Goal: Task Accomplishment & Management: Use online tool/utility

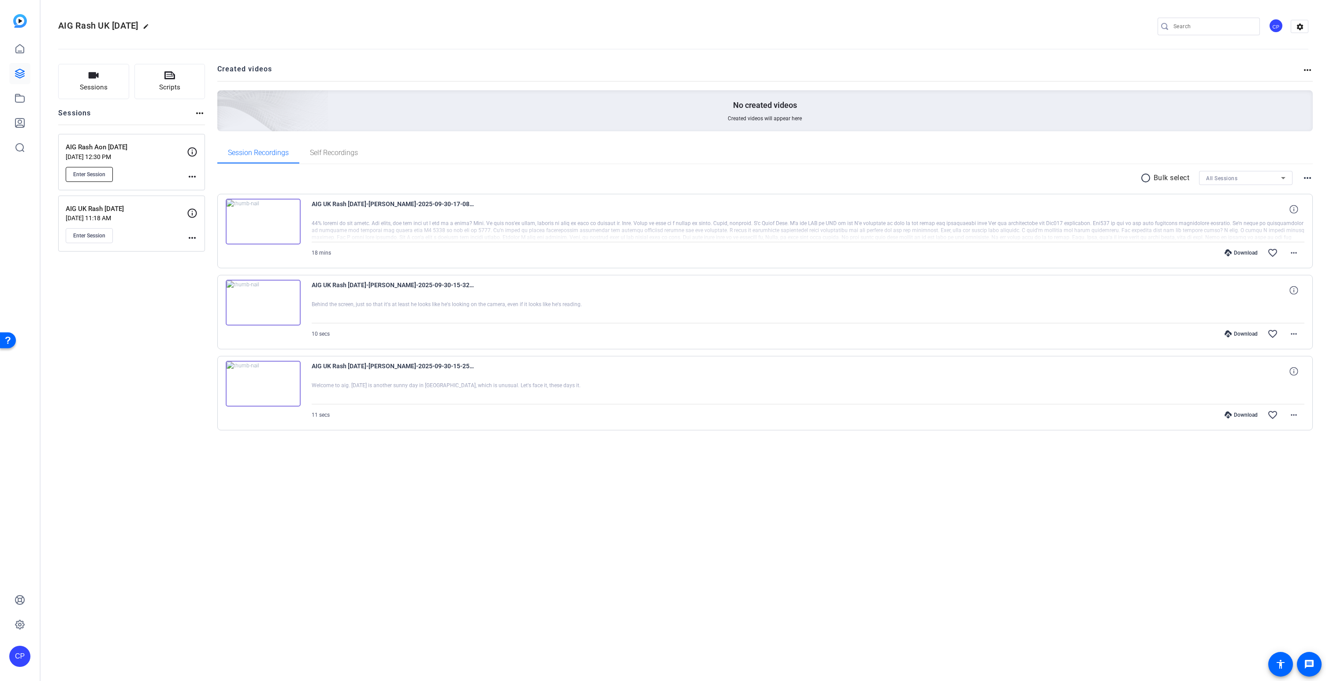
click at [99, 174] on span "Enter Session" at bounding box center [89, 174] width 32 height 7
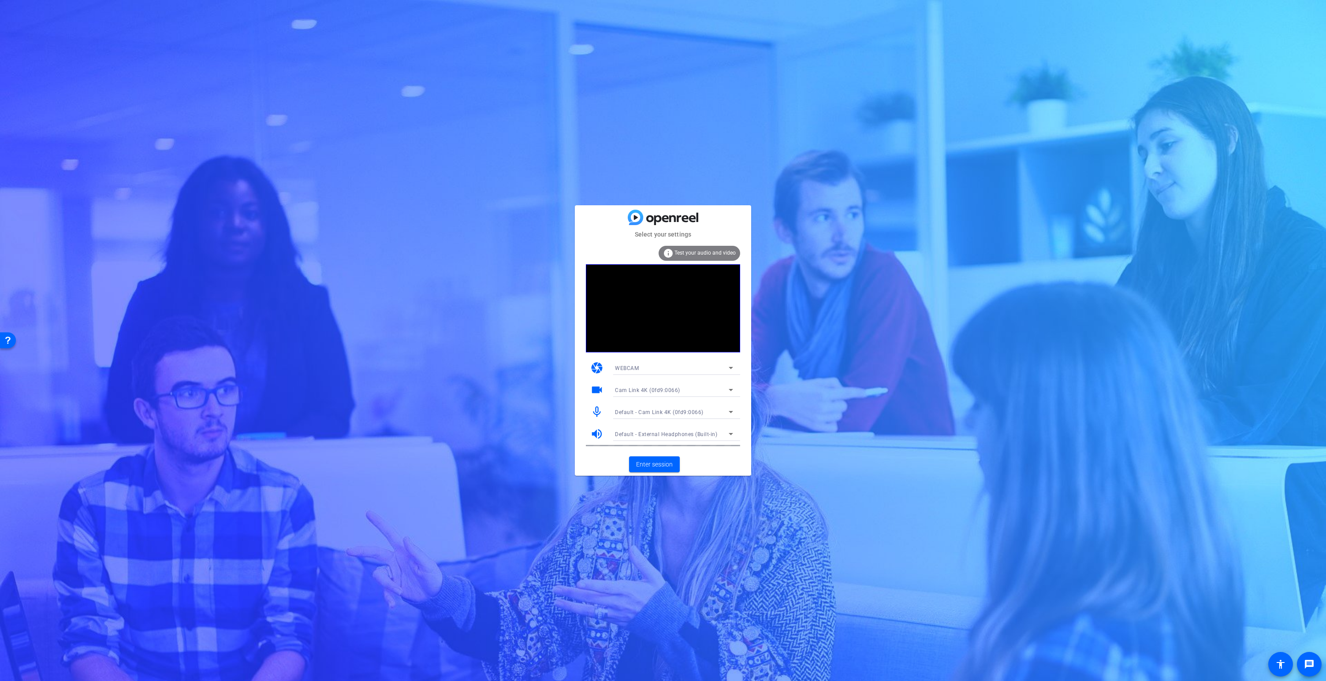
click at [647, 411] on span "Default - Cam Link 4K (0fd9:0066)" at bounding box center [659, 412] width 89 height 6
click at [645, 445] on span "LCS_USB_Audio (2e3c:4444)" at bounding box center [650, 444] width 71 height 11
click at [645, 463] on span "Enter session" at bounding box center [654, 464] width 37 height 9
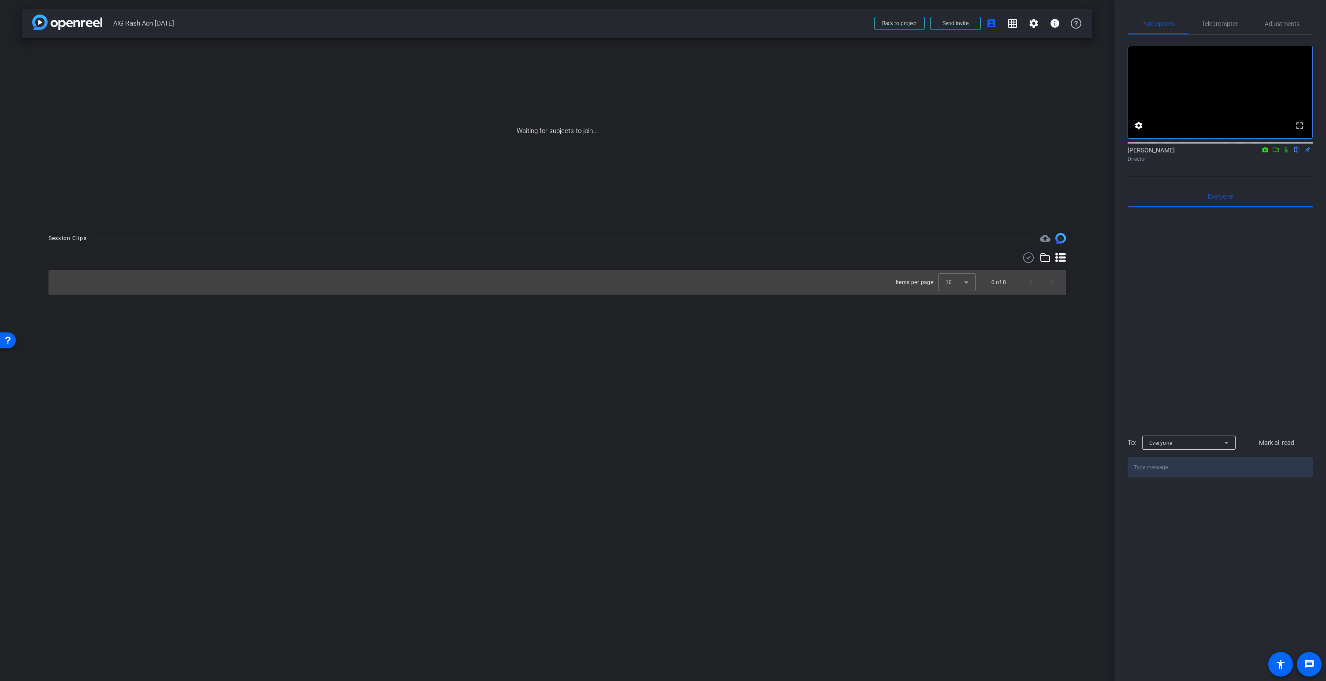
click at [1283, 153] on icon at bounding box center [1286, 150] width 7 height 6
click at [1277, 153] on icon at bounding box center [1275, 150] width 7 height 6
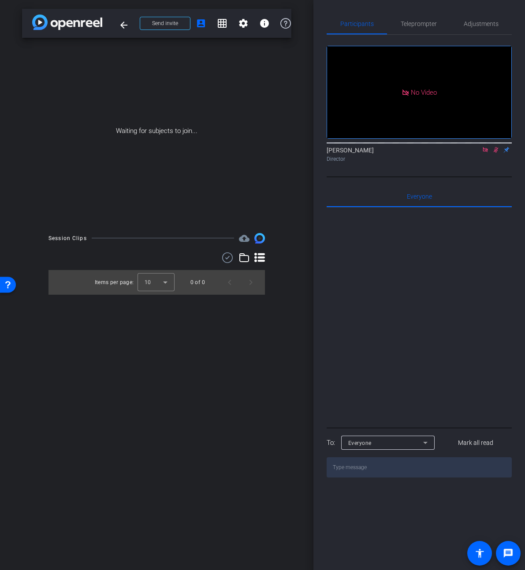
click at [485, 153] on icon at bounding box center [485, 150] width 7 height 6
click at [485, 153] on icon at bounding box center [485, 150] width 5 height 6
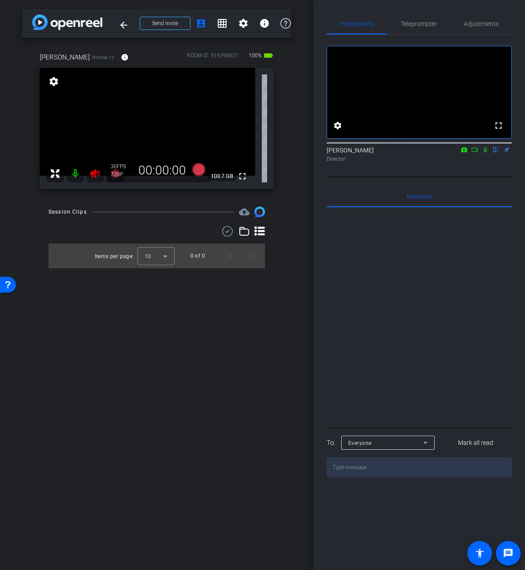
click at [96, 173] on icon at bounding box center [94, 173] width 9 height 9
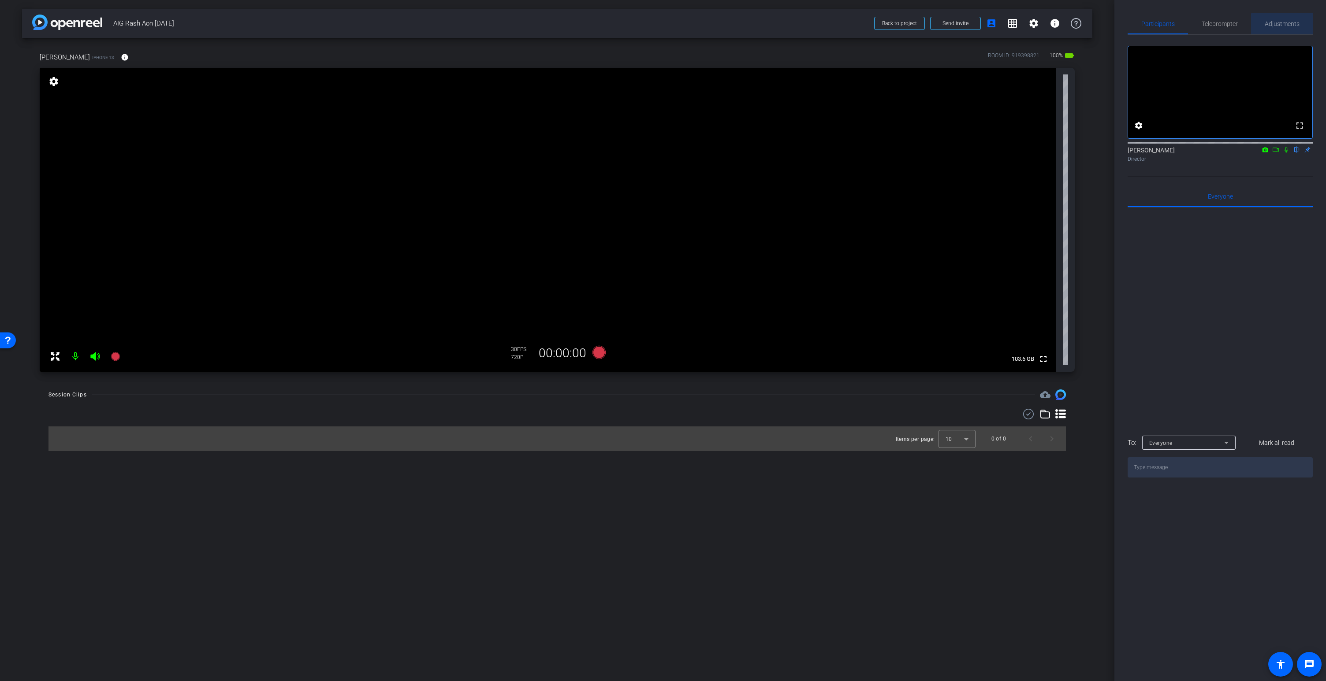
click at [1284, 25] on span "Adjustments" at bounding box center [1282, 24] width 35 height 6
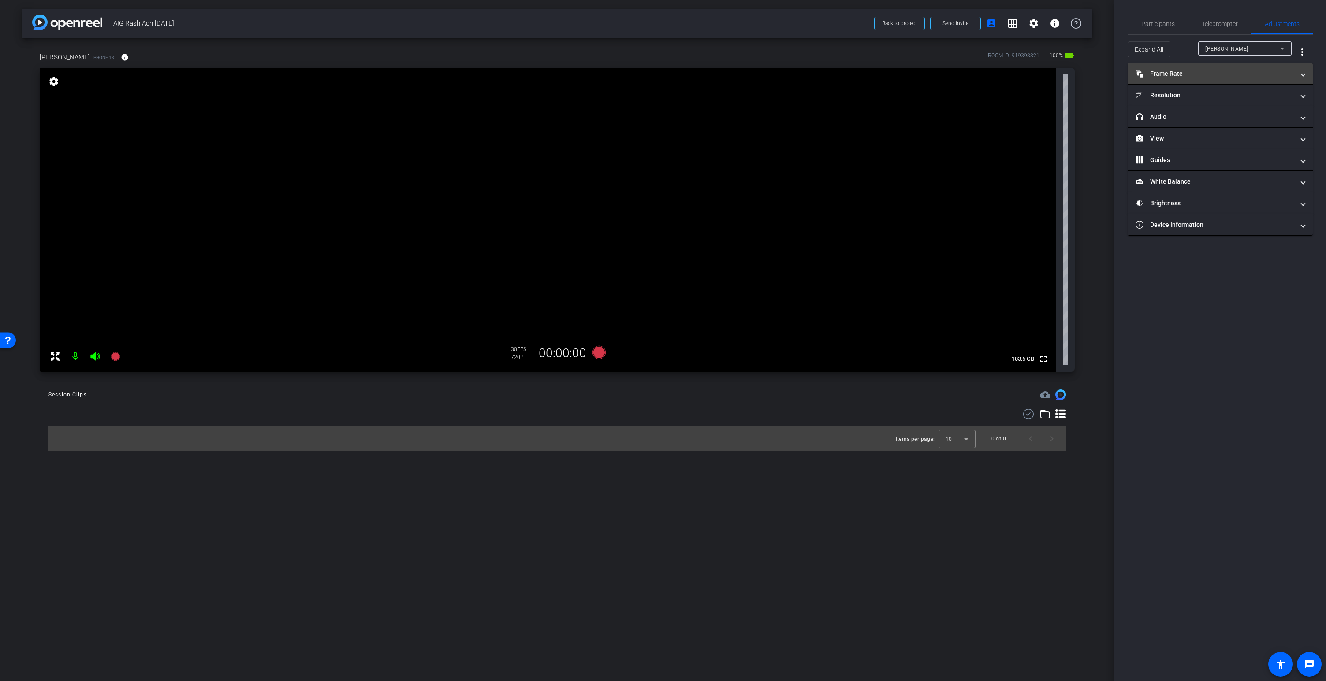
click at [1166, 77] on mat-panel-title "Frame Rate Frame Rate" at bounding box center [1214, 73] width 159 height 9
click at [1220, 100] on div "25" at bounding box center [1221, 99] width 23 height 15
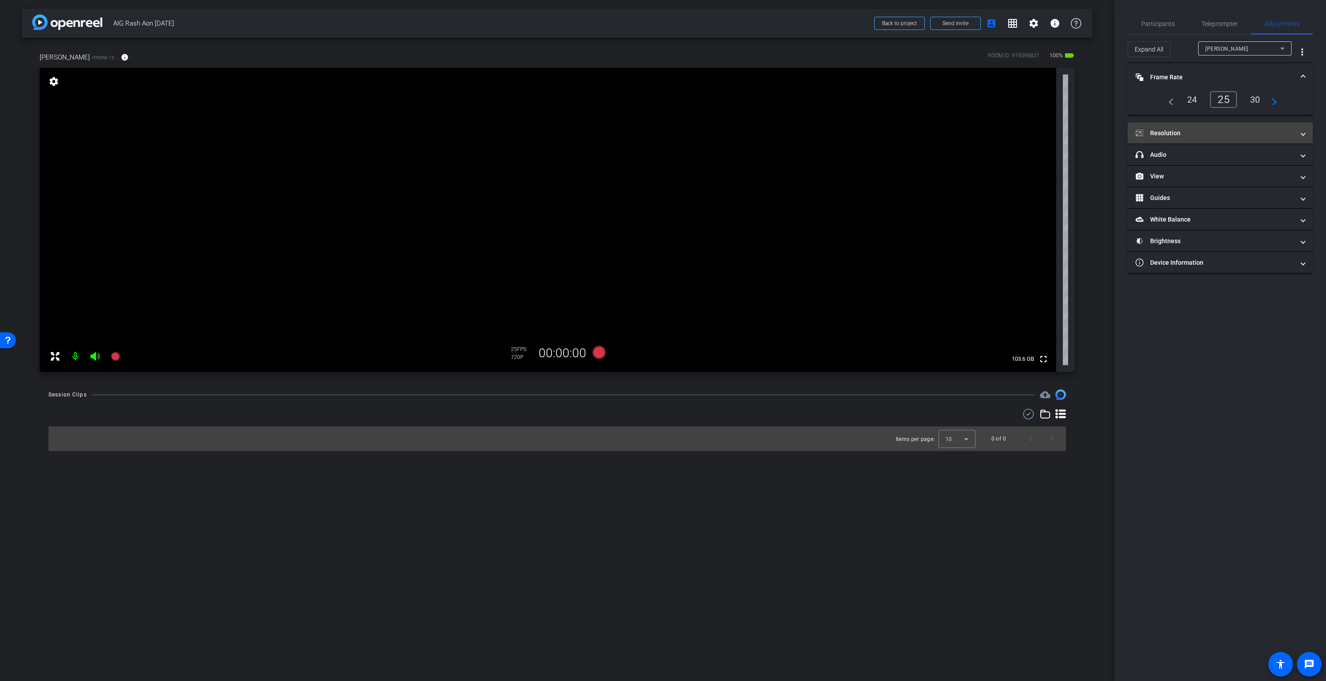
click at [1161, 137] on mat-panel-title "Resolution" at bounding box center [1214, 133] width 159 height 9
click at [1267, 158] on div "4k" at bounding box center [1262, 159] width 23 height 15
click at [1301, 51] on mat-icon "more_vert" at bounding box center [1302, 52] width 11 height 11
click at [1274, 67] on span "Open Floating Panel" at bounding box center [1280, 70] width 52 height 6
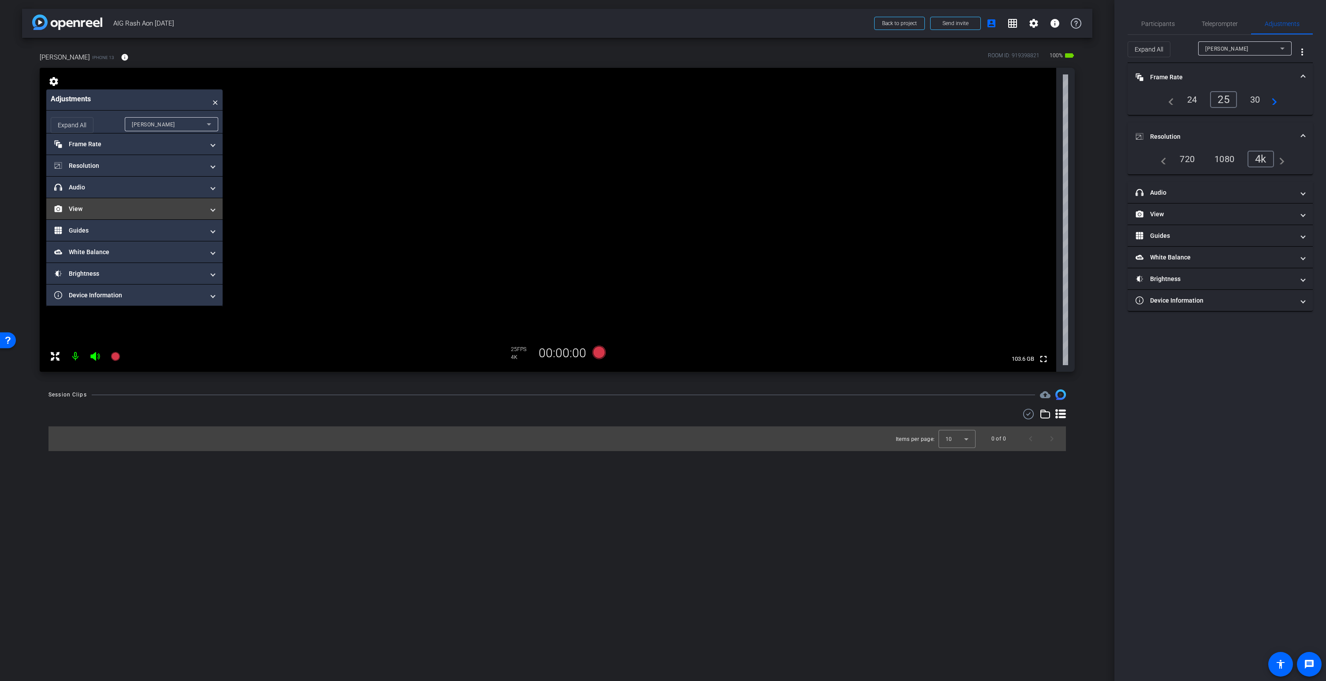
click at [123, 209] on mat-panel-title "View" at bounding box center [129, 209] width 150 height 9
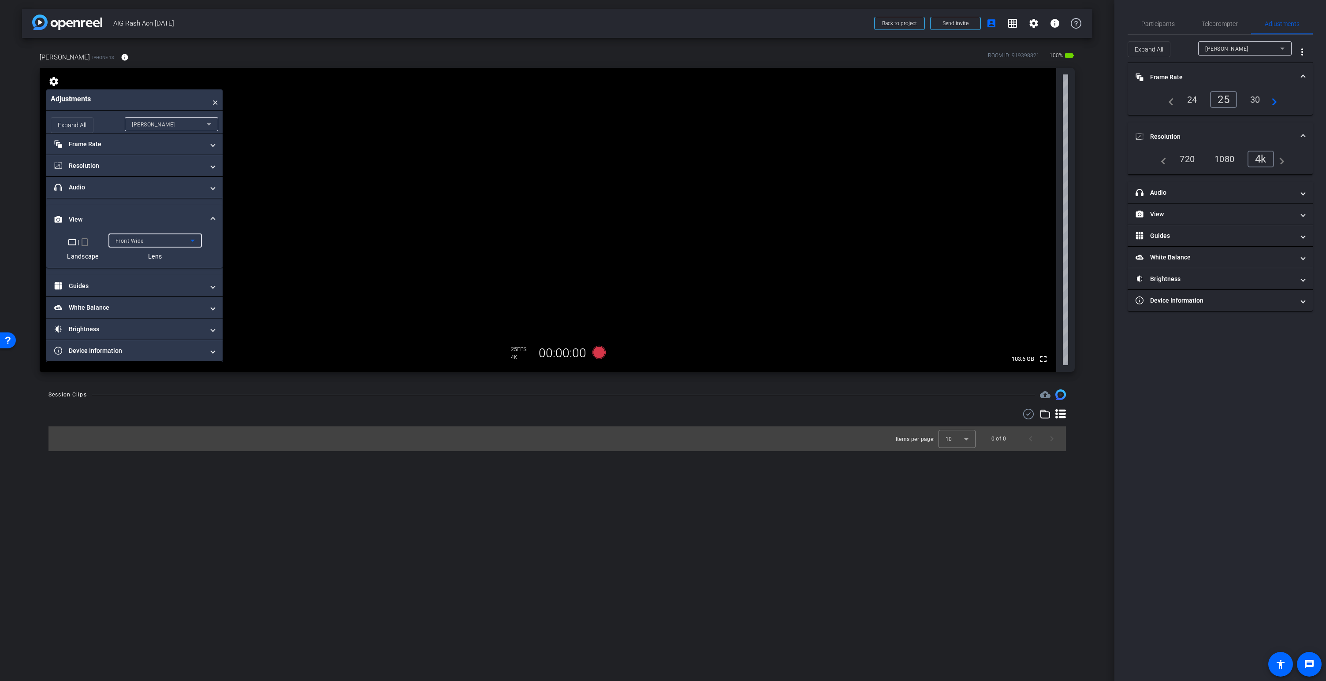
click at [154, 241] on div "Front Wide" at bounding box center [152, 240] width 75 height 11
click at [138, 258] on span "Back Wide" at bounding box center [129, 258] width 28 height 11
click at [522, 151] on video at bounding box center [548, 220] width 1016 height 304
click at [524, 170] on video at bounding box center [548, 220] width 1016 height 304
click at [554, 171] on video at bounding box center [548, 220] width 1016 height 304
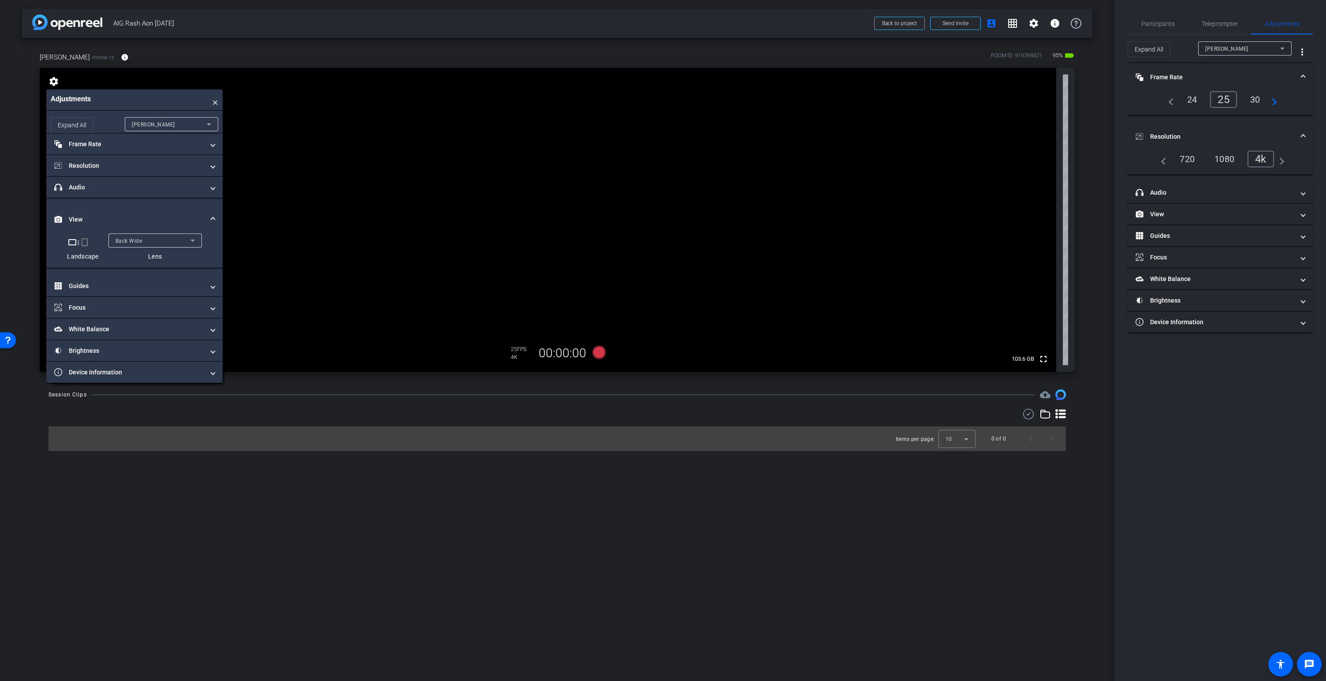
click at [540, 167] on video at bounding box center [548, 220] width 1016 height 304
click at [89, 350] on mat-panel-title "Brightness" at bounding box center [129, 350] width 150 height 9
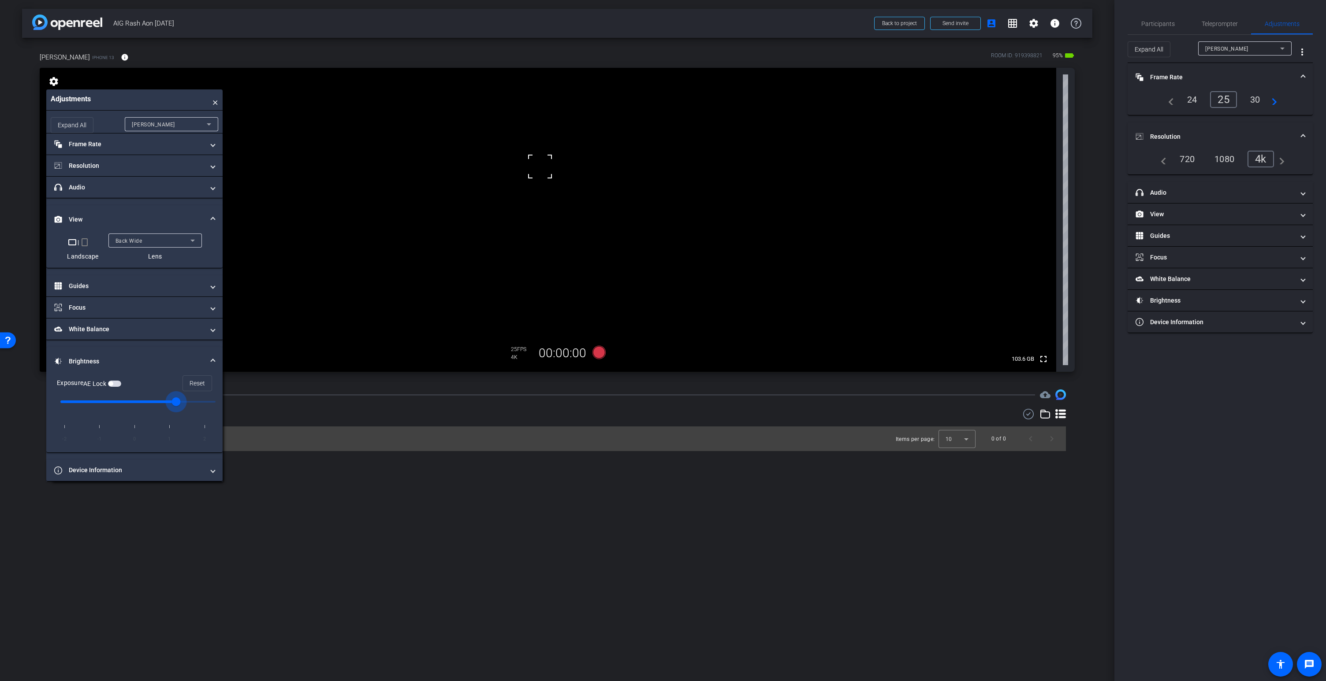
type input "1"
click at [165, 401] on input "range" at bounding box center [138, 401] width 174 height 19
type input "1"
click at [542, 159] on video at bounding box center [548, 220] width 1016 height 304
click at [544, 171] on video at bounding box center [548, 220] width 1016 height 304
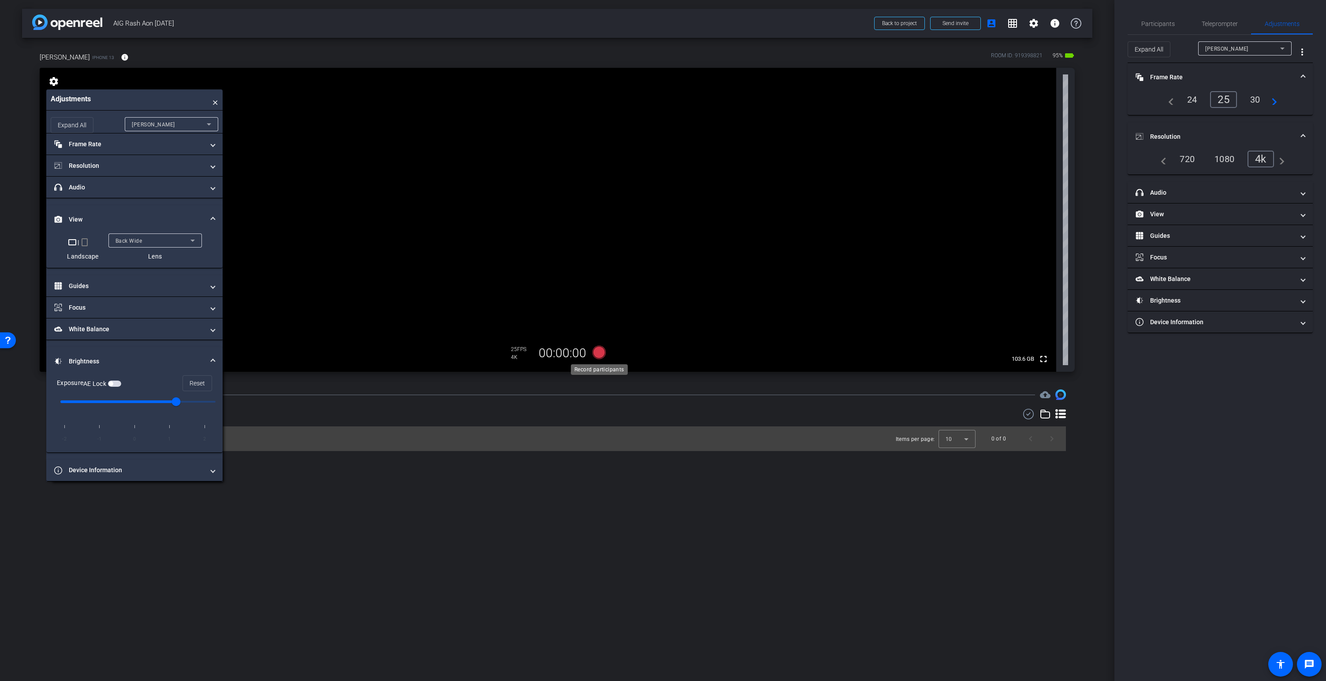
click at [599, 354] on icon at bounding box center [598, 352] width 13 height 13
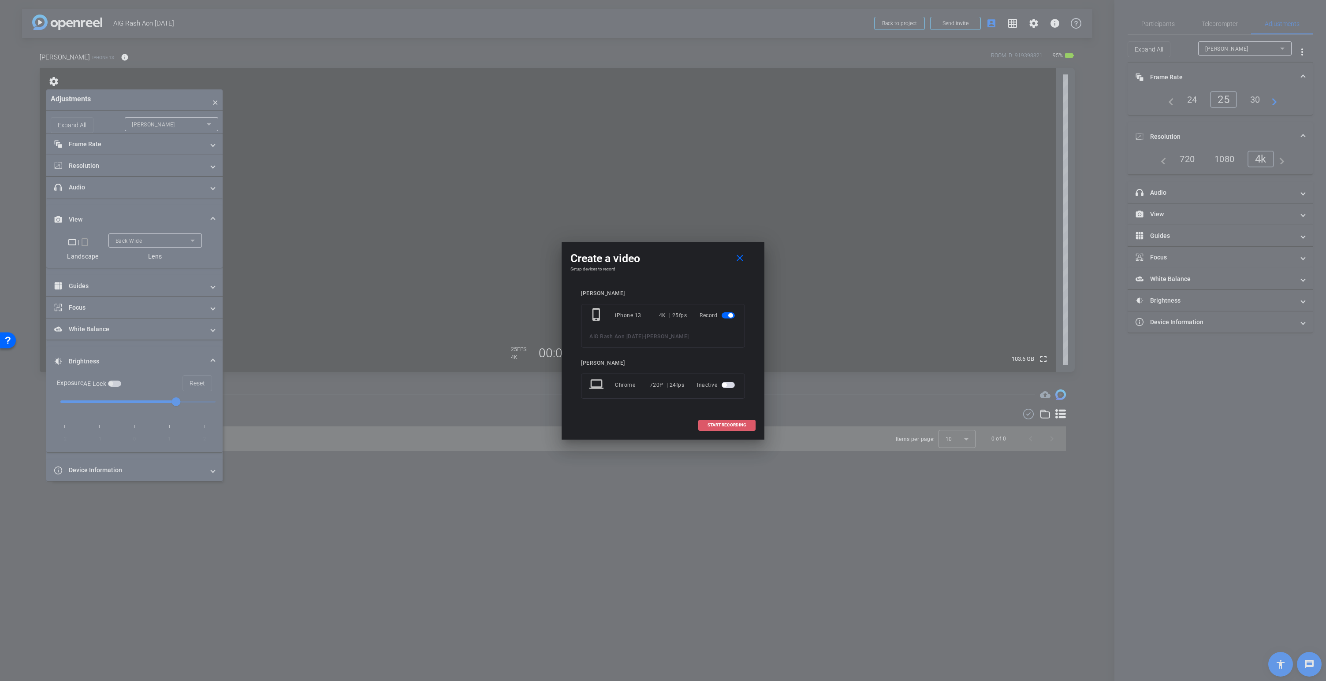
click at [721, 425] on span "START RECORDING" at bounding box center [726, 425] width 39 height 4
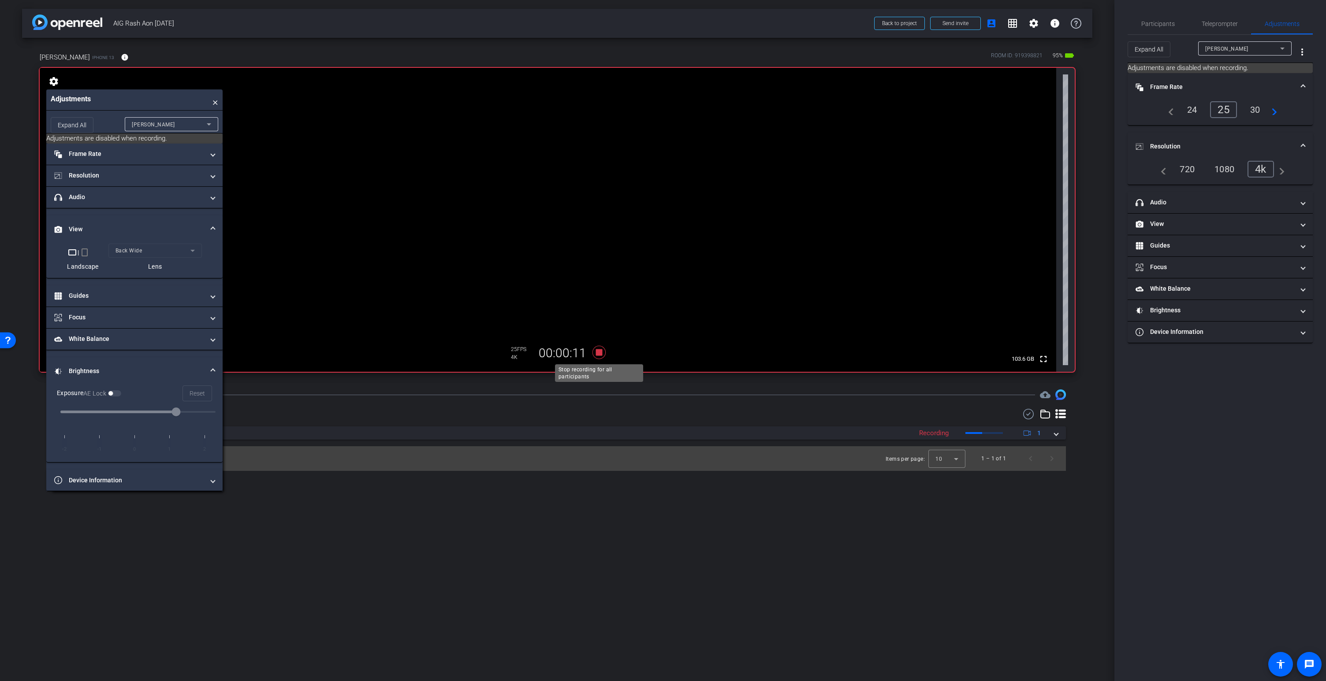
click at [601, 354] on icon at bounding box center [598, 352] width 13 height 13
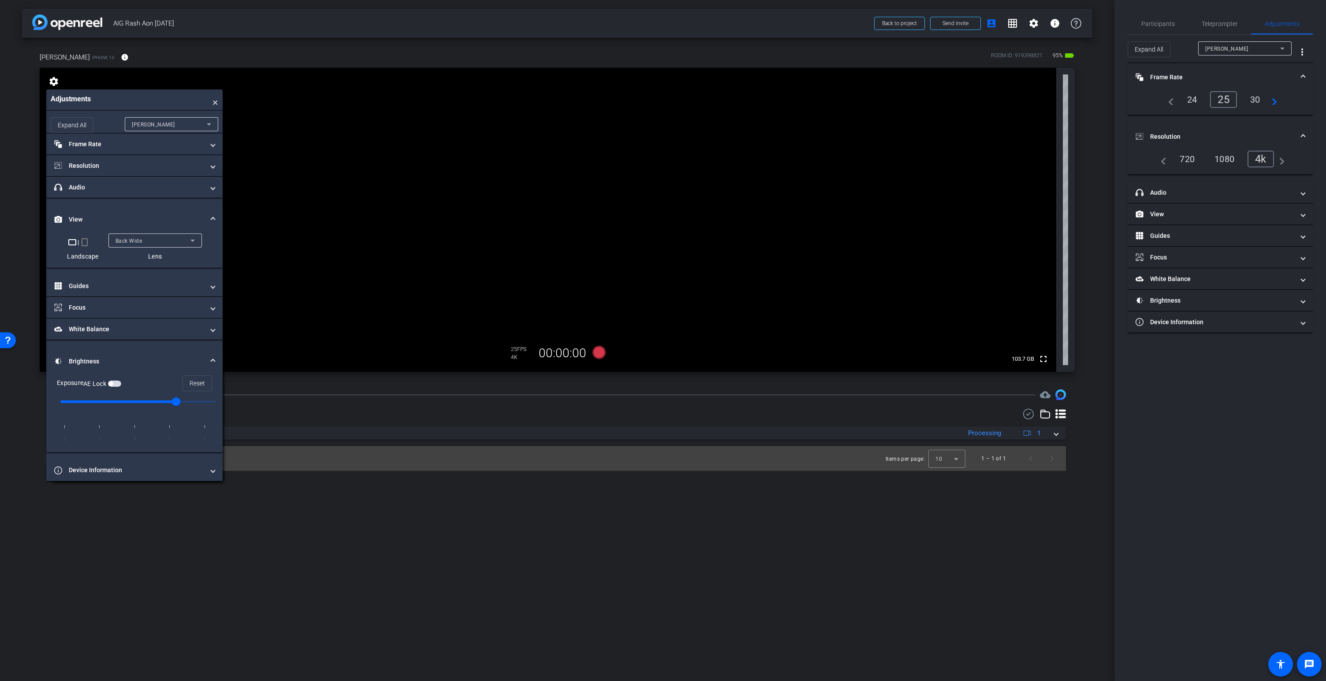
click at [574, 187] on video at bounding box center [548, 220] width 1016 height 304
click at [595, 156] on video at bounding box center [548, 220] width 1016 height 304
click at [587, 153] on video at bounding box center [548, 220] width 1016 height 304
click at [601, 350] on icon at bounding box center [598, 352] width 13 height 13
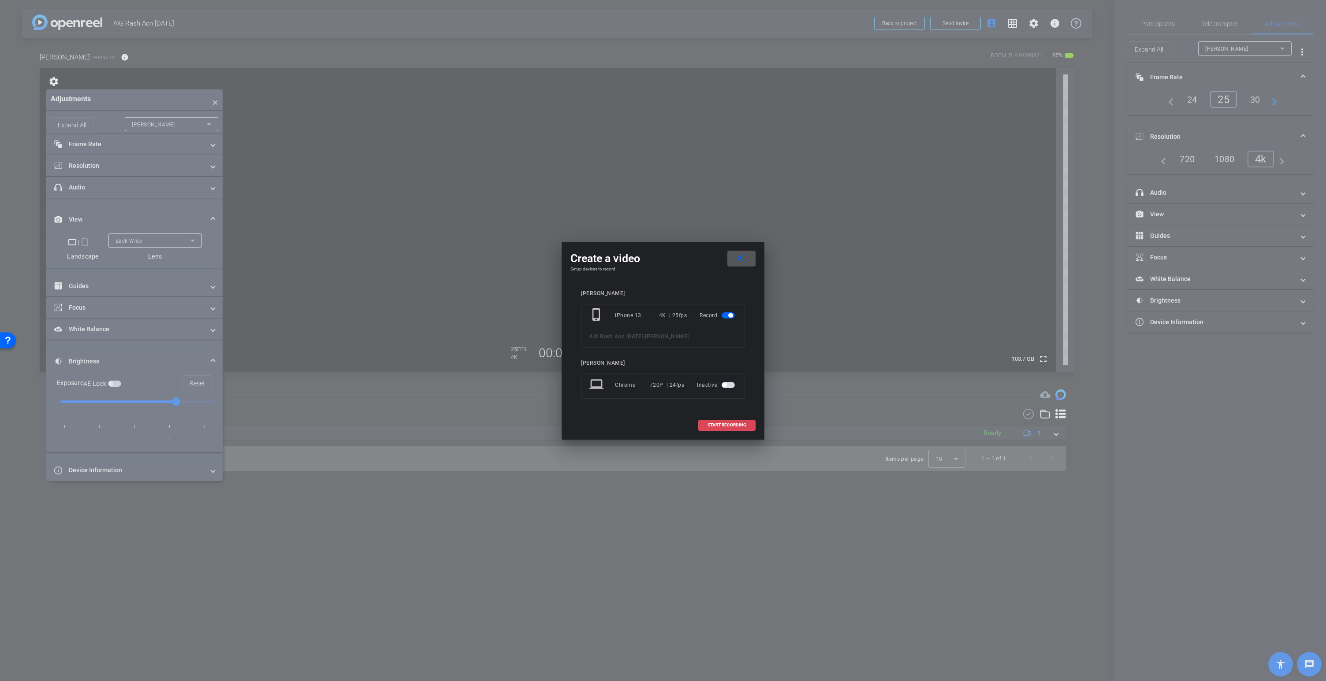
click at [731, 420] on span at bounding box center [727, 425] width 56 height 21
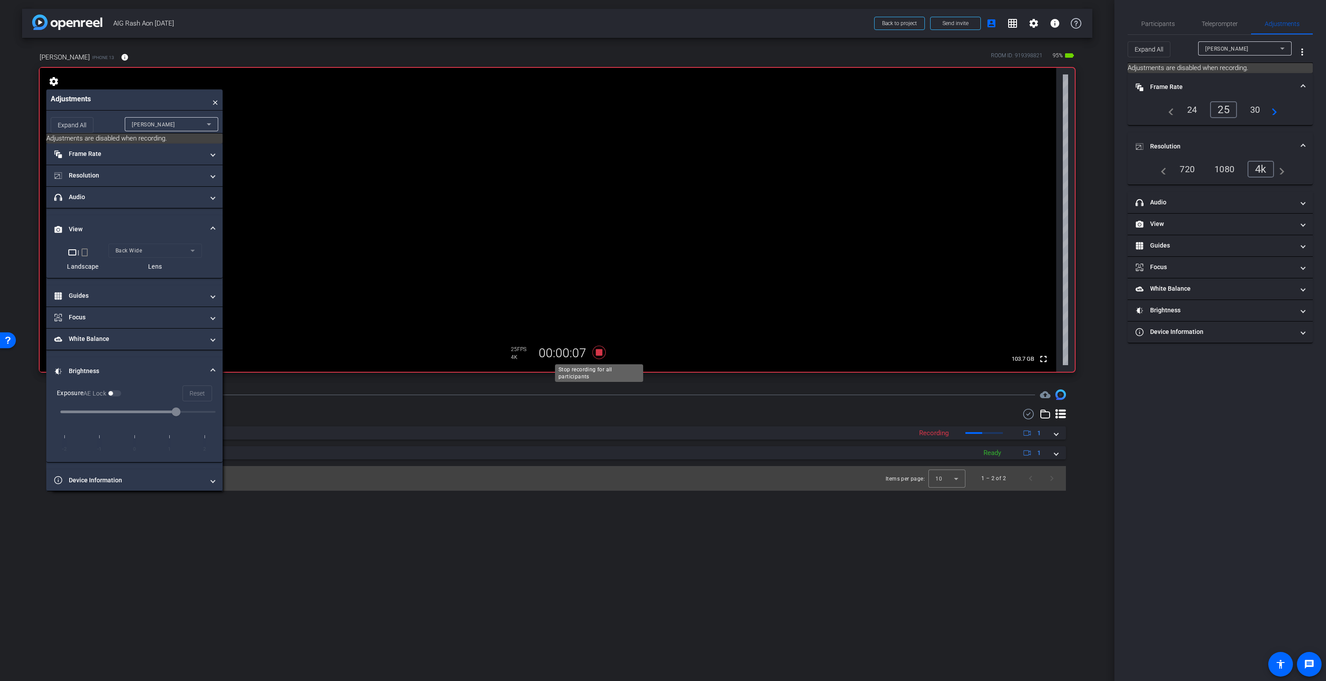
click at [600, 353] on icon at bounding box center [598, 352] width 13 height 13
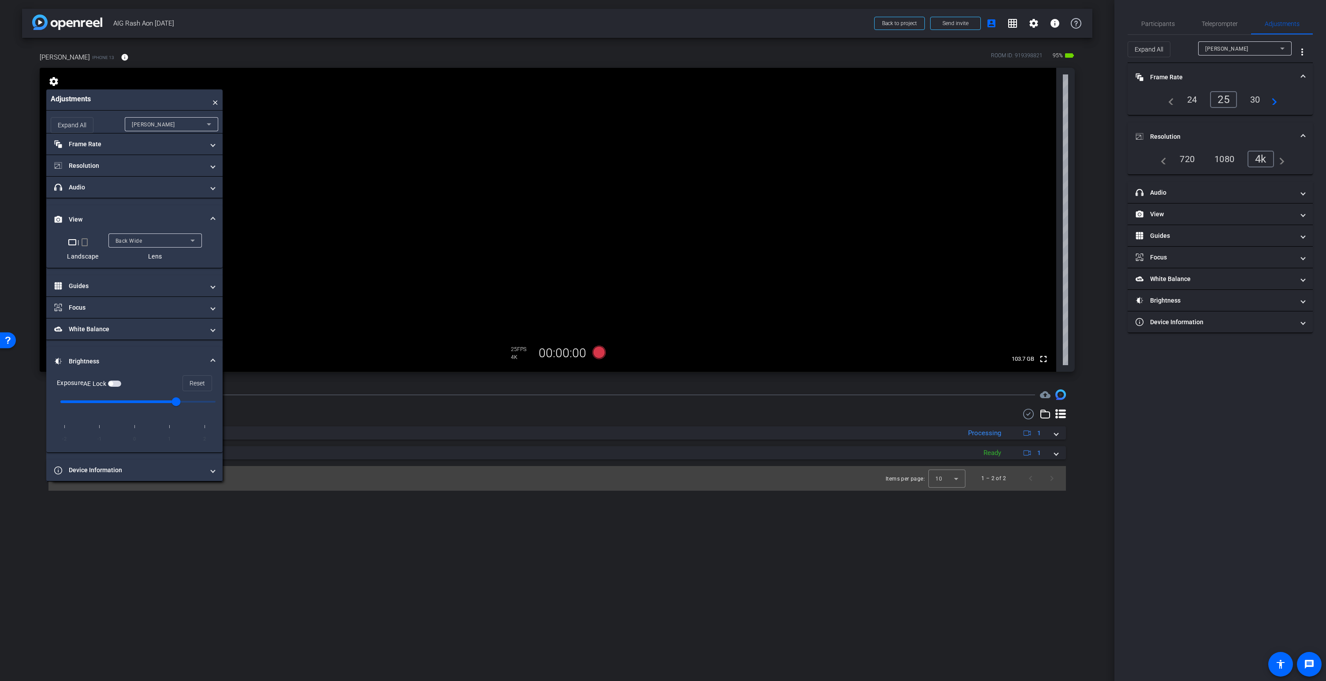
click at [599, 179] on video at bounding box center [548, 220] width 1016 height 304
click at [573, 179] on video at bounding box center [548, 220] width 1016 height 304
click at [602, 395] on div "Session Clips cloud_upload" at bounding box center [556, 395] width 1017 height 11
drag, startPoint x: 597, startPoint y: 395, endPoint x: 597, endPoint y: 421, distance: 25.6
click at [597, 421] on div "Session Clips cloud_upload Oct 9, 2025 Ready 1 Oct 9, 2025 Ready 1 Items per pa…" at bounding box center [557, 440] width 1070 height 101
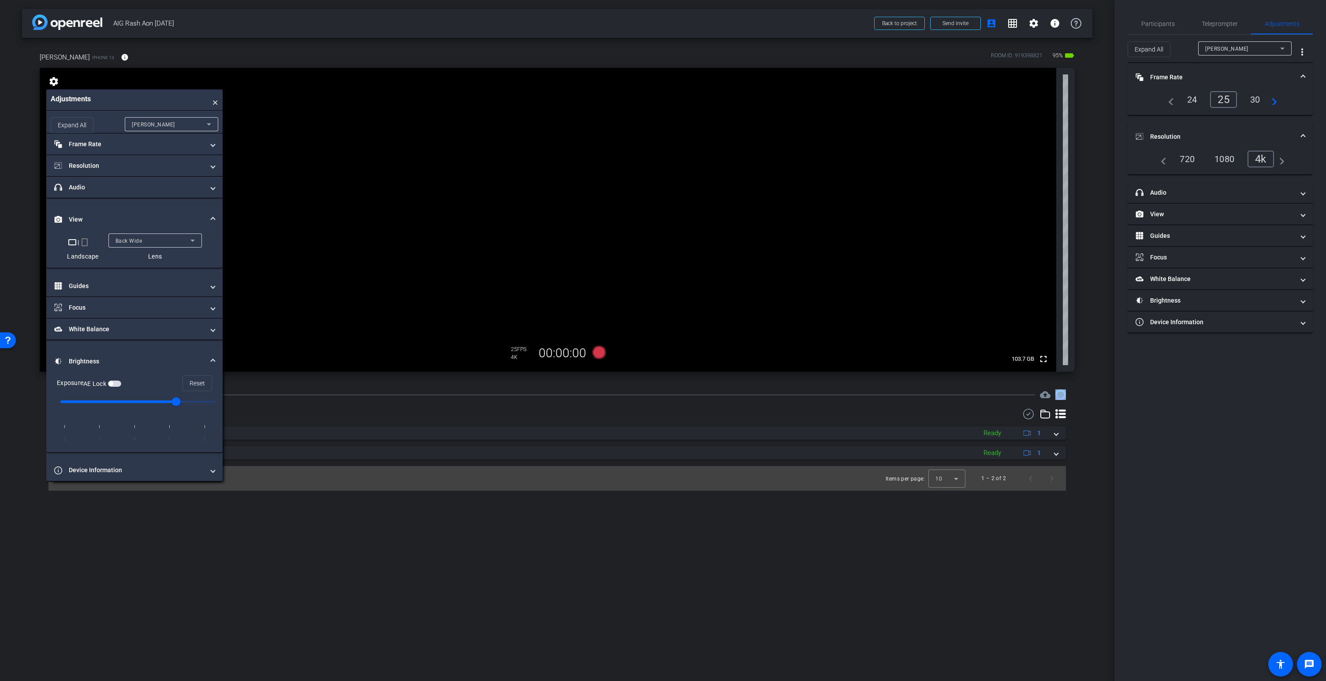
drag, startPoint x: 610, startPoint y: 371, endPoint x: 672, endPoint y: 396, distance: 66.6
click at [609, 404] on div "arrow_back AIG Rash Aon 2025-10-09 Back to project Send invite account_box grid…" at bounding box center [557, 340] width 1114 height 681
click at [1044, 359] on mat-icon "fullscreen" at bounding box center [1043, 359] width 11 height 11
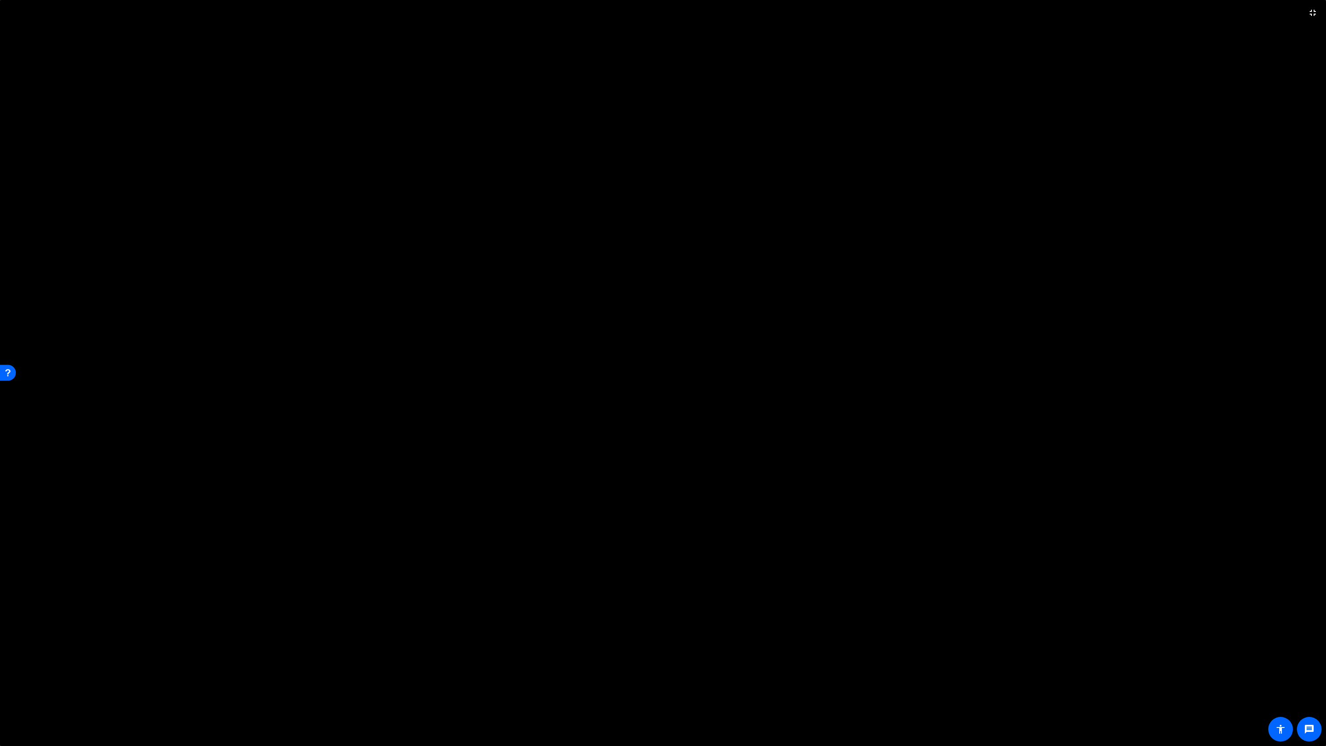
click at [694, 306] on video at bounding box center [663, 373] width 1326 height 746
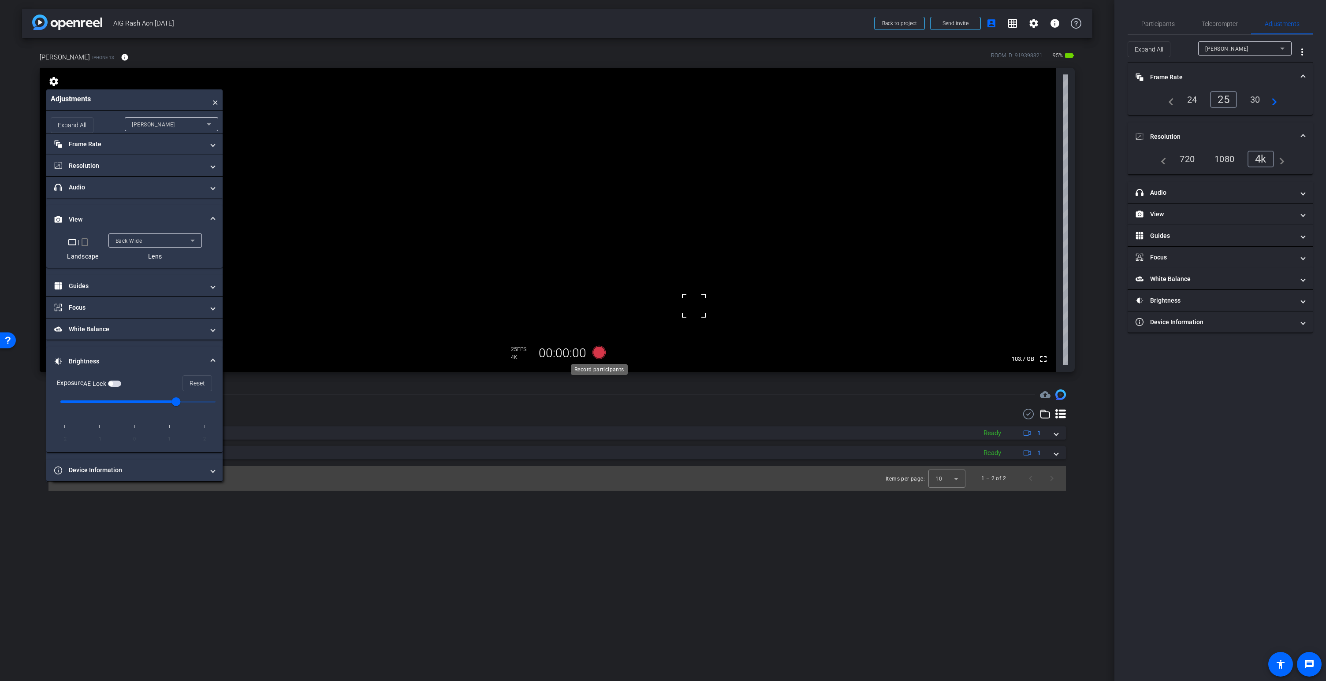
click at [595, 353] on icon at bounding box center [598, 352] width 13 height 13
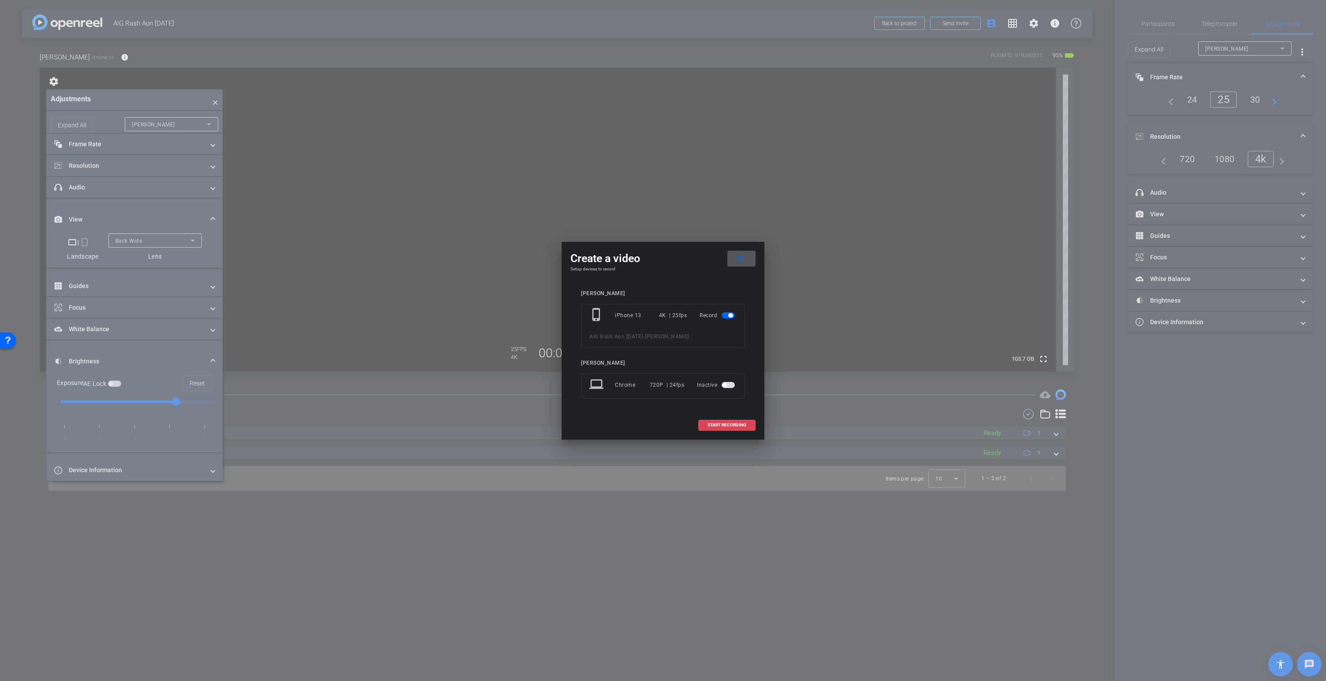
click at [728, 424] on span "START RECORDING" at bounding box center [726, 425] width 39 height 4
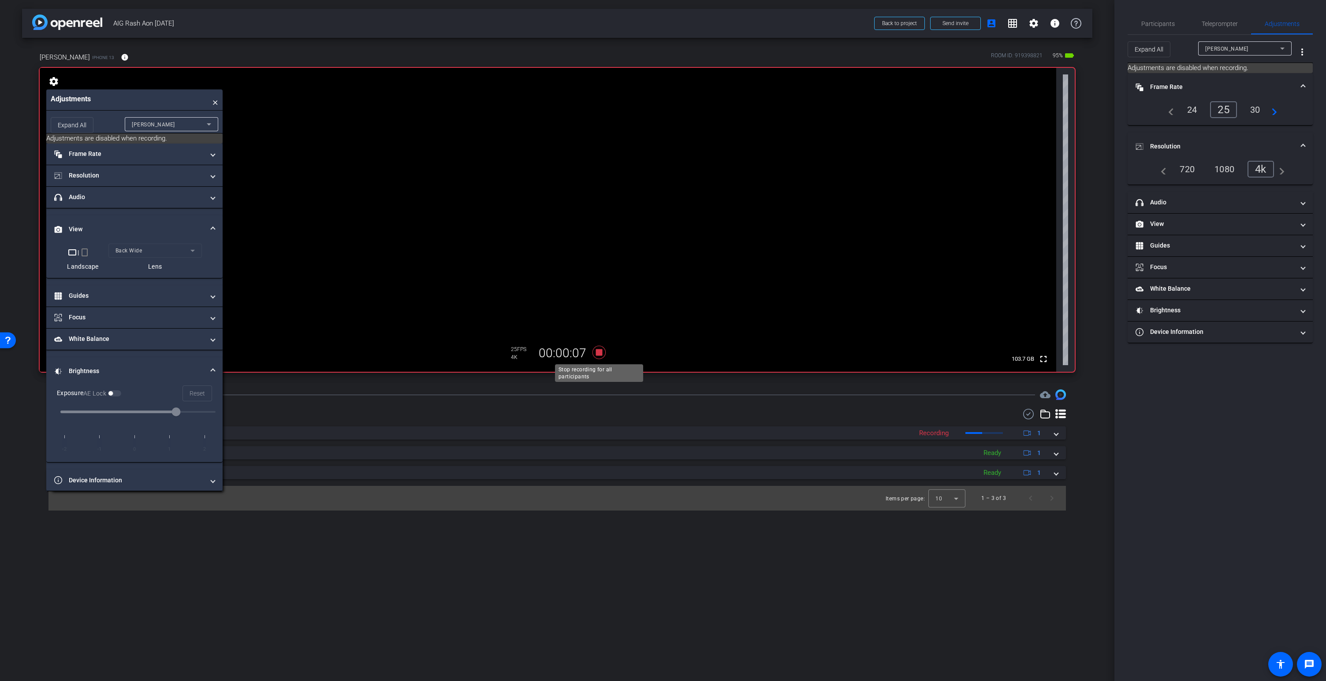
click at [600, 352] on icon at bounding box center [598, 352] width 13 height 13
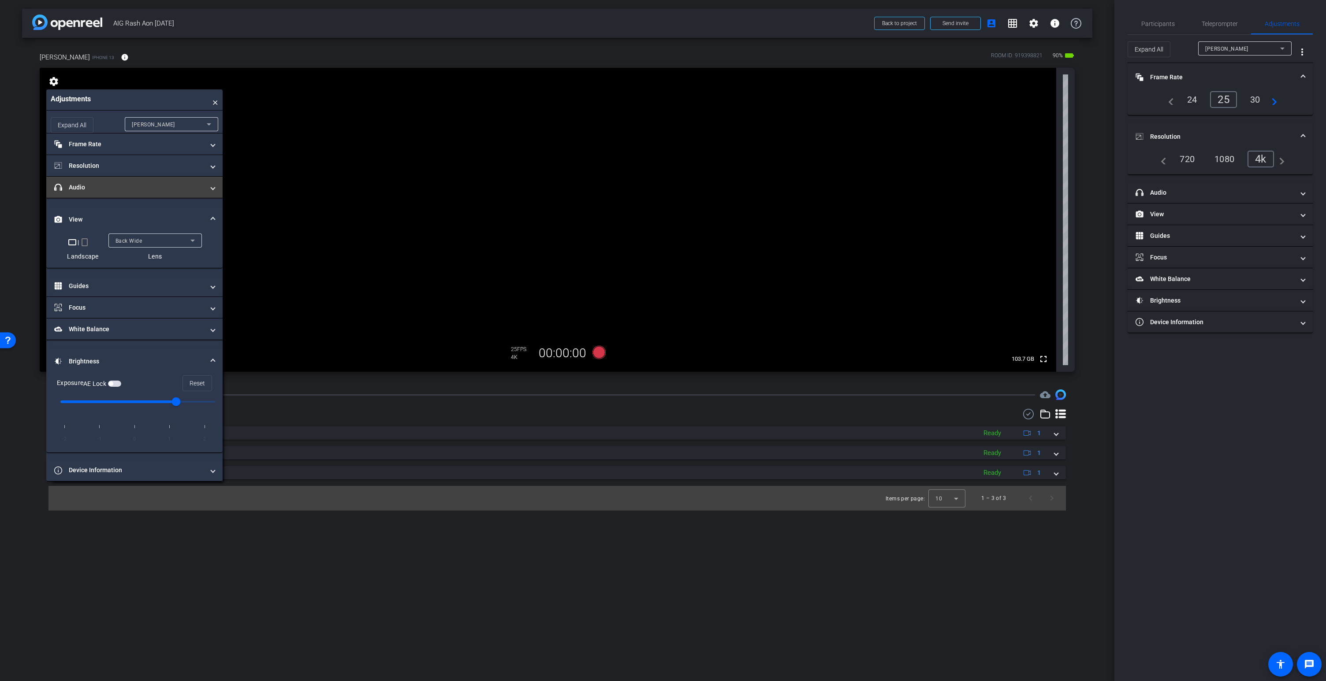
click at [108, 189] on mat-panel-title "headphone icon Audio" at bounding box center [129, 187] width 150 height 9
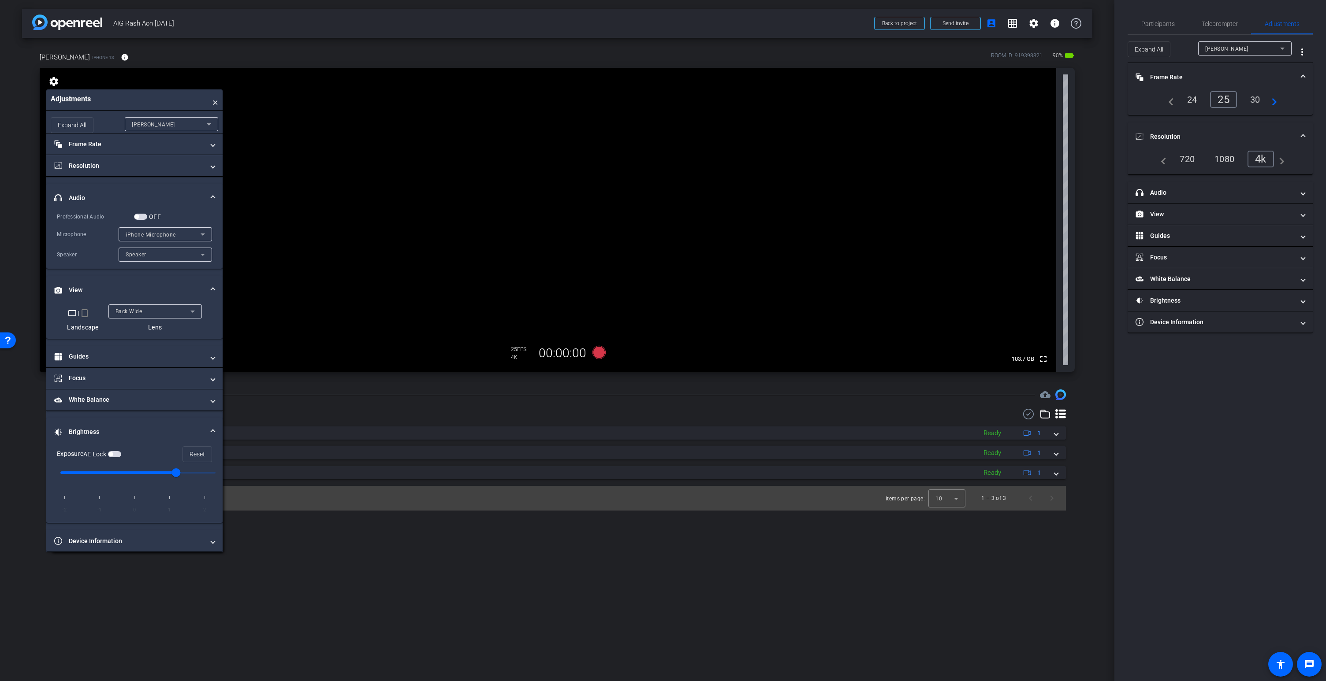
click at [143, 218] on span "button" at bounding box center [140, 217] width 13 height 6
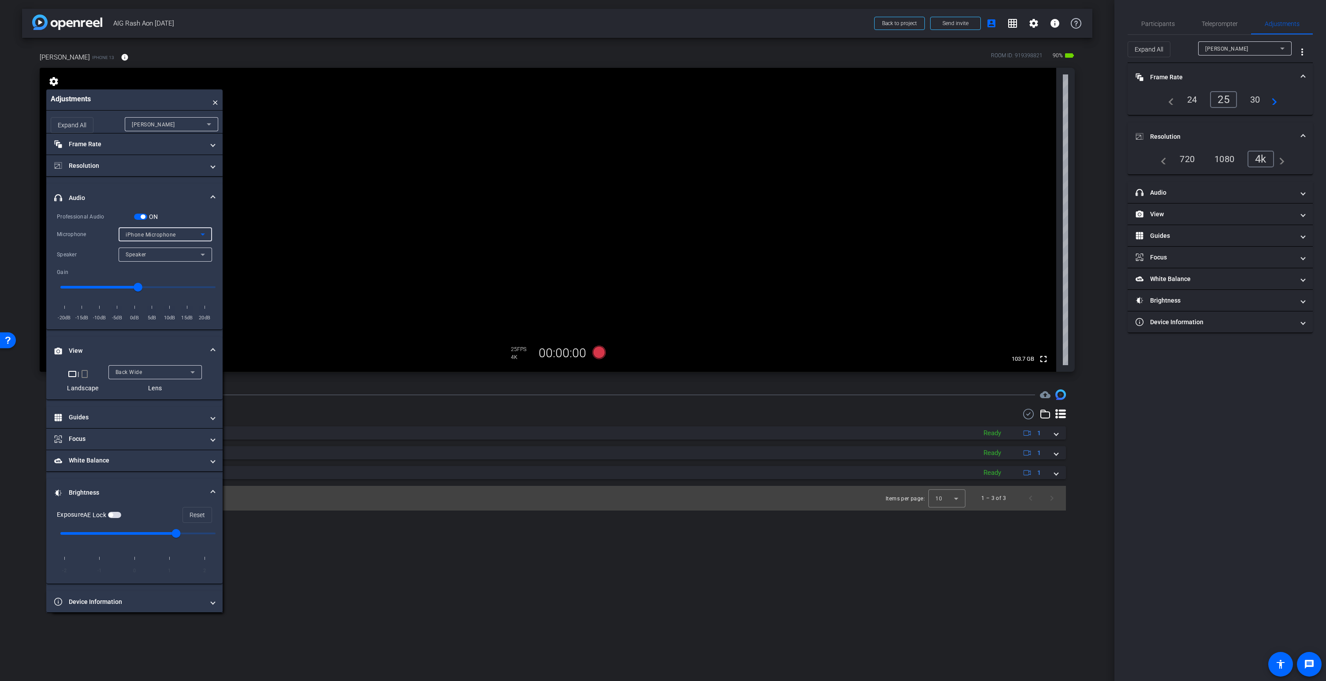
click at [156, 235] on span "iPhone Microphone" at bounding box center [151, 235] width 50 height 6
click at [154, 267] on span "Wireless ME RX" at bounding box center [147, 266] width 42 height 11
type input "8"
click at [167, 287] on input "range" at bounding box center [138, 287] width 174 height 19
type input "7"
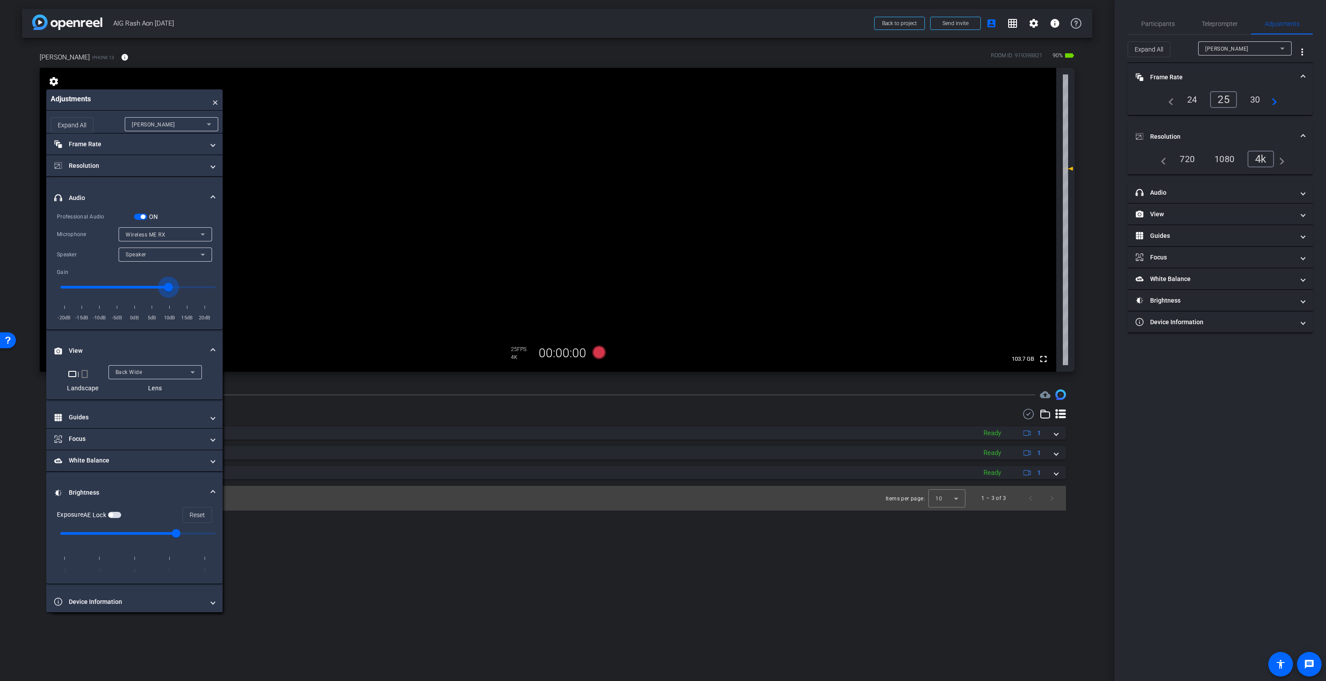
type input "8"
click at [170, 287] on input "range" at bounding box center [138, 287] width 174 height 19
click at [580, 175] on video at bounding box center [548, 220] width 1016 height 304
click at [1154, 19] on span "Participants" at bounding box center [1157, 23] width 33 height 21
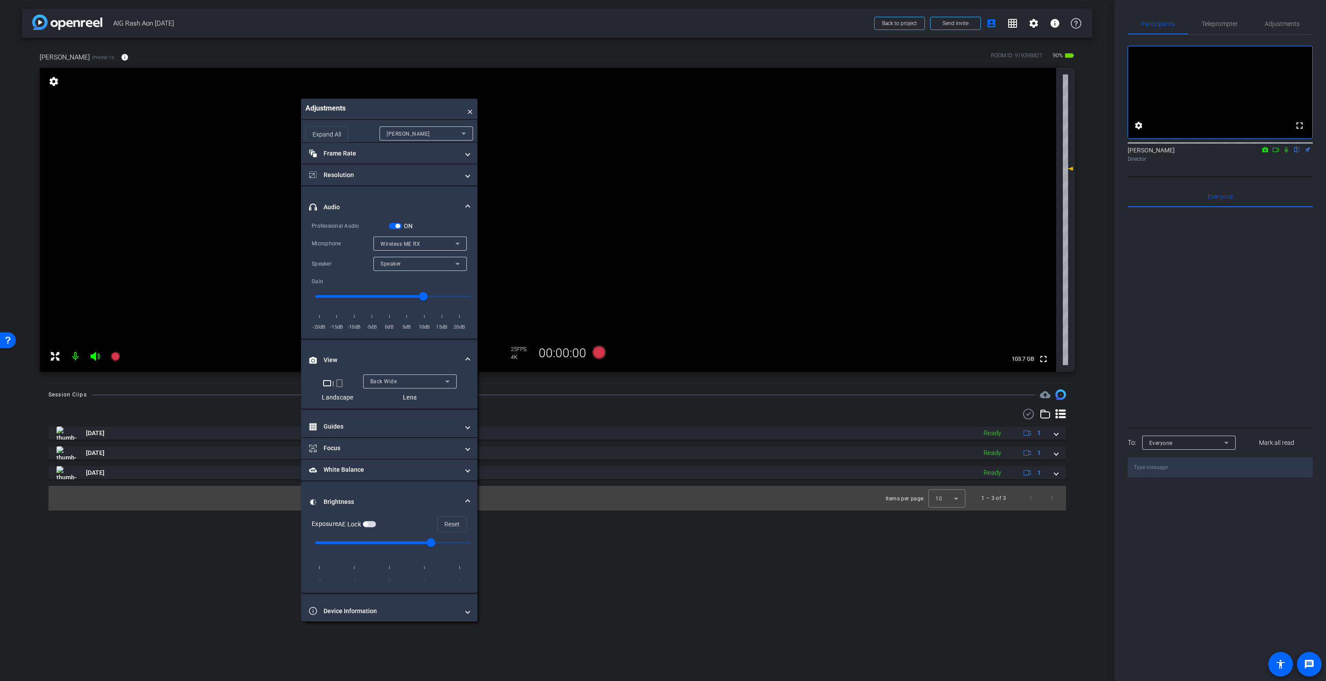
drag, startPoint x: 157, startPoint y: 98, endPoint x: 380, endPoint y: 119, distance: 223.5
click at [406, 107] on div "Adjustments ×" at bounding box center [389, 109] width 176 height 21
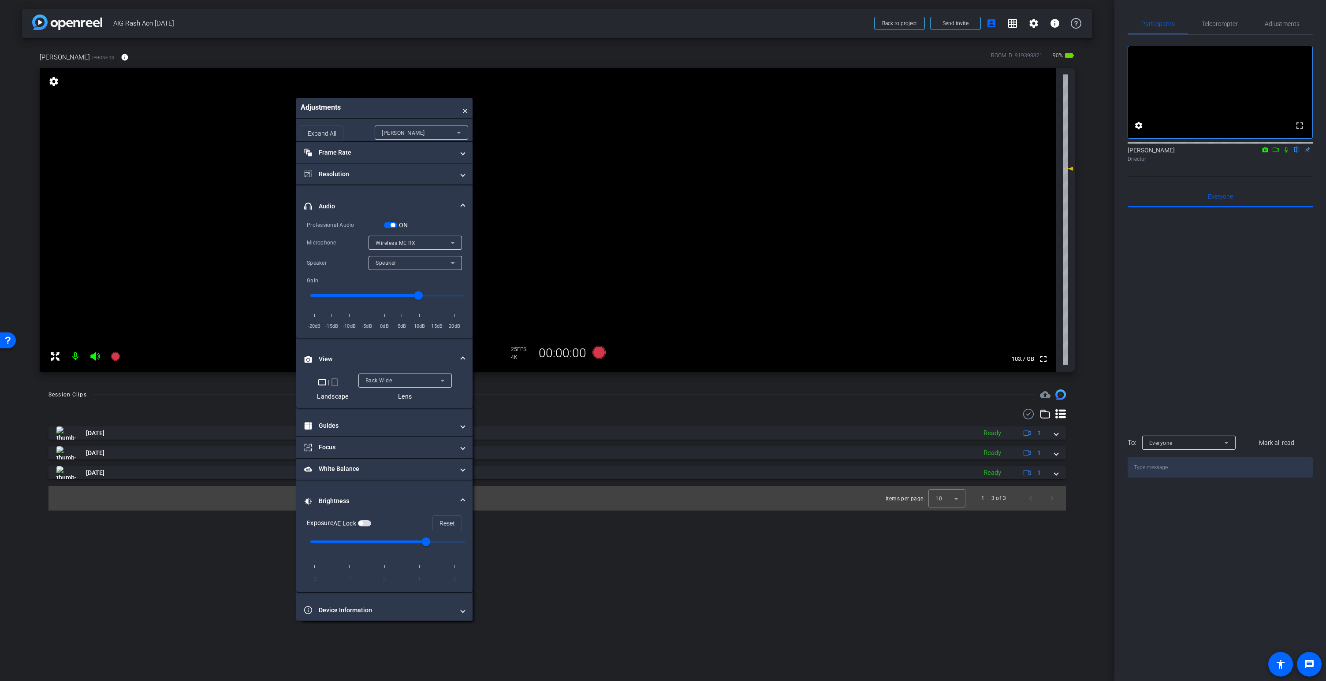
click at [95, 356] on icon at bounding box center [94, 356] width 9 height 9
click at [95, 356] on icon at bounding box center [95, 356] width 11 height 11
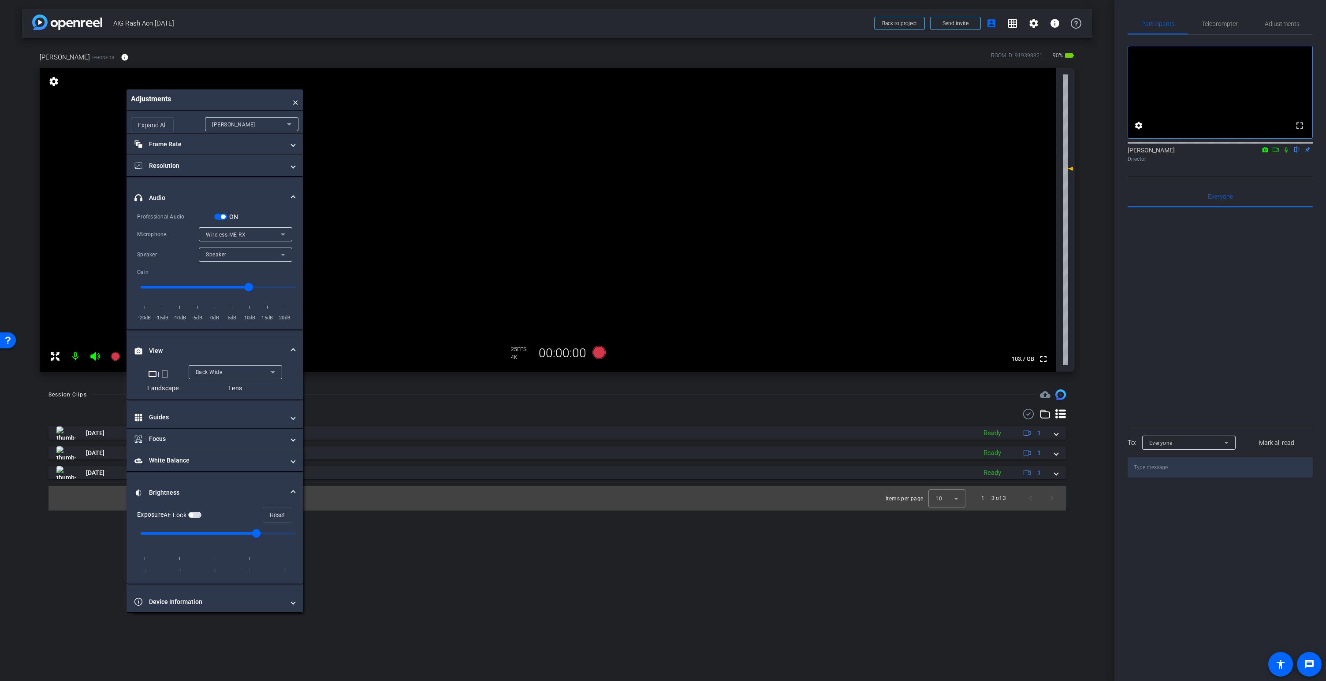
drag, startPoint x: 356, startPoint y: 112, endPoint x: 194, endPoint y: 103, distance: 162.0
click at [194, 103] on div "Adjustments ×" at bounding box center [215, 99] width 176 height 21
click at [221, 217] on span "button" at bounding box center [222, 217] width 4 height 4
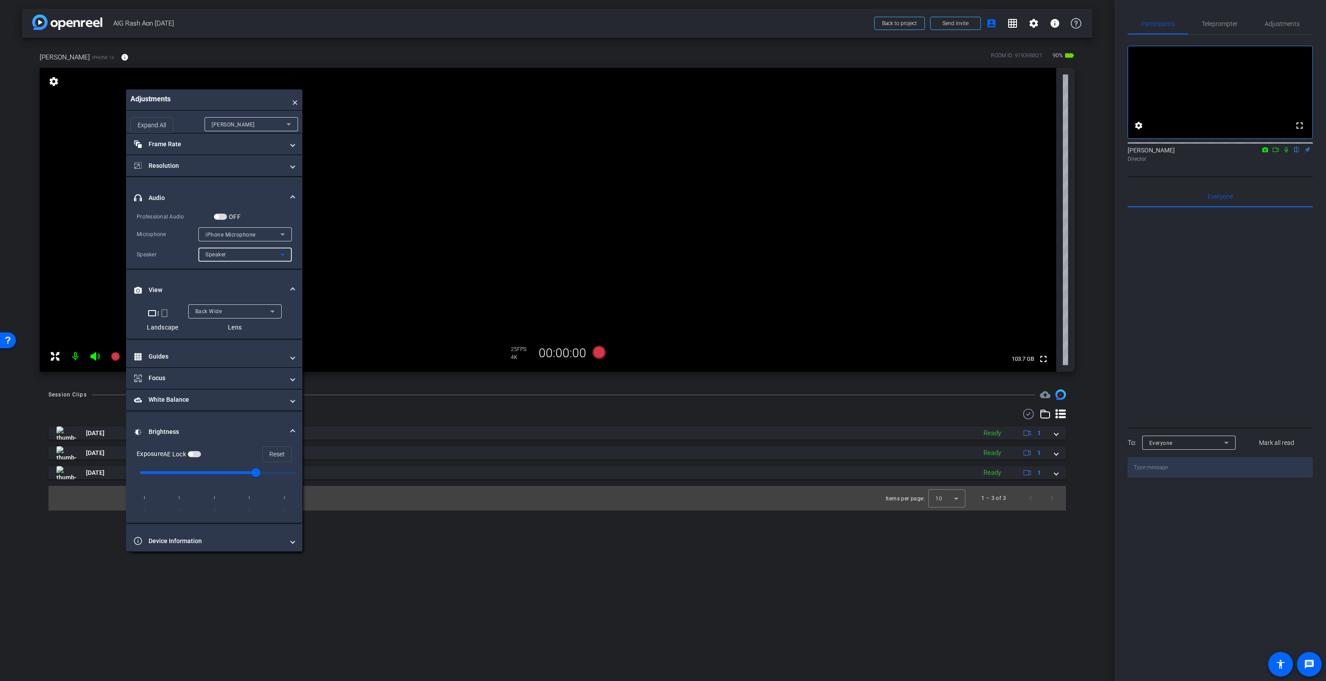
click at [228, 258] on div "Speaker" at bounding box center [242, 254] width 75 height 11
click at [182, 247] on div at bounding box center [663, 340] width 1326 height 681
click at [225, 232] on span "iPhone Microphone" at bounding box center [230, 235] width 50 height 6
click at [224, 205] on div at bounding box center [663, 340] width 1326 height 681
click at [573, 165] on video at bounding box center [548, 220] width 1016 height 304
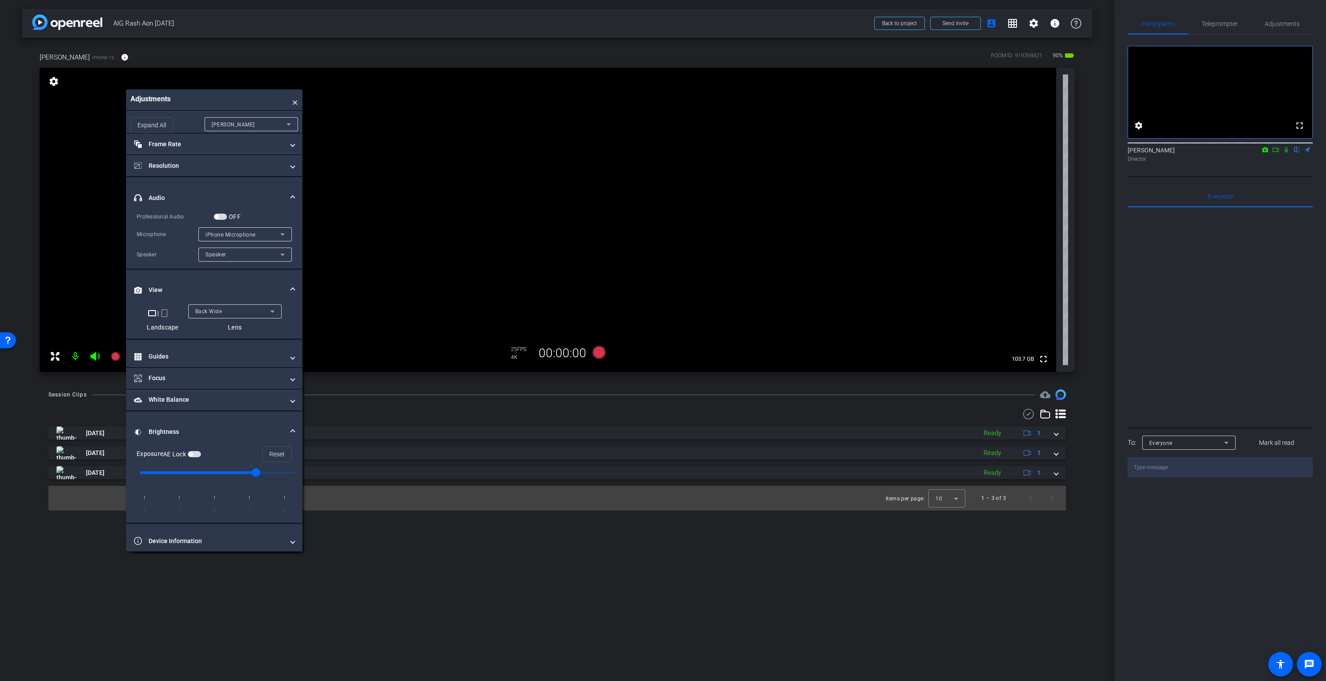
click at [563, 185] on video at bounding box center [548, 220] width 1016 height 304
click at [223, 216] on span "button" at bounding box center [220, 217] width 13 height 6
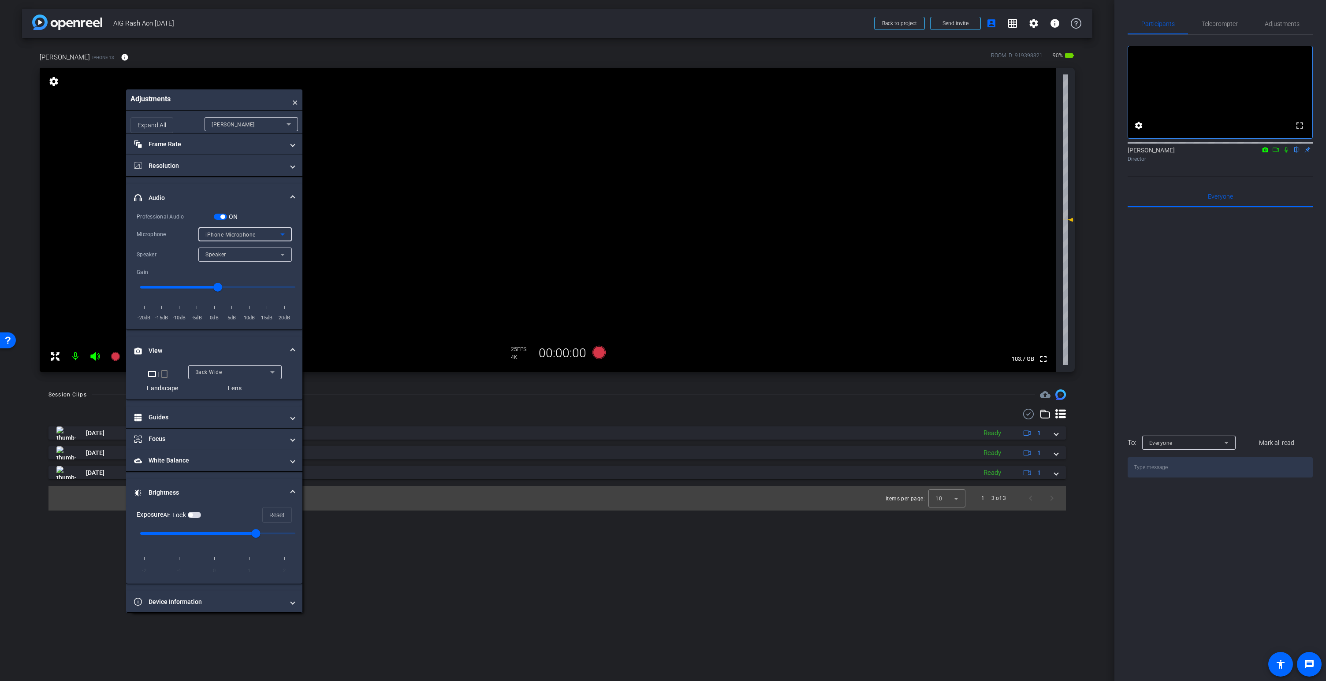
click at [226, 233] on span "iPhone Microphone" at bounding box center [230, 235] width 50 height 6
click at [226, 263] on span "Wireless ME RX" at bounding box center [226, 266] width 42 height 11
click at [222, 216] on span "button" at bounding box center [222, 217] width 4 height 4
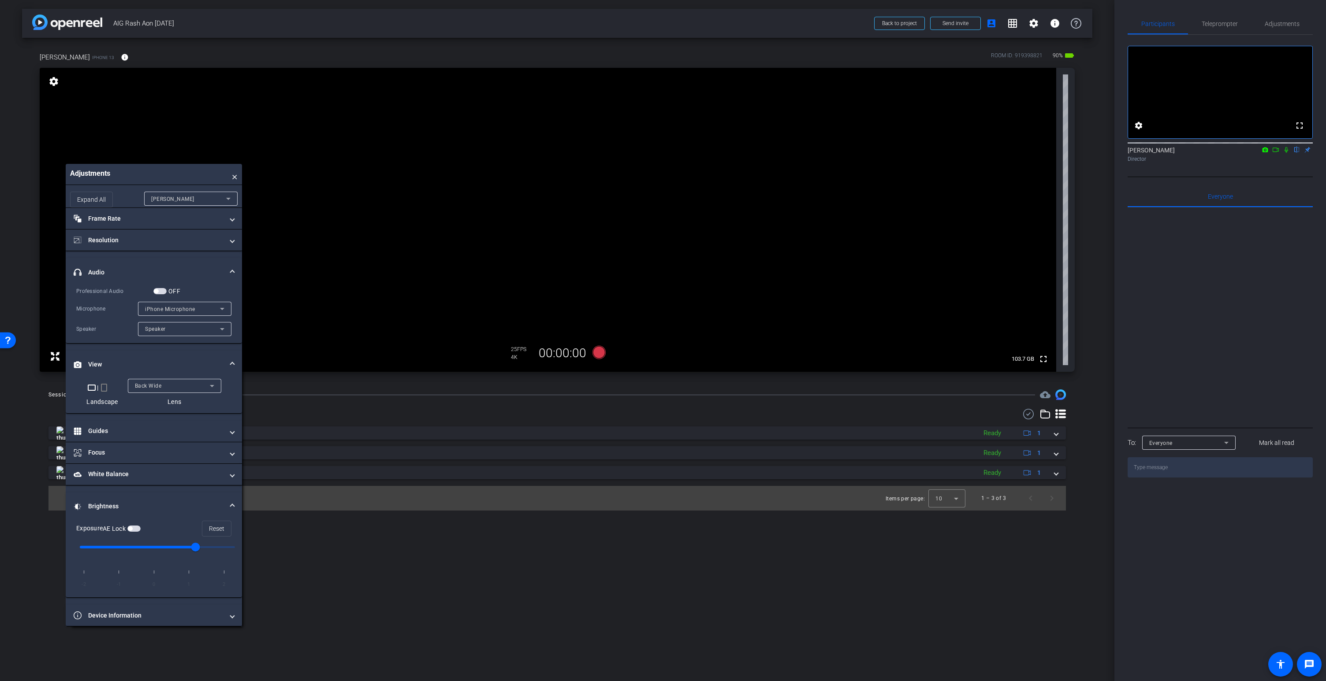
drag, startPoint x: 251, startPoint y: 105, endPoint x: 186, endPoint y: 178, distance: 97.1
click at [186, 178] on div "Adjustments ×" at bounding box center [154, 174] width 176 height 21
click at [588, 180] on video at bounding box center [548, 220] width 1016 height 304
click at [131, 472] on mat-panel-title "White Balance White Balance" at bounding box center [149, 474] width 150 height 9
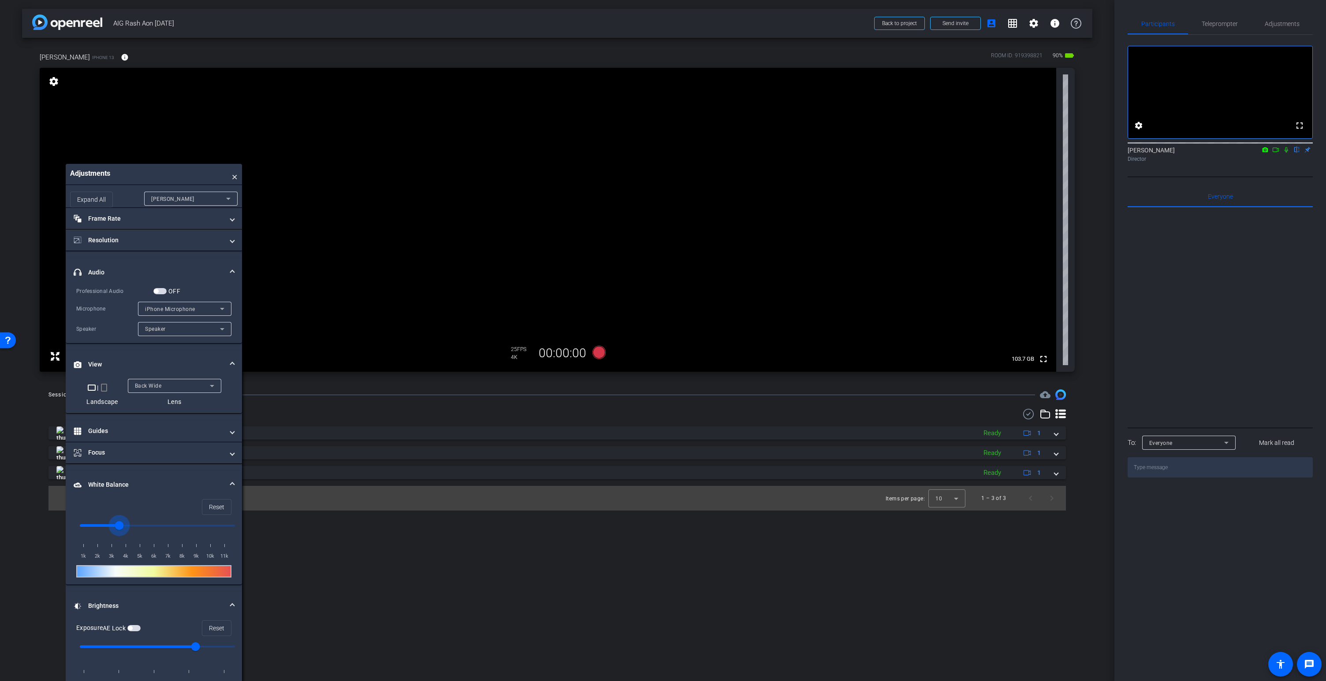
click at [117, 523] on input "range" at bounding box center [158, 525] width 174 height 19
drag, startPoint x: 120, startPoint y: 525, endPoint x: 125, endPoint y: 525, distance: 4.4
type input "4000"
click at [125, 525] on input "range" at bounding box center [158, 525] width 174 height 19
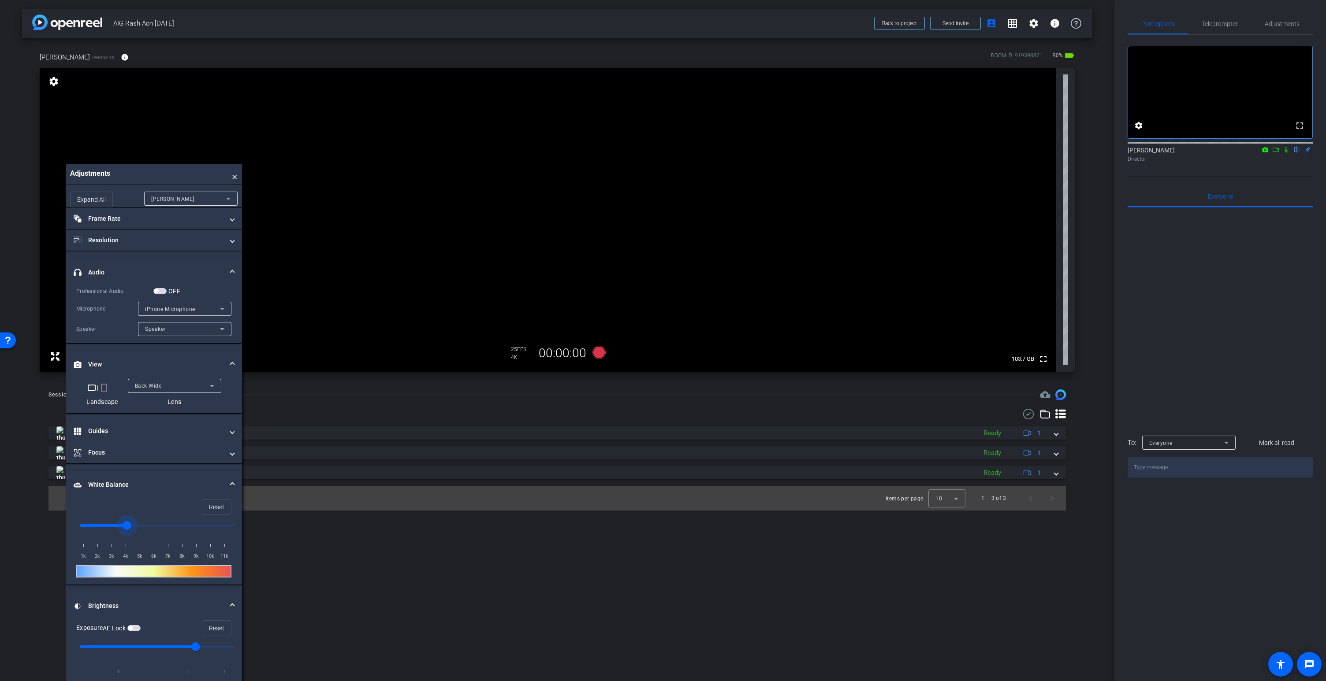
click at [582, 178] on video at bounding box center [548, 220] width 1016 height 304
click at [599, 351] on icon at bounding box center [598, 352] width 13 height 13
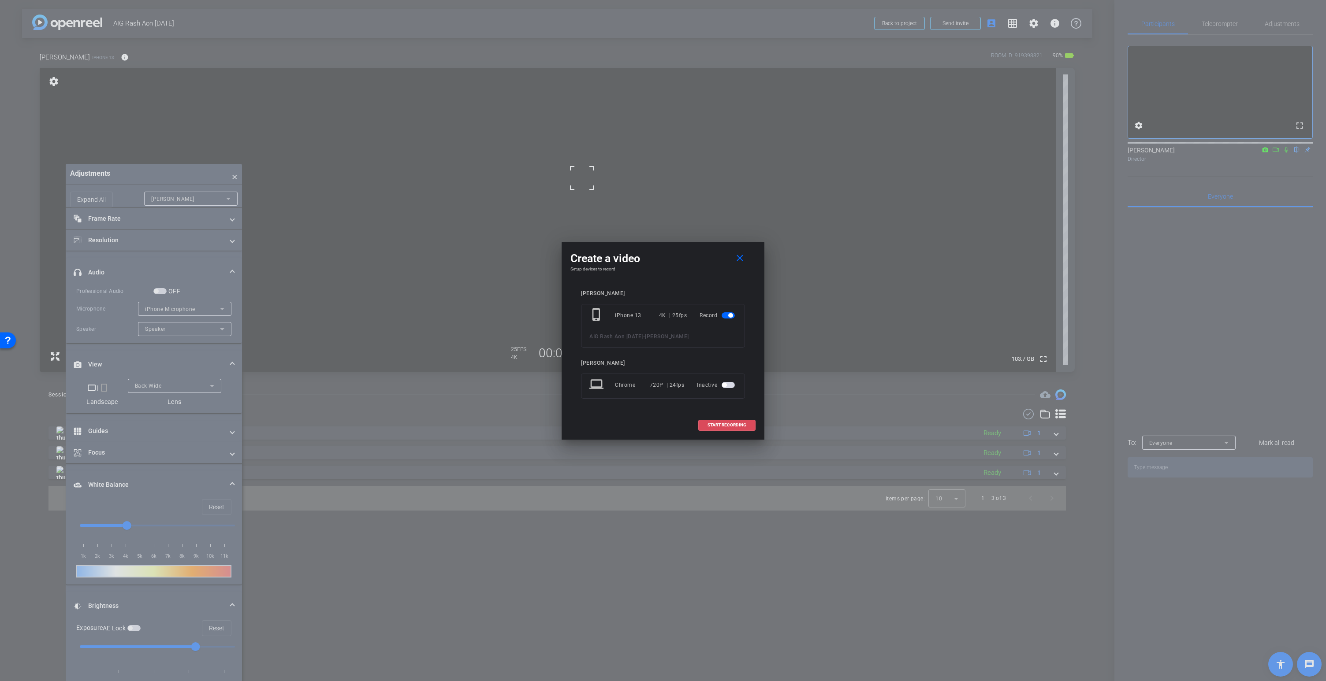
click at [734, 424] on span "START RECORDING" at bounding box center [726, 425] width 39 height 4
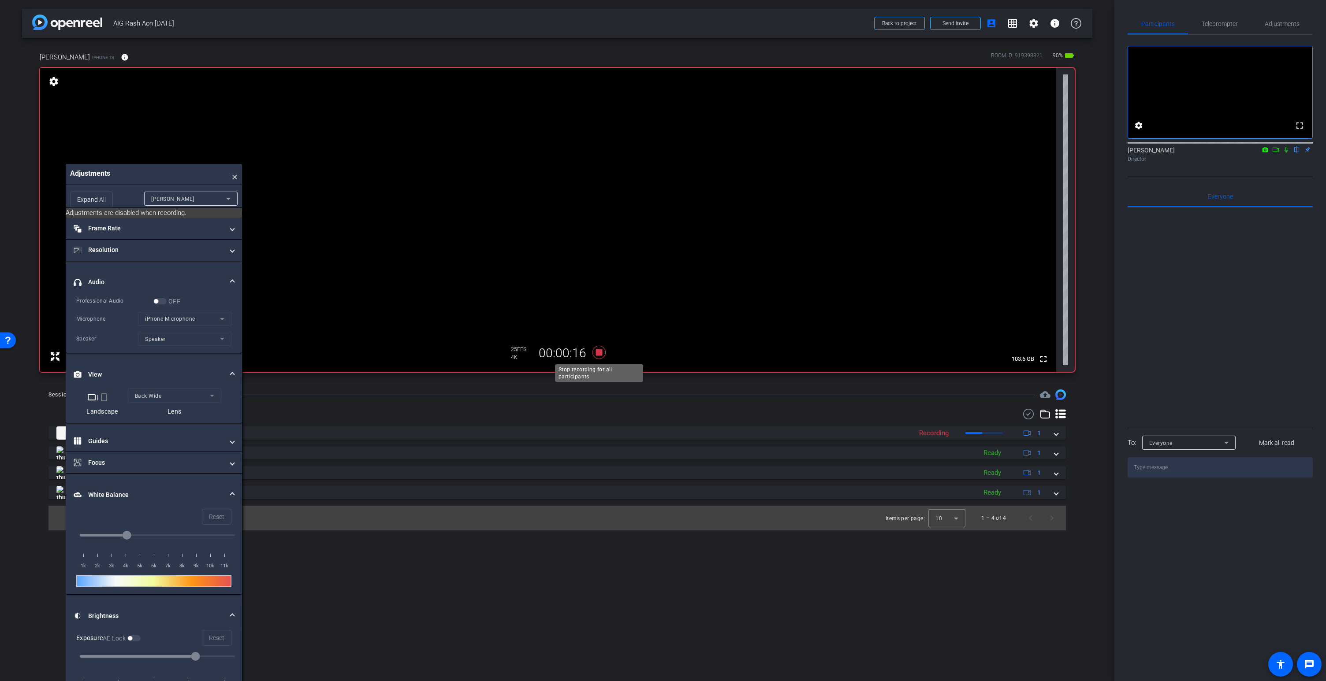
click at [597, 353] on icon at bounding box center [598, 352] width 13 height 13
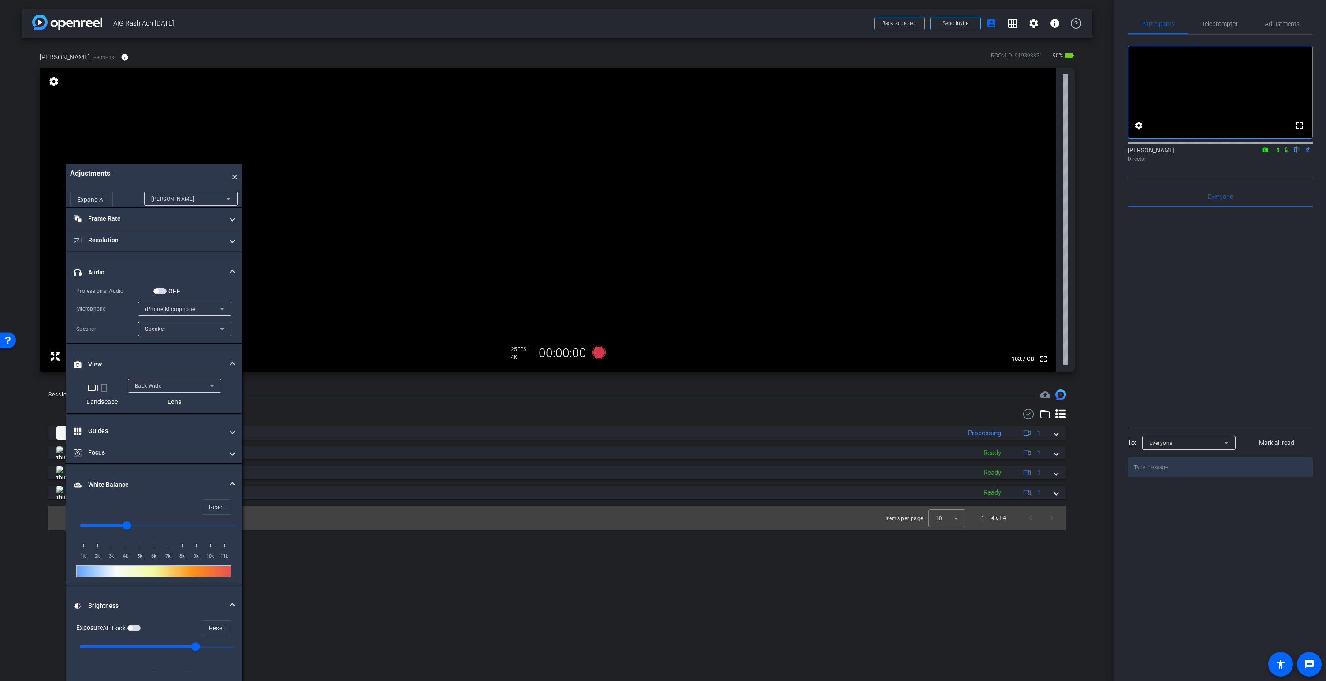
click at [580, 179] on video at bounding box center [548, 220] width 1016 height 304
click at [598, 351] on icon at bounding box center [598, 352] width 13 height 13
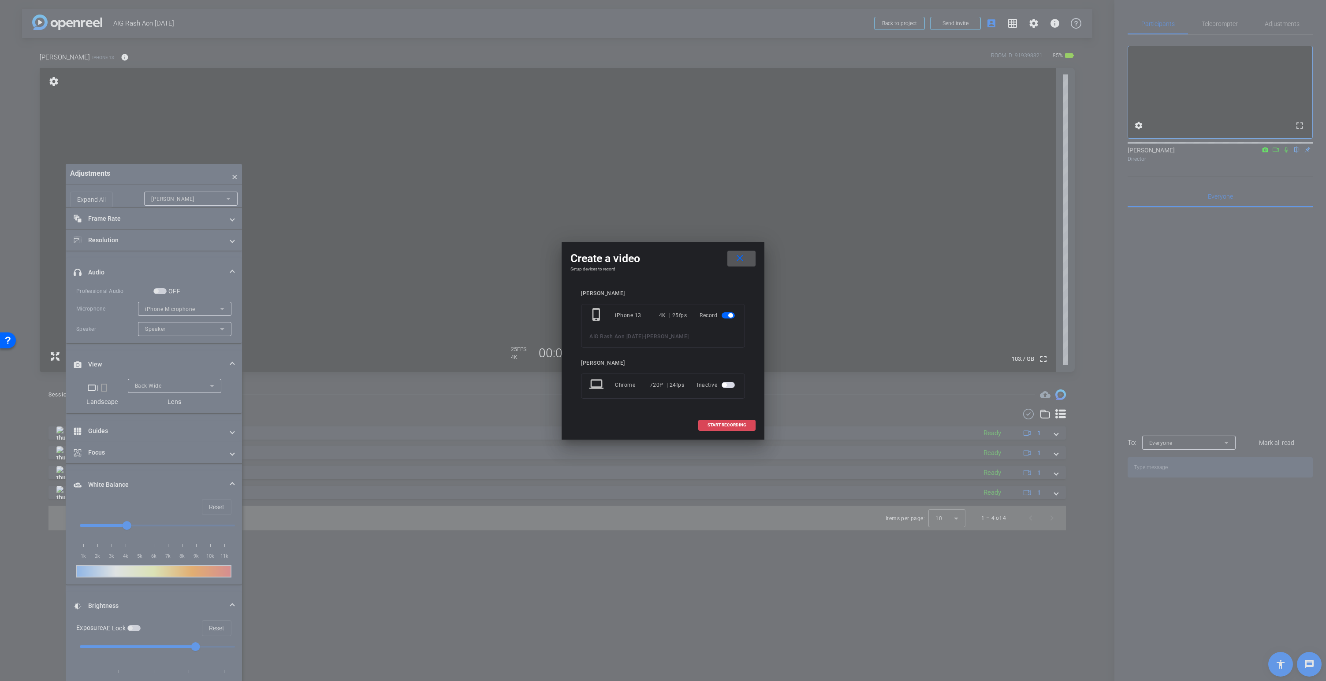
click at [720, 422] on span at bounding box center [727, 425] width 56 height 21
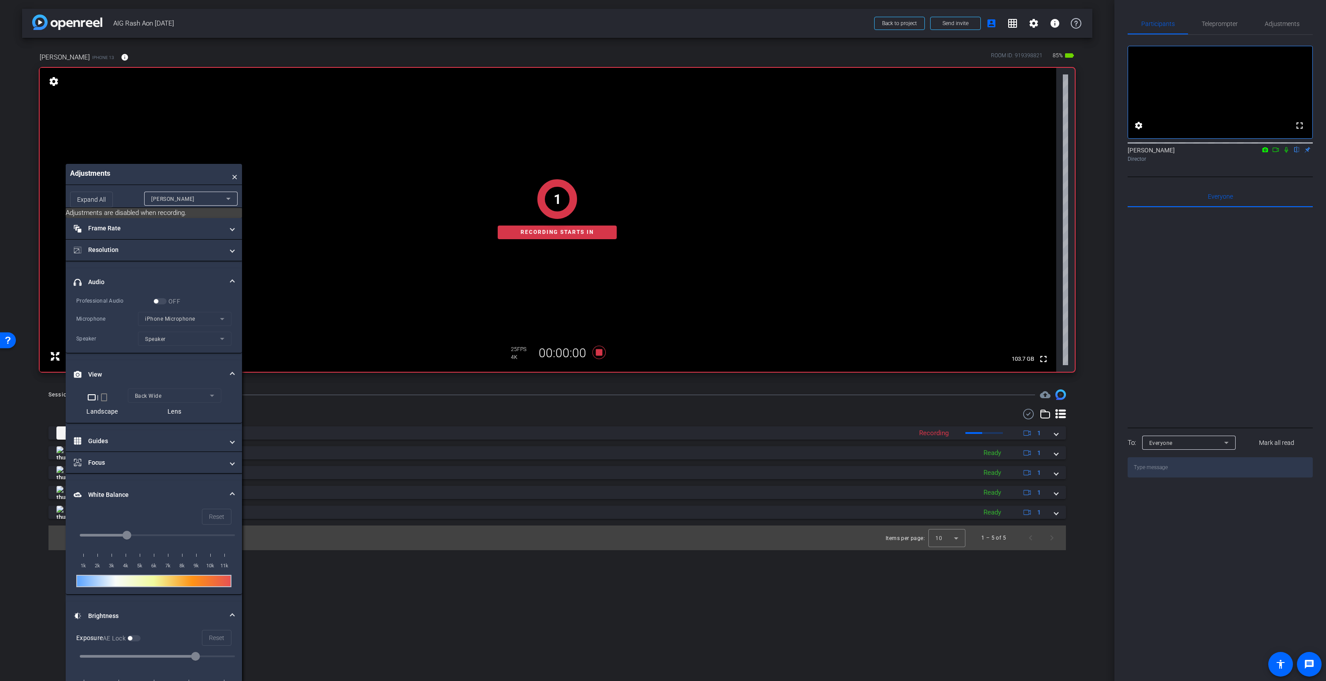
click at [161, 302] on div "OFF" at bounding box center [166, 301] width 27 height 9
click at [163, 302] on div "OFF" at bounding box center [166, 301] width 27 height 9
click at [597, 350] on icon at bounding box center [598, 352] width 13 height 13
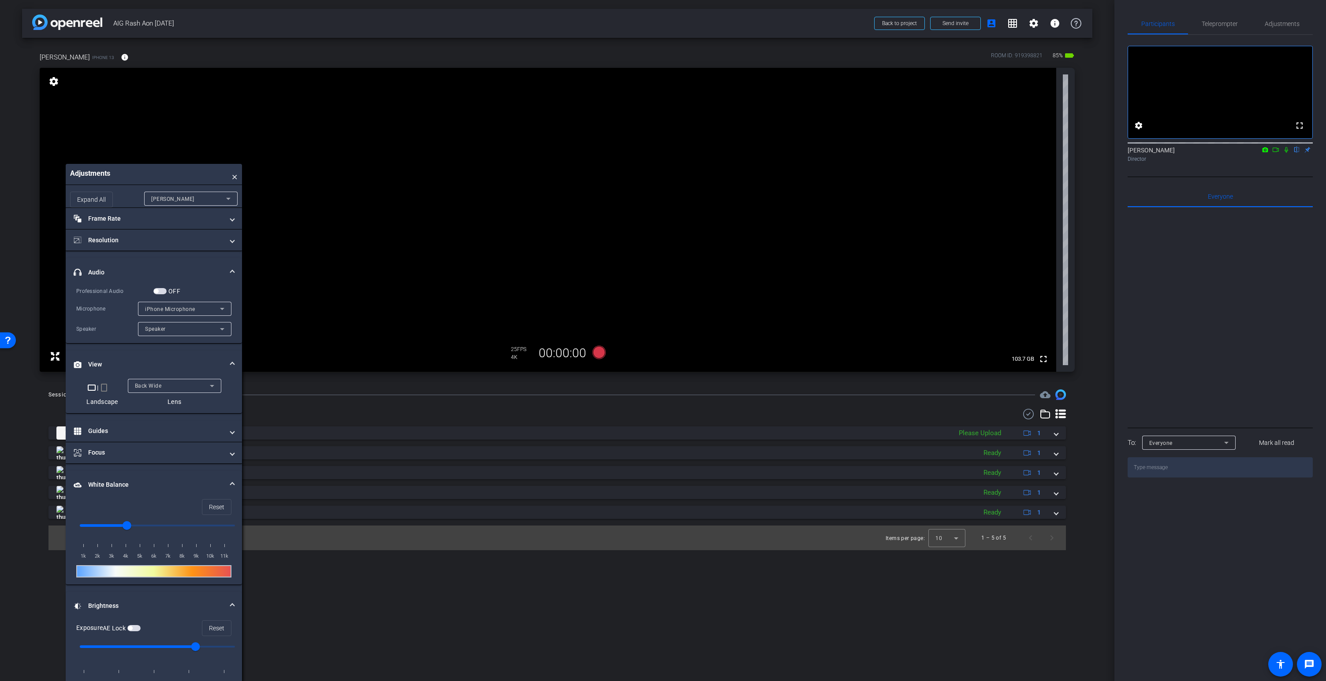
click at [160, 290] on span "button" at bounding box center [159, 291] width 13 height 6
click at [167, 308] on span "iPhone Microphone" at bounding box center [170, 309] width 50 height 6
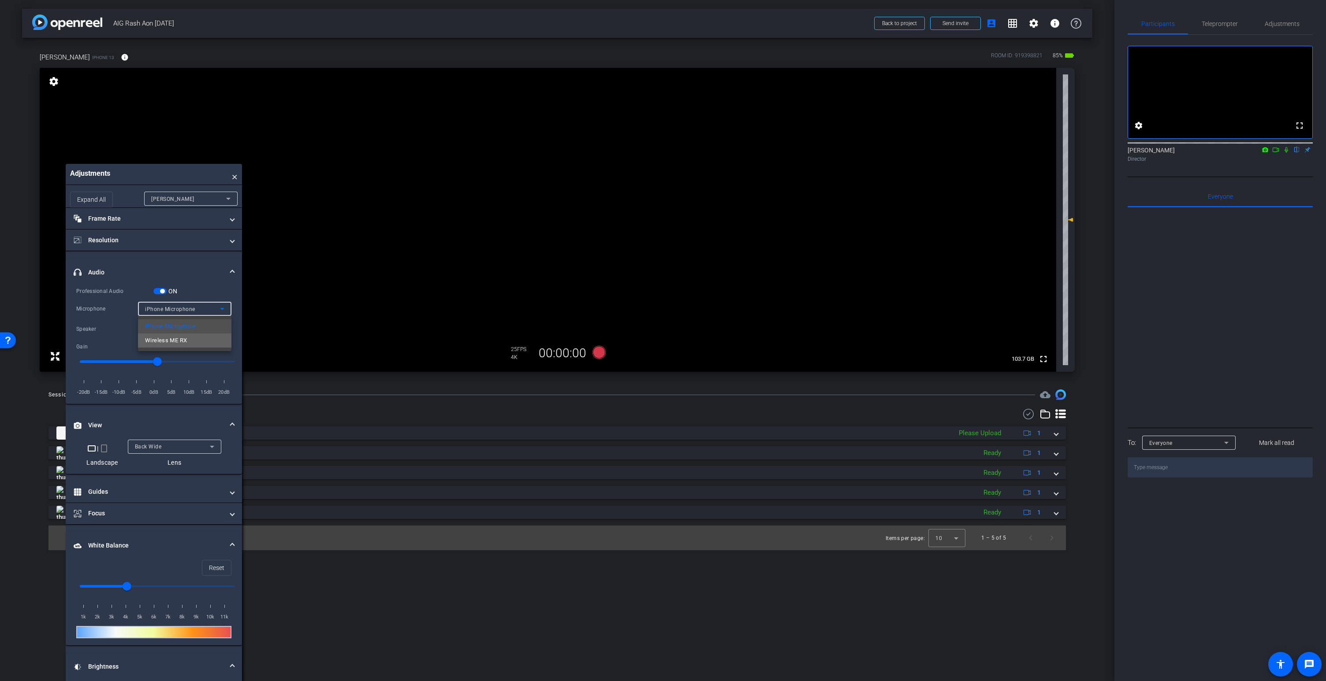
click at [181, 342] on span "Wireless ME RX" at bounding box center [166, 340] width 42 height 11
click at [598, 354] on icon at bounding box center [598, 352] width 13 height 13
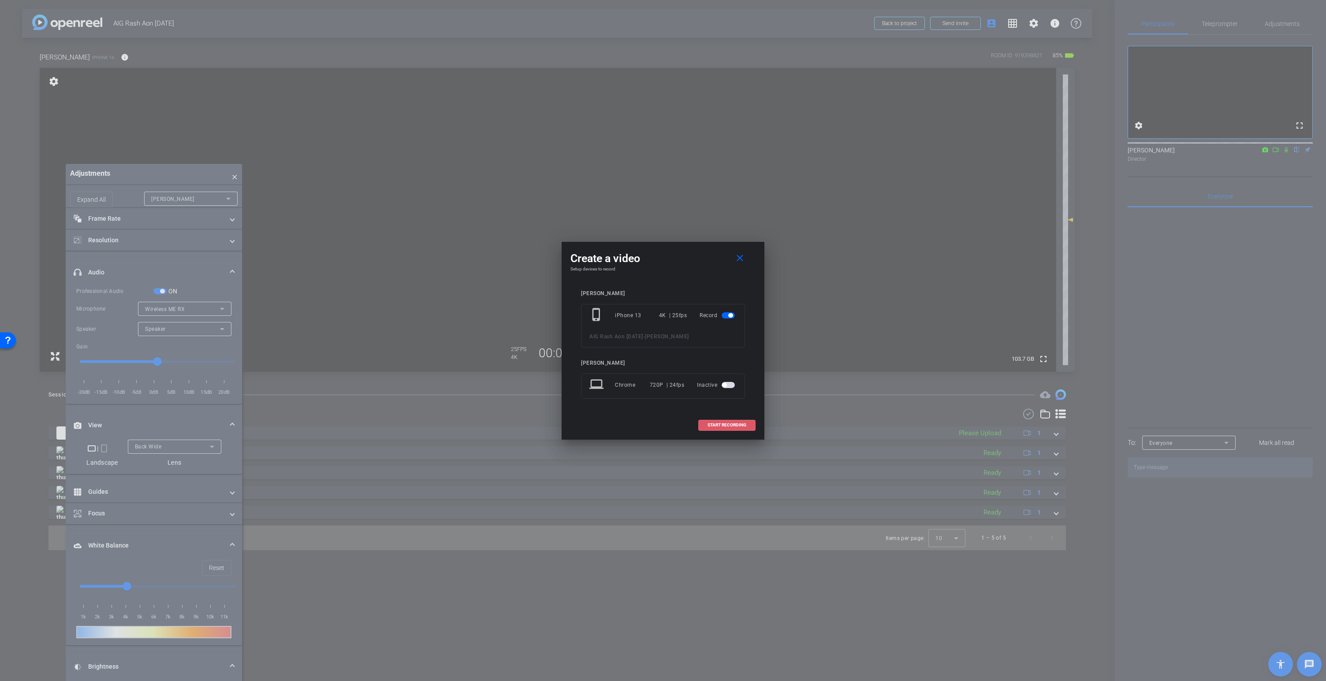
click at [724, 423] on span "START RECORDING" at bounding box center [726, 425] width 39 height 4
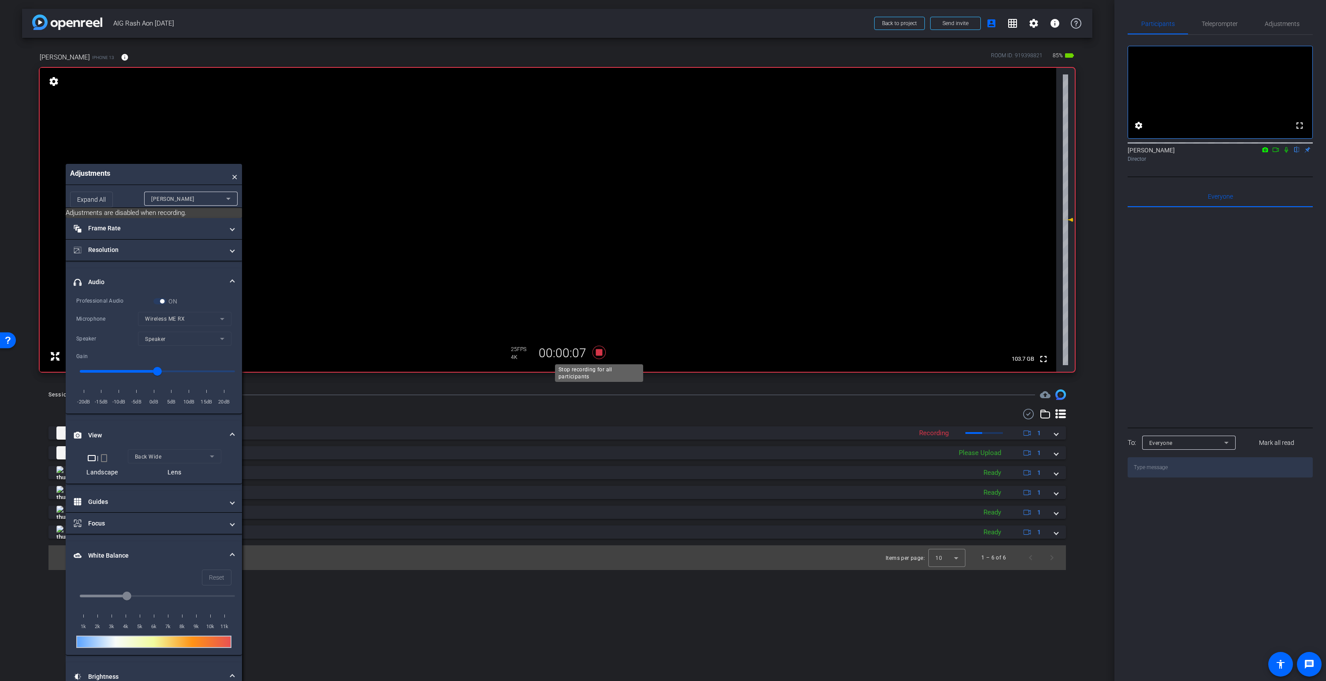
click at [599, 353] on icon at bounding box center [598, 352] width 13 height 13
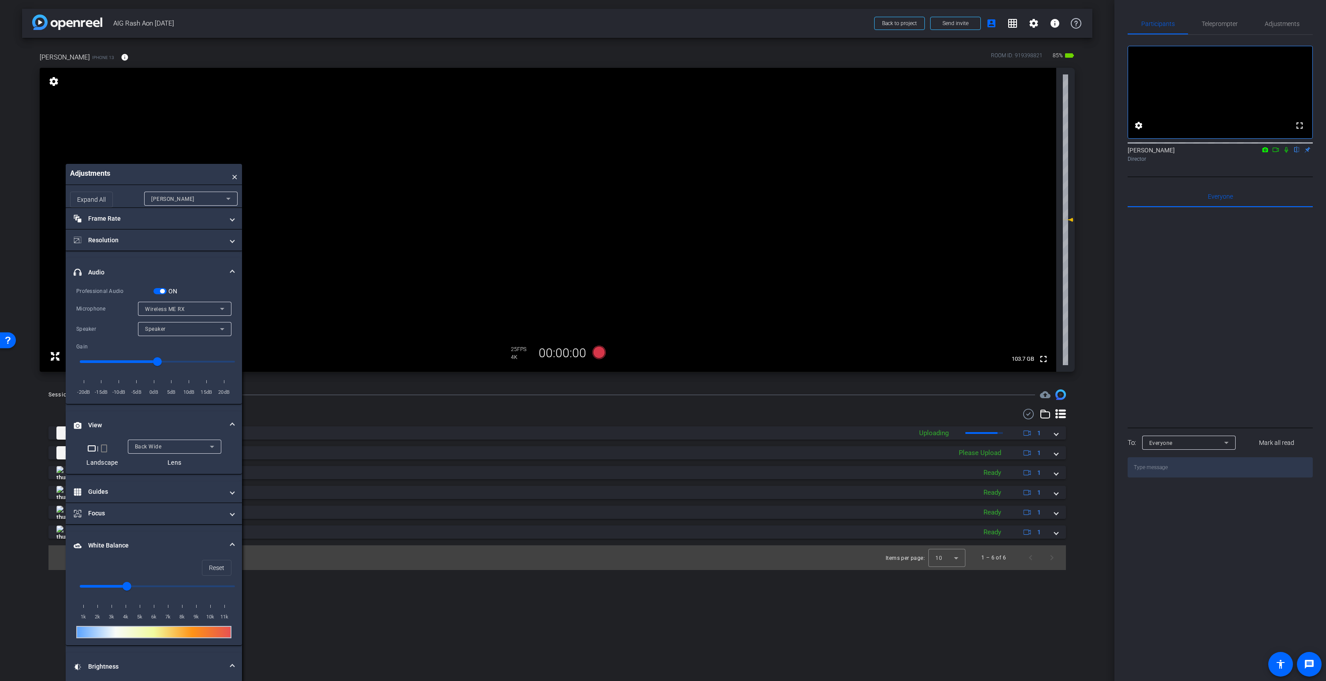
click at [164, 290] on span "button" at bounding box center [162, 291] width 4 height 4
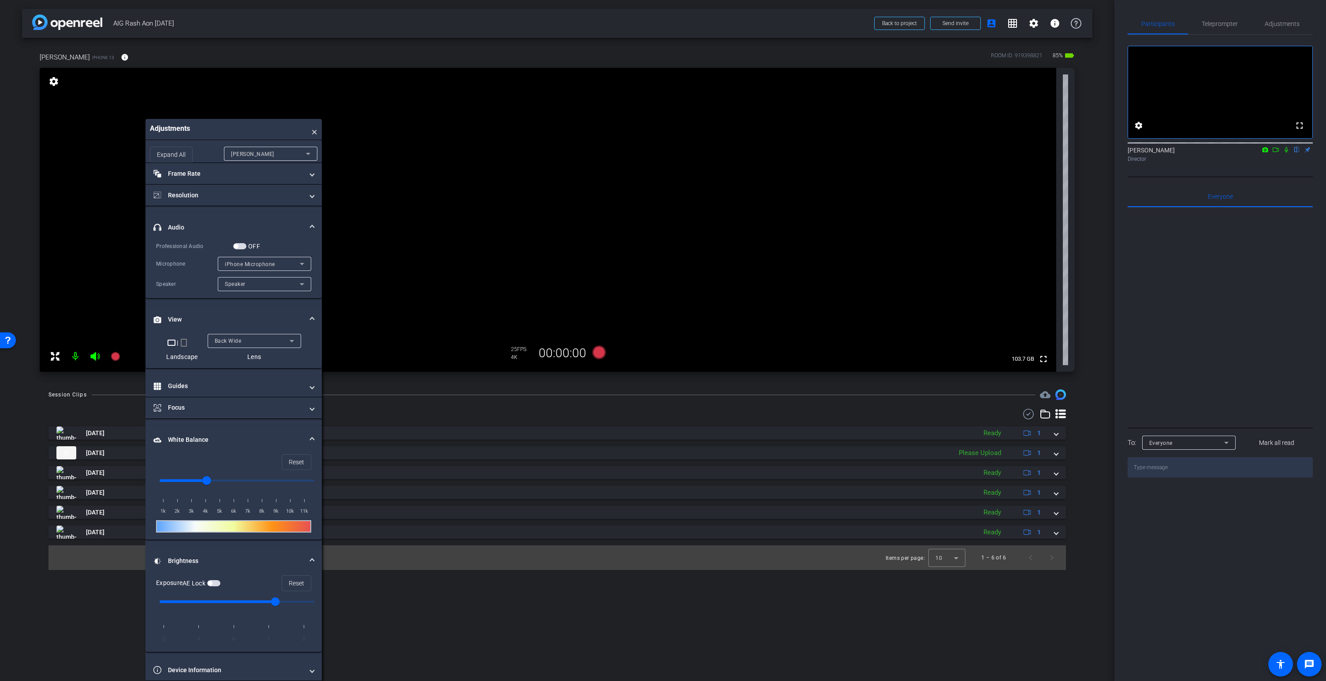
drag, startPoint x: 141, startPoint y: 174, endPoint x: 219, endPoint y: 146, distance: 82.8
click at [220, 146] on div "Adjustments × Expand All lindsey Frame Rate Frame Rate navigate_before 24 25 30…" at bounding box center [233, 400] width 176 height 562
click at [97, 356] on icon at bounding box center [95, 356] width 11 height 11
click at [96, 356] on icon at bounding box center [94, 356] width 9 height 9
click at [76, 355] on mat-icon at bounding box center [76, 357] width 18 height 18
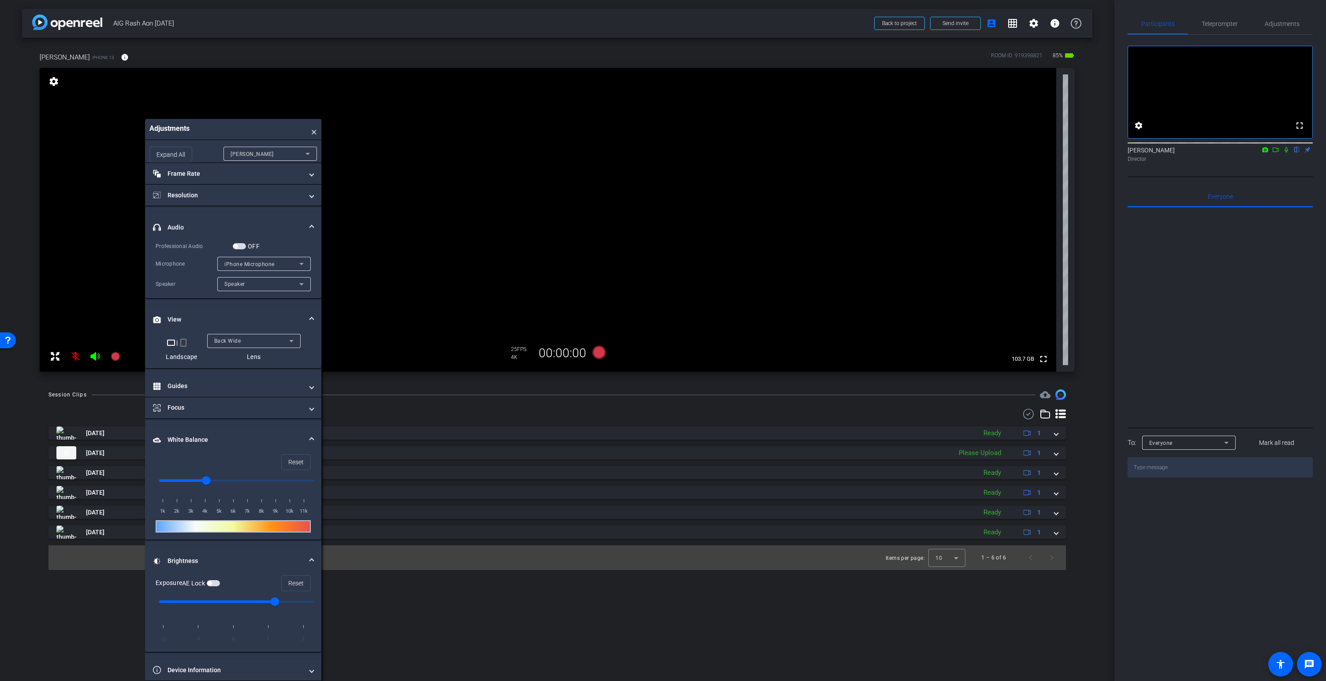
click at [1082, 343] on div "lindsey iPhone 13 info ROOM ID: 919398821 85% battery_std fullscreen settings A…" at bounding box center [557, 209] width 1070 height 343
click at [77, 357] on mat-icon at bounding box center [76, 357] width 18 height 18
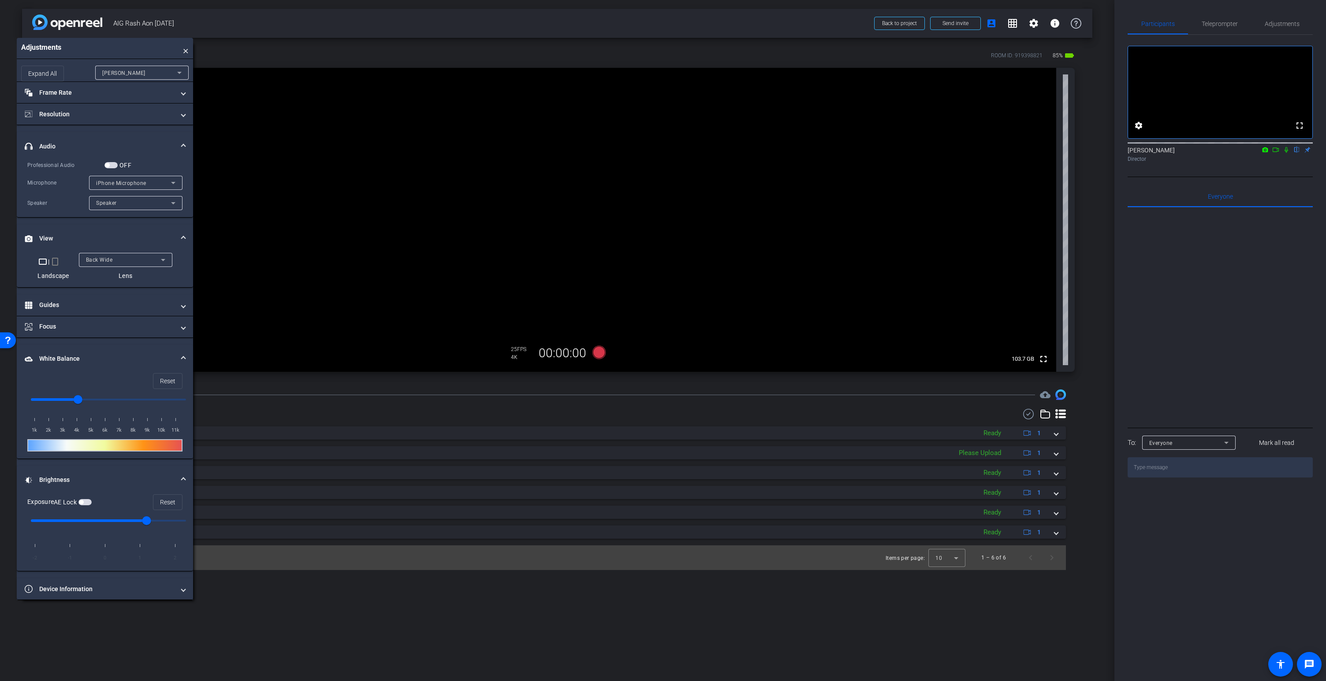
drag, startPoint x: 257, startPoint y: 131, endPoint x: 129, endPoint y: 50, distance: 151.8
click at [129, 50] on div "Adjustments ×" at bounding box center [105, 48] width 176 height 21
click at [577, 233] on video at bounding box center [548, 220] width 1016 height 304
drag, startPoint x: 533, startPoint y: 175, endPoint x: 536, endPoint y: 183, distance: 9.1
click at [533, 175] on video at bounding box center [548, 220] width 1016 height 304
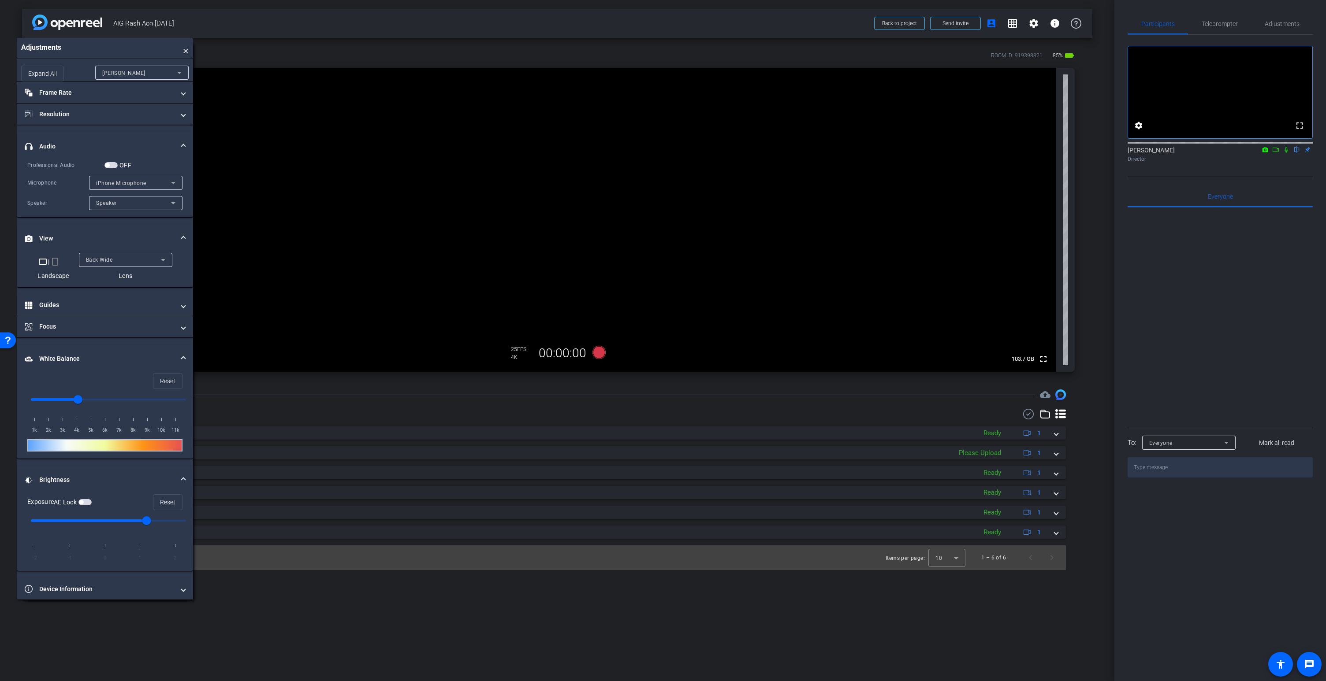
click at [572, 174] on video at bounding box center [548, 220] width 1016 height 304
click at [561, 170] on video at bounding box center [548, 220] width 1016 height 304
click at [565, 165] on video at bounding box center [548, 220] width 1016 height 304
click at [599, 356] on icon at bounding box center [598, 352] width 13 height 13
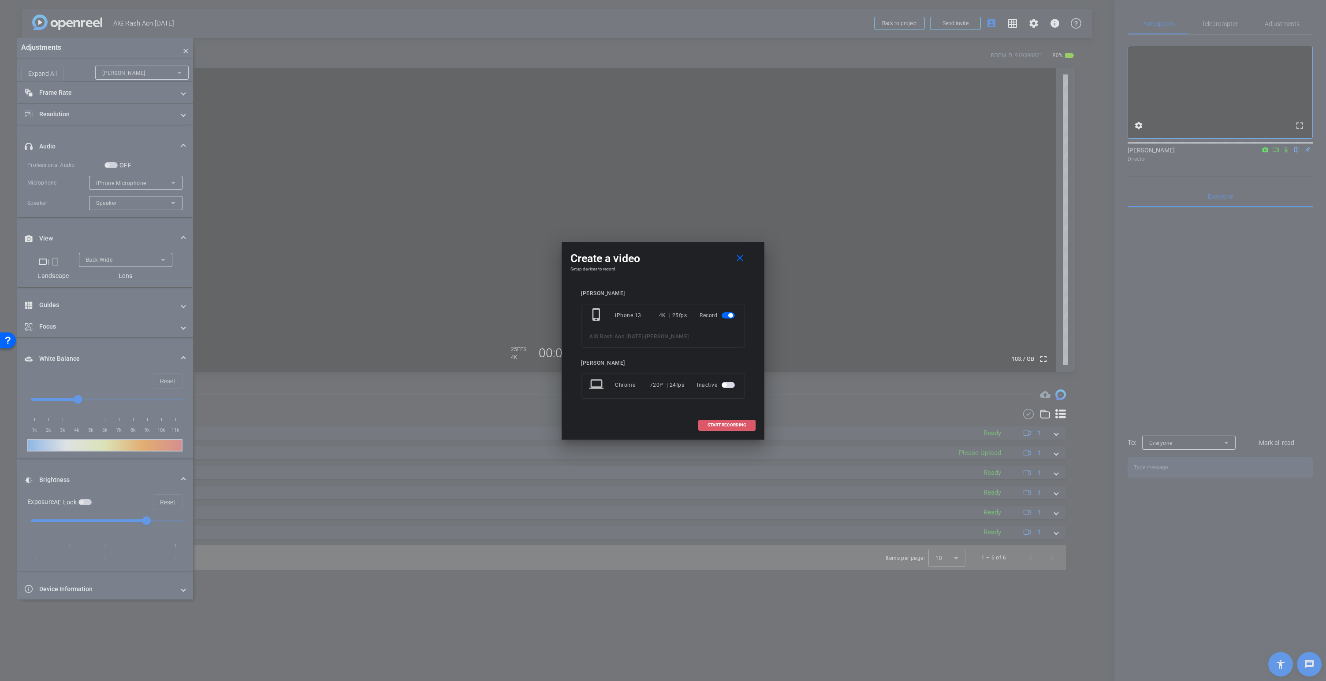
click at [727, 426] on span "START RECORDING" at bounding box center [726, 425] width 39 height 4
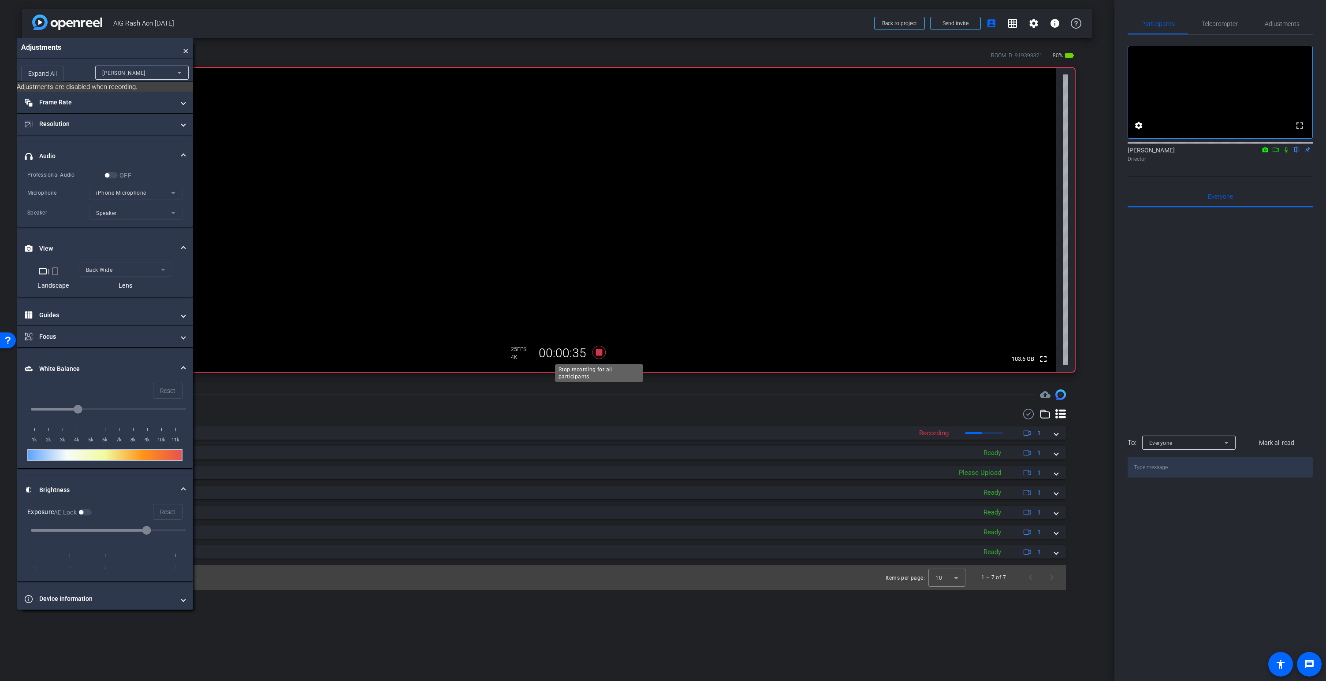
click at [599, 354] on icon at bounding box center [598, 352] width 13 height 13
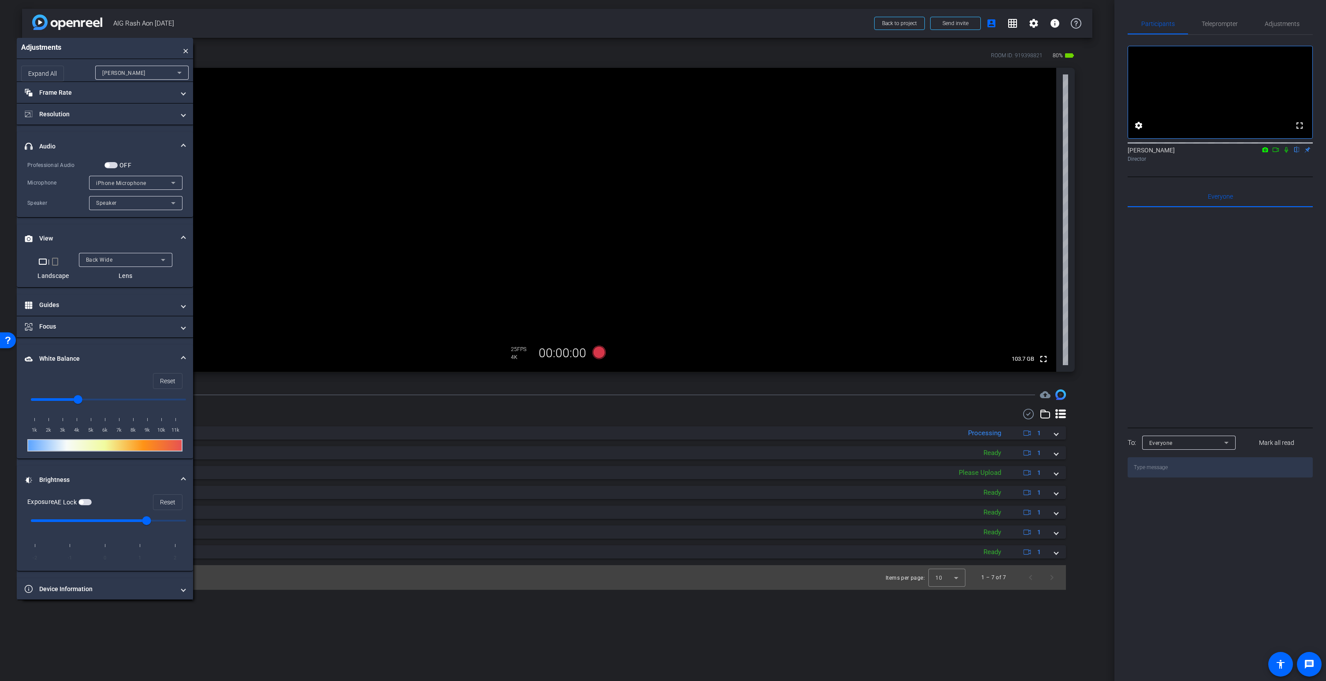
click at [1286, 153] on icon at bounding box center [1286, 150] width 7 height 6
click at [568, 194] on video at bounding box center [548, 220] width 1016 height 304
click at [601, 355] on icon at bounding box center [598, 352] width 13 height 13
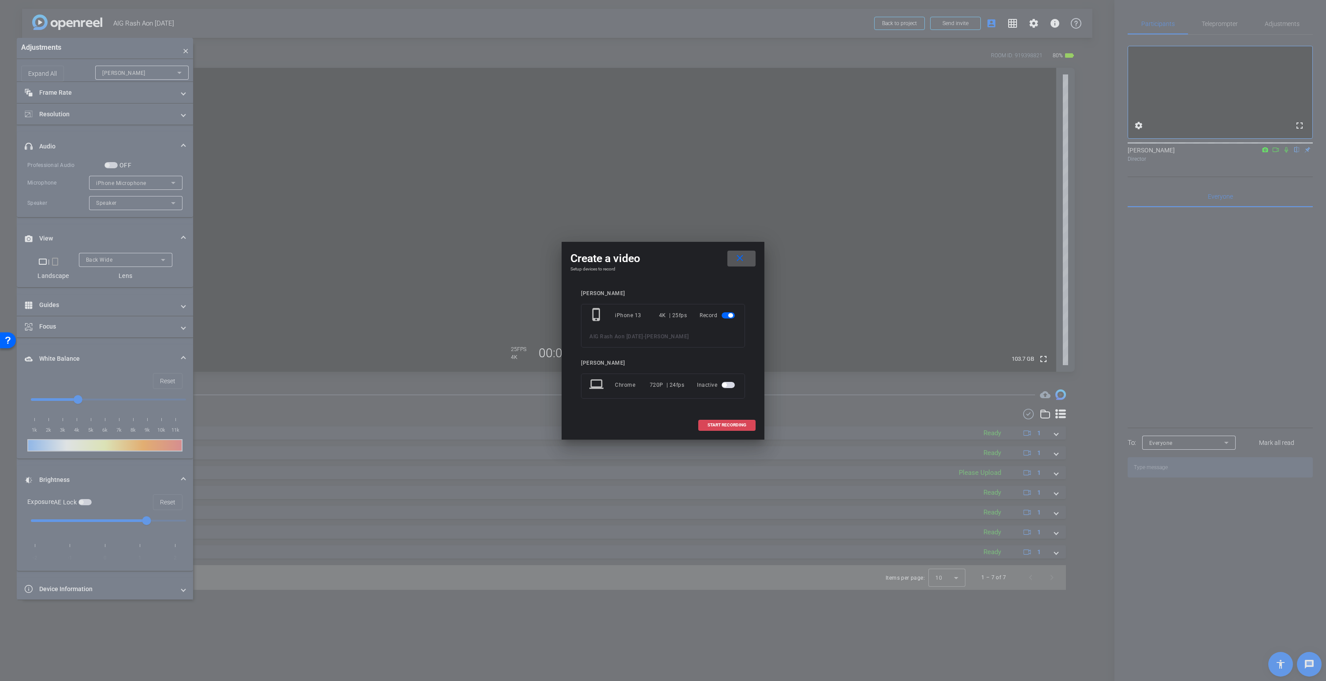
click at [733, 426] on span "START RECORDING" at bounding box center [726, 425] width 39 height 4
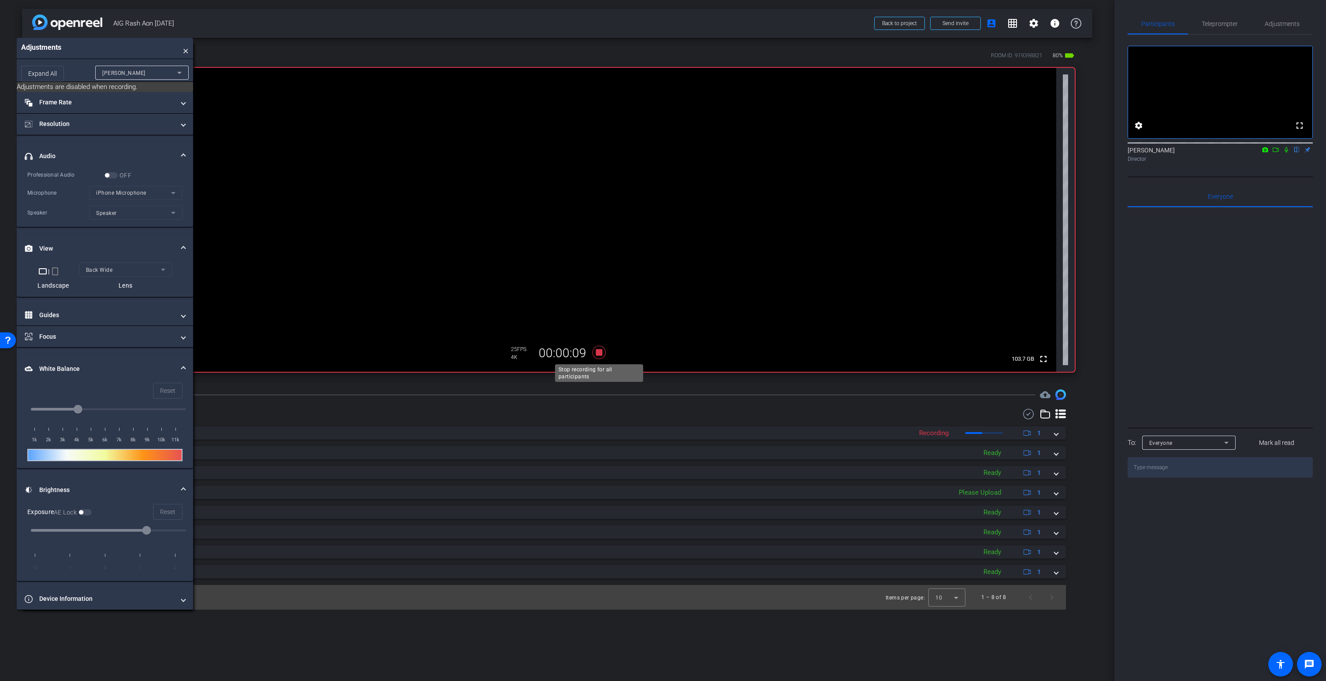
click at [601, 352] on icon at bounding box center [598, 352] width 13 height 13
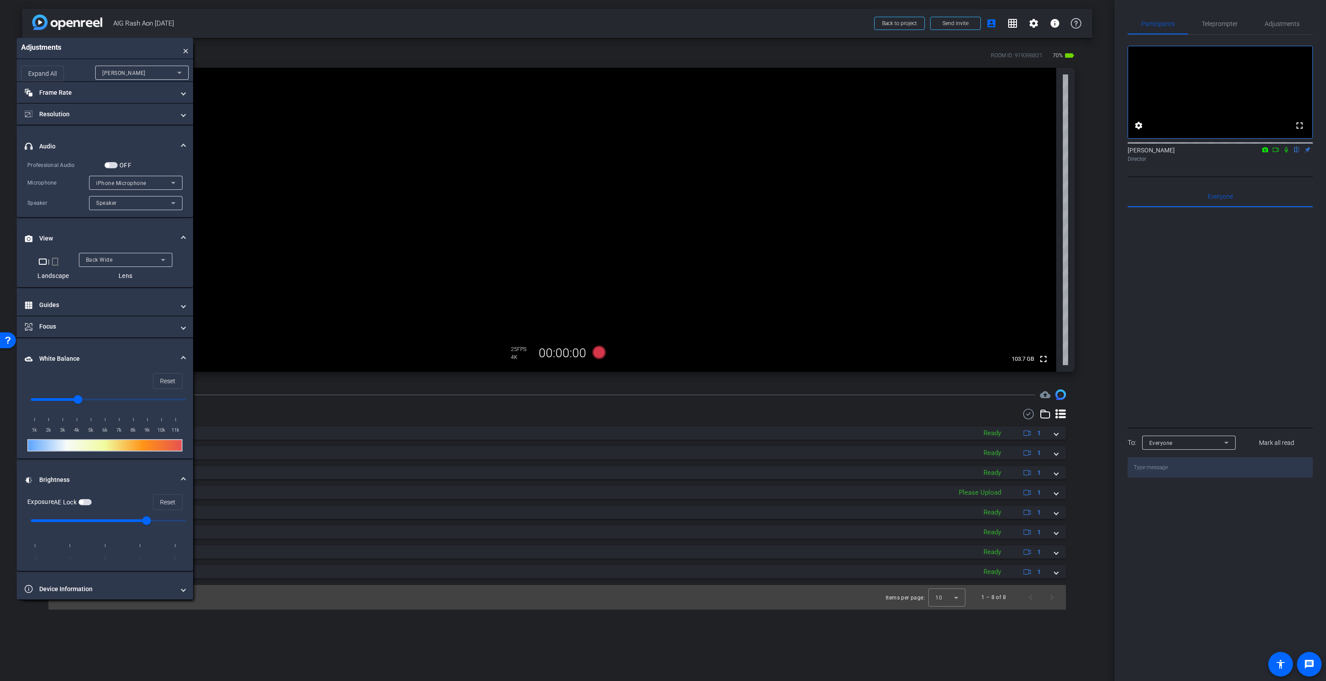
click at [580, 201] on video at bounding box center [548, 220] width 1016 height 304
click at [588, 213] on video at bounding box center [548, 220] width 1016 height 304
click at [599, 353] on icon at bounding box center [598, 352] width 13 height 13
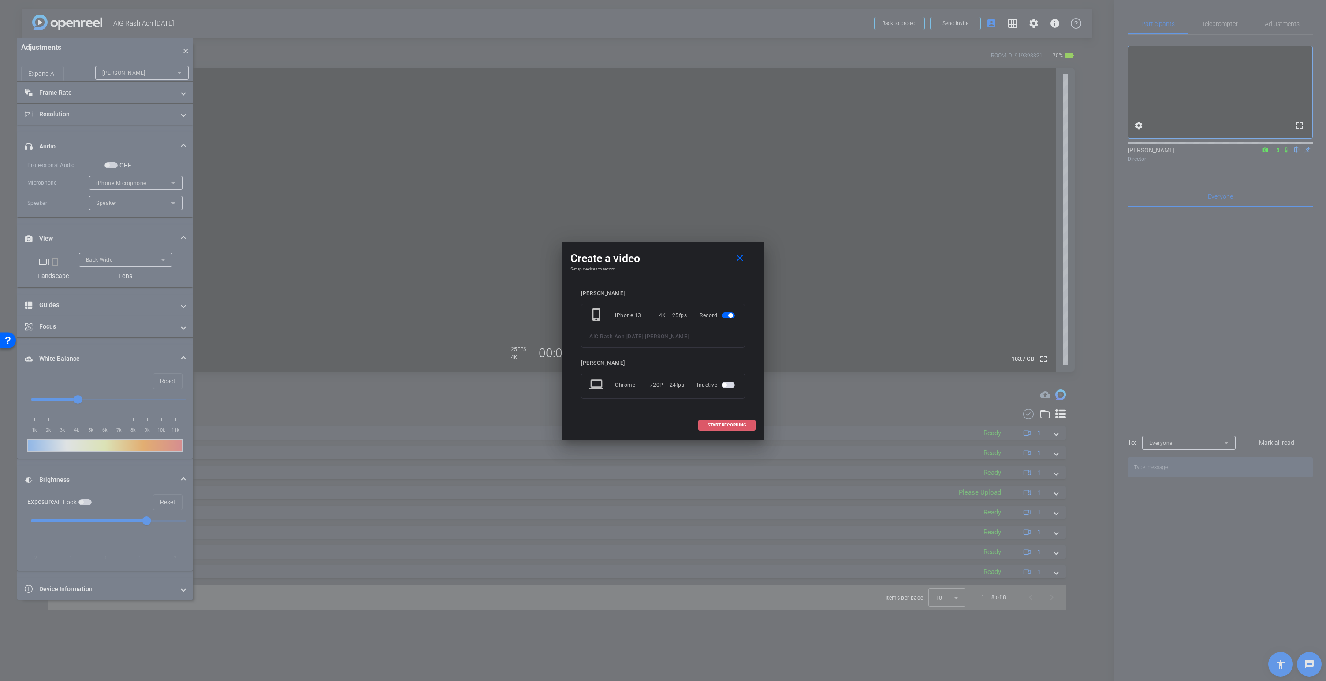
click at [729, 428] on span at bounding box center [727, 425] width 56 height 21
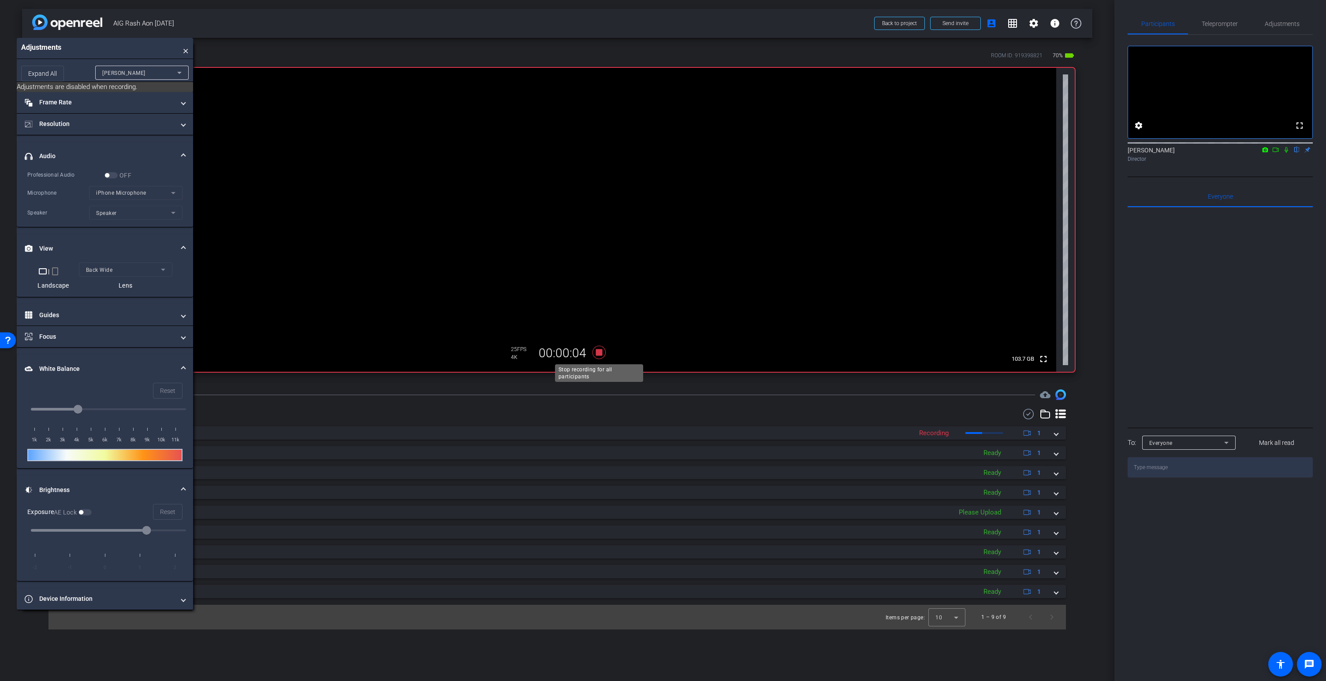
click at [599, 353] on icon at bounding box center [598, 352] width 13 height 13
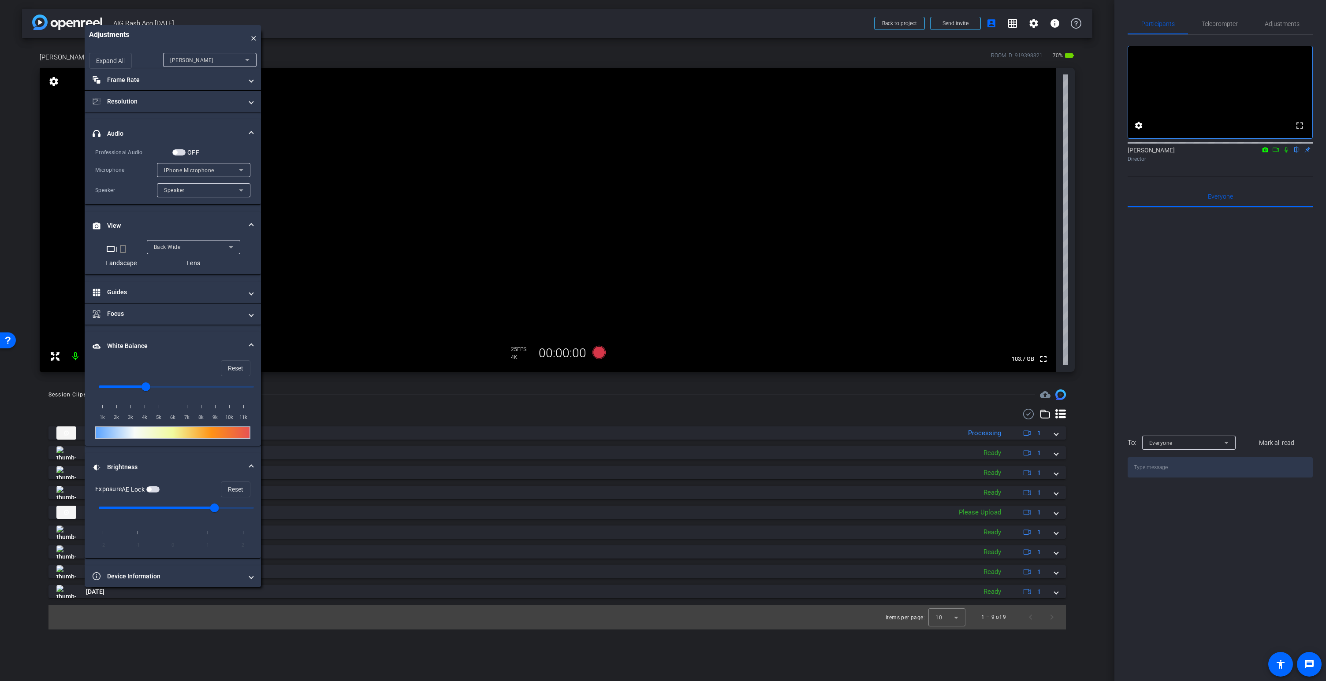
drag, startPoint x: 150, startPoint y: 45, endPoint x: 218, endPoint y: 32, distance: 69.1
click at [218, 32] on div "Adjustments ×" at bounding box center [173, 35] width 176 height 21
click at [599, 352] on icon at bounding box center [598, 352] width 13 height 13
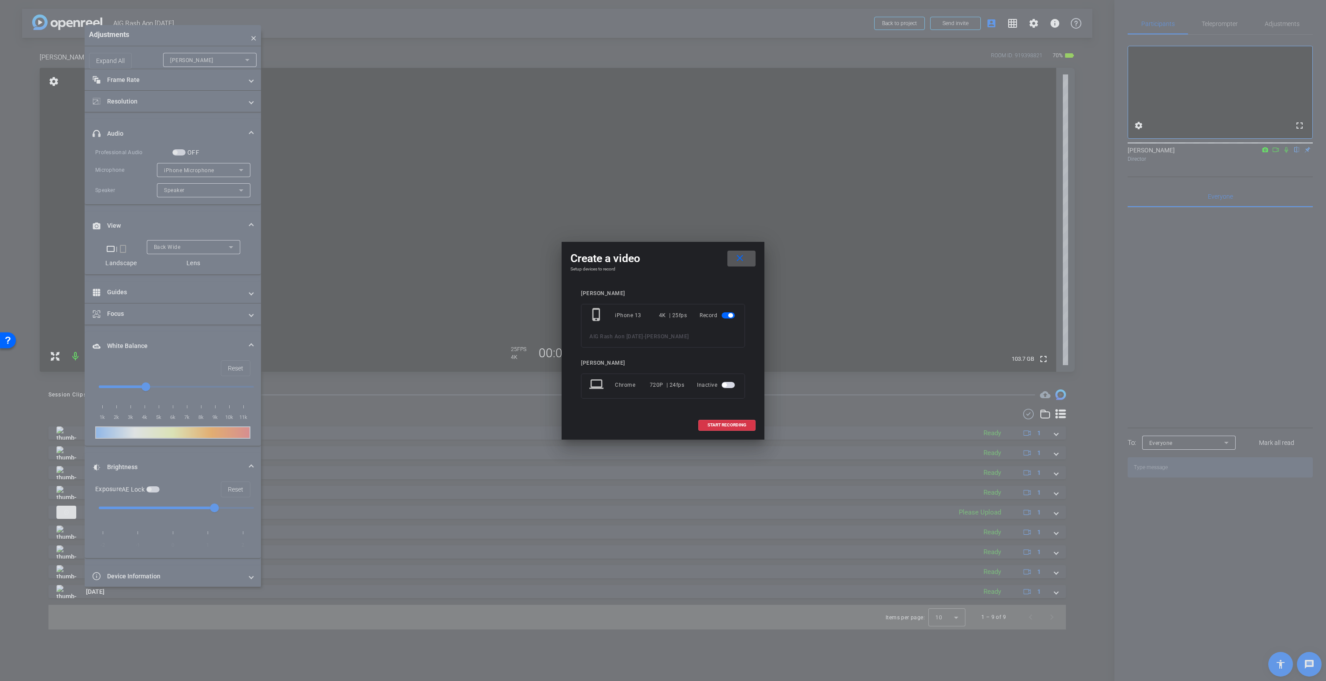
click at [738, 260] on mat-icon "close" at bounding box center [739, 258] width 11 height 11
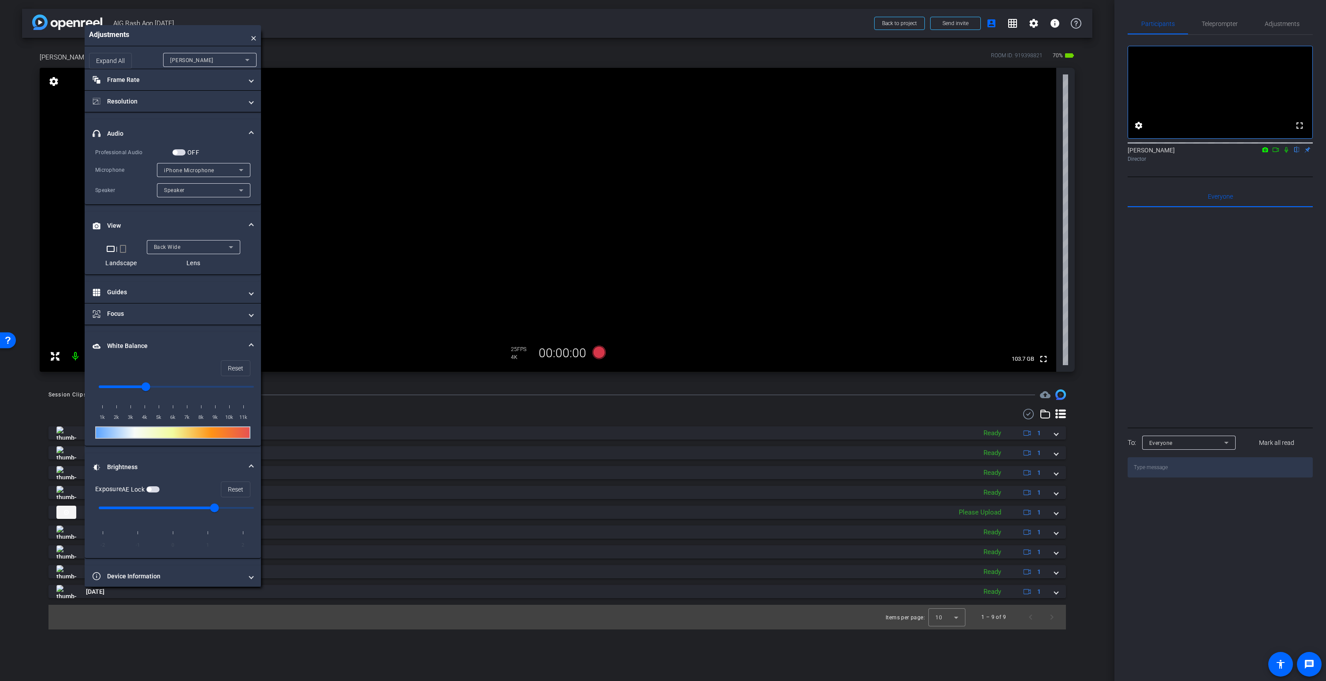
click at [179, 151] on span "button" at bounding box center [178, 152] width 13 height 6
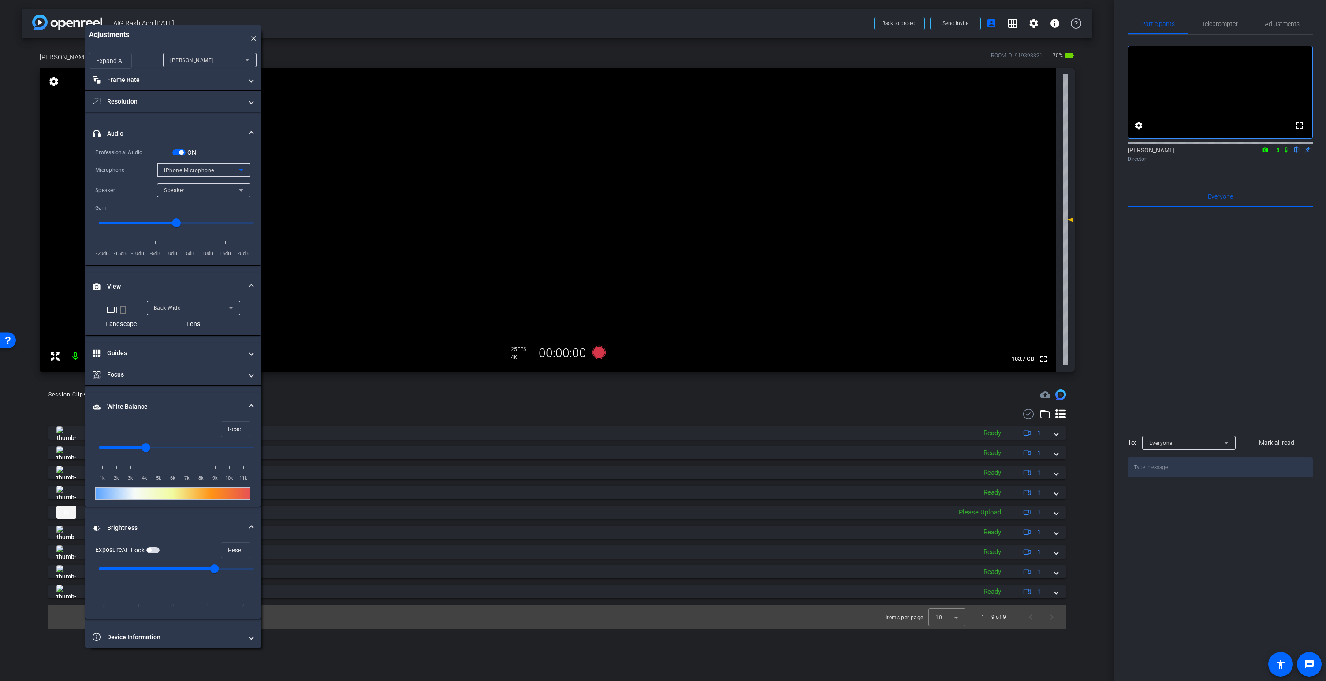
click at [184, 168] on span "iPhone Microphone" at bounding box center [189, 170] width 50 height 6
click at [598, 356] on div at bounding box center [663, 340] width 1326 height 681
click at [598, 355] on icon at bounding box center [598, 352] width 13 height 13
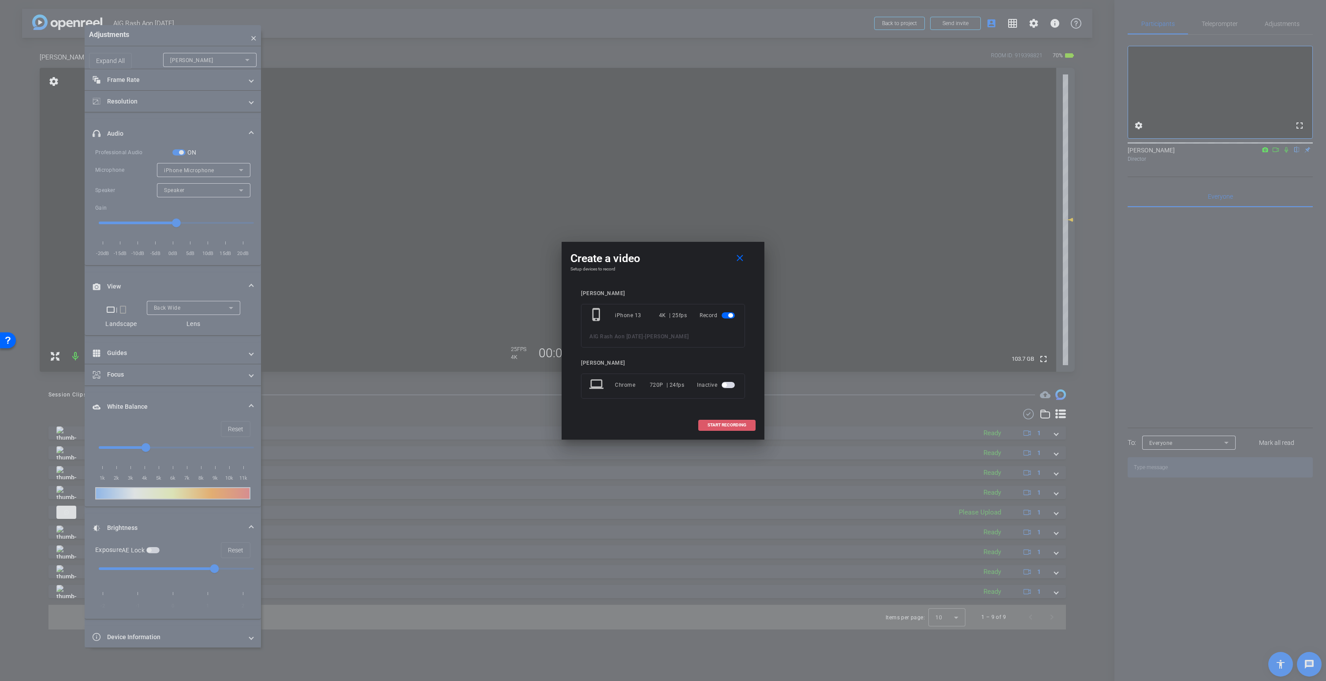
click at [733, 426] on span "START RECORDING" at bounding box center [726, 425] width 39 height 4
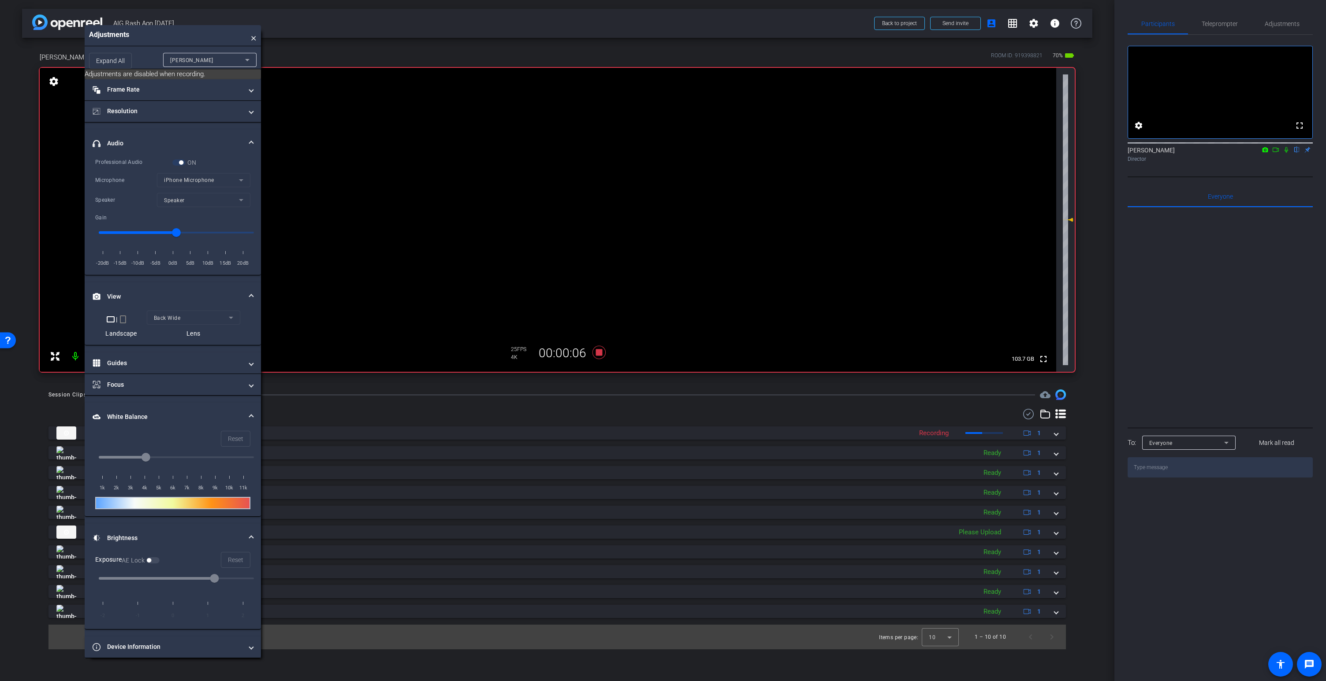
click at [198, 182] on mat-form-field "iPhone Microphone" at bounding box center [203, 180] width 93 height 14
click at [596, 354] on icon at bounding box center [598, 352] width 13 height 13
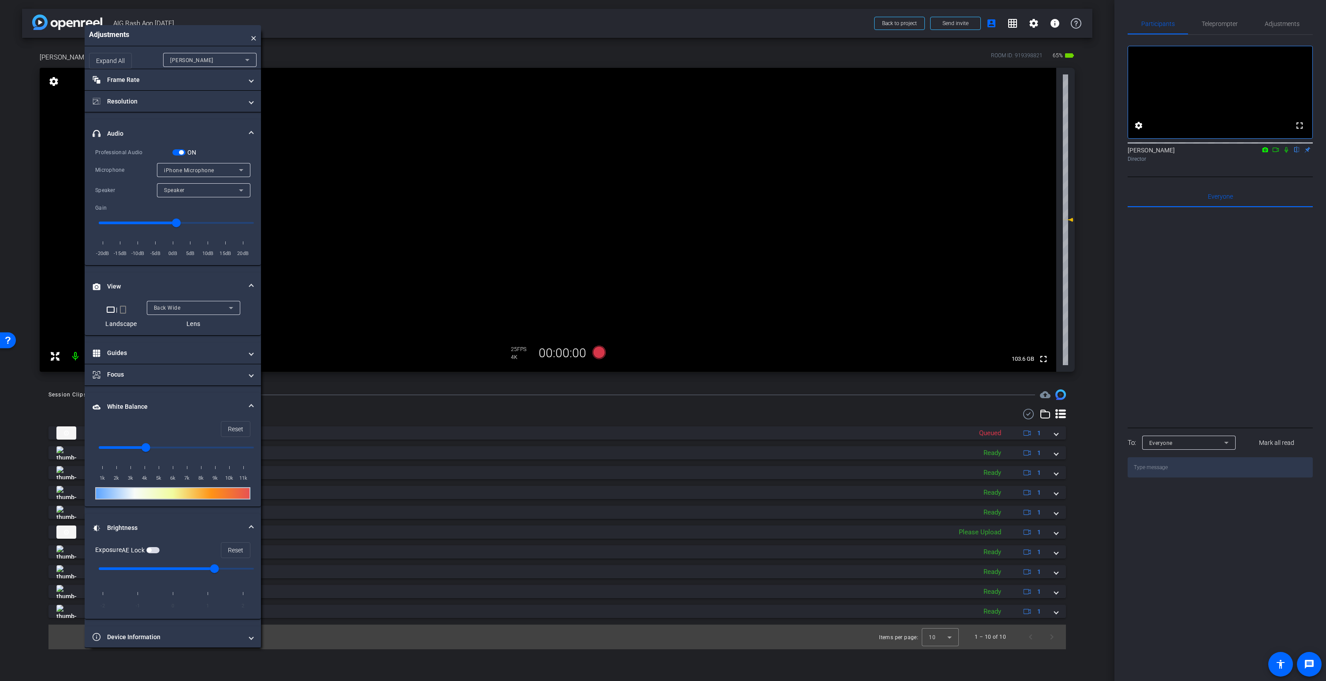
click at [201, 168] on span "iPhone Microphone" at bounding box center [189, 170] width 50 height 6
click at [197, 200] on span "Wireless ME RX" at bounding box center [185, 202] width 42 height 11
click at [181, 152] on span "button" at bounding box center [181, 152] width 4 height 4
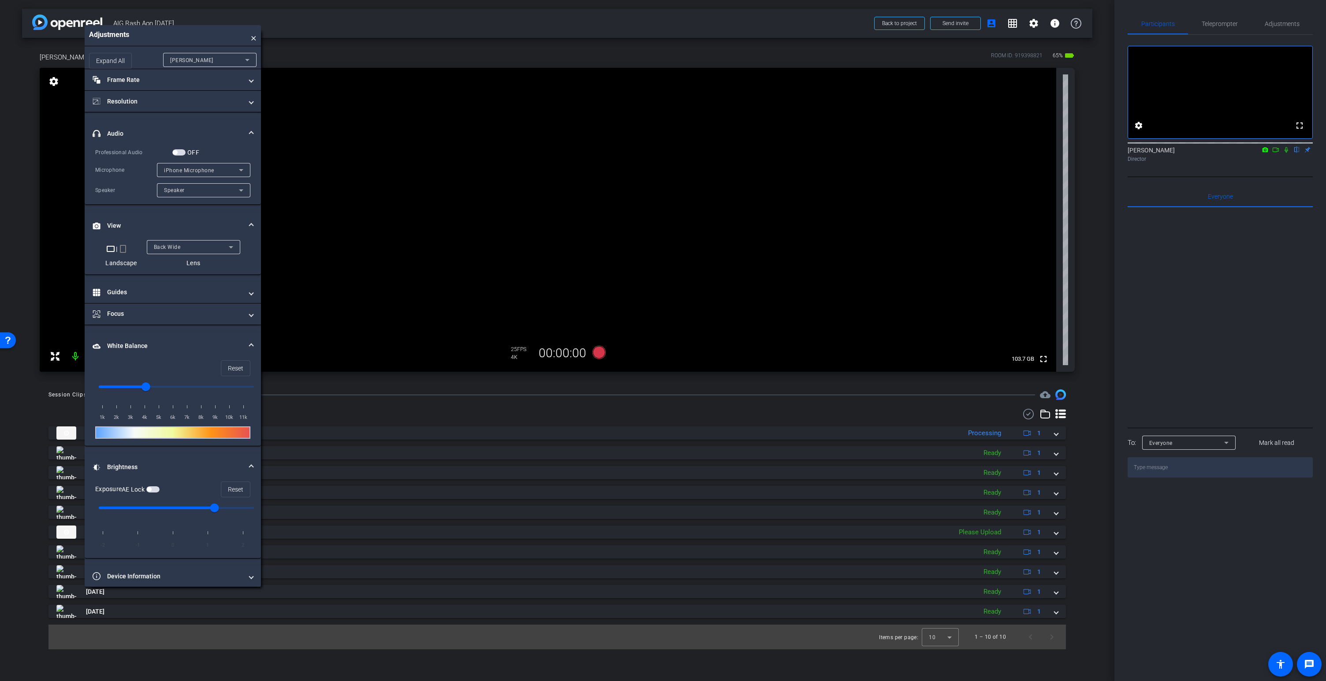
click at [181, 152] on span "button" at bounding box center [178, 152] width 13 height 6
click at [186, 168] on span "iPhone Microphone" at bounding box center [189, 170] width 50 height 6
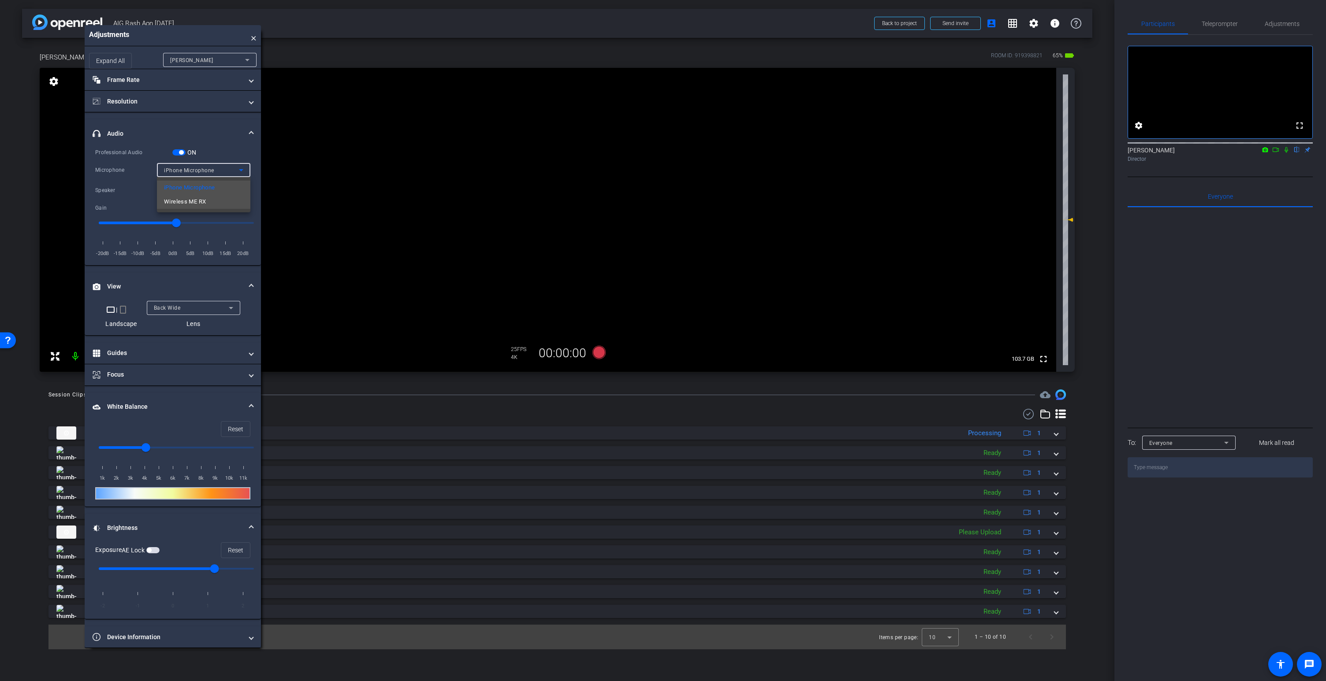
click at [197, 203] on span "Wireless ME RX" at bounding box center [185, 202] width 42 height 11
click at [600, 354] on icon at bounding box center [598, 352] width 13 height 13
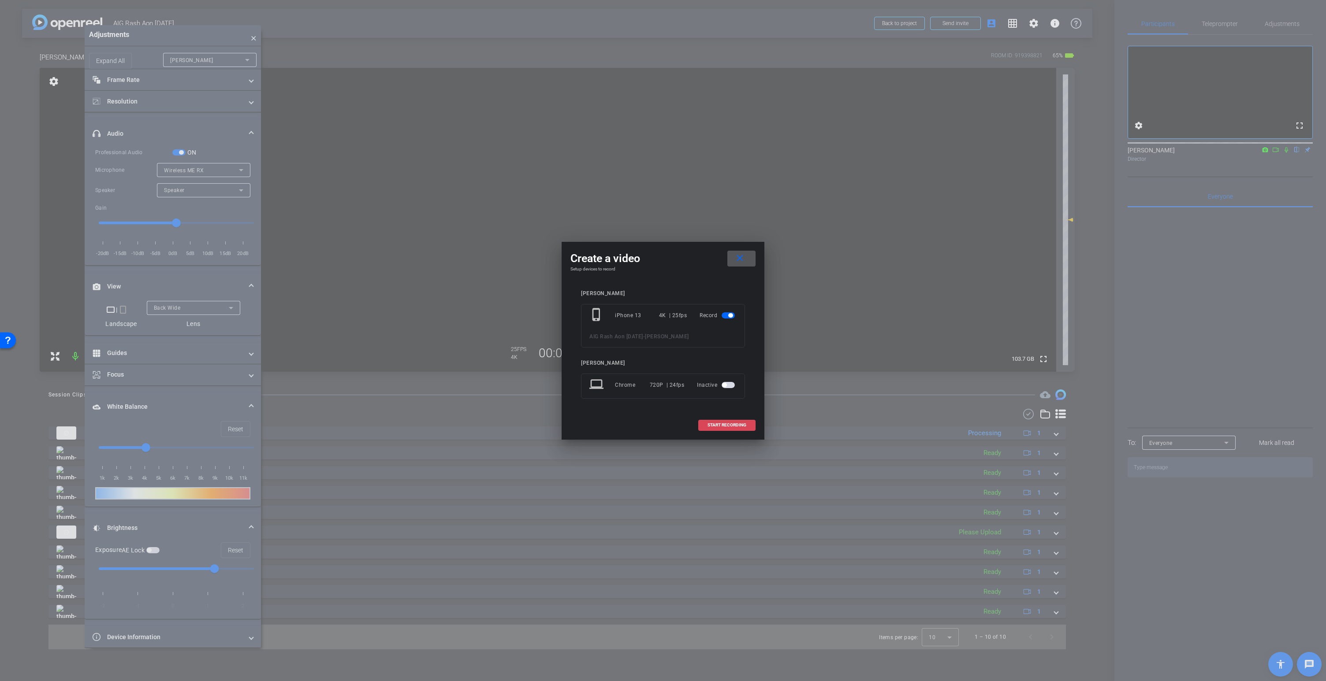
click at [728, 423] on span "START RECORDING" at bounding box center [726, 425] width 39 height 4
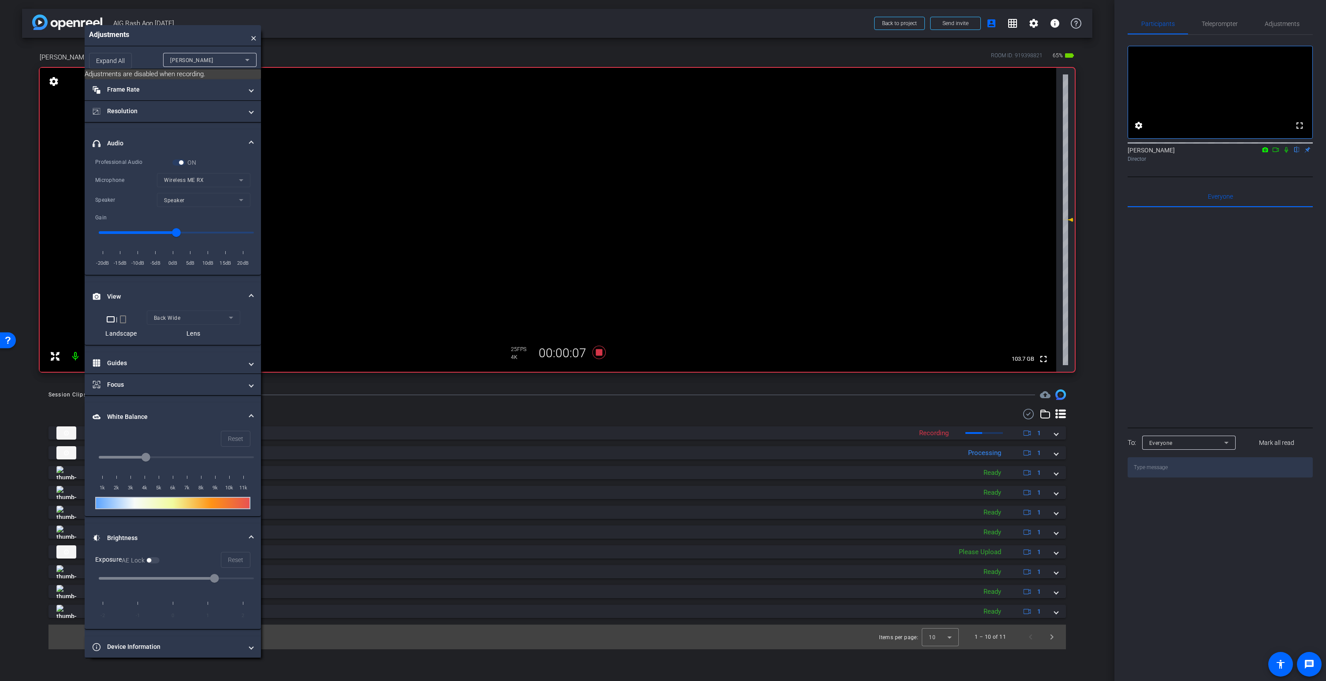
click at [190, 231] on input "range" at bounding box center [176, 232] width 174 height 19
click at [207, 233] on input "range" at bounding box center [176, 232] width 174 height 19
type input "8"
click at [208, 233] on input "range" at bounding box center [176, 232] width 174 height 19
click at [227, 114] on mat-panel-title "Resolution" at bounding box center [168, 111] width 150 height 9
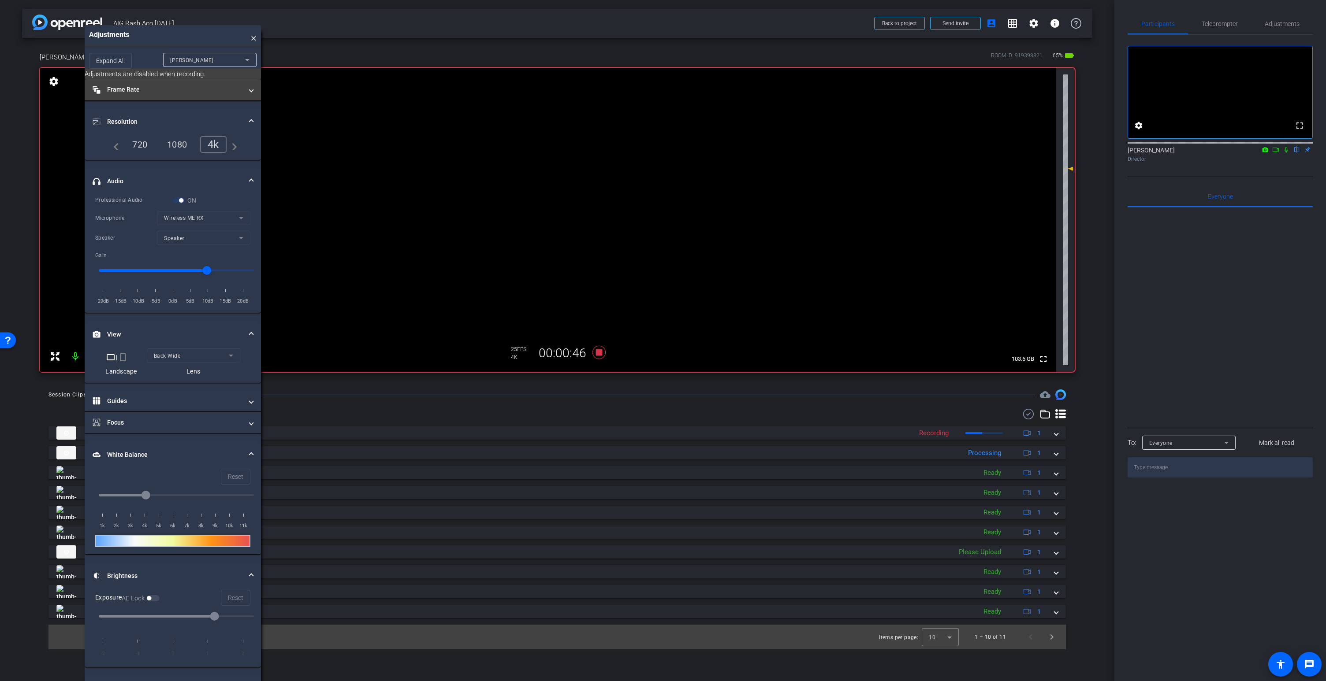
click at [232, 90] on mat-panel-title "Frame Rate Frame Rate" at bounding box center [168, 89] width 150 height 9
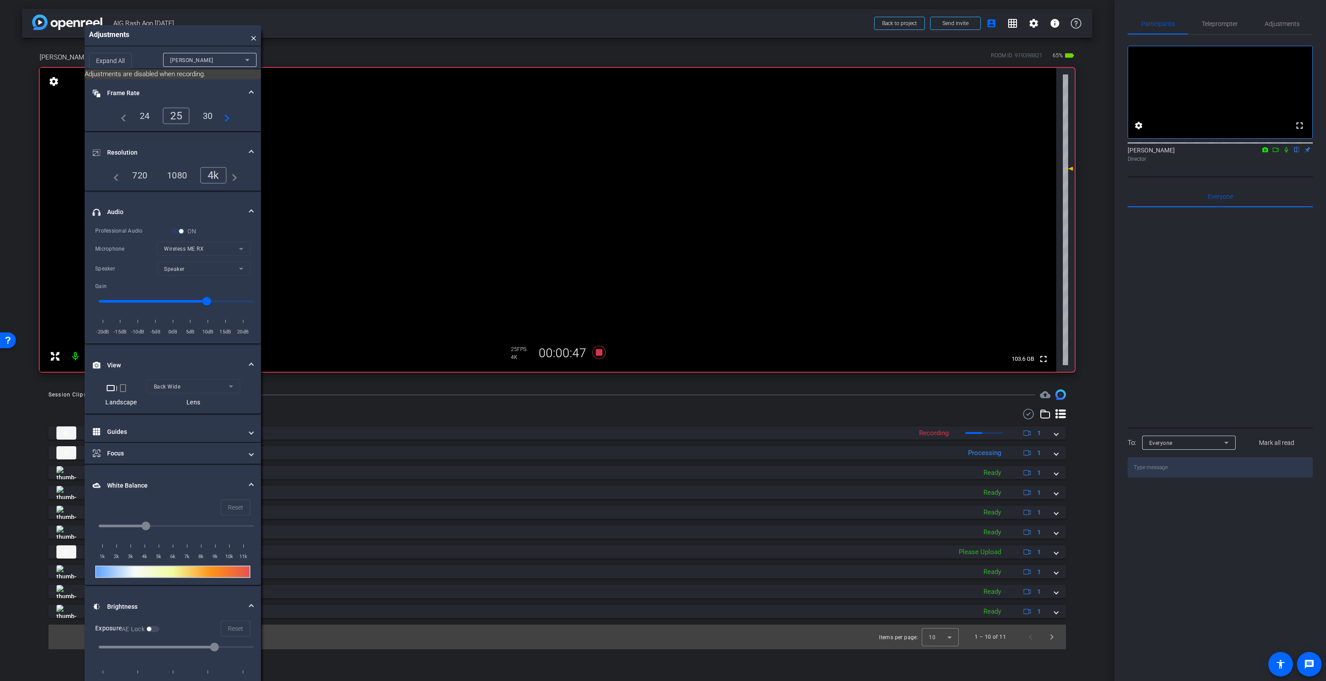
click at [232, 90] on mat-panel-title "Frame Rate Frame Rate" at bounding box center [168, 93] width 150 height 9
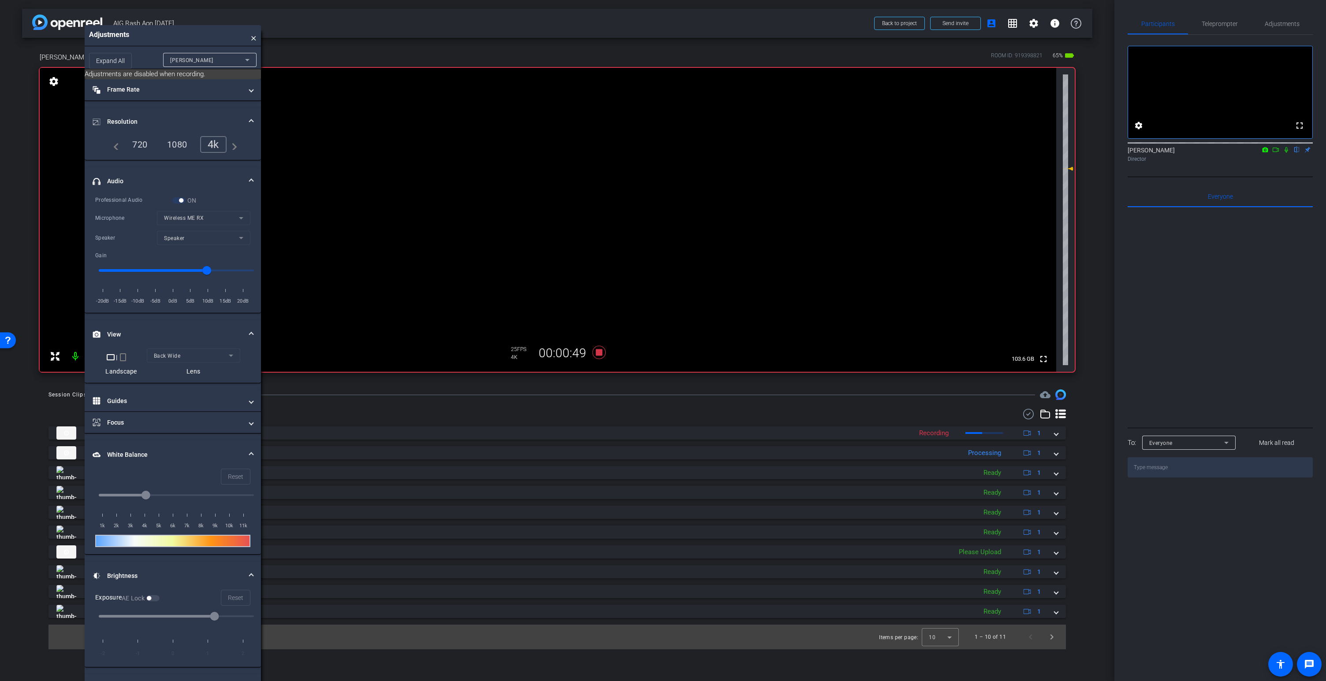
click at [231, 118] on mat-panel-title "Resolution" at bounding box center [168, 121] width 150 height 9
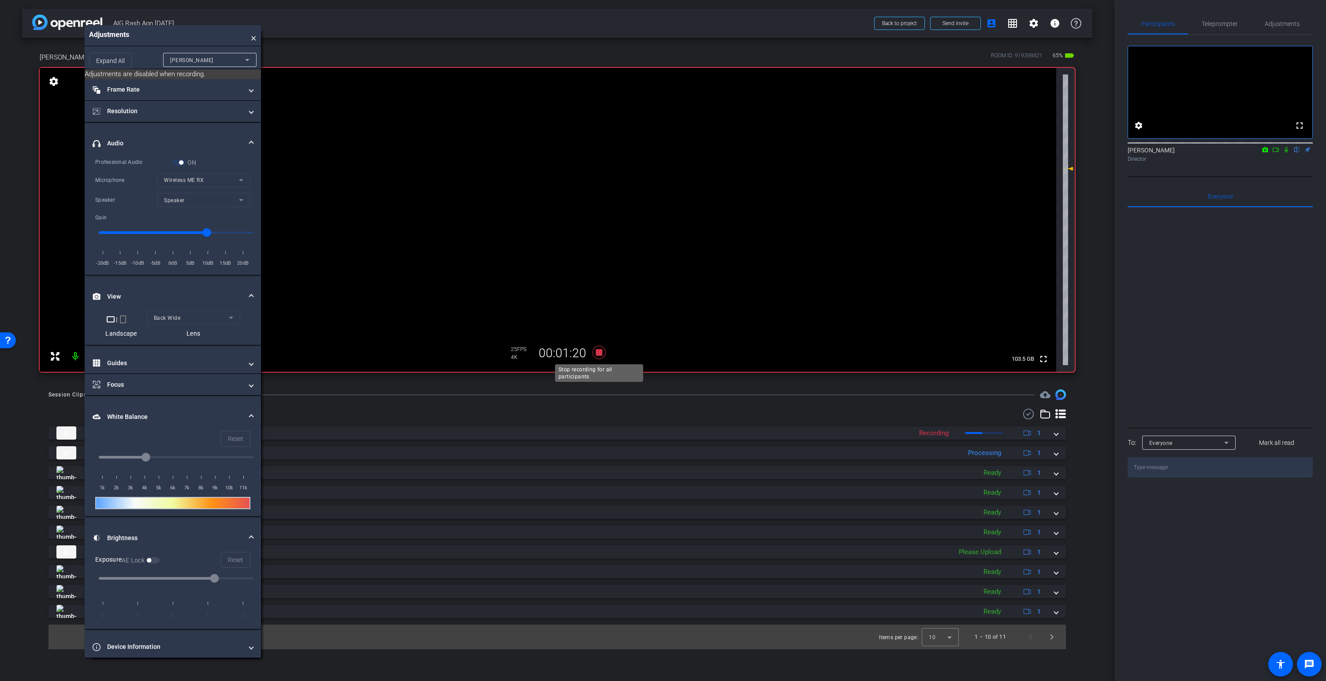
click at [597, 354] on icon at bounding box center [598, 352] width 13 height 13
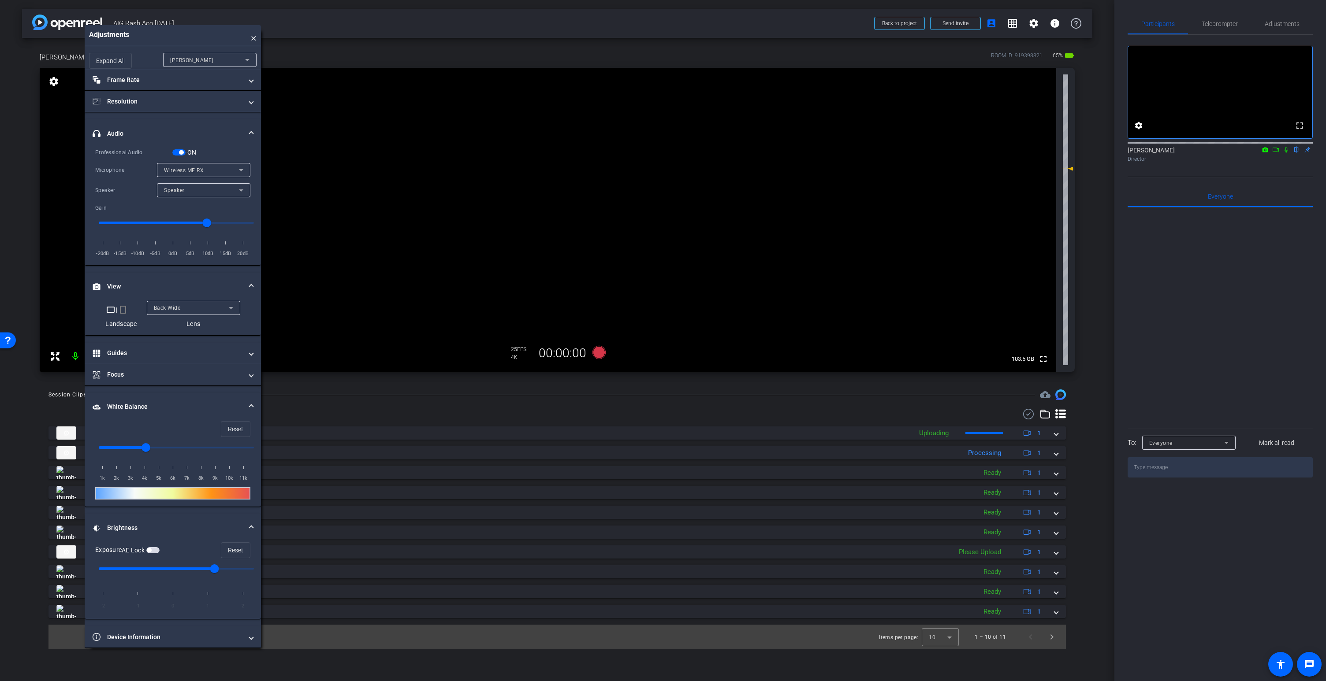
click at [177, 151] on span "button" at bounding box center [178, 152] width 13 height 6
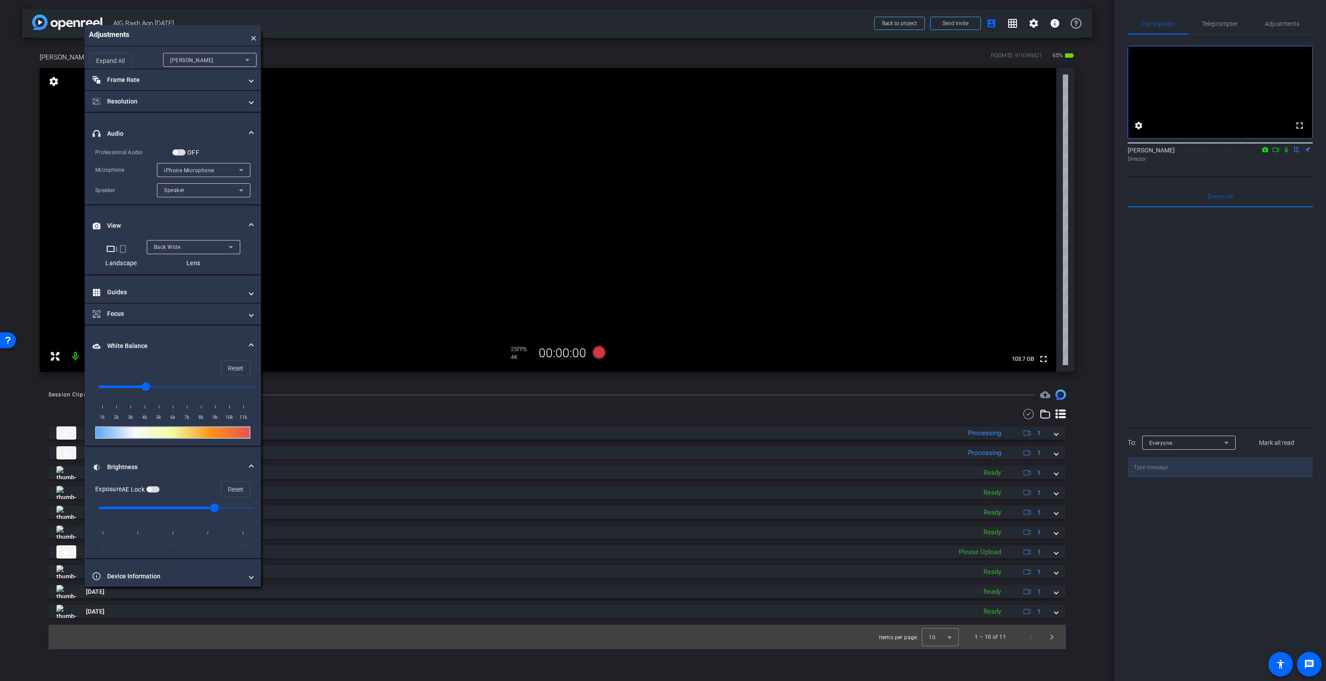
click at [181, 152] on span "button" at bounding box center [178, 152] width 13 height 6
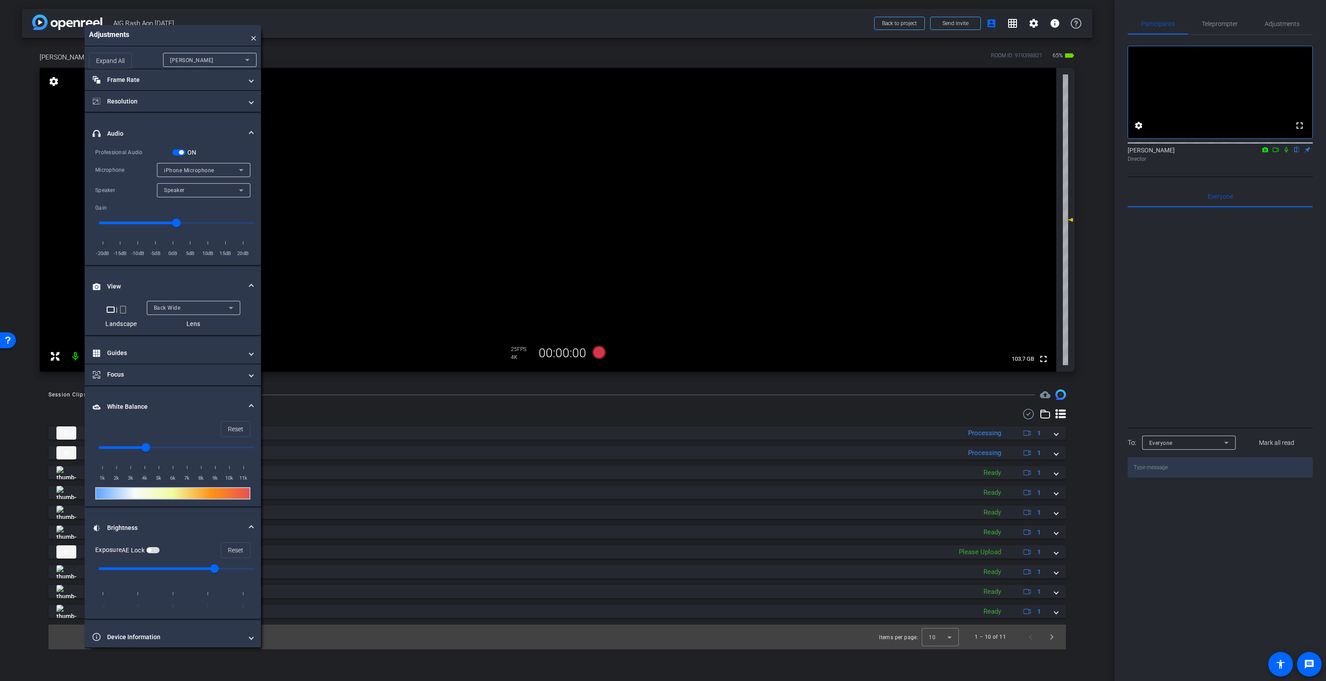
click at [184, 171] on span "iPhone Microphone" at bounding box center [189, 170] width 50 height 6
click at [186, 198] on span "Wireless ME RX" at bounding box center [185, 202] width 42 height 11
click at [600, 353] on icon at bounding box center [598, 352] width 13 height 13
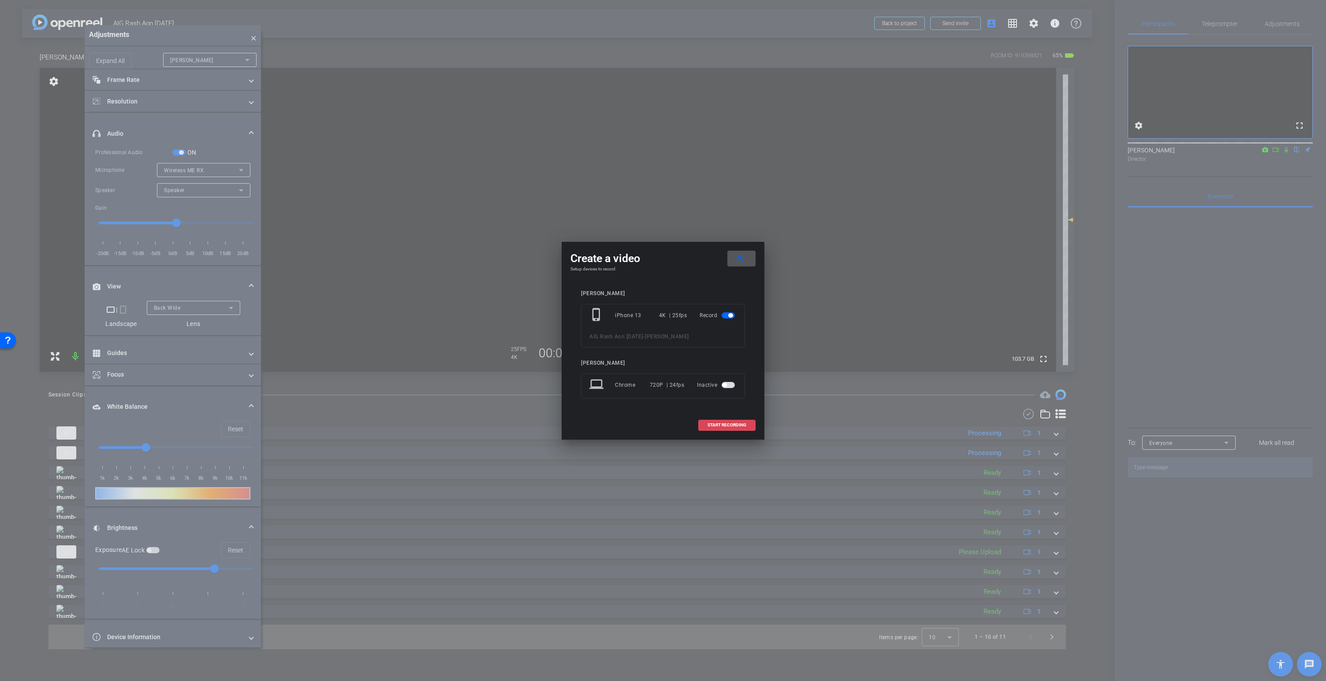
click at [723, 427] on span "START RECORDING" at bounding box center [726, 425] width 39 height 4
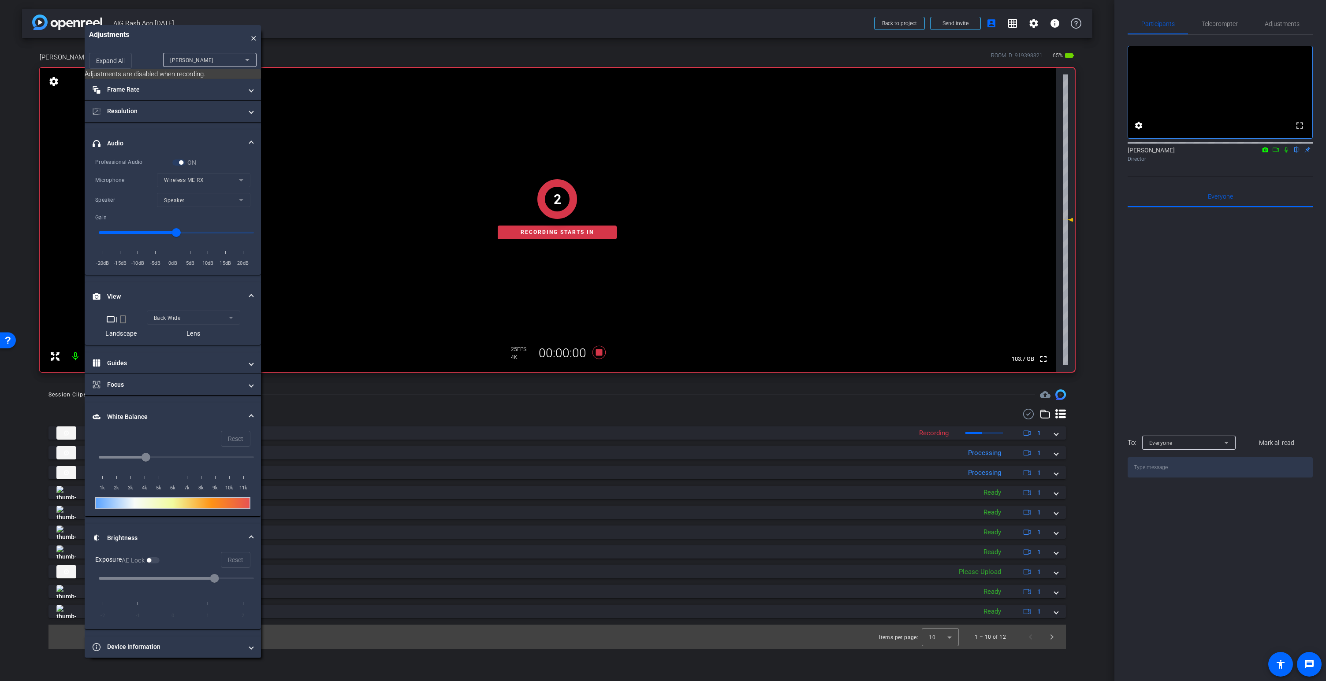
click at [206, 234] on input "range" at bounding box center [176, 232] width 174 height 19
type input "8"
click at [207, 233] on input "range" at bounding box center [176, 232] width 174 height 19
click at [559, 162] on video at bounding box center [548, 220] width 1016 height 304
click at [601, 352] on icon at bounding box center [598, 352] width 13 height 13
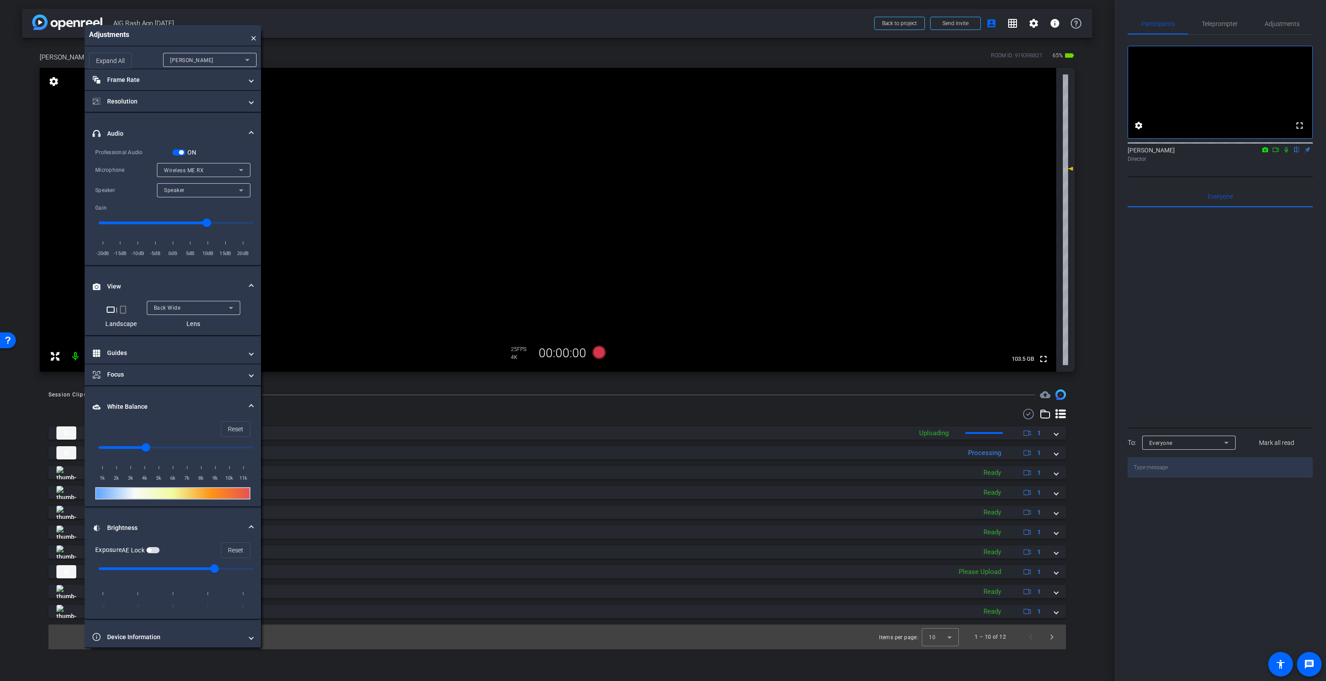
click at [177, 153] on span "button" at bounding box center [178, 152] width 13 height 6
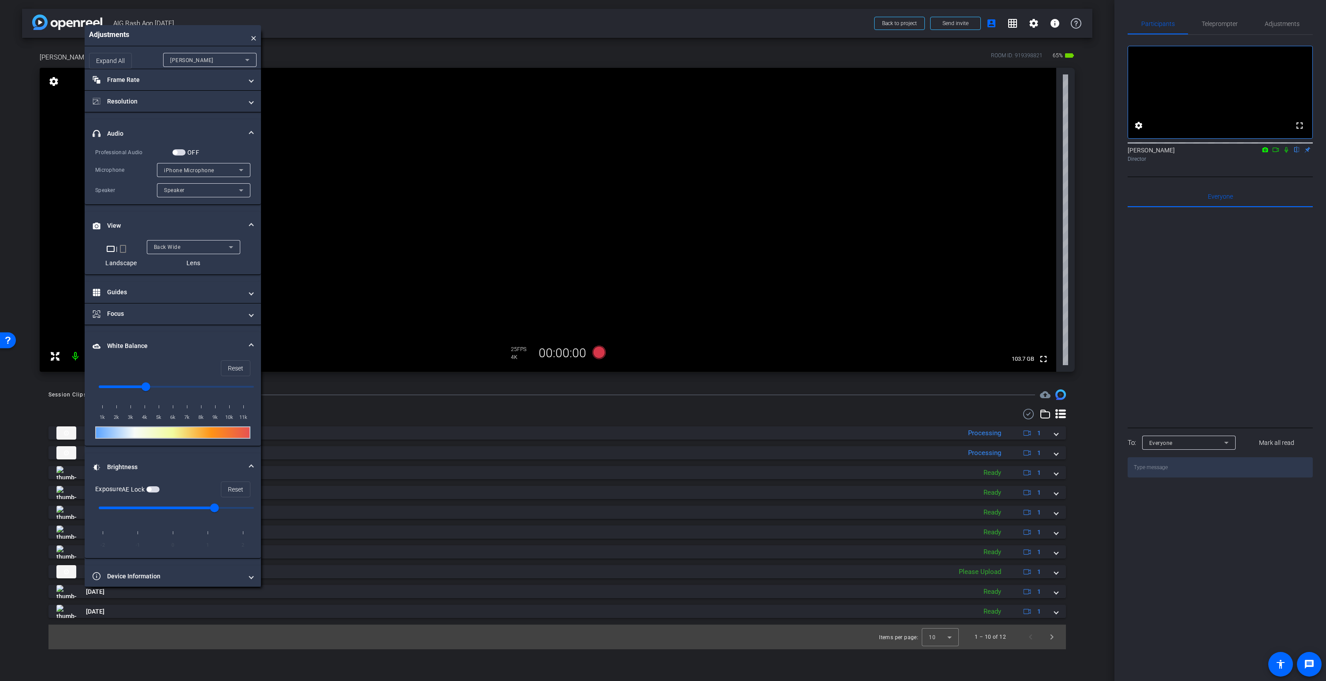
click at [180, 152] on span "button" at bounding box center [178, 152] width 13 height 6
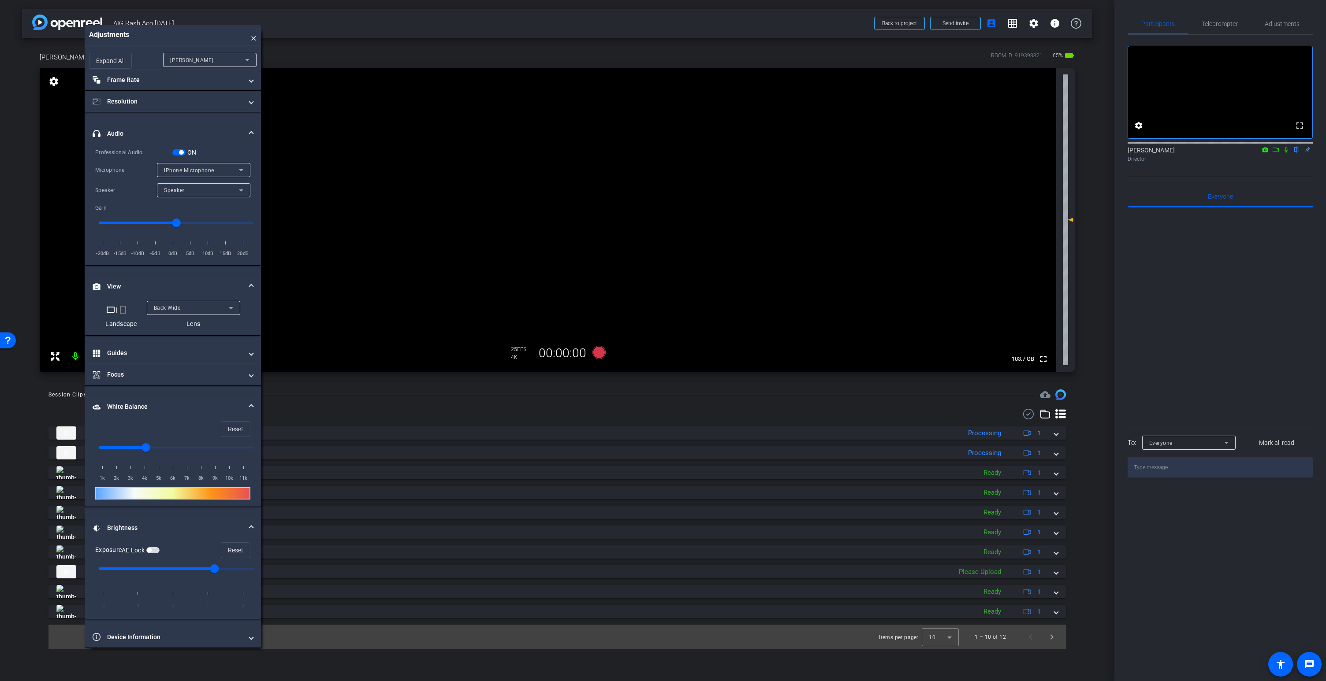
click at [182, 169] on span "iPhone Microphone" at bounding box center [189, 170] width 50 height 6
click at [201, 204] on span "Wireless ME RX" at bounding box center [185, 202] width 42 height 11
click at [603, 354] on icon at bounding box center [598, 352] width 13 height 13
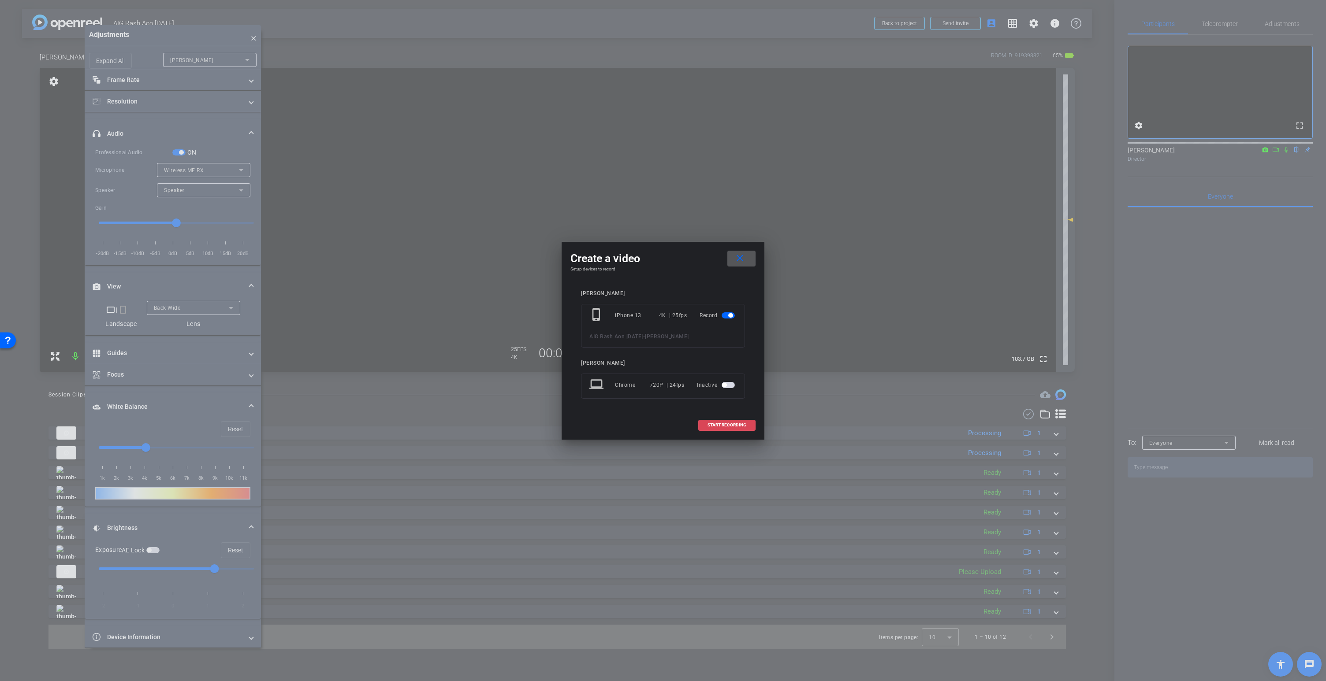
click at [744, 425] on span "START RECORDING" at bounding box center [726, 425] width 39 height 4
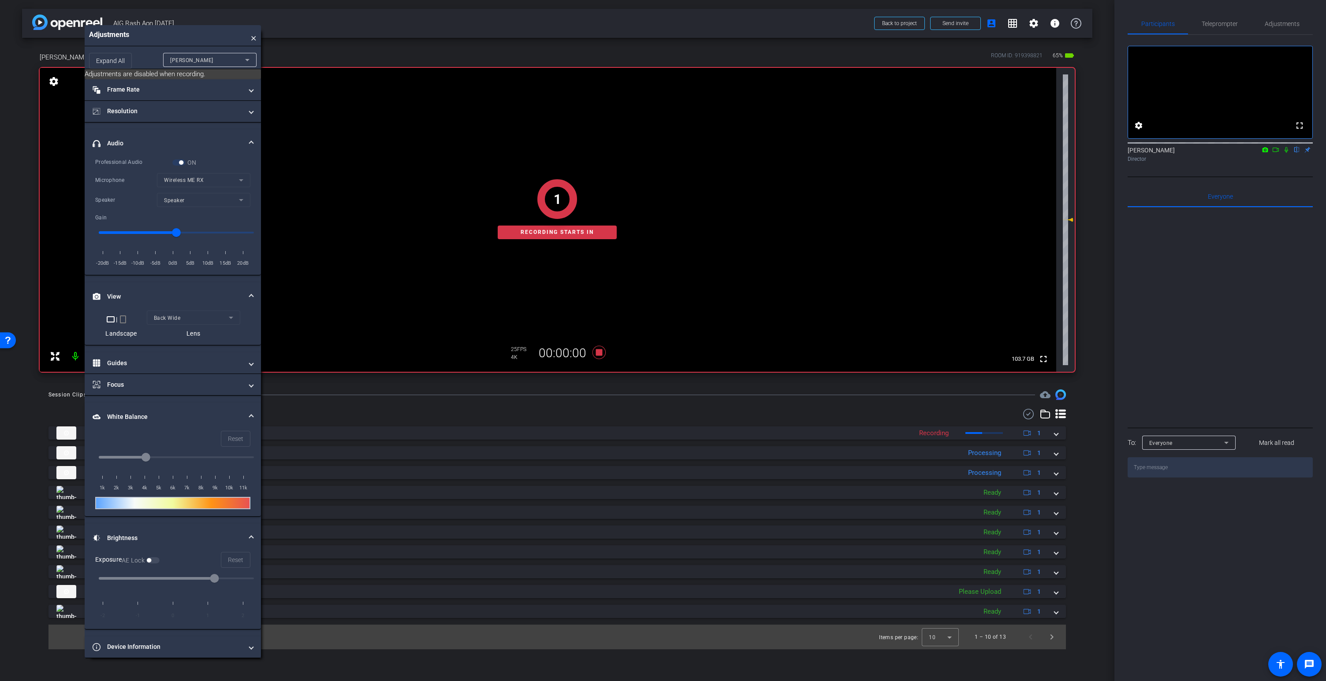
click at [208, 233] on input "range" at bounding box center [176, 232] width 174 height 19
click at [209, 233] on input "range" at bounding box center [176, 232] width 174 height 19
type input "8"
click at [600, 353] on icon at bounding box center [598, 352] width 13 height 13
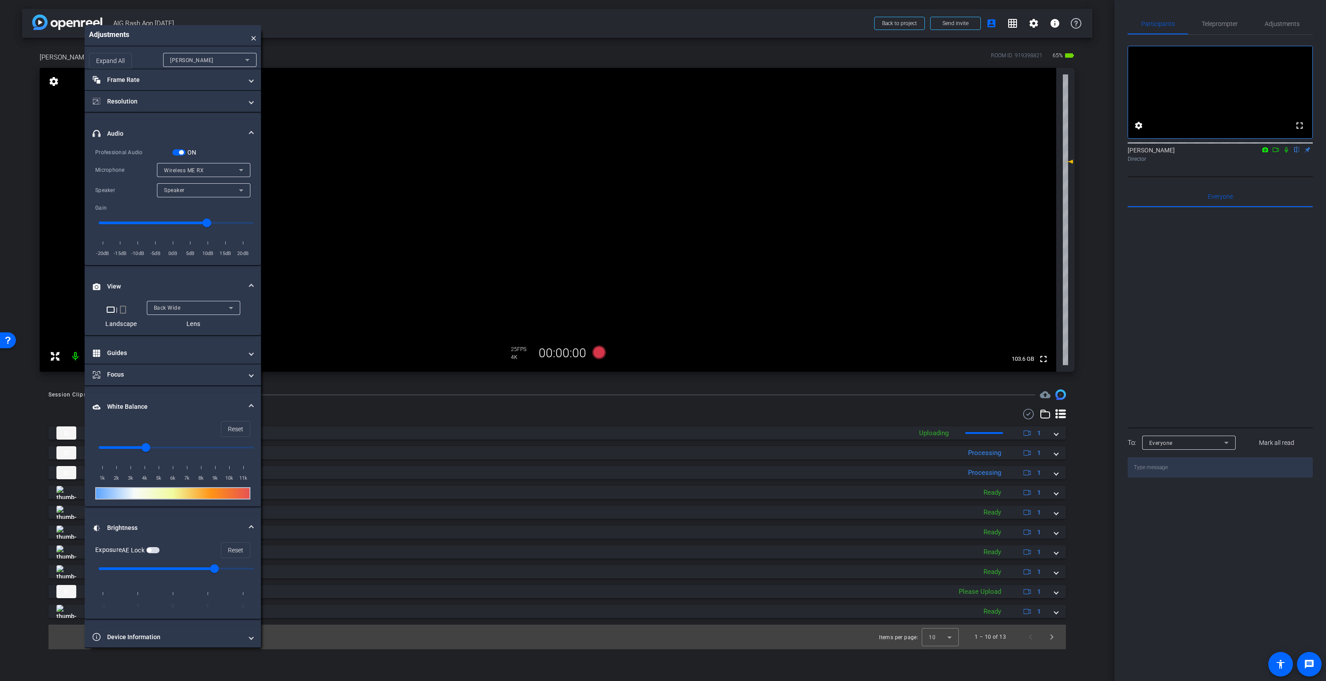
click at [176, 151] on span "button" at bounding box center [178, 152] width 13 height 6
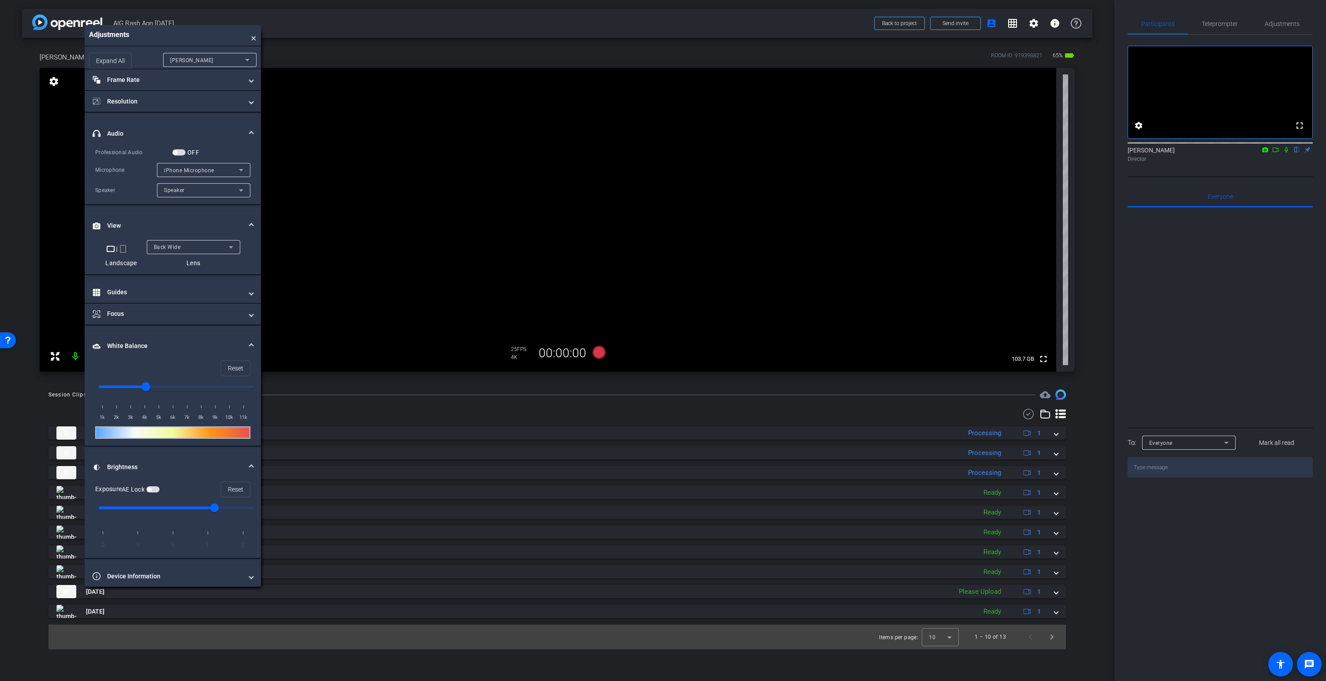
click at [181, 151] on span "button" at bounding box center [178, 152] width 13 height 6
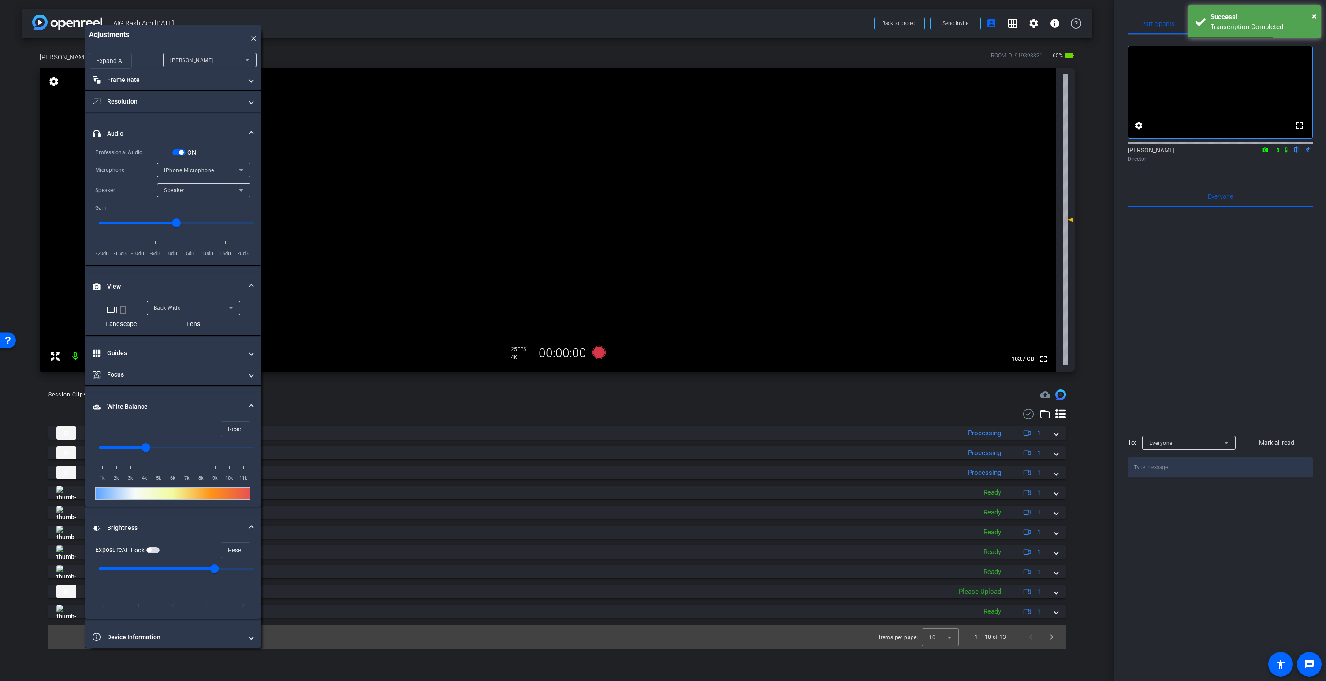
click at [183, 168] on span "iPhone Microphone" at bounding box center [189, 170] width 50 height 6
click at [192, 201] on span "Wireless ME RX" at bounding box center [185, 202] width 42 height 11
click at [599, 350] on icon at bounding box center [598, 352] width 13 height 13
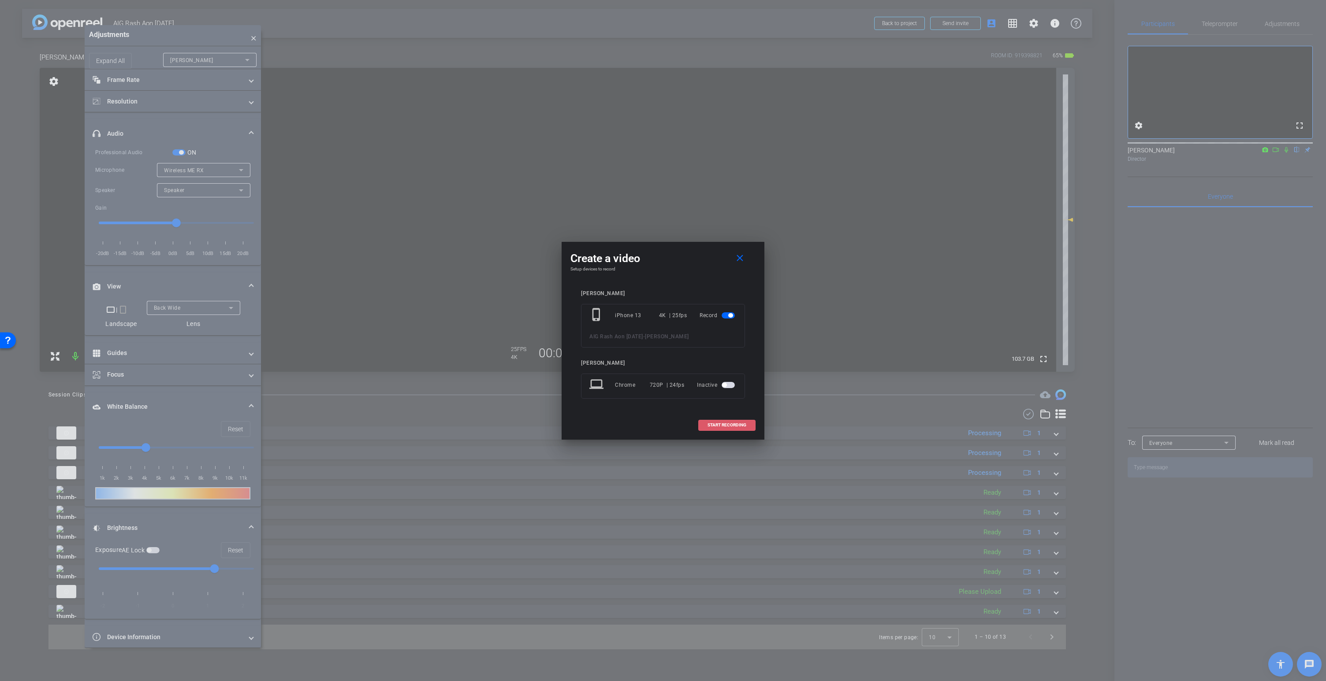
click at [718, 421] on span at bounding box center [727, 425] width 56 height 21
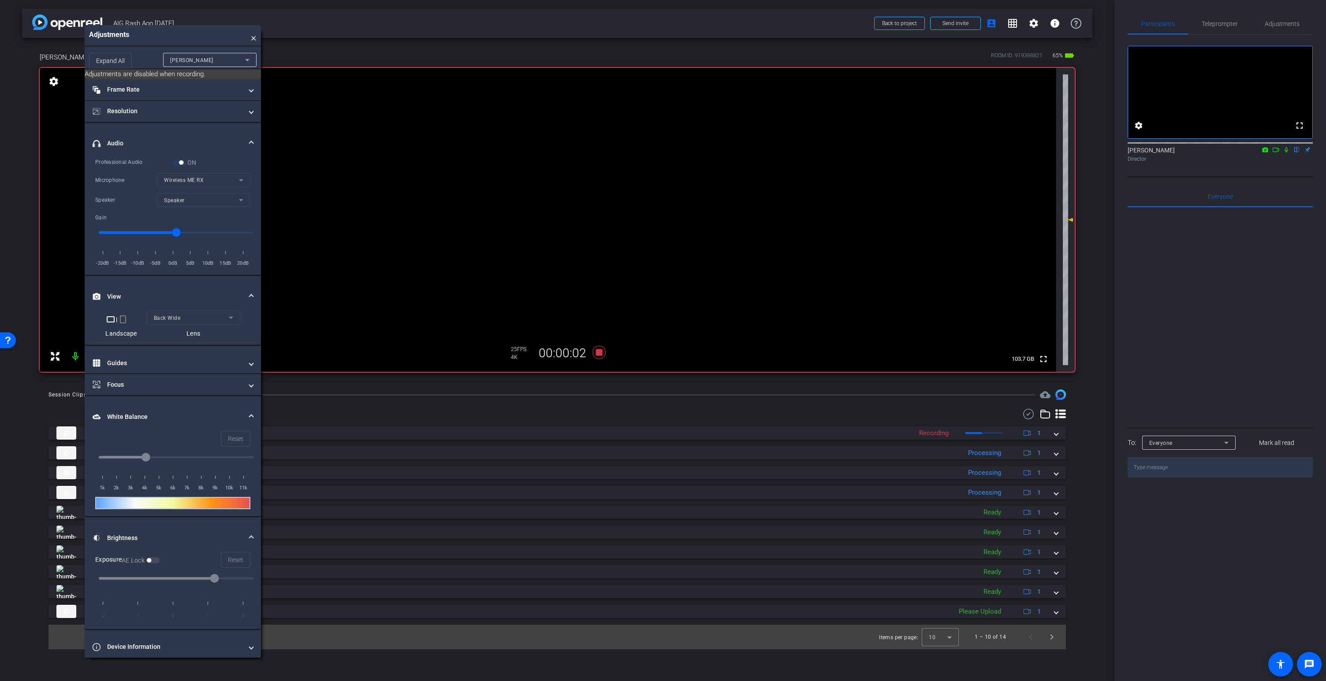
click at [211, 232] on input "range" at bounding box center [176, 232] width 174 height 19
type input "8"
click at [600, 350] on icon at bounding box center [598, 352] width 13 height 13
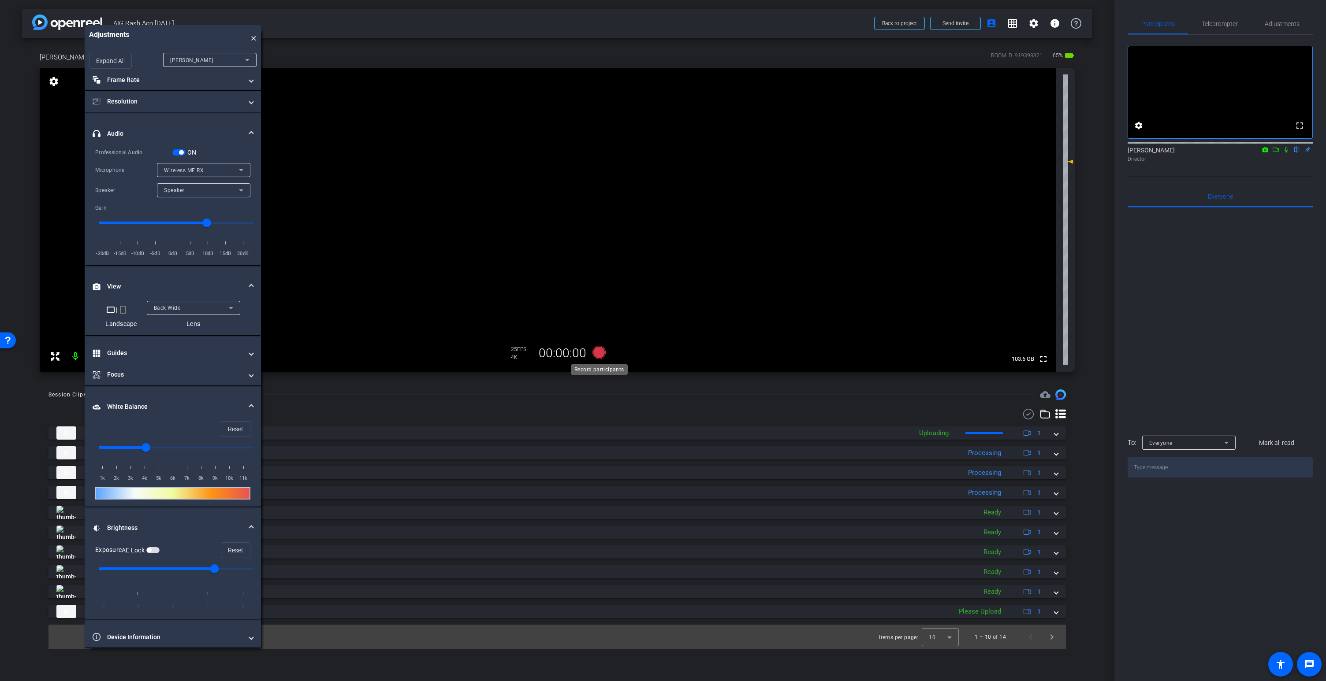
click at [602, 352] on icon at bounding box center [598, 352] width 13 height 13
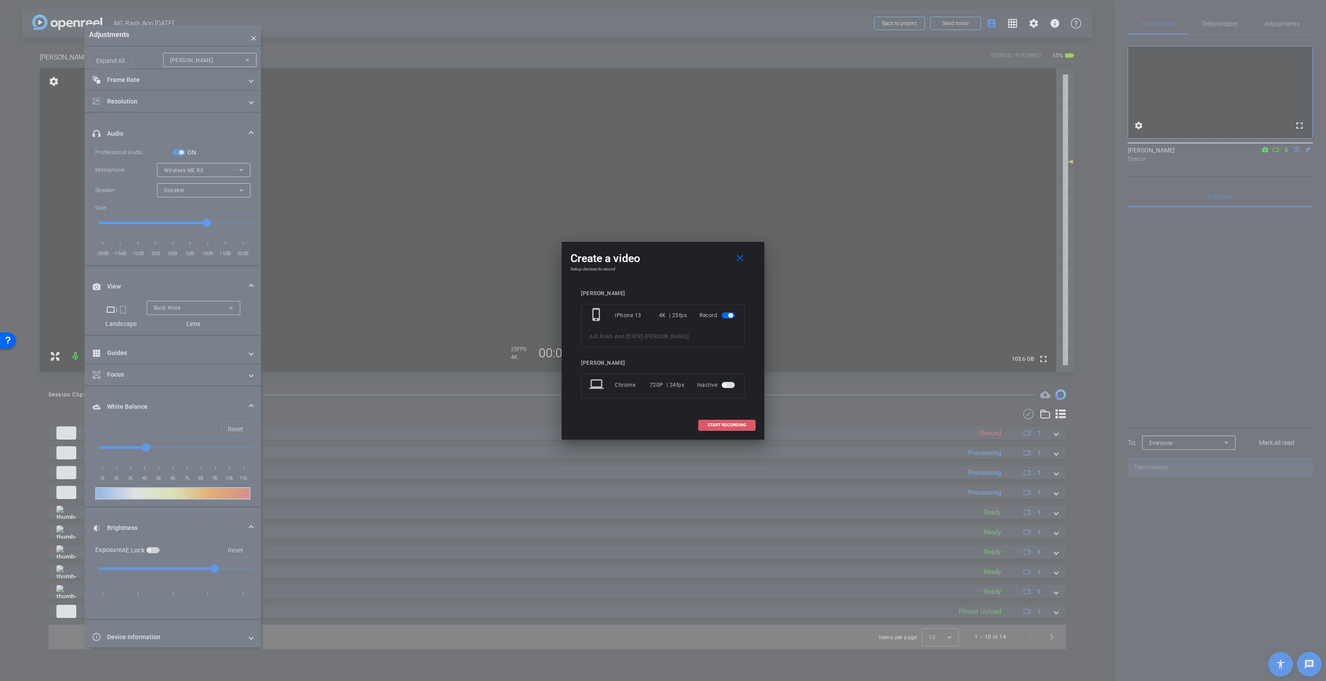
click at [748, 424] on span at bounding box center [727, 425] width 56 height 21
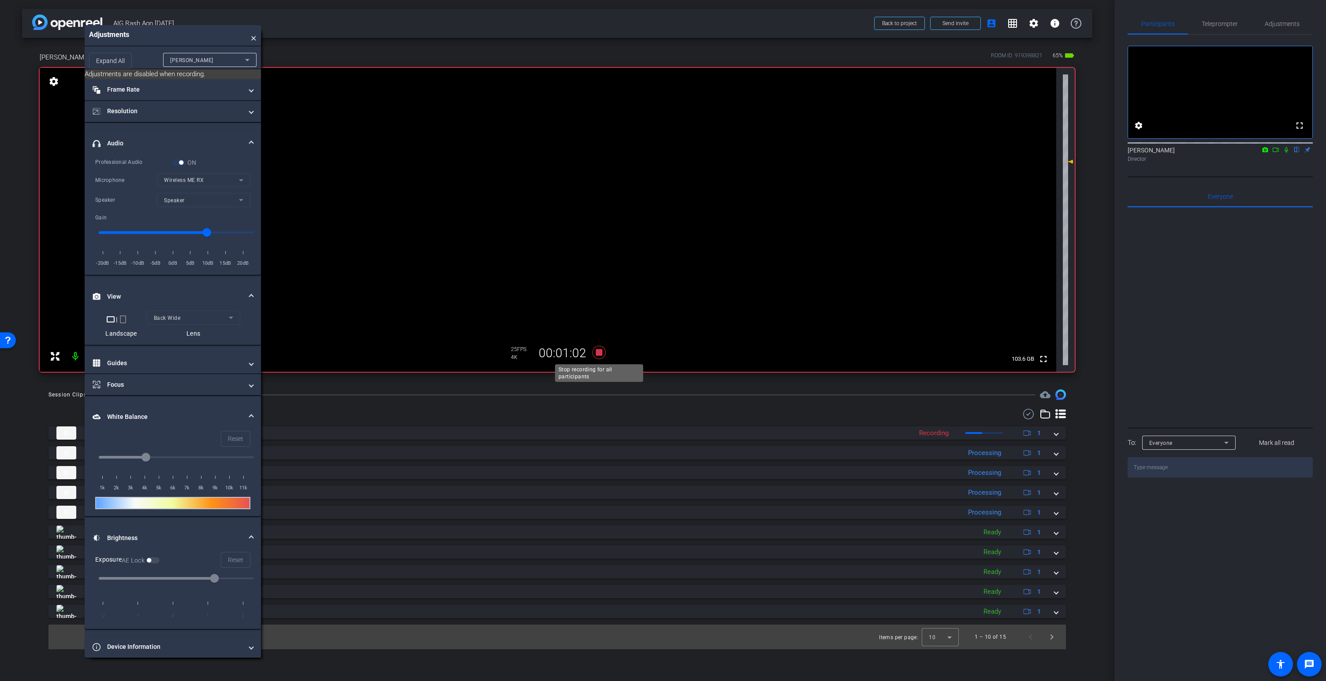
click at [598, 352] on icon at bounding box center [598, 352] width 13 height 13
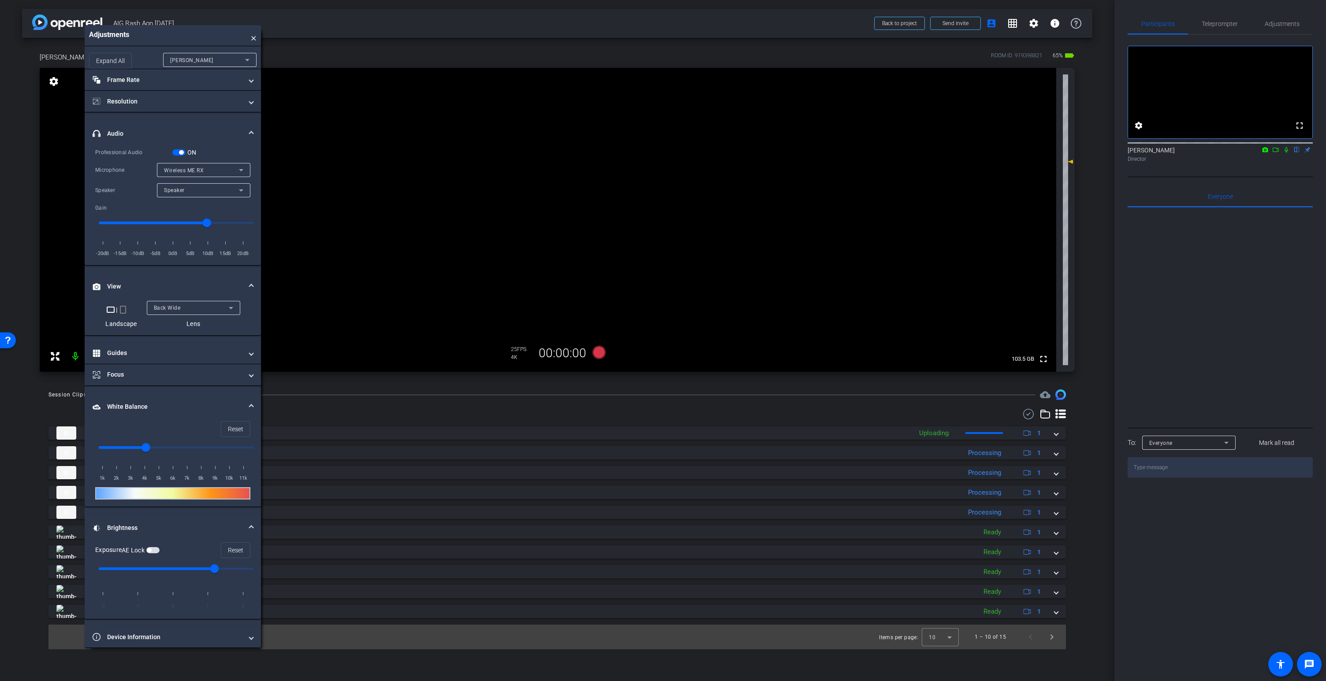
click at [181, 152] on span "button" at bounding box center [181, 152] width 4 height 4
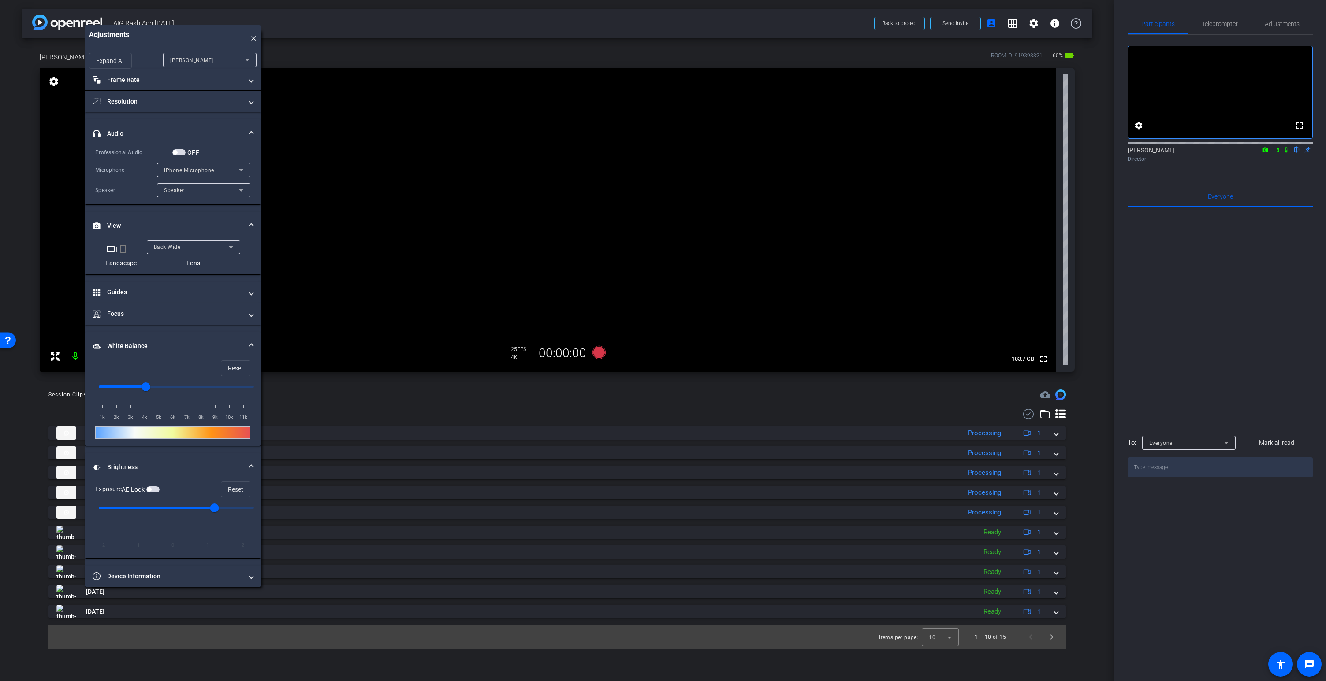
click at [180, 152] on span "button" at bounding box center [178, 152] width 13 height 6
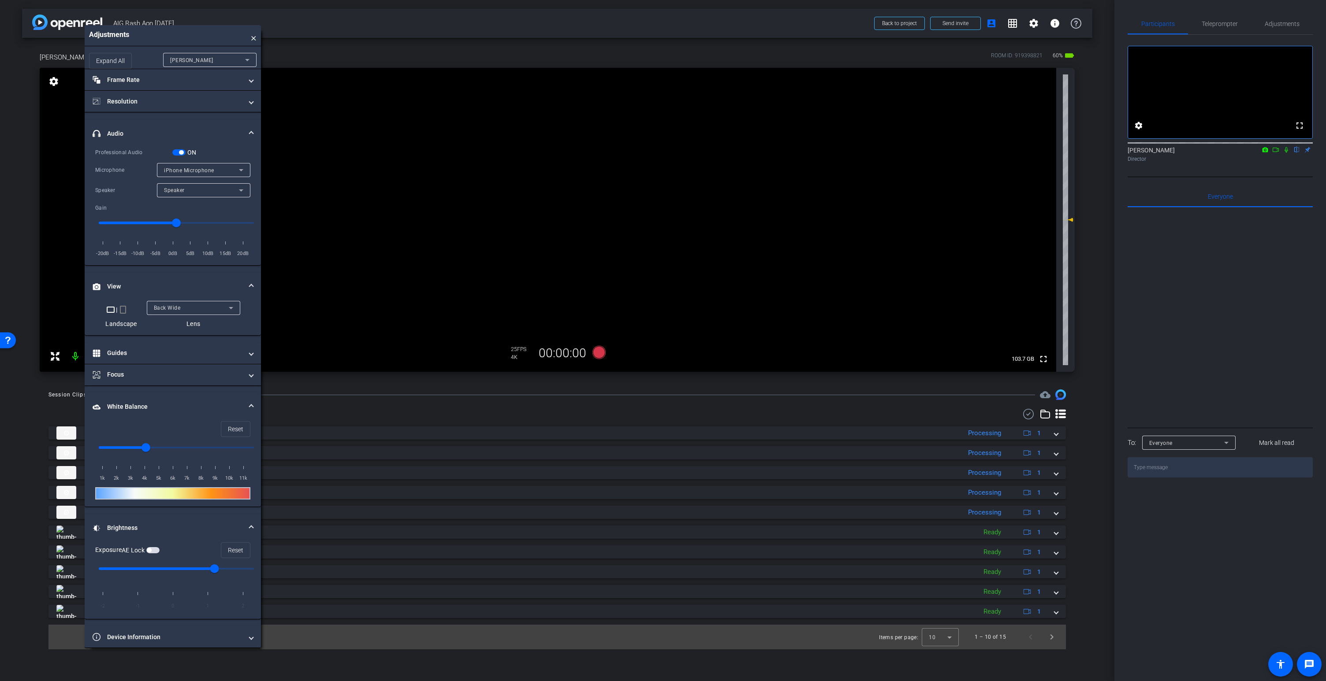
click at [186, 167] on span "iPhone Microphone" at bounding box center [189, 170] width 50 height 6
click at [183, 199] on span "Wireless ME RX" at bounding box center [185, 202] width 42 height 11
click at [601, 351] on icon at bounding box center [598, 352] width 13 height 13
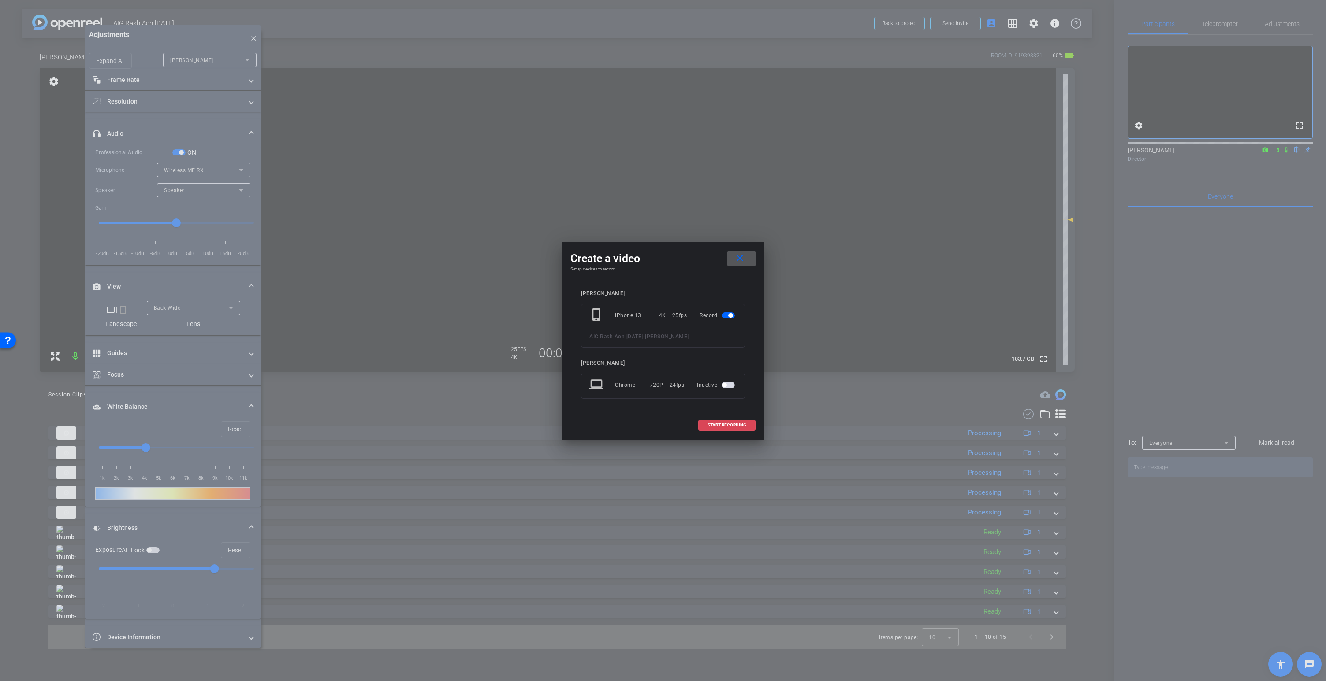
click at [733, 424] on span "START RECORDING" at bounding box center [726, 425] width 39 height 4
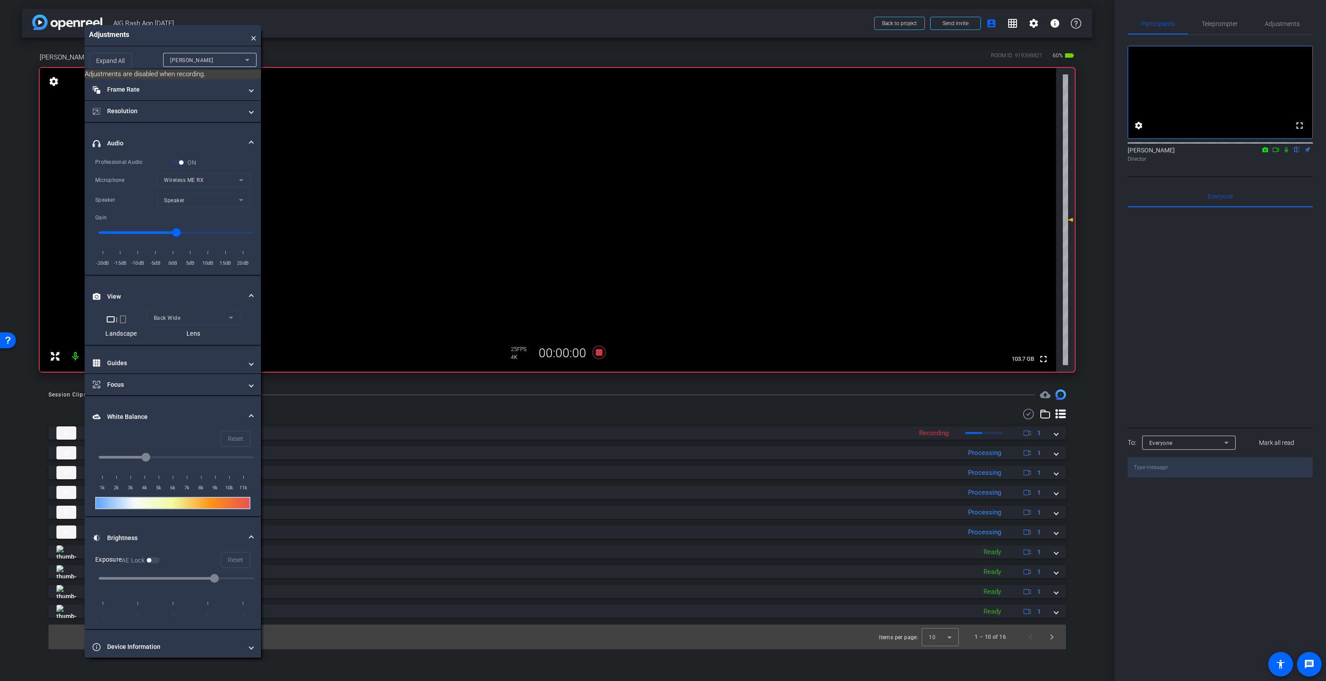
click at [207, 231] on input "range" at bounding box center [176, 232] width 174 height 19
type input "8"
click at [208, 231] on input "range" at bounding box center [176, 232] width 174 height 19
click at [599, 353] on icon at bounding box center [598, 352] width 13 height 13
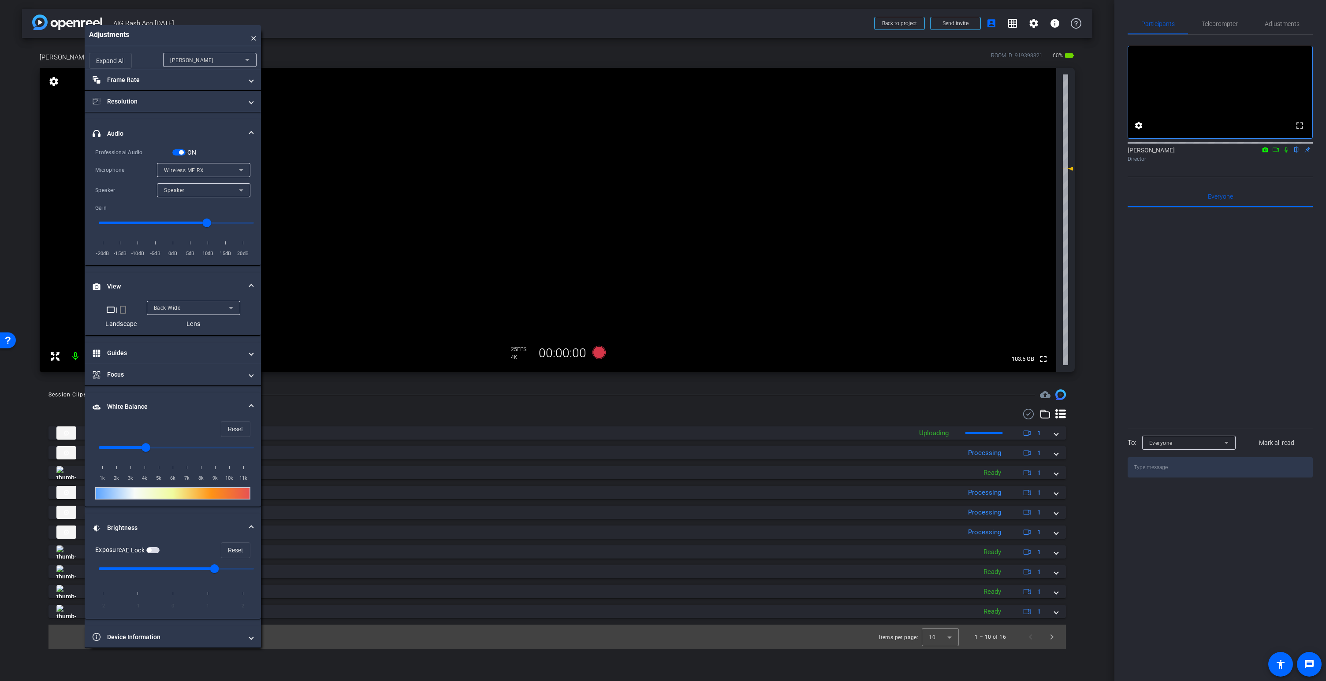
click at [182, 156] on div "ON" at bounding box center [184, 152] width 24 height 9
click at [179, 152] on span "button" at bounding box center [181, 152] width 4 height 4
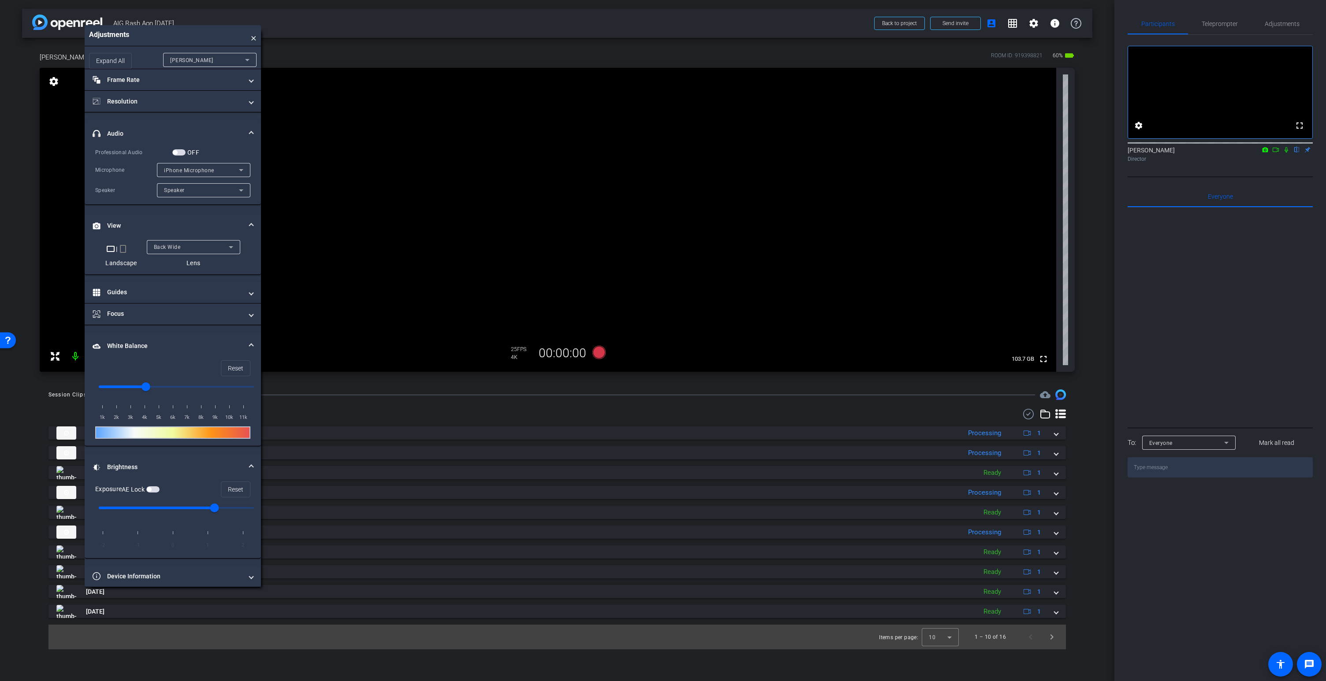
click at [177, 153] on span "button" at bounding box center [175, 152] width 4 height 4
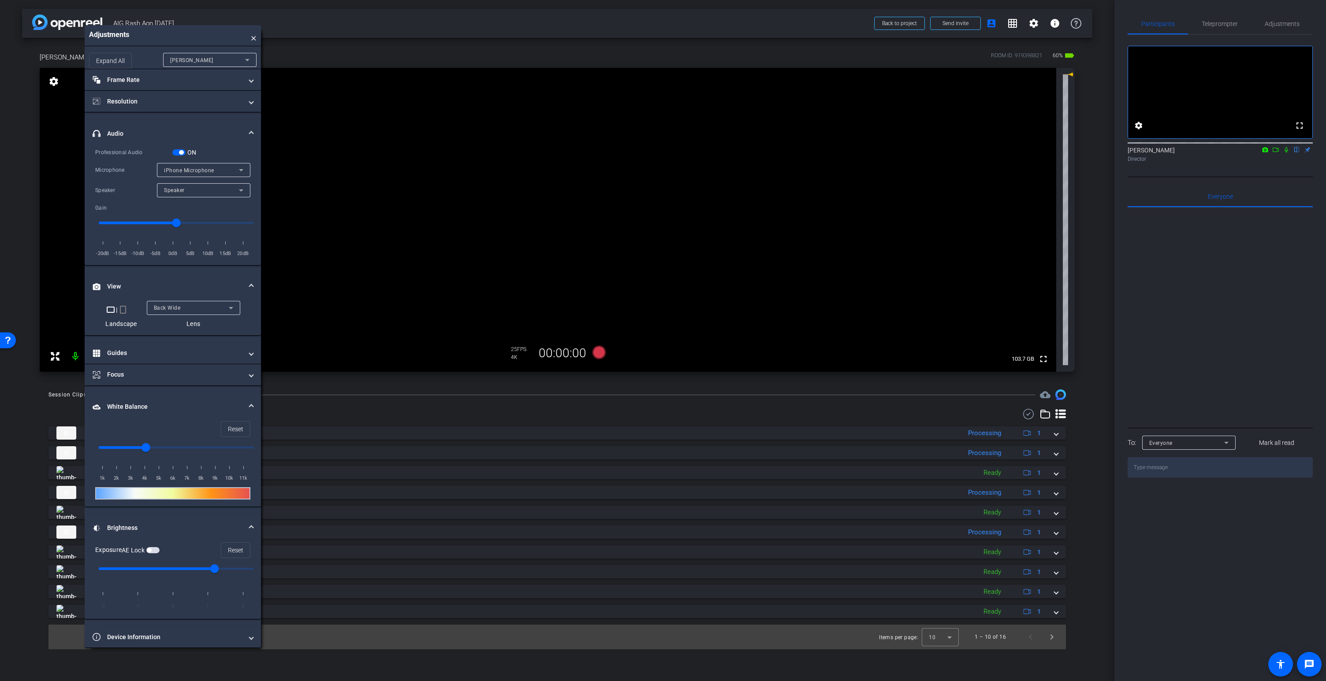
click at [203, 168] on span "iPhone Microphone" at bounding box center [189, 170] width 50 height 6
click at [194, 203] on span "Wireless ME RX" at bounding box center [185, 202] width 42 height 11
click at [208, 223] on input "range" at bounding box center [176, 222] width 174 height 19
click at [209, 223] on input "range" at bounding box center [176, 222] width 174 height 19
type input "8"
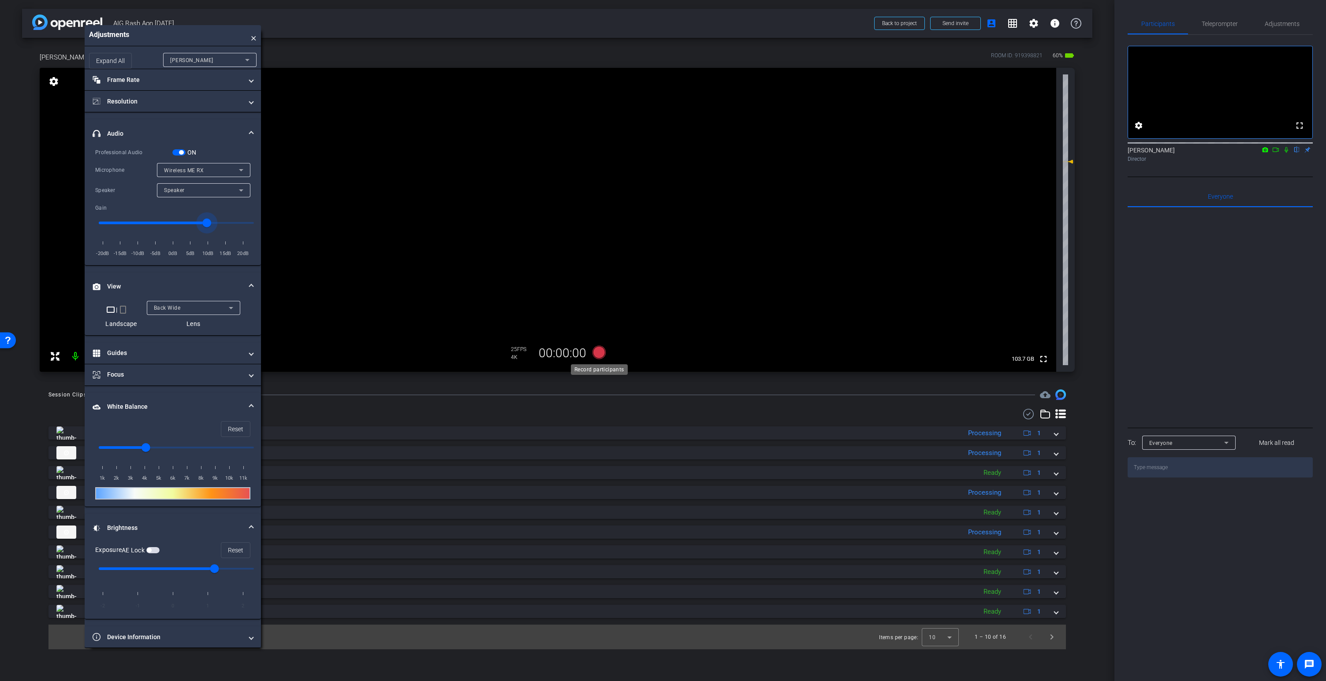
click at [599, 352] on icon at bounding box center [598, 352] width 13 height 13
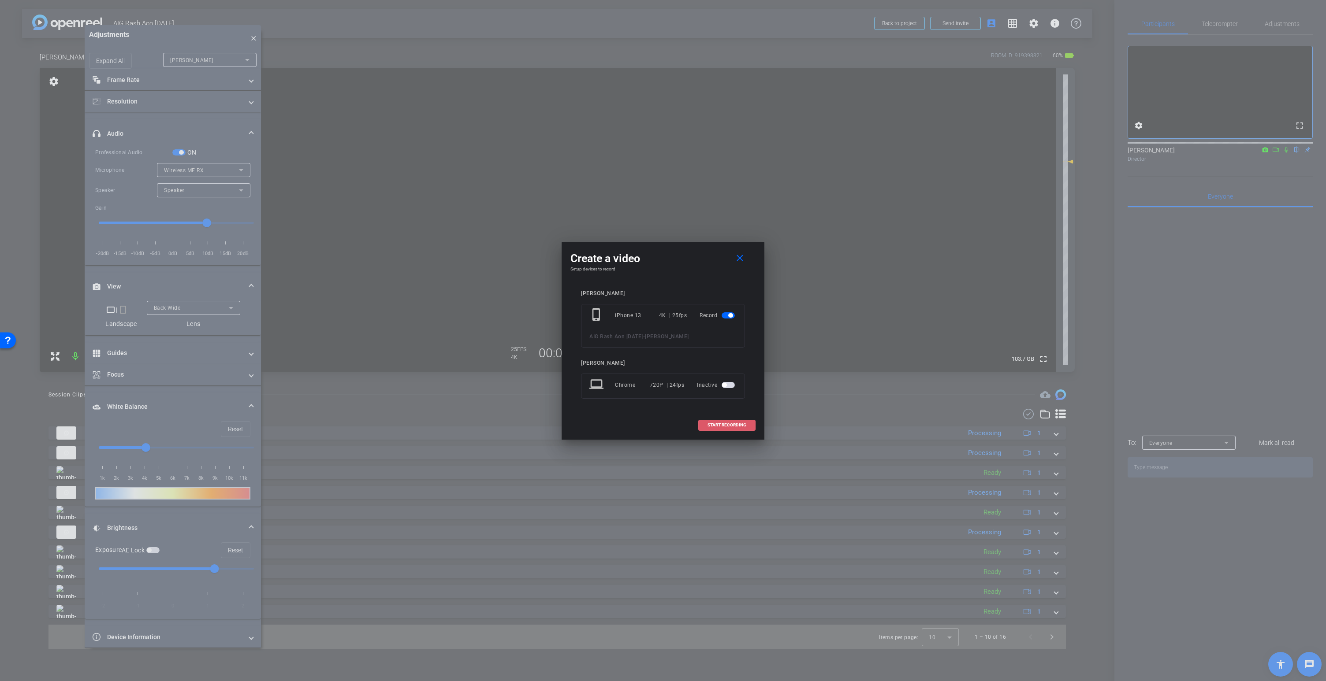
click at [731, 424] on span "START RECORDING" at bounding box center [726, 425] width 39 height 4
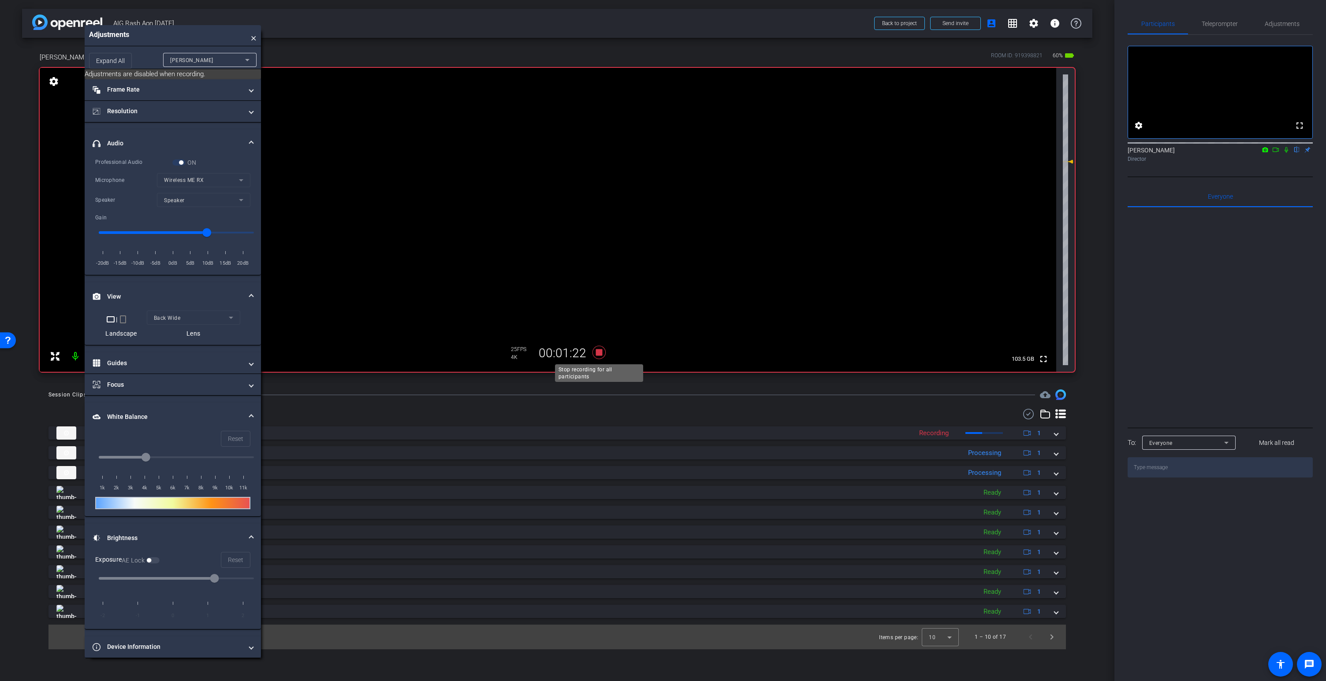
click at [602, 354] on icon at bounding box center [598, 352] width 13 height 13
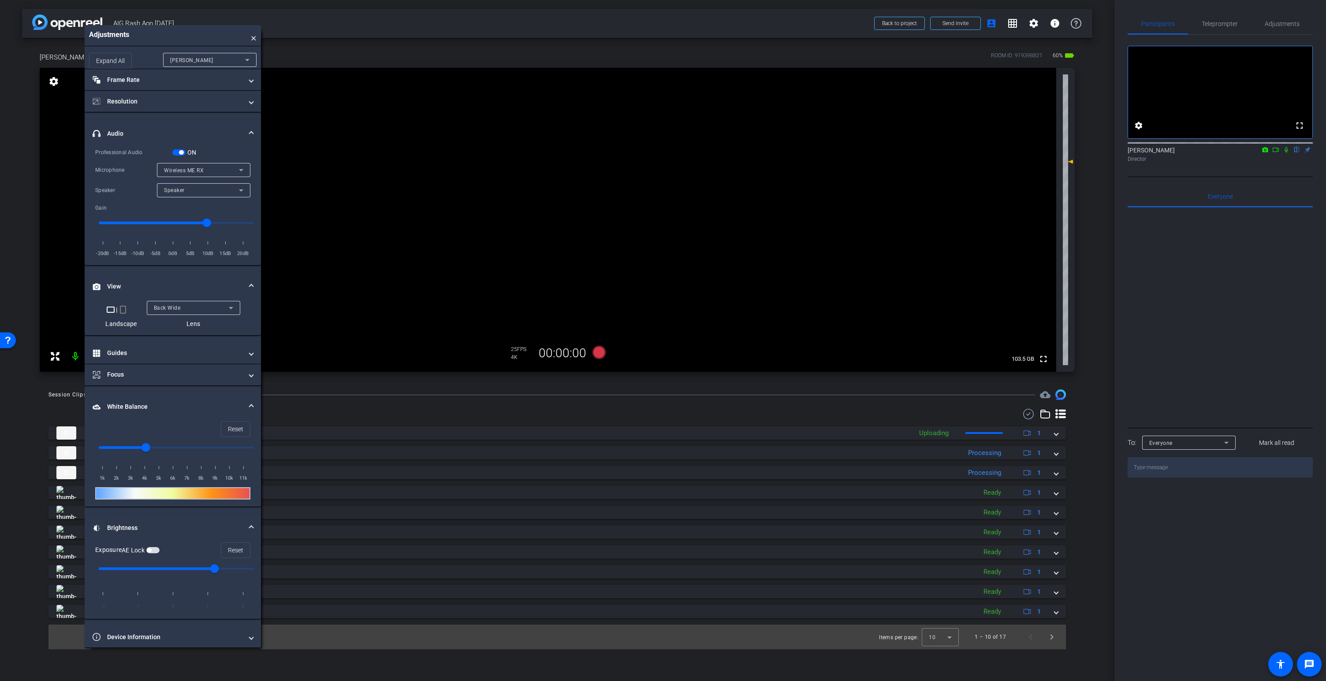
click at [179, 151] on span "button" at bounding box center [181, 152] width 4 height 4
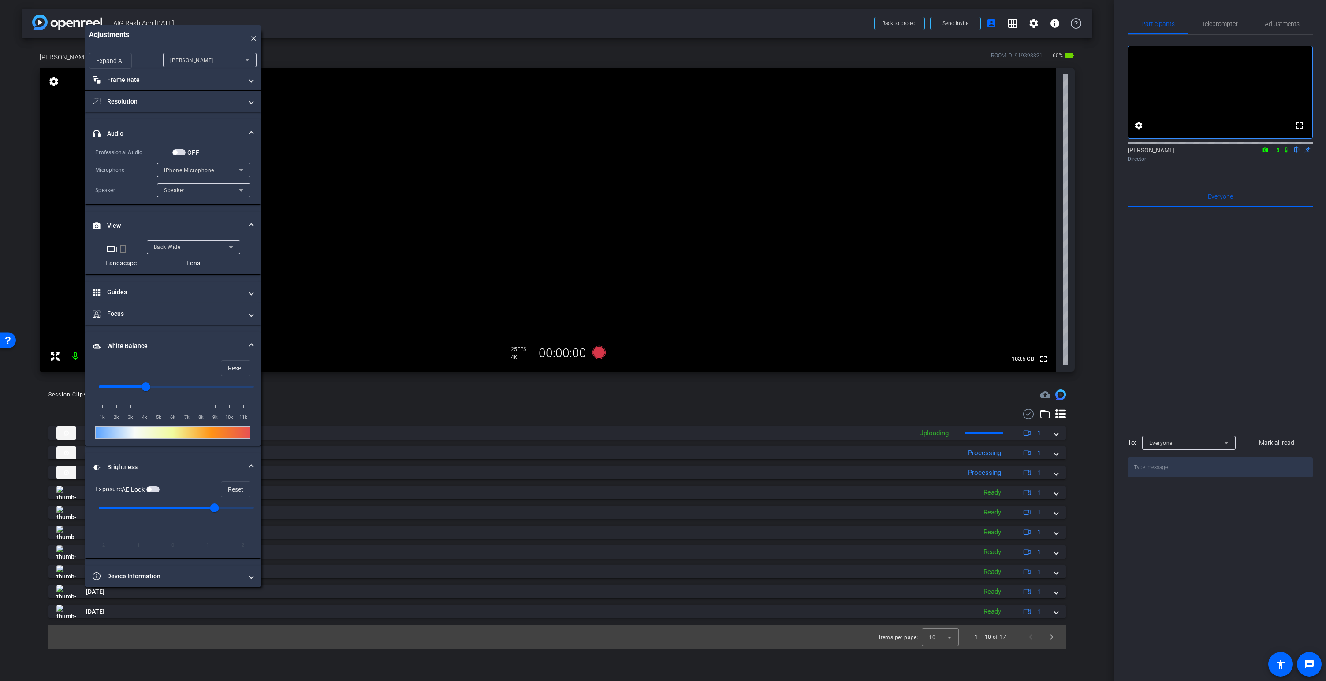
click at [182, 168] on span "iPhone Microphone" at bounding box center [189, 170] width 50 height 6
click at [168, 138] on div at bounding box center [663, 340] width 1326 height 681
click at [181, 153] on span "button" at bounding box center [178, 152] width 13 height 6
click at [186, 168] on span "iPhone Microphone" at bounding box center [189, 170] width 50 height 6
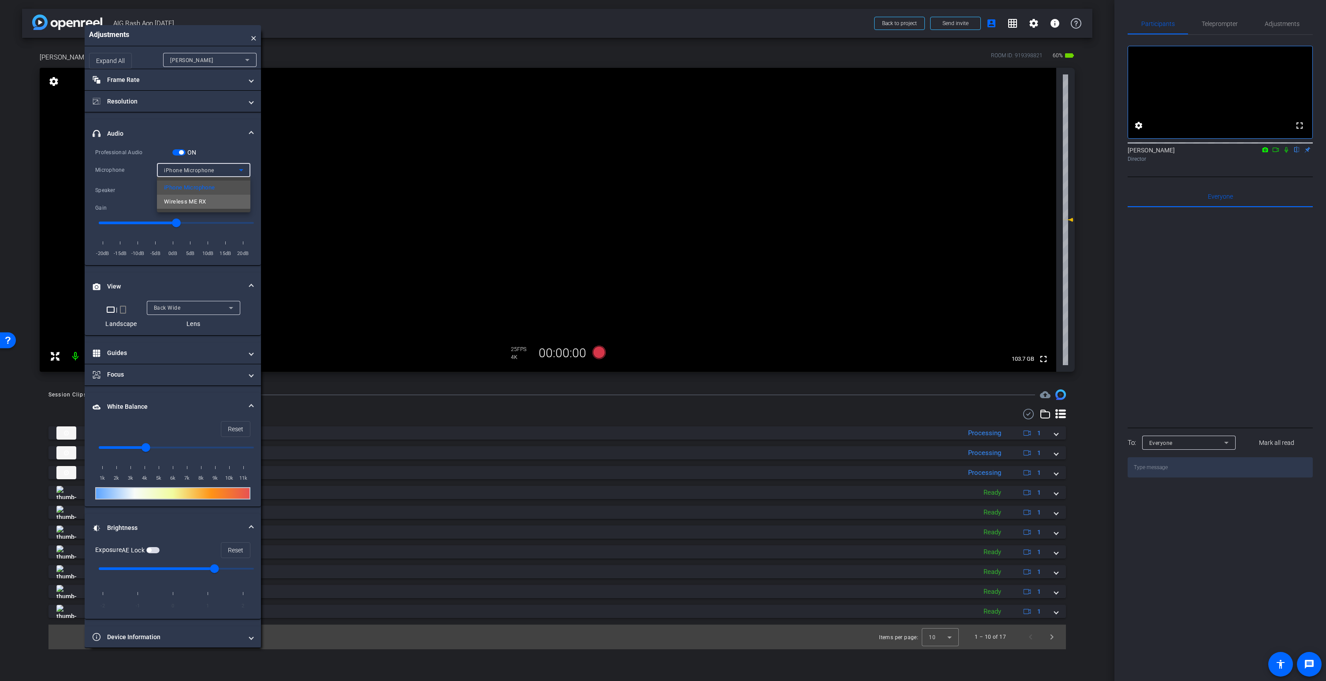
click at [190, 200] on span "Wireless ME RX" at bounding box center [185, 202] width 42 height 11
click at [208, 223] on input "range" at bounding box center [176, 222] width 174 height 19
click at [598, 355] on icon at bounding box center [598, 352] width 13 height 13
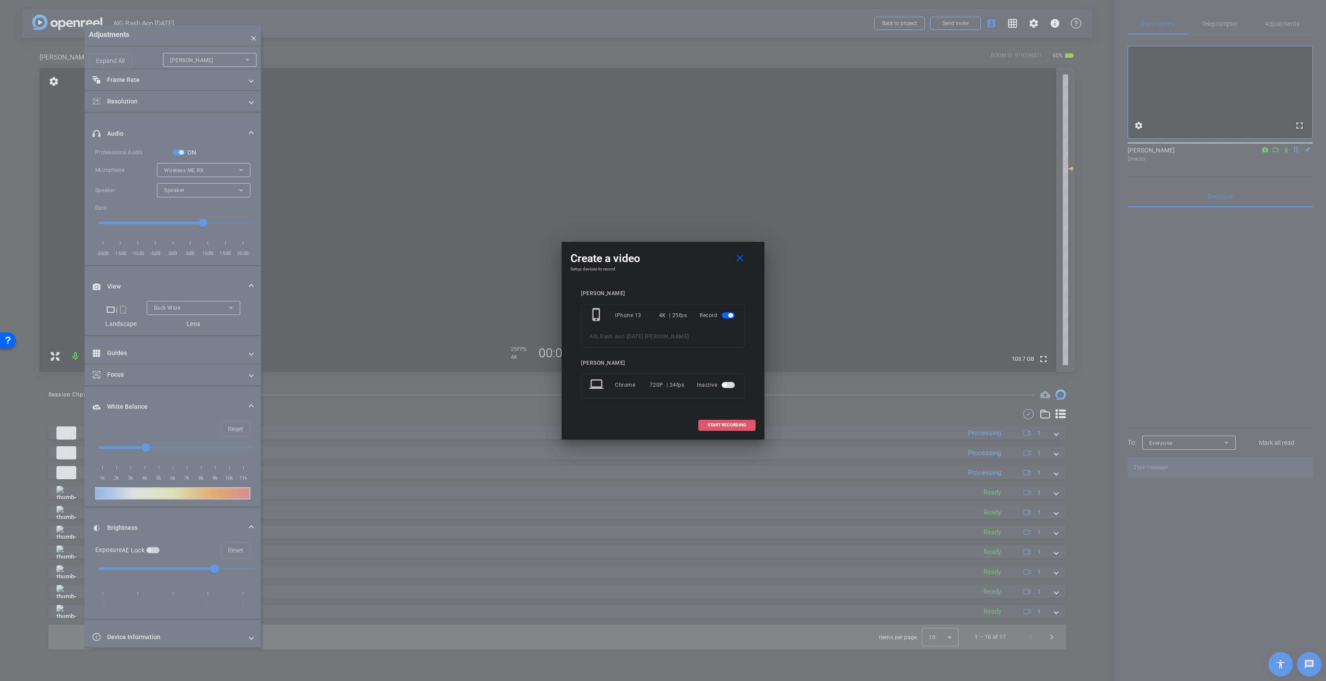
click at [726, 425] on span "START RECORDING" at bounding box center [726, 425] width 39 height 4
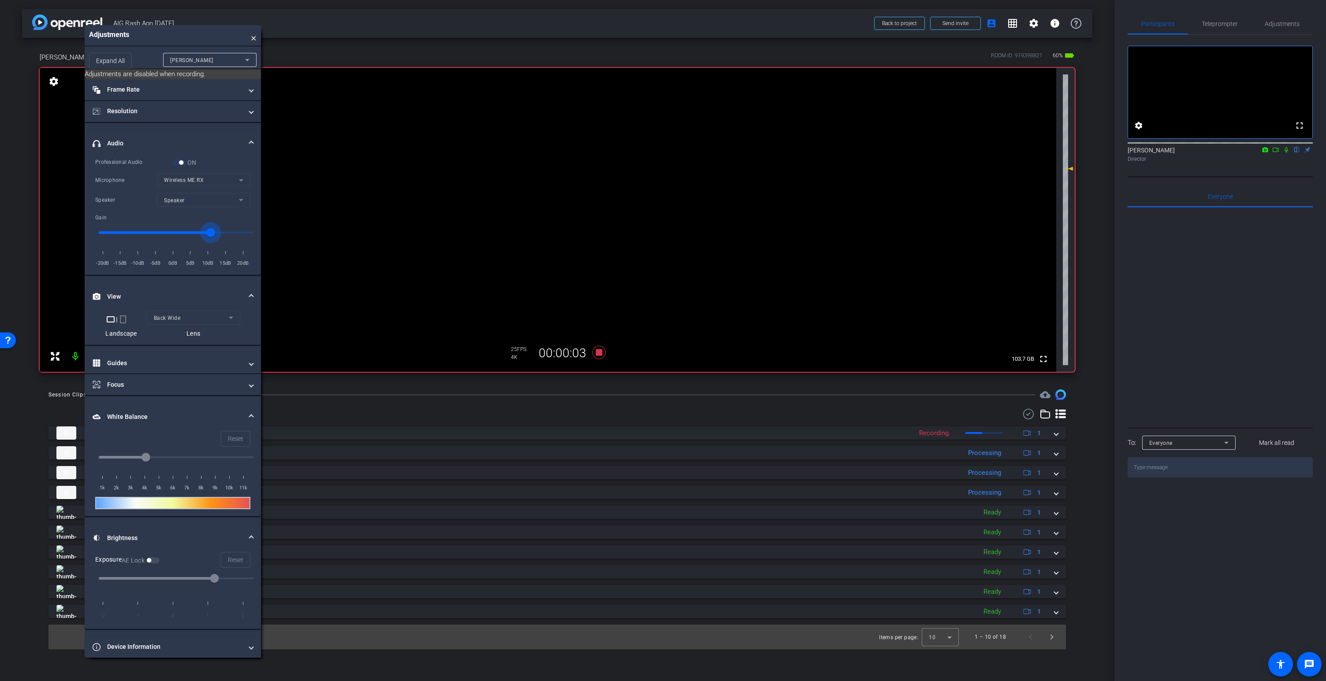
click at [210, 232] on input "range" at bounding box center [176, 232] width 174 height 19
type input "8"
click at [600, 353] on icon at bounding box center [598, 352] width 13 height 13
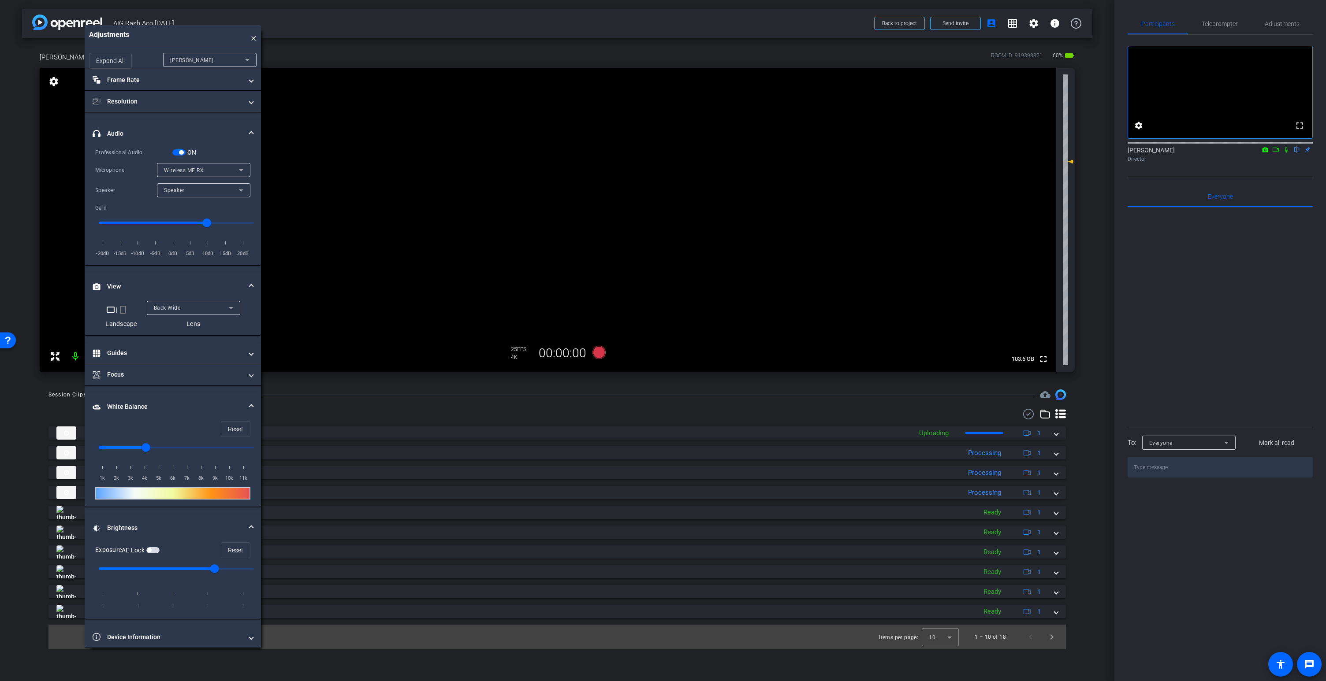
click at [181, 153] on span "button" at bounding box center [181, 152] width 4 height 4
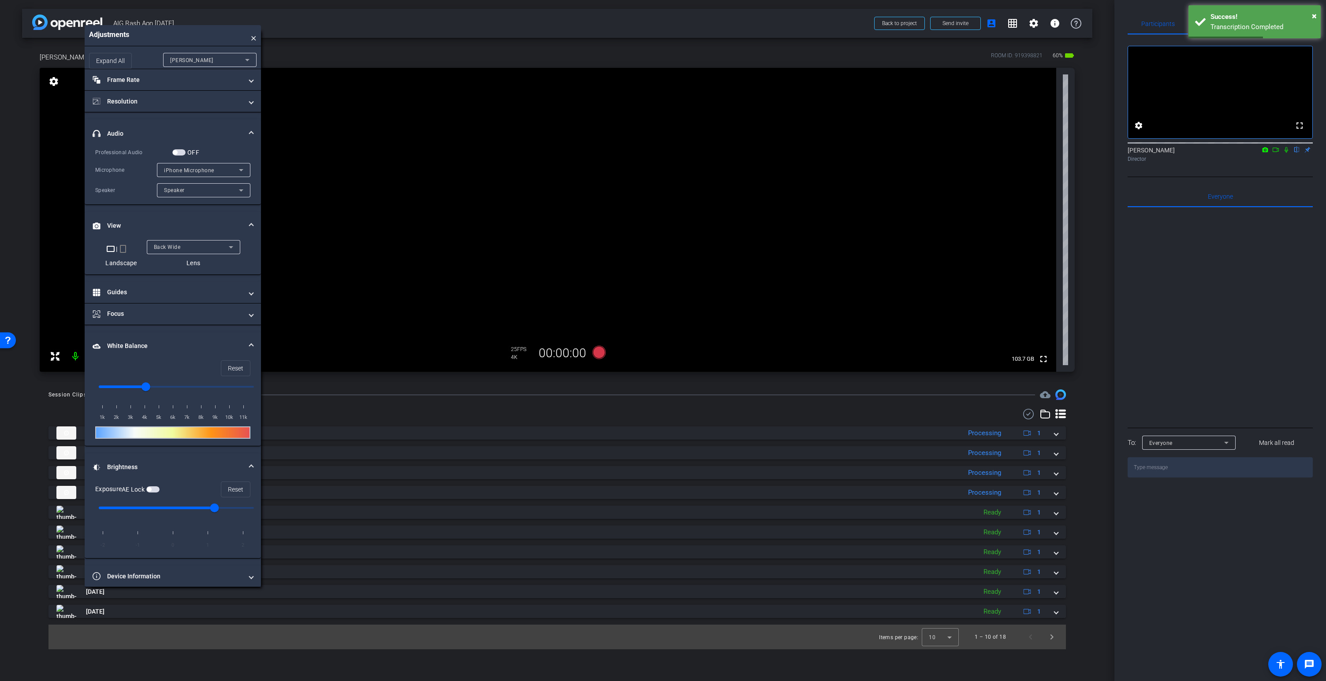
click at [179, 151] on span "button" at bounding box center [178, 152] width 13 height 6
click at [183, 170] on span "iPhone Microphone" at bounding box center [189, 170] width 50 height 6
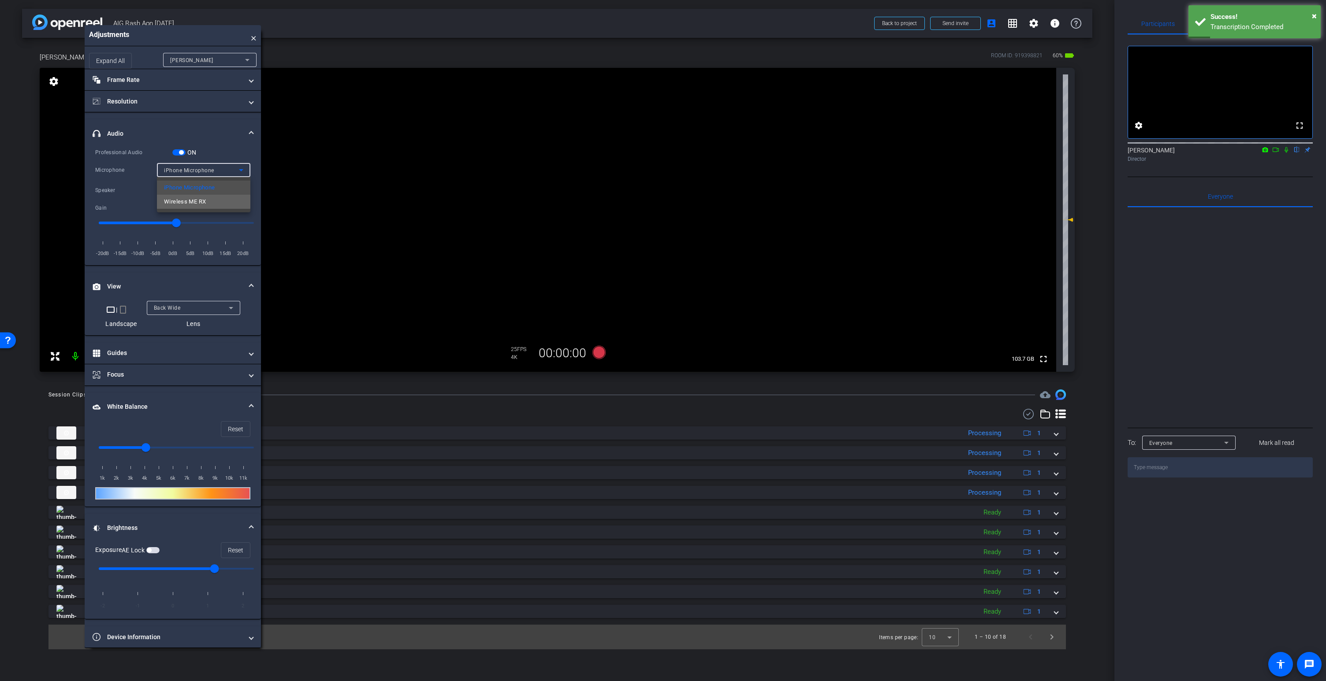
click at [197, 201] on span "Wireless ME RX" at bounding box center [185, 202] width 42 height 11
click at [595, 355] on icon at bounding box center [598, 352] width 13 height 13
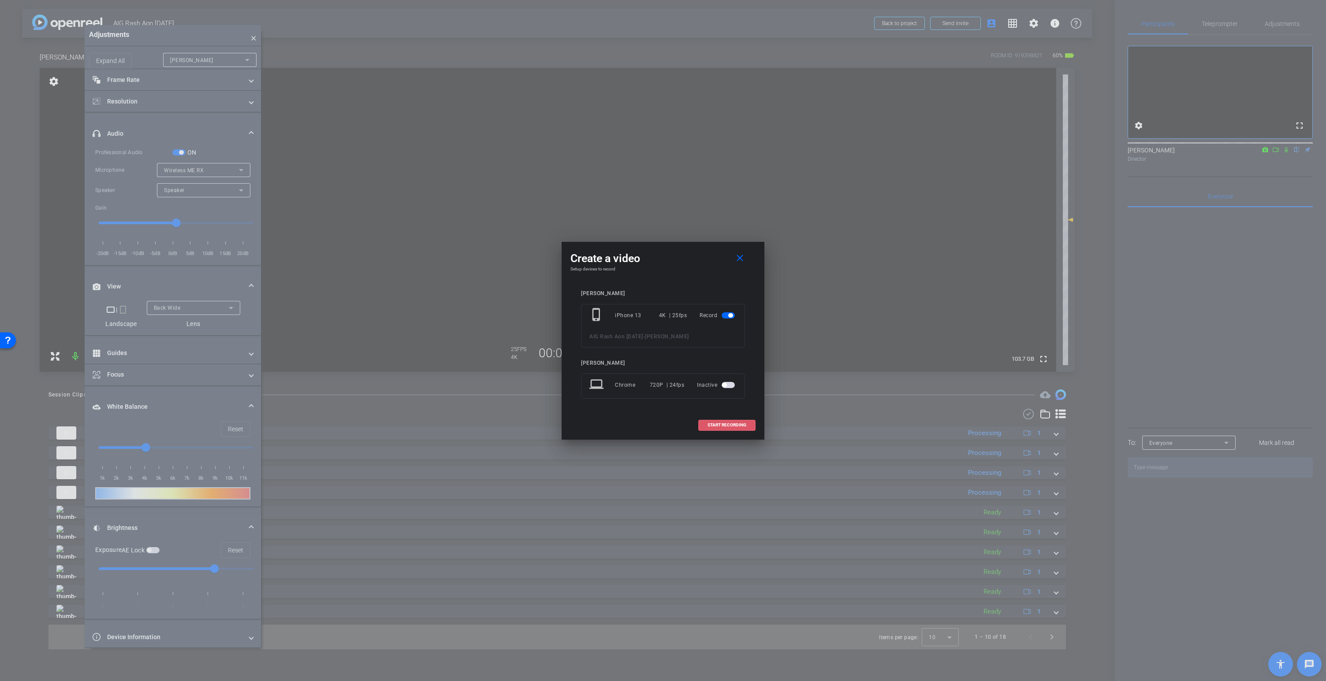
click at [714, 424] on span "START RECORDING" at bounding box center [726, 425] width 39 height 4
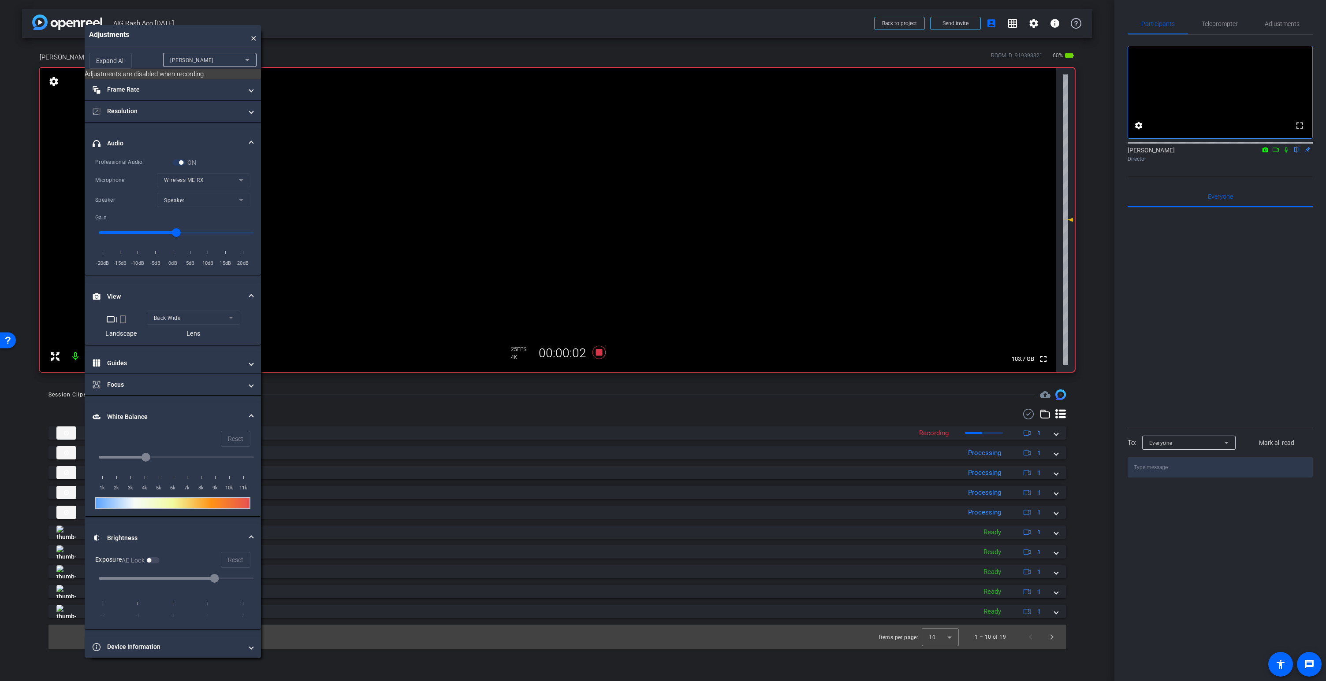
click at [208, 232] on input "range" at bounding box center [176, 232] width 174 height 19
type input "8"
click at [601, 355] on icon at bounding box center [598, 352] width 13 height 13
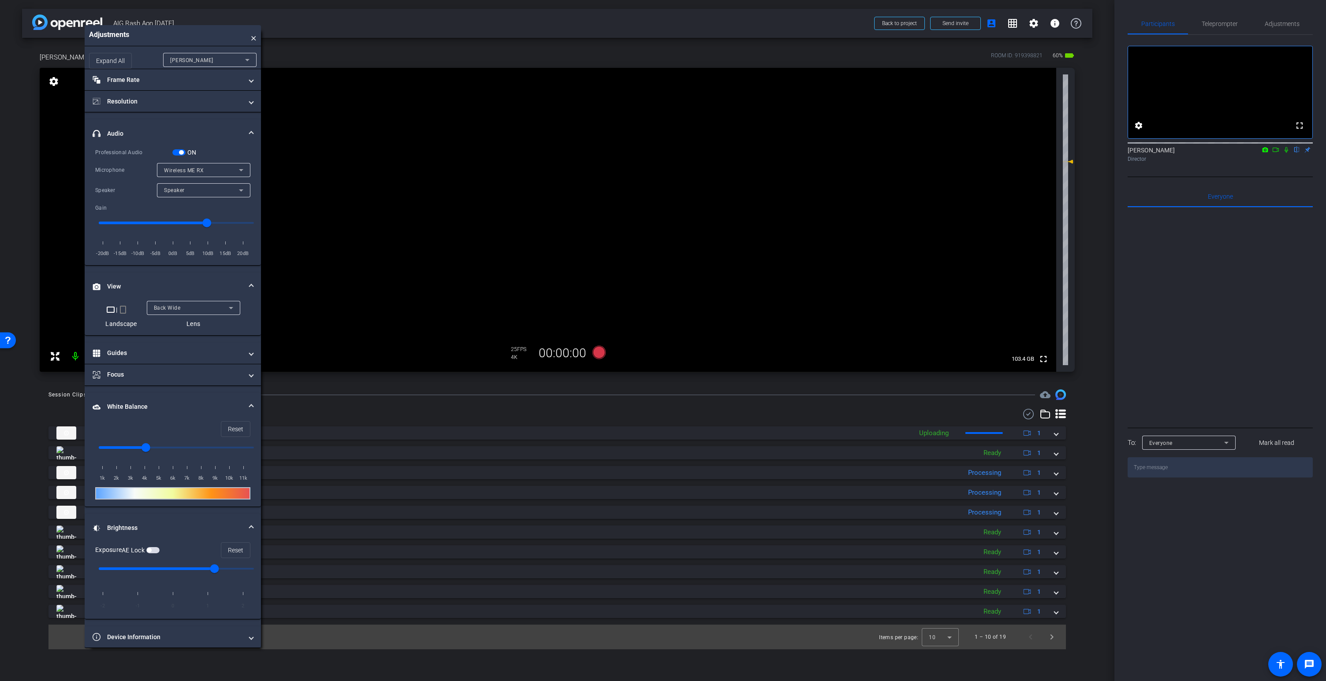
click at [183, 151] on span "button" at bounding box center [181, 152] width 4 height 4
click at [192, 167] on div "Wireless ME RX" at bounding box center [201, 170] width 75 height 11
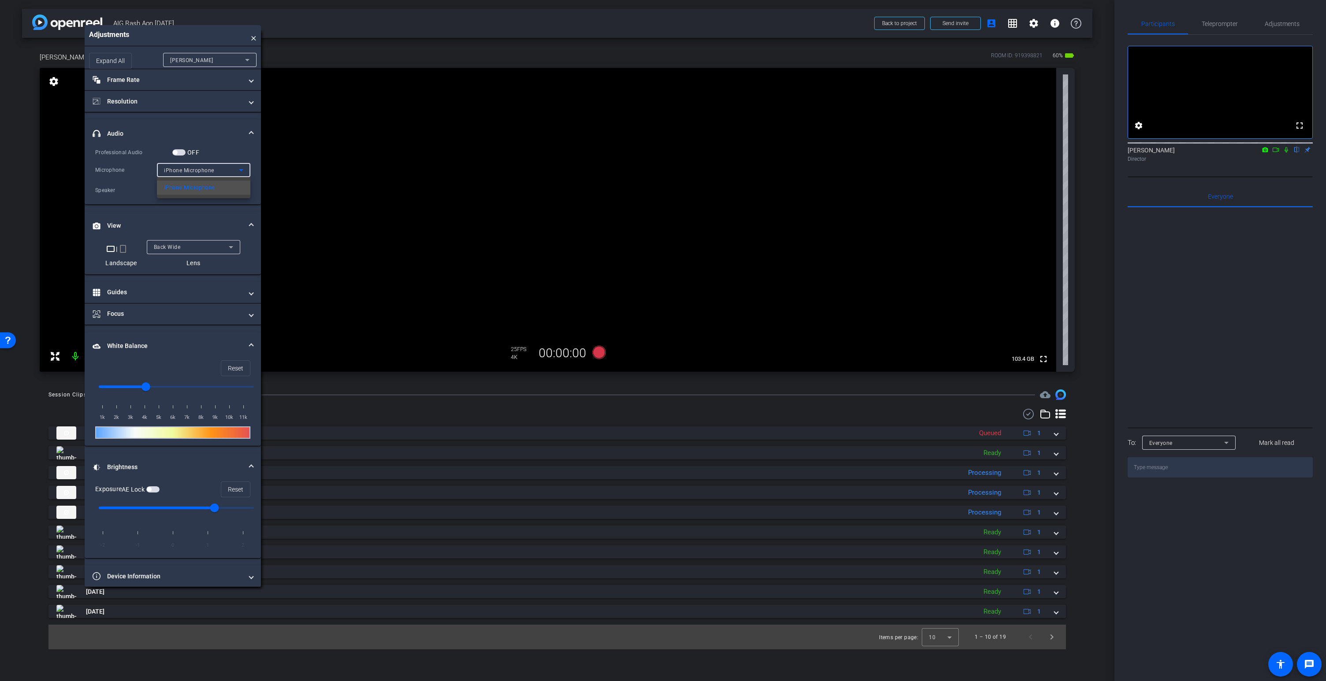
click at [215, 149] on div at bounding box center [663, 340] width 1326 height 681
click at [180, 152] on span "button" at bounding box center [178, 152] width 13 height 6
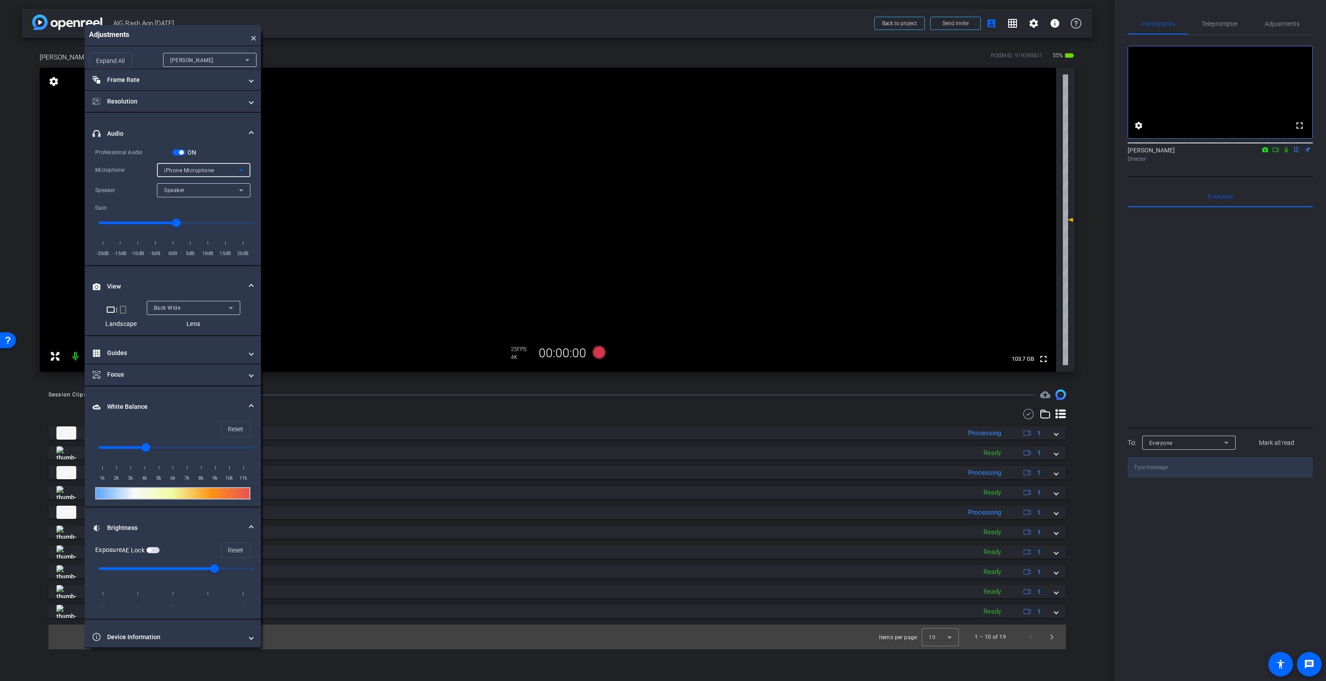
click at [187, 171] on span "iPhone Microphone" at bounding box center [189, 170] width 50 height 6
click at [200, 202] on span "Wireless ME RX" at bounding box center [185, 202] width 42 height 11
click at [596, 351] on icon at bounding box center [598, 352] width 13 height 13
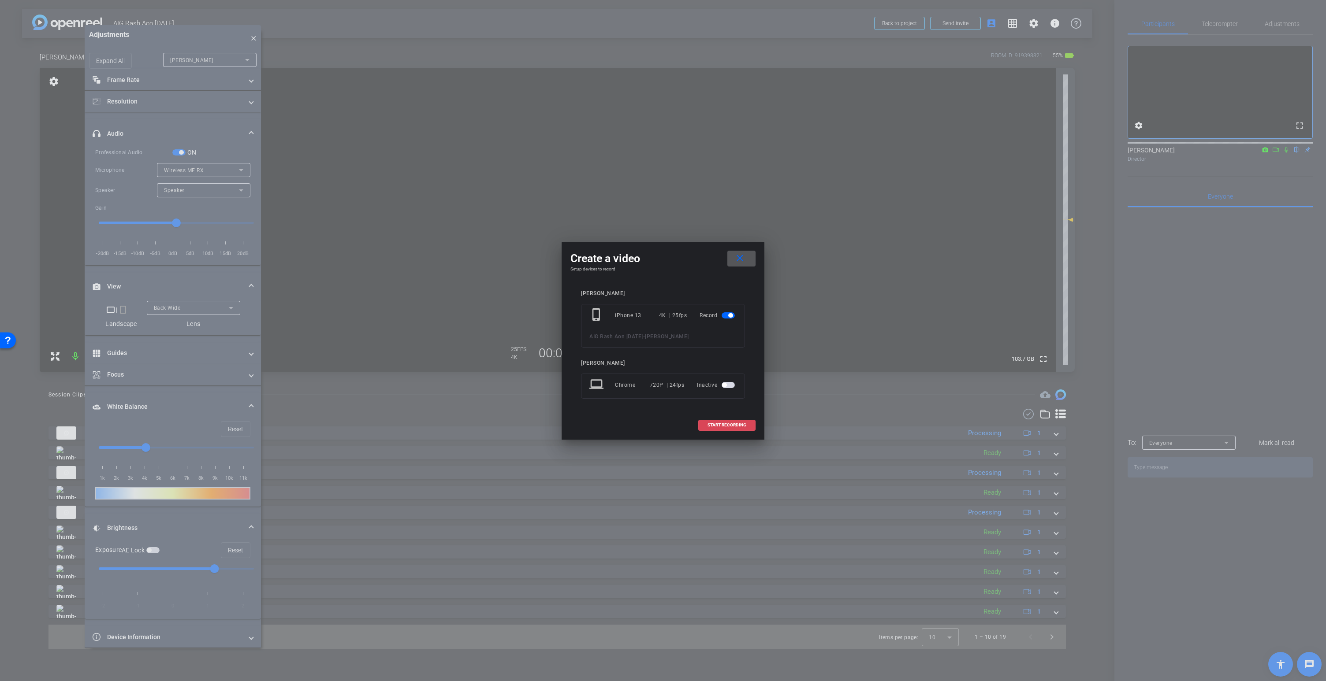
click at [731, 420] on span at bounding box center [727, 425] width 56 height 21
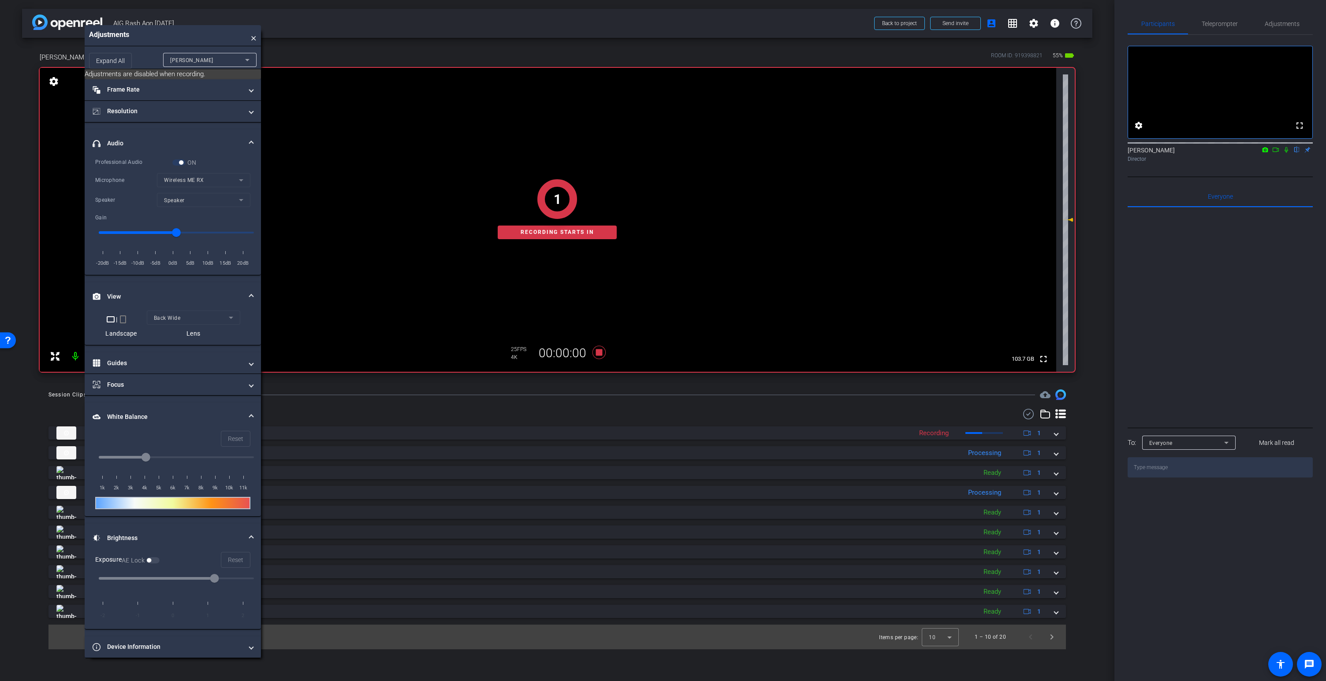
click at [208, 233] on input "range" at bounding box center [176, 232] width 174 height 19
click at [210, 232] on input "range" at bounding box center [176, 232] width 174 height 19
type input "8"
click at [557, 170] on video at bounding box center [548, 220] width 1016 height 304
click at [601, 352] on icon at bounding box center [598, 352] width 13 height 13
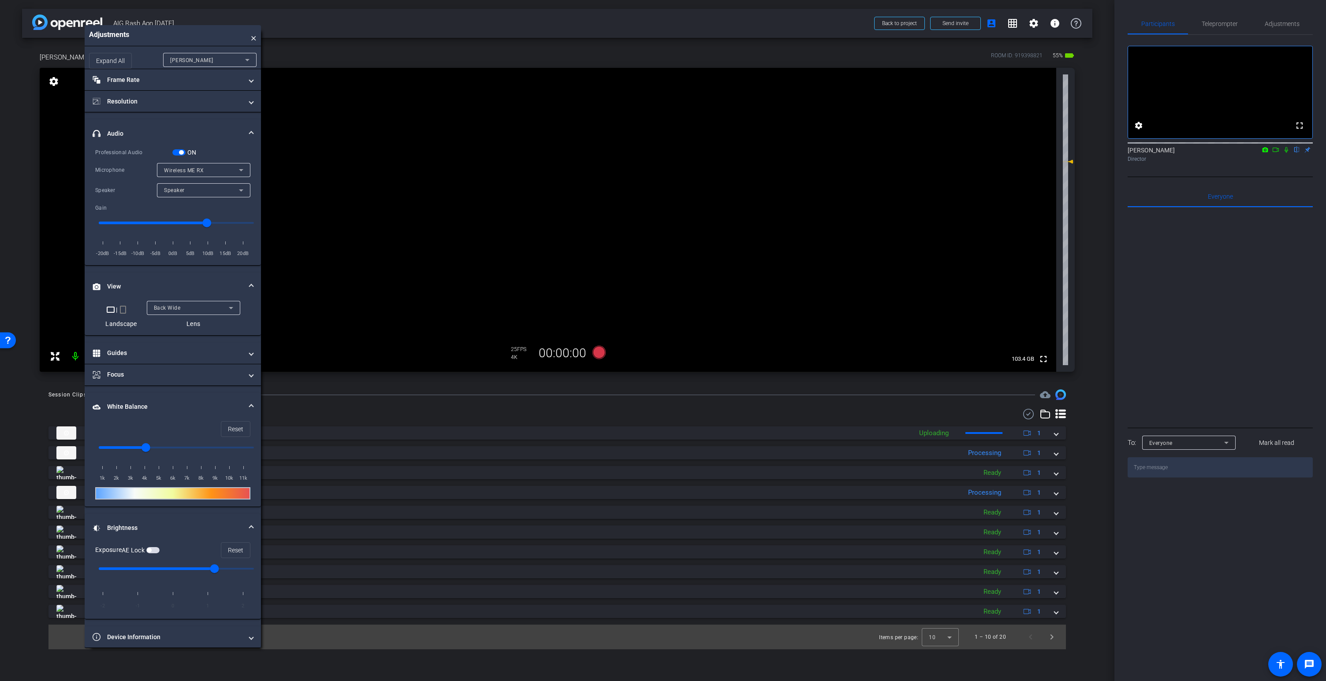
click at [174, 152] on span "button" at bounding box center [178, 152] width 13 height 6
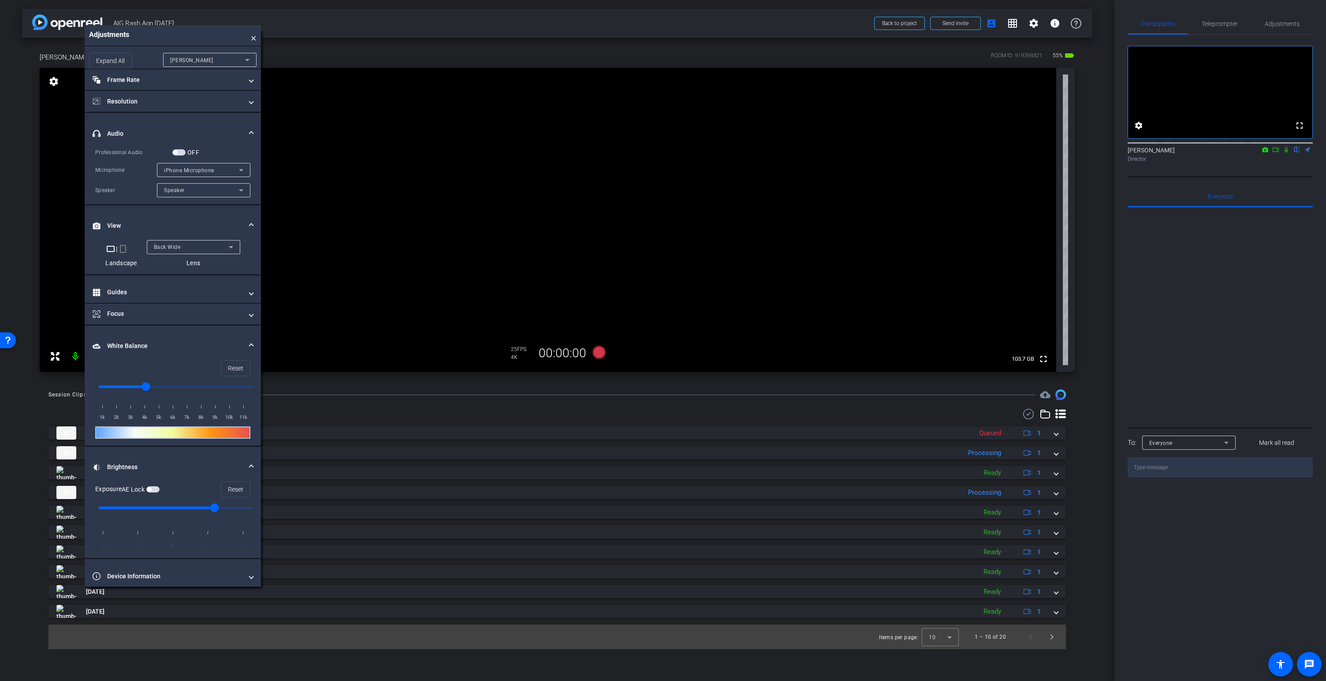
click at [182, 151] on span "button" at bounding box center [178, 152] width 13 height 6
click at [187, 168] on span "iPhone Microphone" at bounding box center [189, 170] width 50 height 6
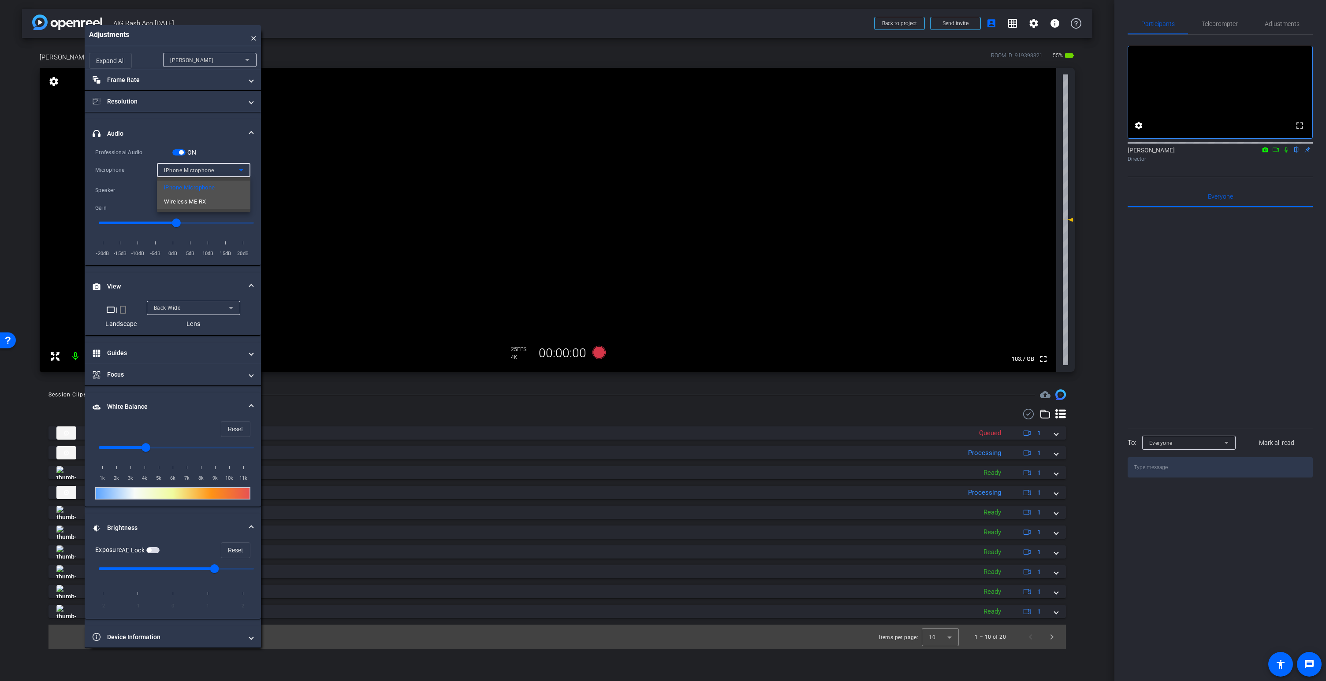
click at [205, 204] on span "Wireless ME RX" at bounding box center [185, 202] width 42 height 11
drag, startPoint x: 205, startPoint y: 223, endPoint x: 243, endPoint y: 237, distance: 40.0
click at [205, 223] on input "range" at bounding box center [176, 222] width 174 height 19
click at [598, 349] on icon at bounding box center [598, 352] width 13 height 13
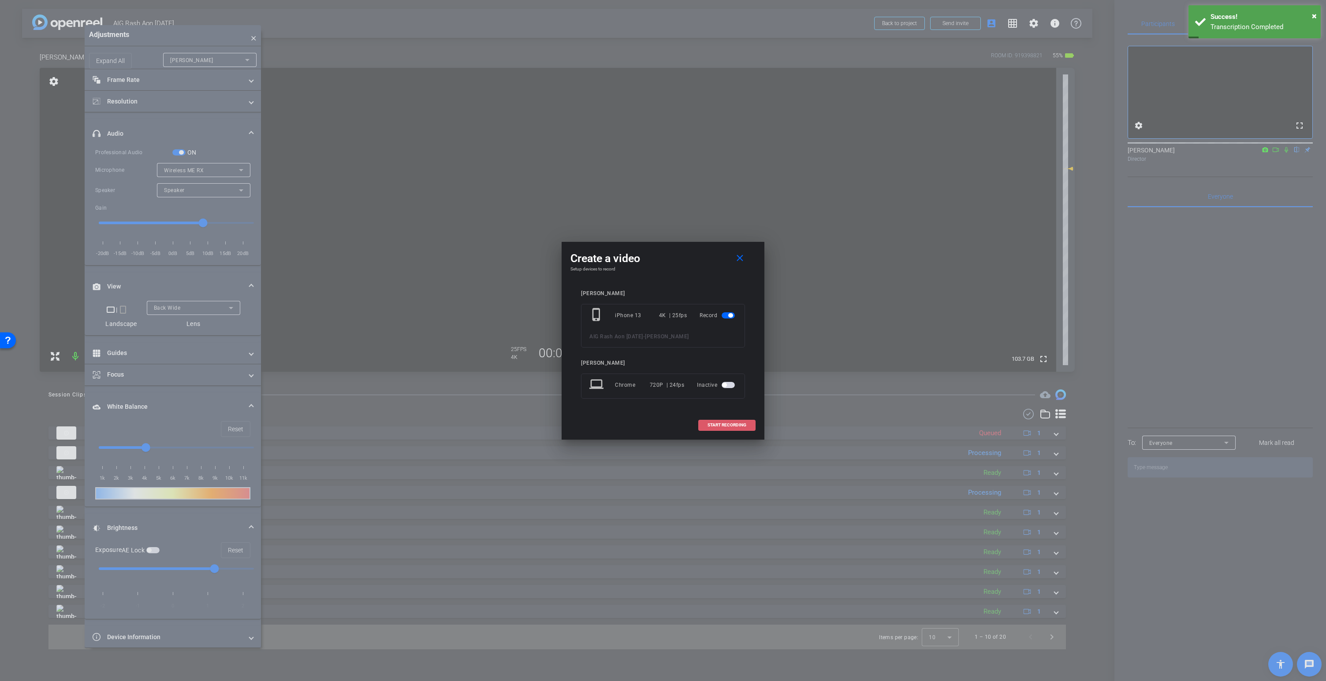
click at [732, 420] on span at bounding box center [727, 425] width 56 height 21
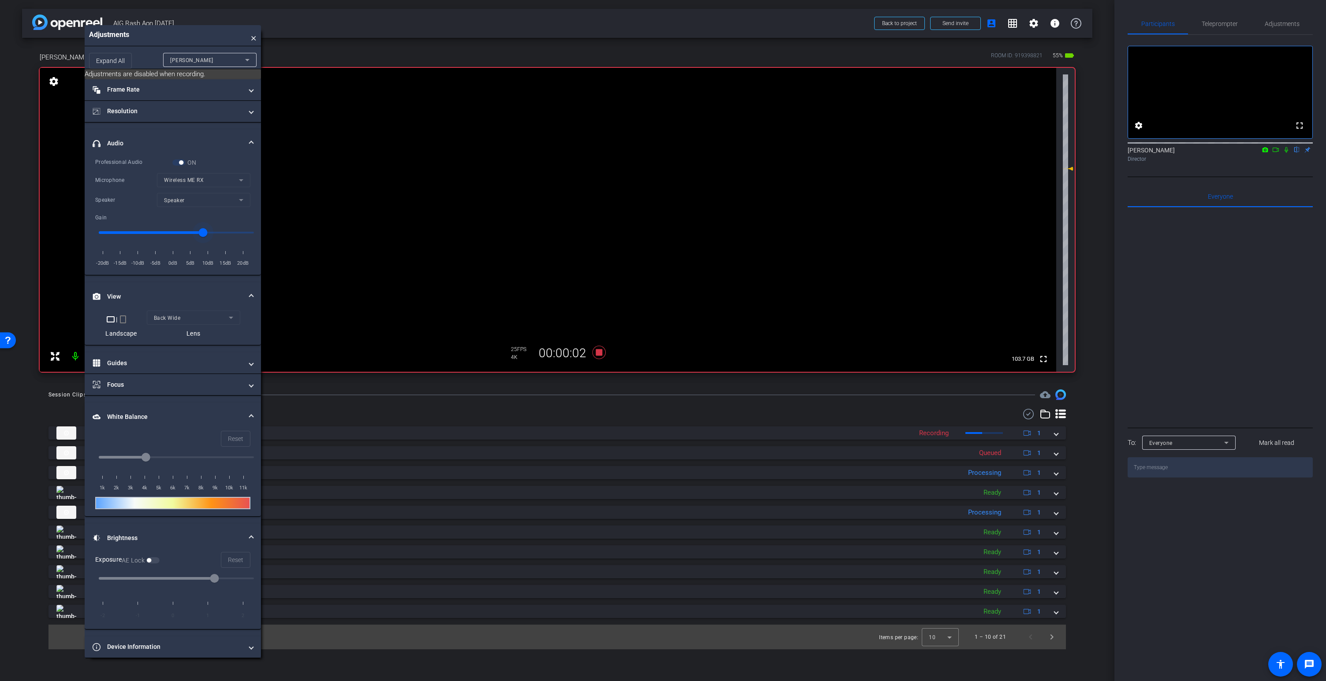
click at [210, 232] on input "range" at bounding box center [176, 232] width 174 height 19
type input "8"
click at [558, 163] on video at bounding box center [548, 220] width 1016 height 304
click at [601, 350] on icon at bounding box center [598, 352] width 13 height 13
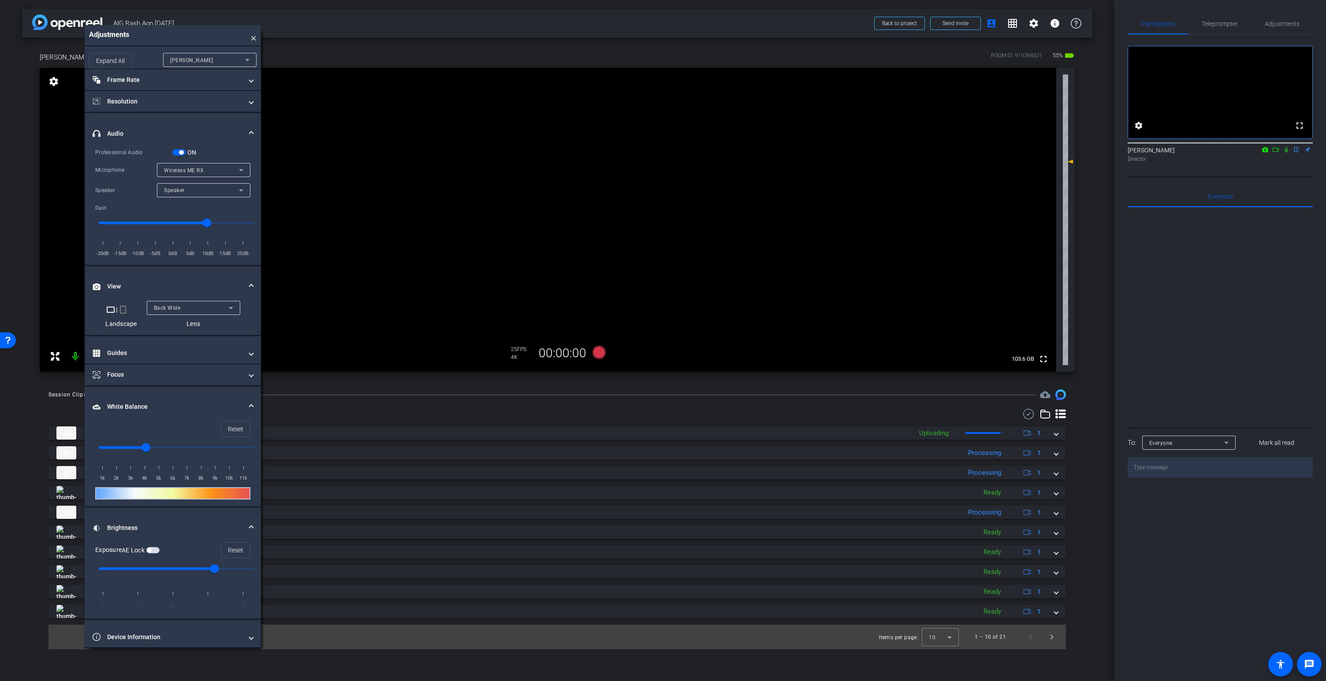
click at [180, 150] on span "button" at bounding box center [178, 152] width 13 height 6
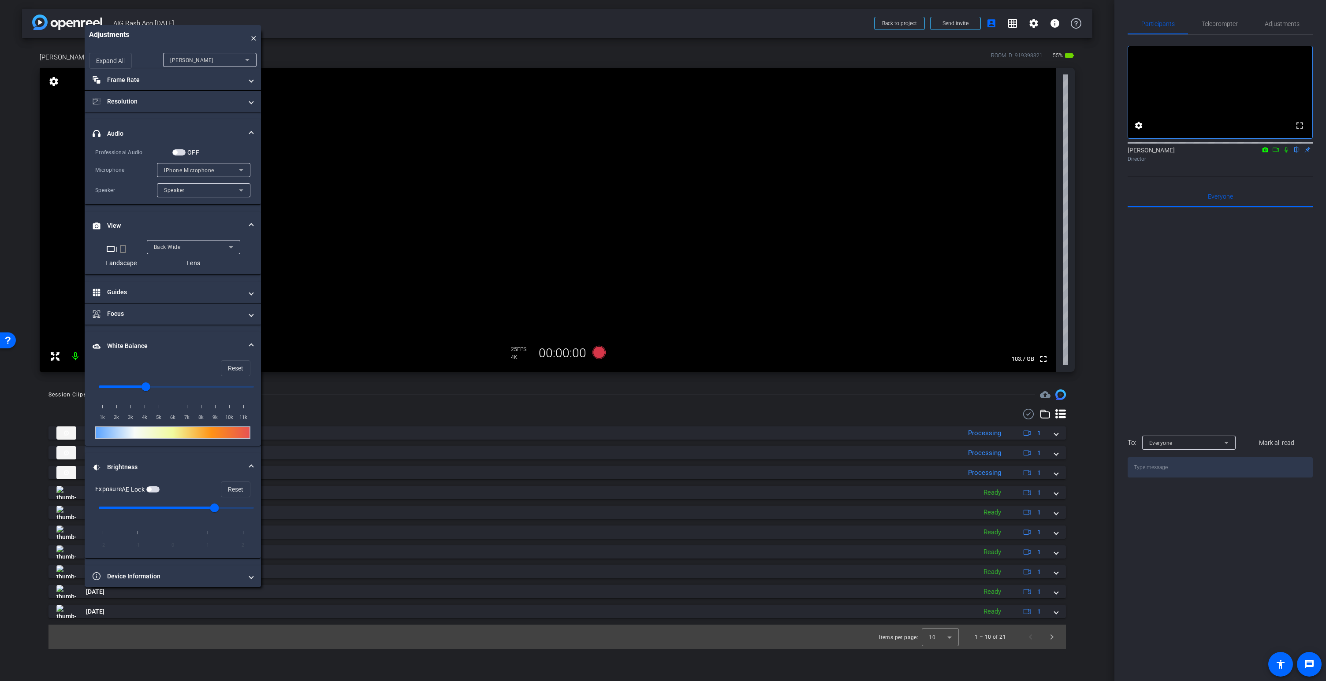
click at [181, 247] on div "Back Wide" at bounding box center [191, 247] width 75 height 11
click at [182, 278] on mat-option "Front Wide" at bounding box center [192, 279] width 93 height 14
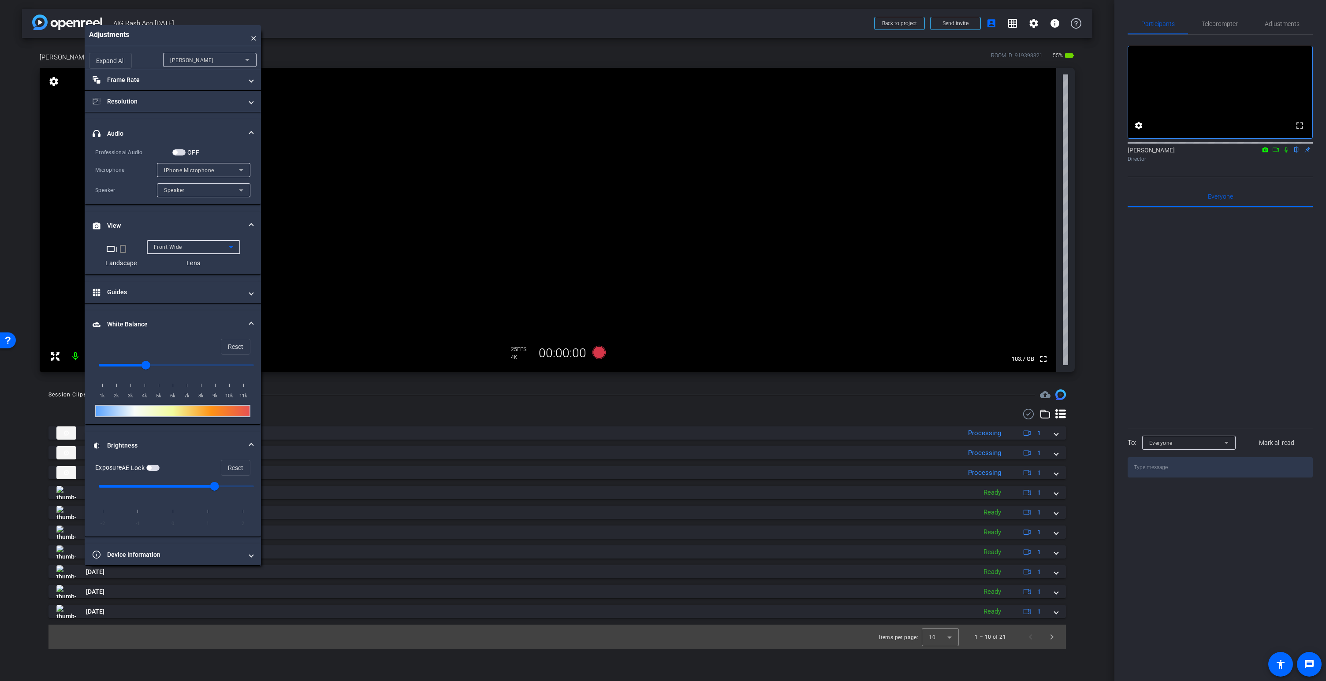
click at [182, 246] on div "Front Wide" at bounding box center [191, 247] width 75 height 11
click at [173, 263] on span "Back Wide" at bounding box center [167, 264] width 28 height 11
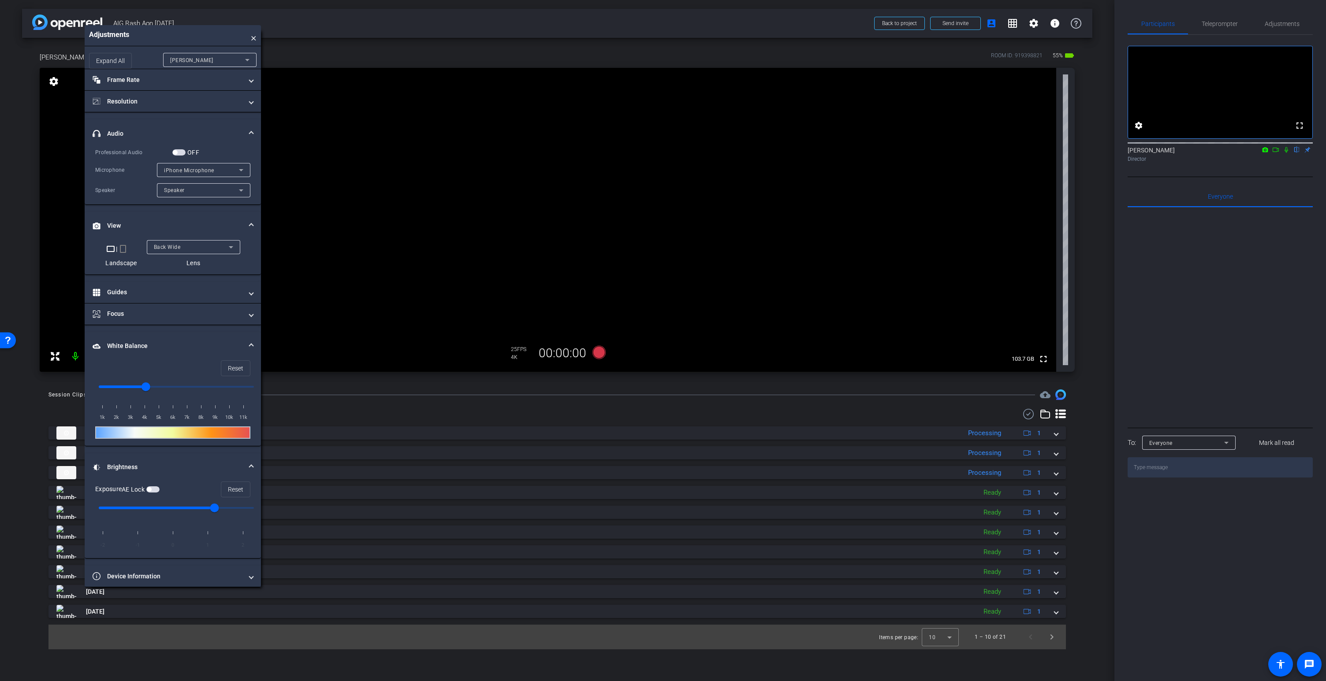
click at [580, 278] on video at bounding box center [548, 220] width 1016 height 304
click at [253, 38] on span "×" at bounding box center [254, 36] width 6 height 12
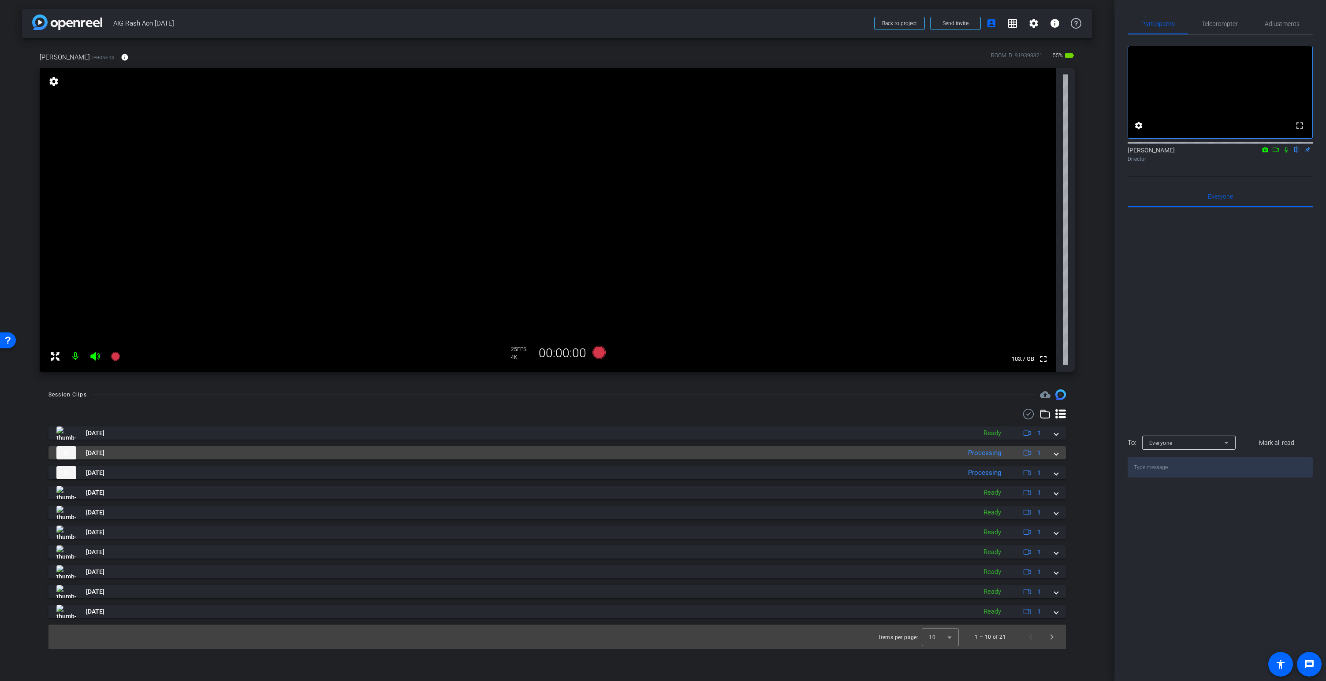
click at [1054, 454] on span at bounding box center [1056, 453] width 4 height 9
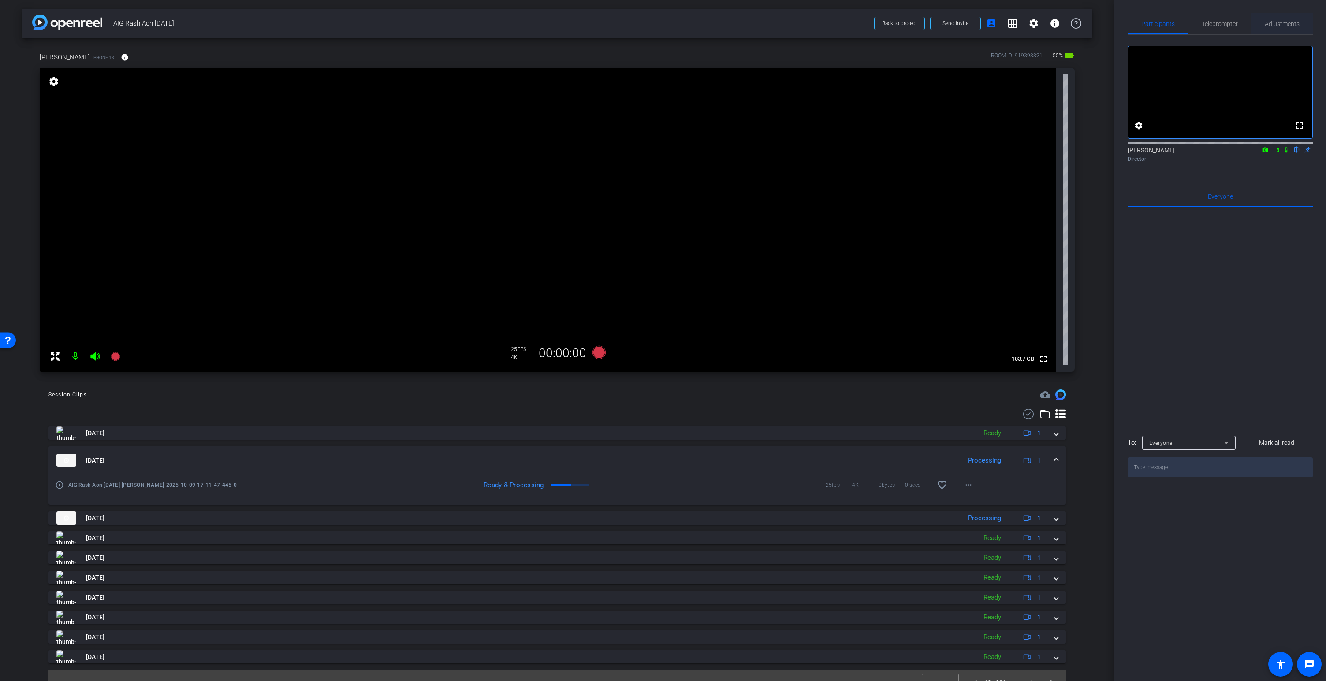
click at [1287, 22] on span "Adjustments" at bounding box center [1282, 24] width 35 height 6
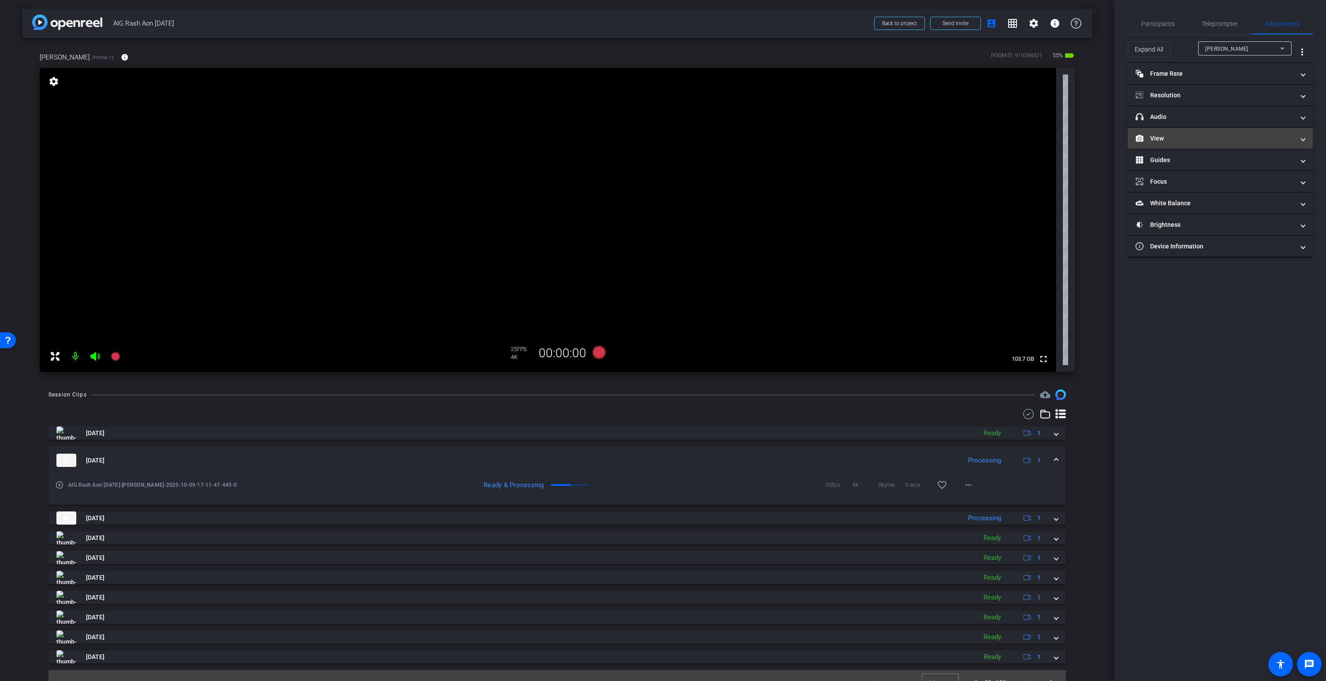
click at [1175, 139] on mat-panel-title "View" at bounding box center [1214, 138] width 159 height 9
click at [1220, 171] on span "Back Wide" at bounding box center [1214, 170] width 27 height 6
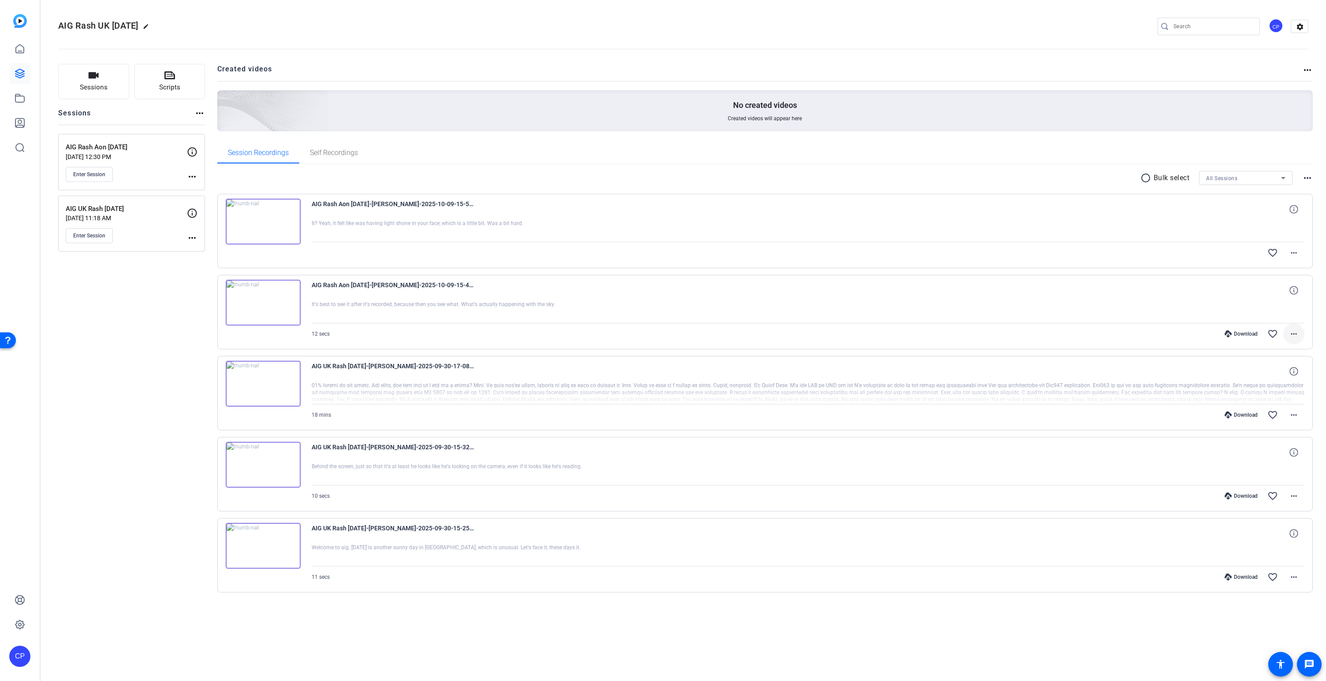
click at [1293, 330] on mat-icon "more_horiz" at bounding box center [1293, 334] width 11 height 11
click at [1274, 375] on span "Download MP4" at bounding box center [1270, 374] width 53 height 11
click at [1292, 253] on mat-icon "more_horiz" at bounding box center [1293, 253] width 11 height 11
click at [1273, 290] on span "Download MP4" at bounding box center [1270, 293] width 53 height 11
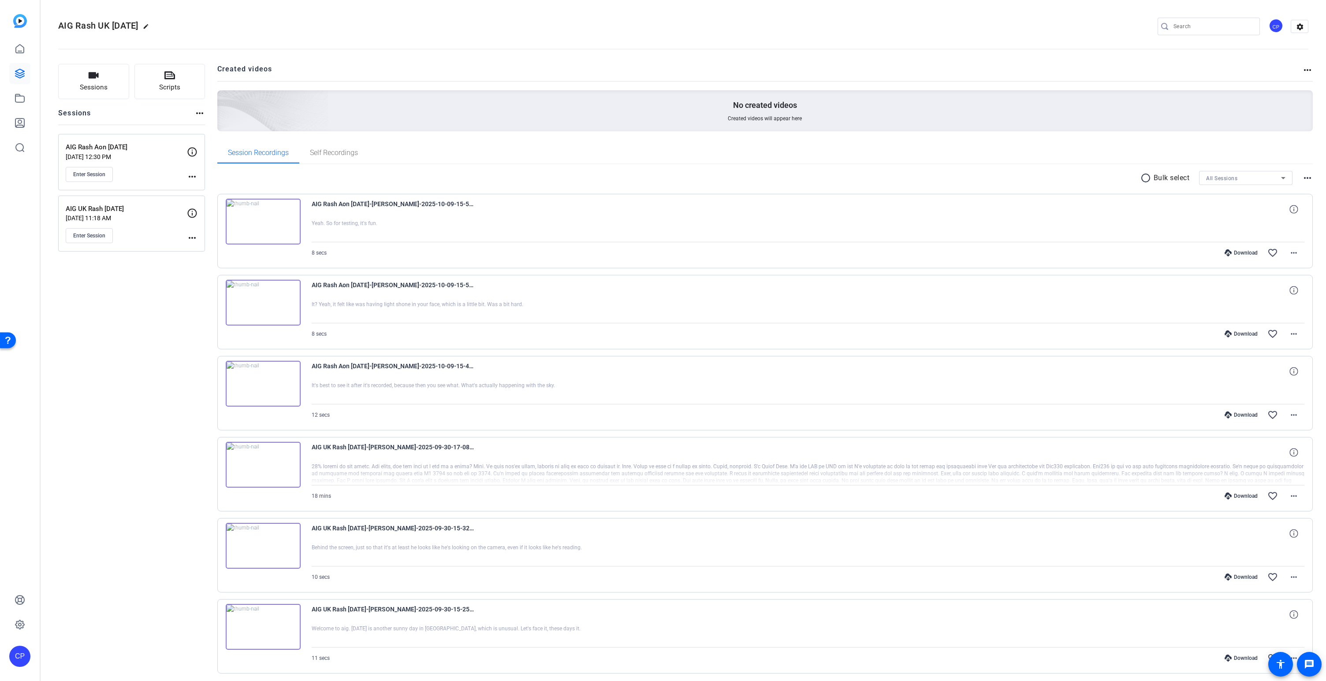
click at [1308, 178] on mat-icon "more_horiz" at bounding box center [1307, 178] width 11 height 11
click at [1250, 219] on div at bounding box center [663, 340] width 1326 height 681
click at [1292, 252] on mat-icon "more_horiz" at bounding box center [1293, 253] width 11 height 11
click at [1265, 294] on span "Download MP4" at bounding box center [1270, 293] width 53 height 11
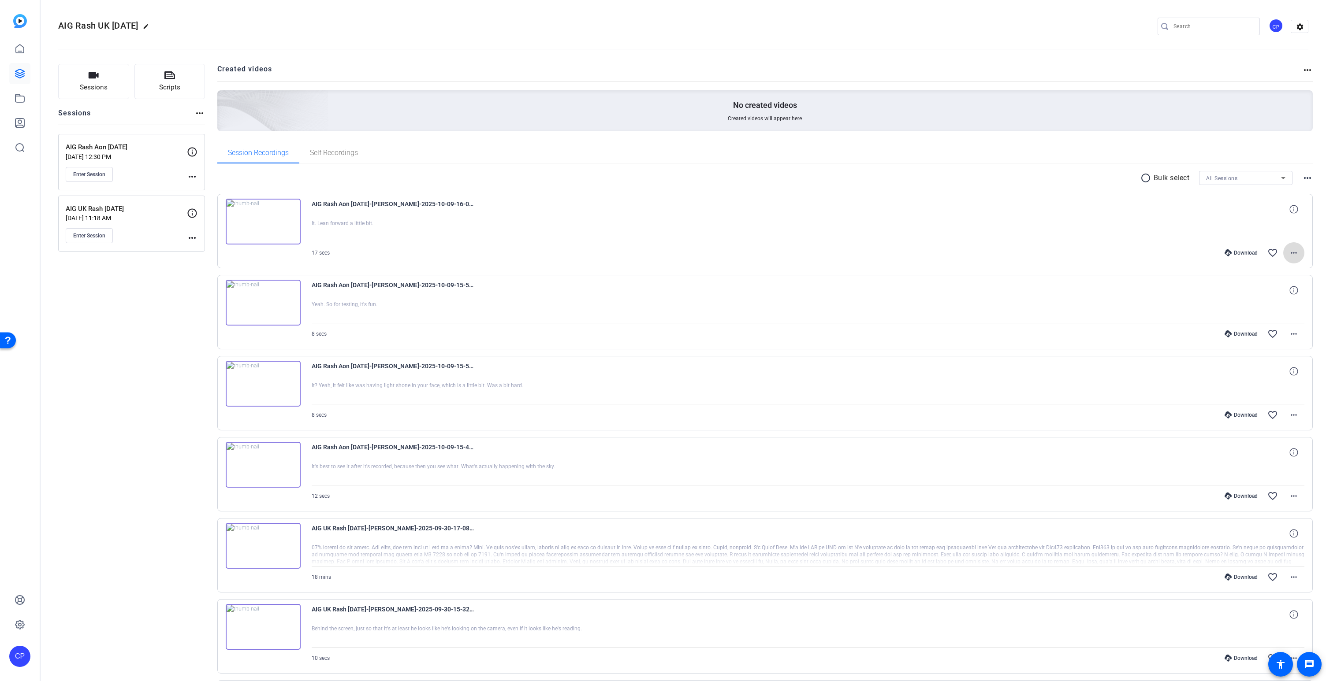
click at [1296, 254] on mat-icon "more_horiz" at bounding box center [1293, 253] width 11 height 11
click at [1273, 292] on span "Download MP4" at bounding box center [1270, 293] width 53 height 11
click at [283, 179] on div "radio_button_unchecked Bulk select All Sessions more_horiz" at bounding box center [765, 178] width 1096 height 14
click at [1291, 251] on mat-icon "more_horiz" at bounding box center [1293, 253] width 11 height 11
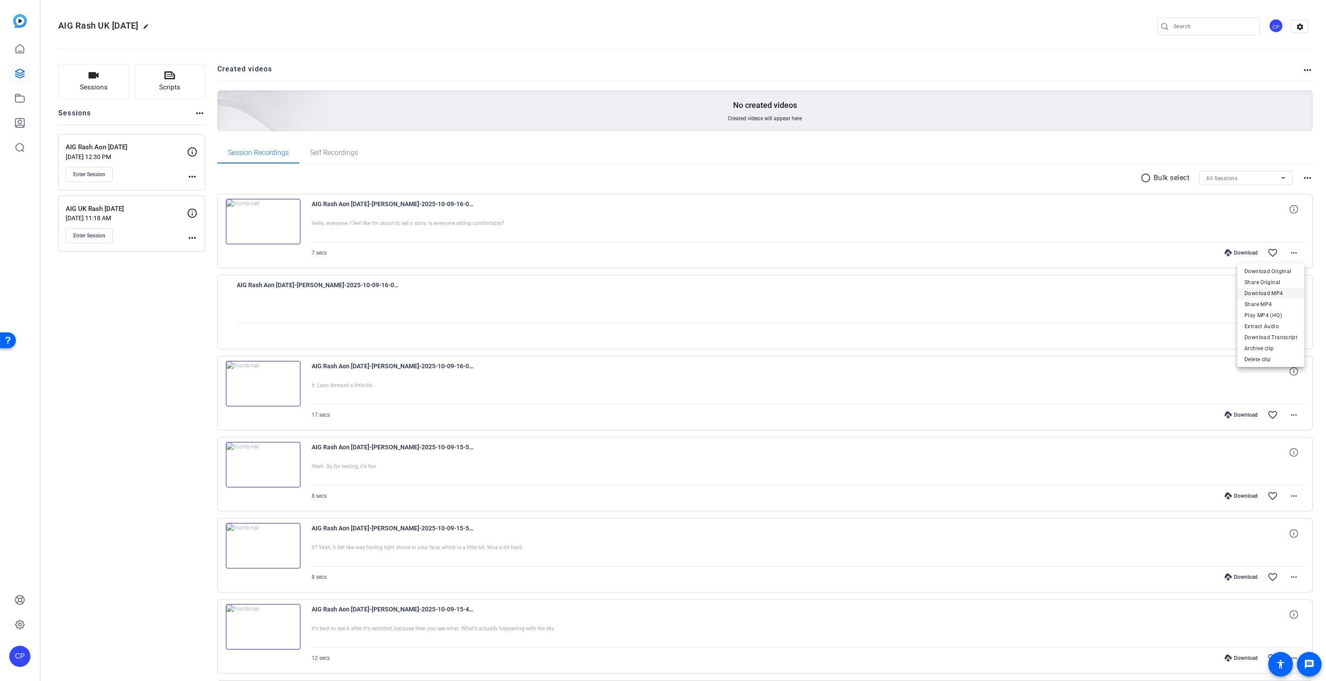
click at [1270, 291] on span "Download MP4" at bounding box center [1270, 293] width 53 height 11
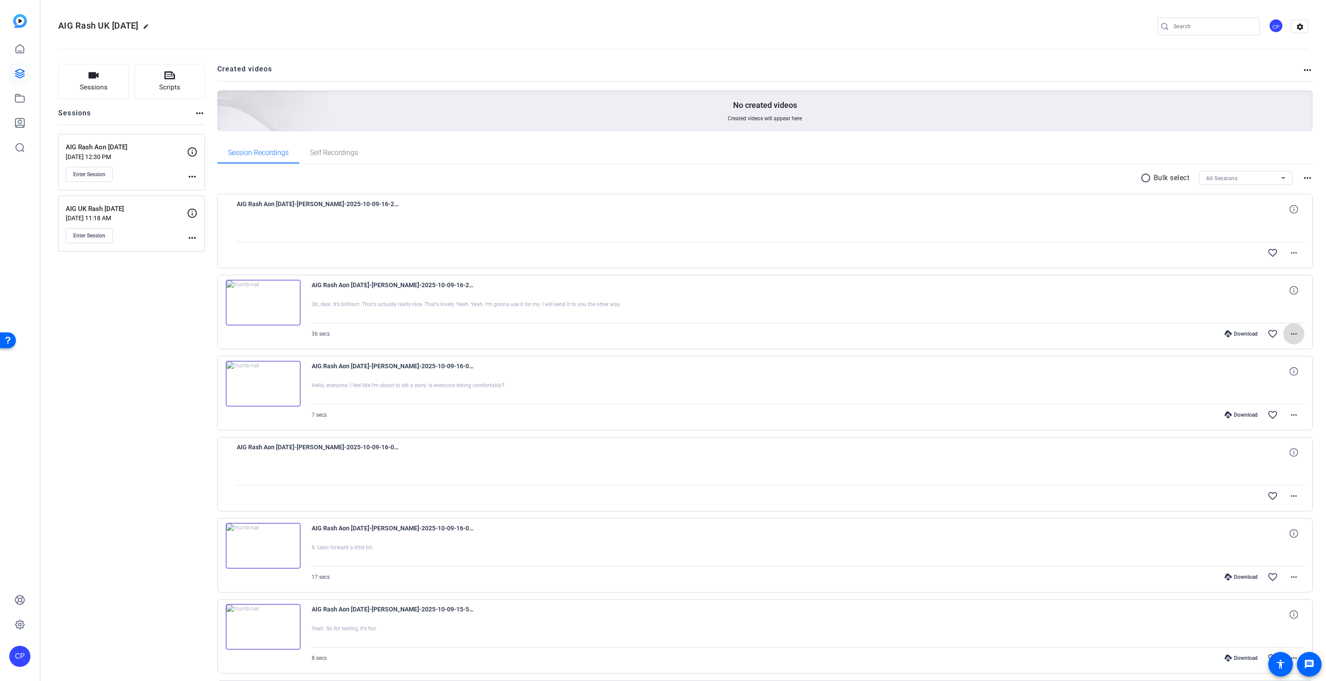
click at [1292, 335] on mat-icon "more_horiz" at bounding box center [1293, 334] width 11 height 11
click at [1274, 372] on span "Download MP4" at bounding box center [1270, 374] width 53 height 11
click at [1289, 253] on mat-icon "more_horiz" at bounding box center [1293, 253] width 11 height 11
click at [1265, 294] on span "Download MP4" at bounding box center [1270, 293] width 53 height 11
click at [1292, 251] on mat-icon "more_horiz" at bounding box center [1293, 253] width 11 height 11
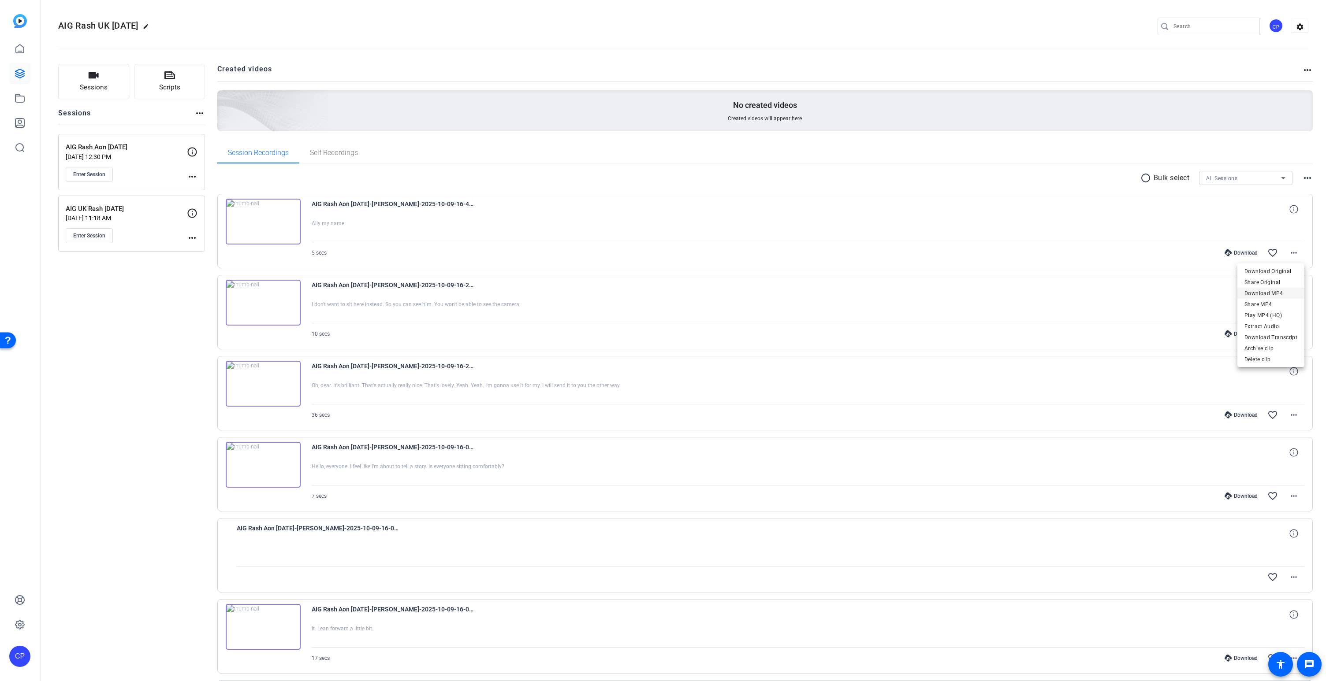
click at [1273, 294] on span "Download MP4" at bounding box center [1270, 293] width 53 height 11
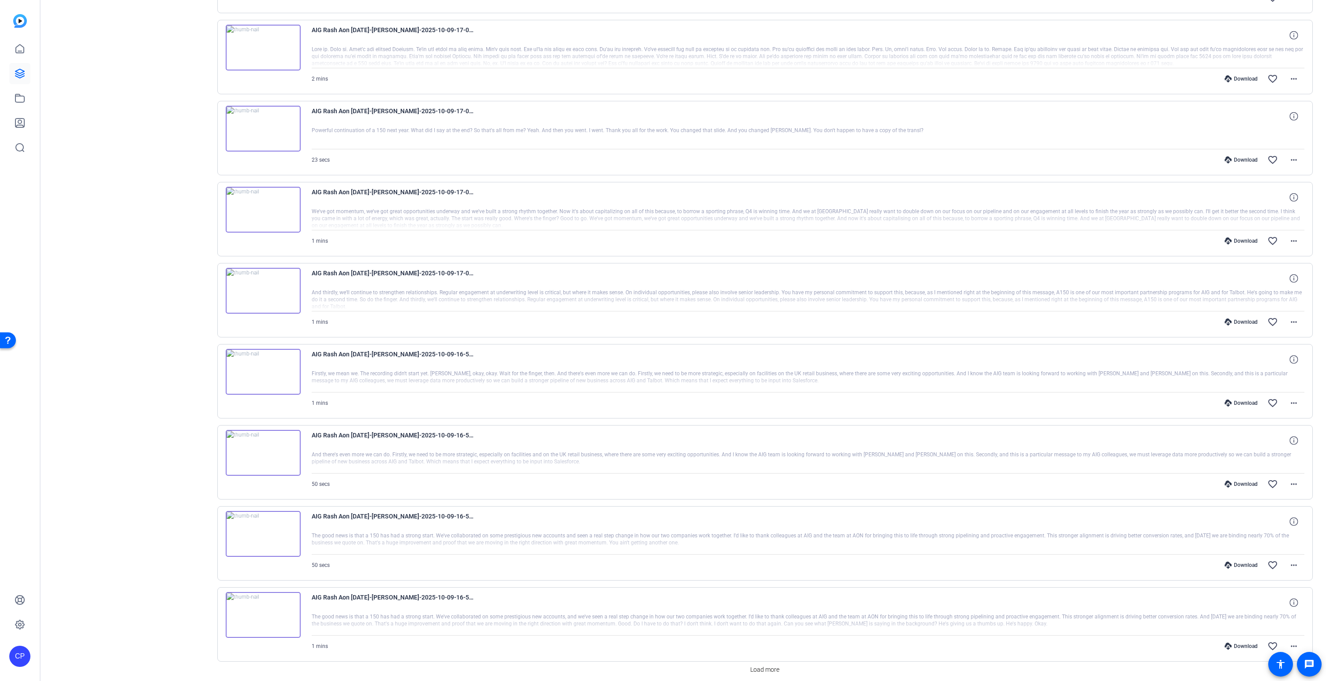
scroll to position [372, 0]
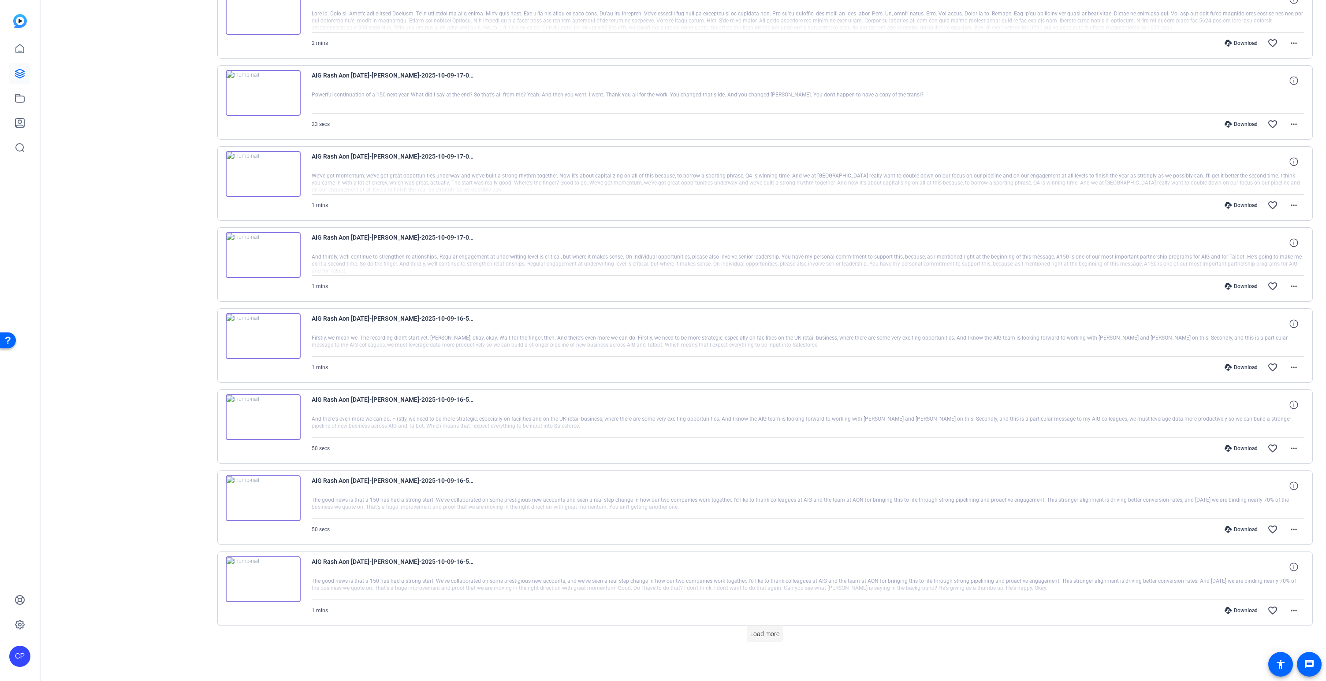
click at [775, 635] on span "Load more" at bounding box center [764, 634] width 29 height 9
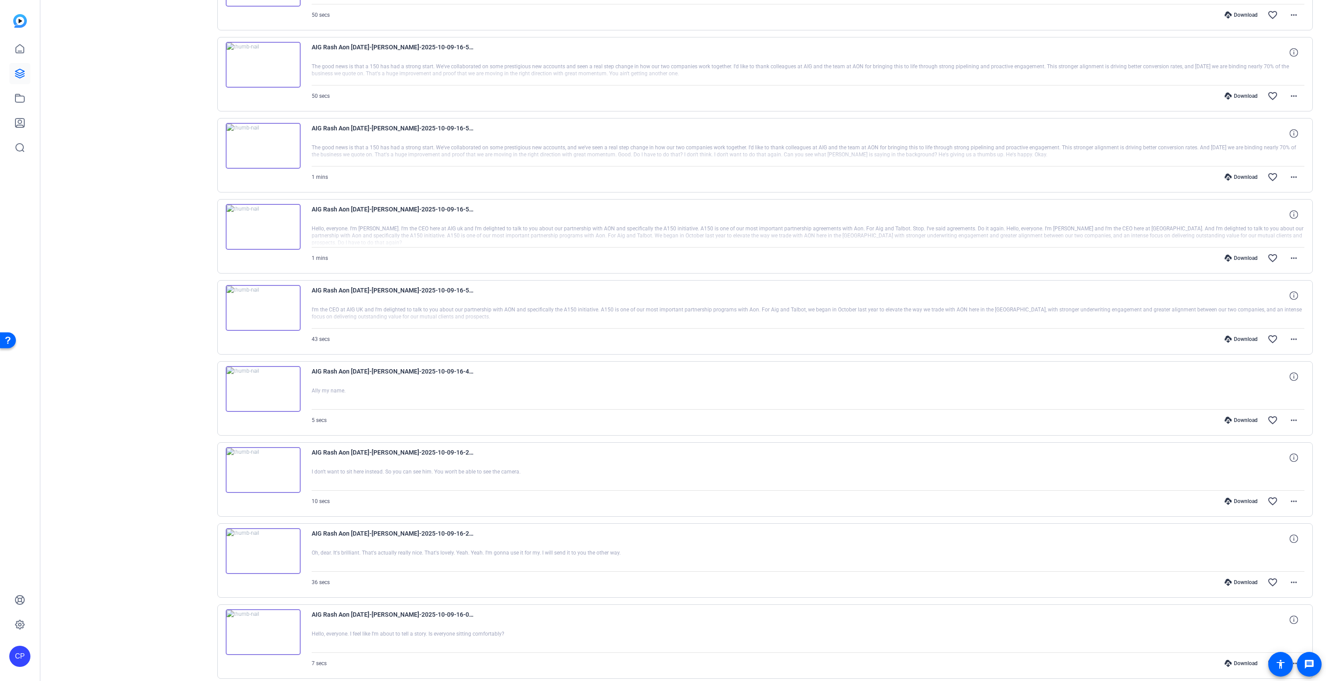
scroll to position [821, 0]
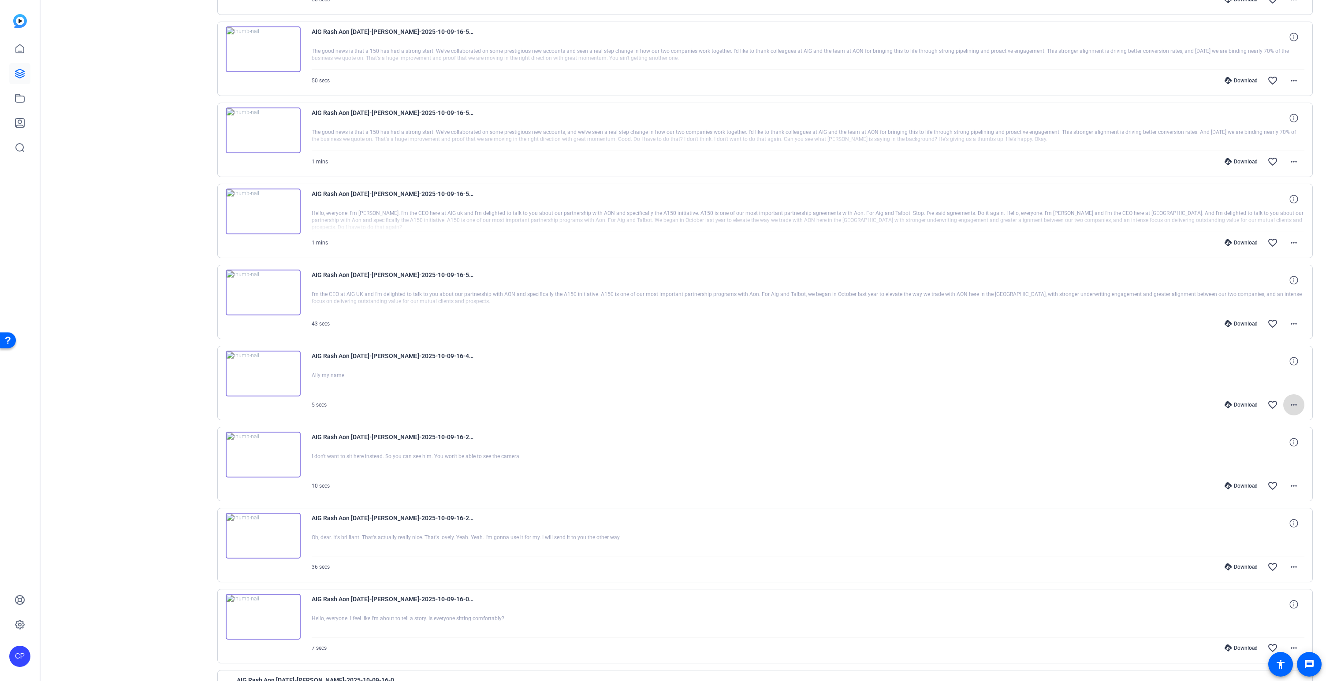
click at [1295, 403] on mat-icon "more_horiz" at bounding box center [1293, 405] width 11 height 11
click at [1280, 441] on span "Download MP4" at bounding box center [1270, 445] width 53 height 11
click at [1296, 327] on mat-icon "more_horiz" at bounding box center [1293, 324] width 11 height 11
click at [1277, 363] on span "Download MP4" at bounding box center [1270, 364] width 53 height 11
click at [1298, 324] on mat-icon "more_horiz" at bounding box center [1293, 324] width 11 height 11
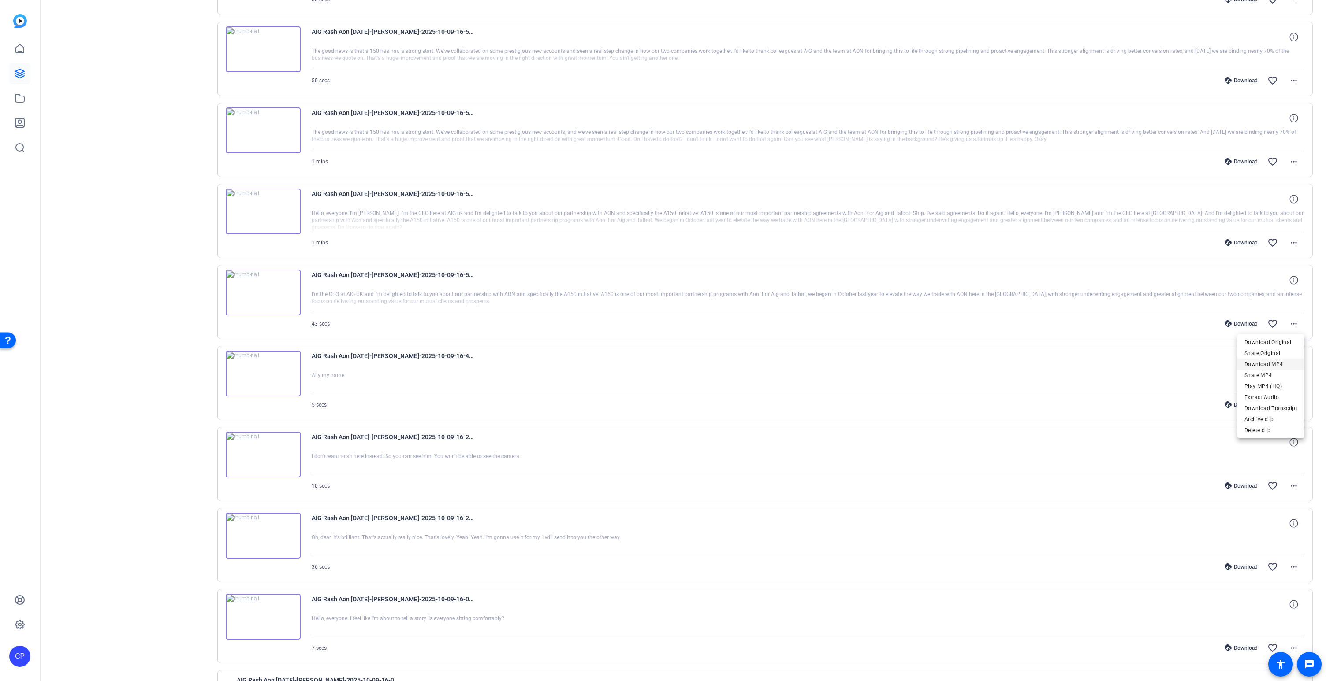
click at [1283, 364] on span "Download MP4" at bounding box center [1270, 364] width 53 height 11
click at [1293, 161] on mat-icon "more_horiz" at bounding box center [1293, 161] width 11 height 11
click at [1286, 201] on span "Download MP4" at bounding box center [1270, 202] width 53 height 11
click at [1295, 81] on mat-icon "more_horiz" at bounding box center [1293, 80] width 11 height 11
click at [1280, 120] on span "Download MP4" at bounding box center [1270, 121] width 53 height 11
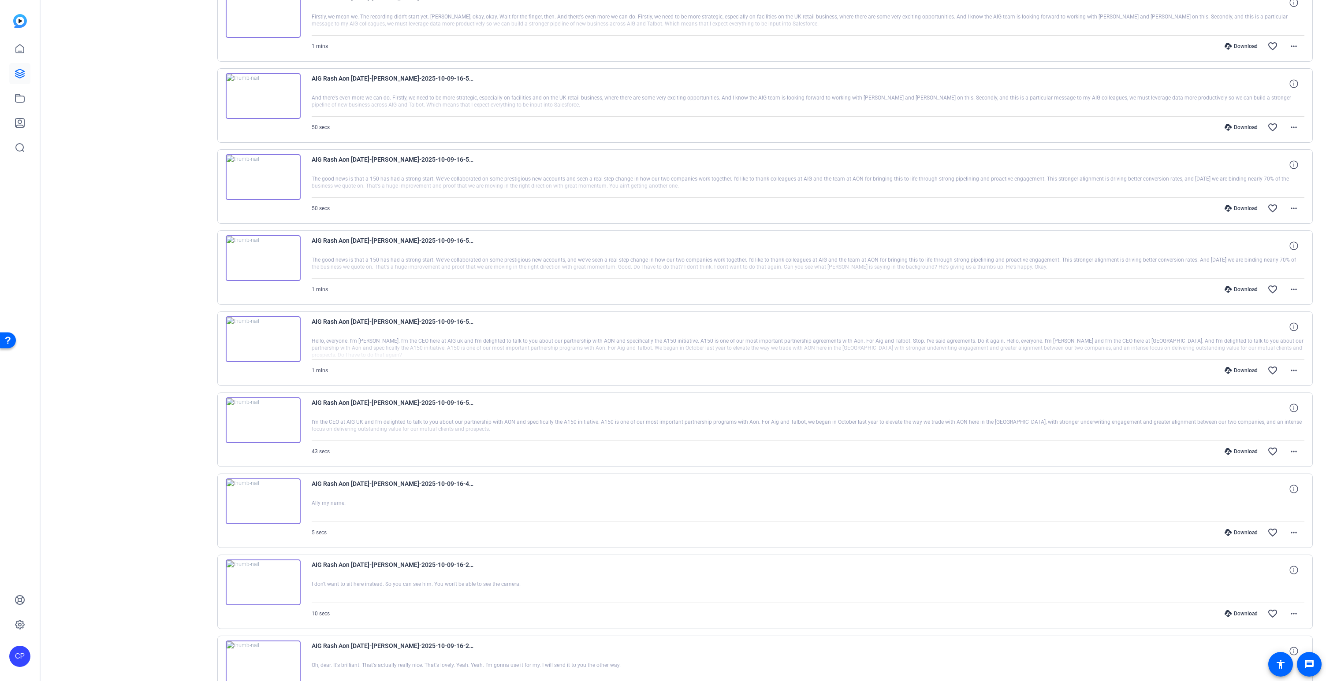
scroll to position [692, 0]
click at [1291, 128] on mat-icon "more_horiz" at bounding box center [1293, 128] width 11 height 11
click at [1278, 167] on span "Download MP4" at bounding box center [1270, 169] width 53 height 11
click at [166, 102] on div "Sessions Scripts Sessions more_horiz AIG Rash Aon [DATE] [DATE] 12:30 PM Enter …" at bounding box center [131, 266] width 147 height 1790
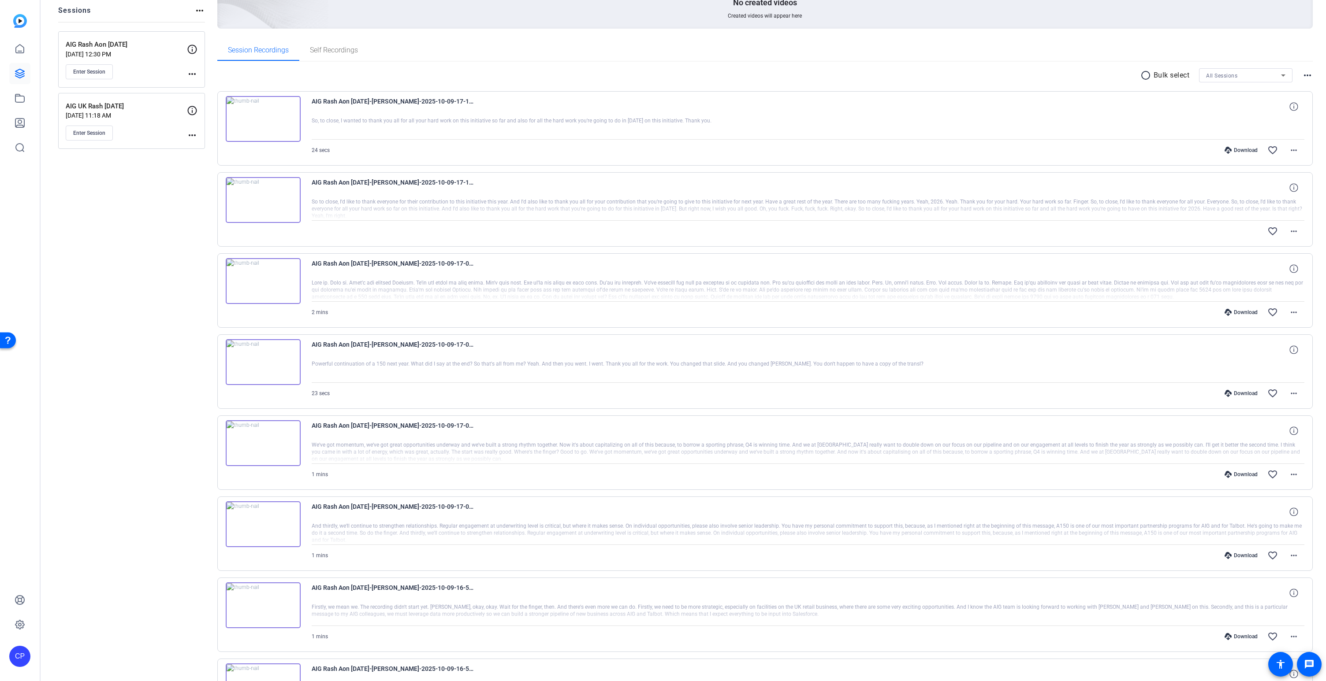
scroll to position [101, 0]
click at [1294, 557] on mat-icon "more_horiz" at bounding box center [1293, 557] width 11 height 11
click at [1269, 597] on span "Download MP4" at bounding box center [1270, 598] width 53 height 11
click at [1293, 476] on mat-icon "more_horiz" at bounding box center [1293, 476] width 11 height 11
click at [1281, 517] on span "Download MP4" at bounding box center [1270, 517] width 53 height 11
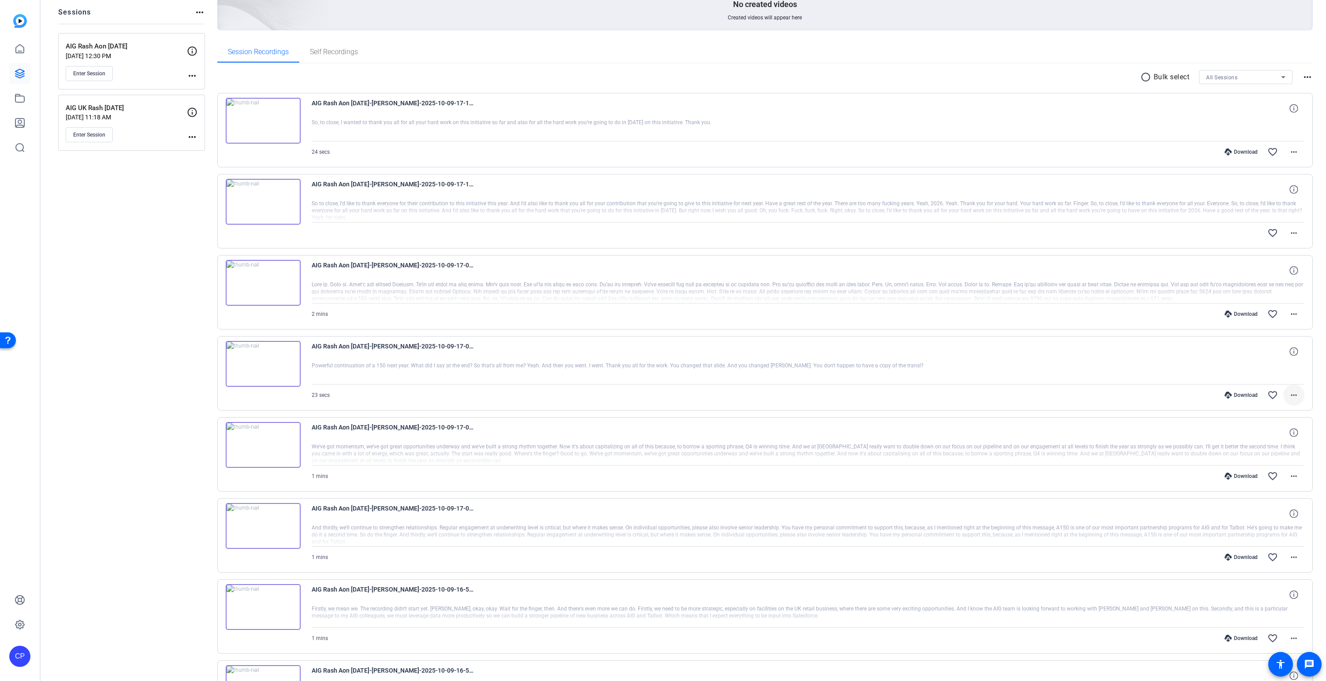
click at [1293, 396] on mat-icon "more_horiz" at bounding box center [1293, 395] width 11 height 11
click at [1275, 431] on span "Download MP4" at bounding box center [1270, 436] width 53 height 11
click at [1293, 314] on mat-icon "more_horiz" at bounding box center [1293, 314] width 11 height 11
click at [1282, 353] on span "Download MP4" at bounding box center [1270, 355] width 53 height 11
click at [1295, 229] on mat-icon "more_horiz" at bounding box center [1293, 233] width 11 height 11
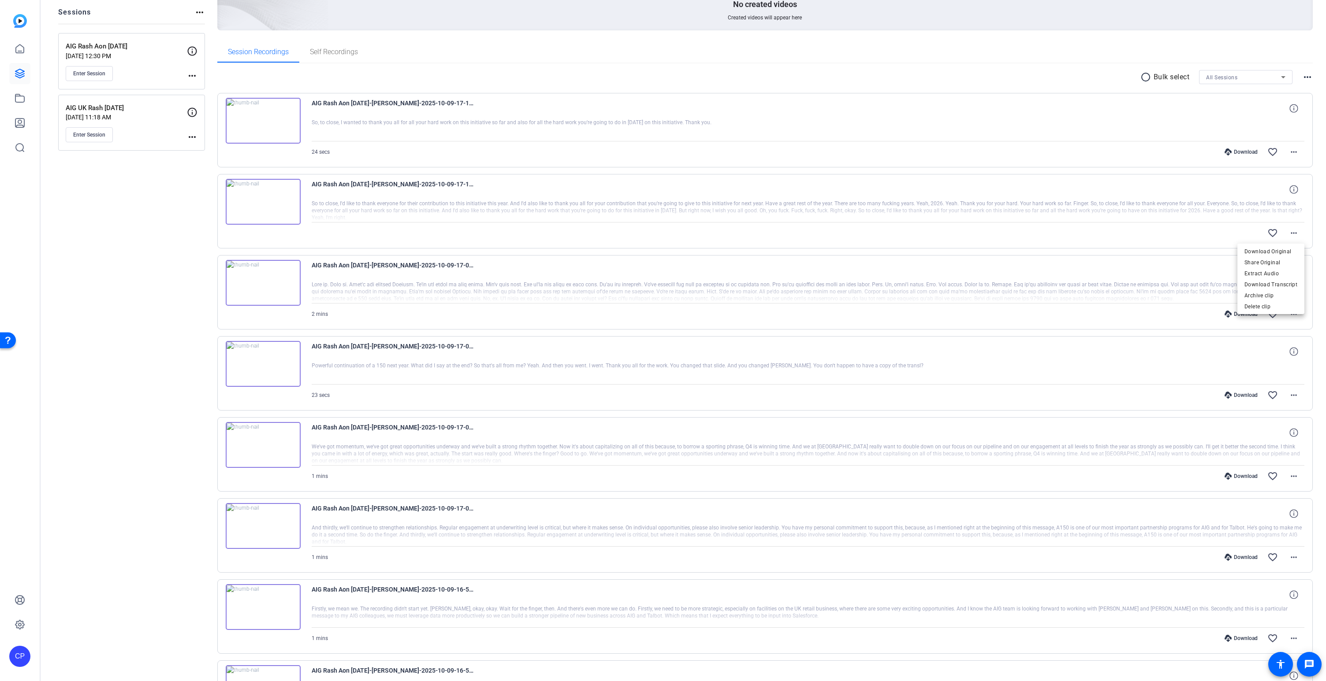
click at [1202, 240] on div at bounding box center [663, 340] width 1326 height 681
click at [1289, 151] on mat-icon "more_horiz" at bounding box center [1293, 152] width 11 height 11
click at [1277, 191] on span "Download MP4" at bounding box center [1270, 192] width 53 height 11
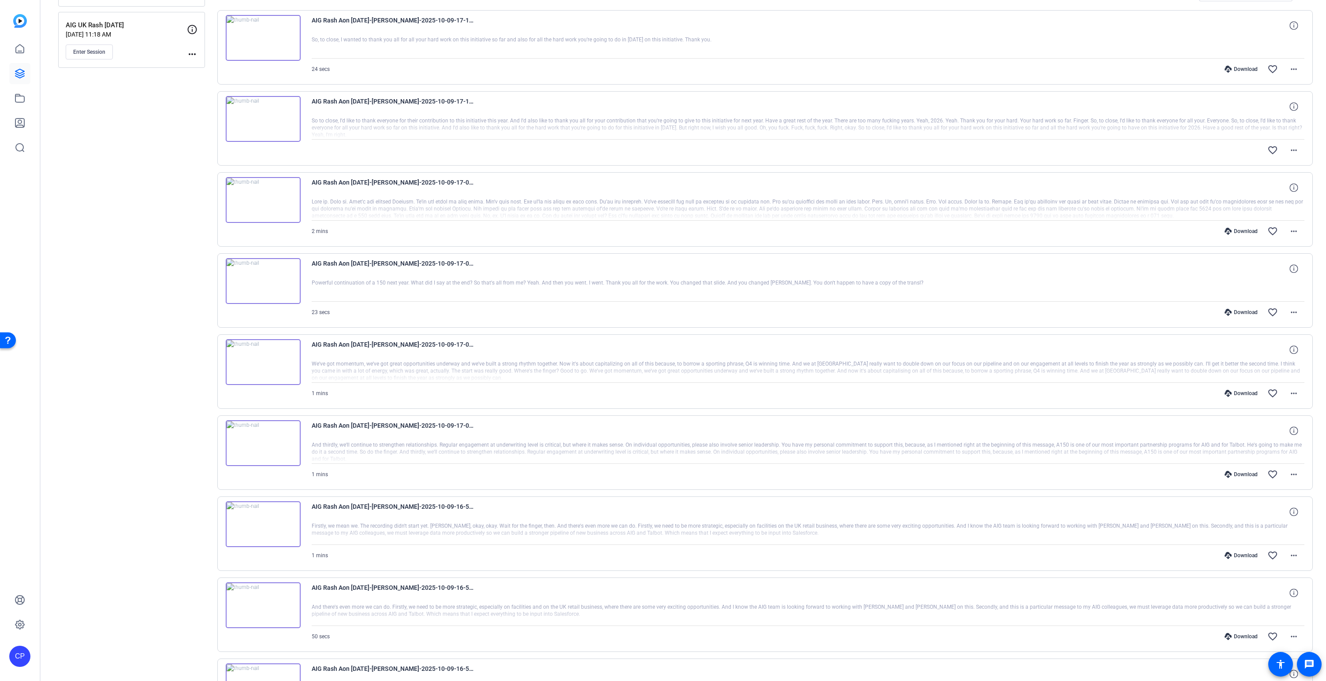
scroll to position [185, 0]
click at [1292, 554] on mat-icon "more_horiz" at bounding box center [1293, 555] width 11 height 11
click at [1276, 595] on span "Download MP4" at bounding box center [1270, 595] width 53 height 11
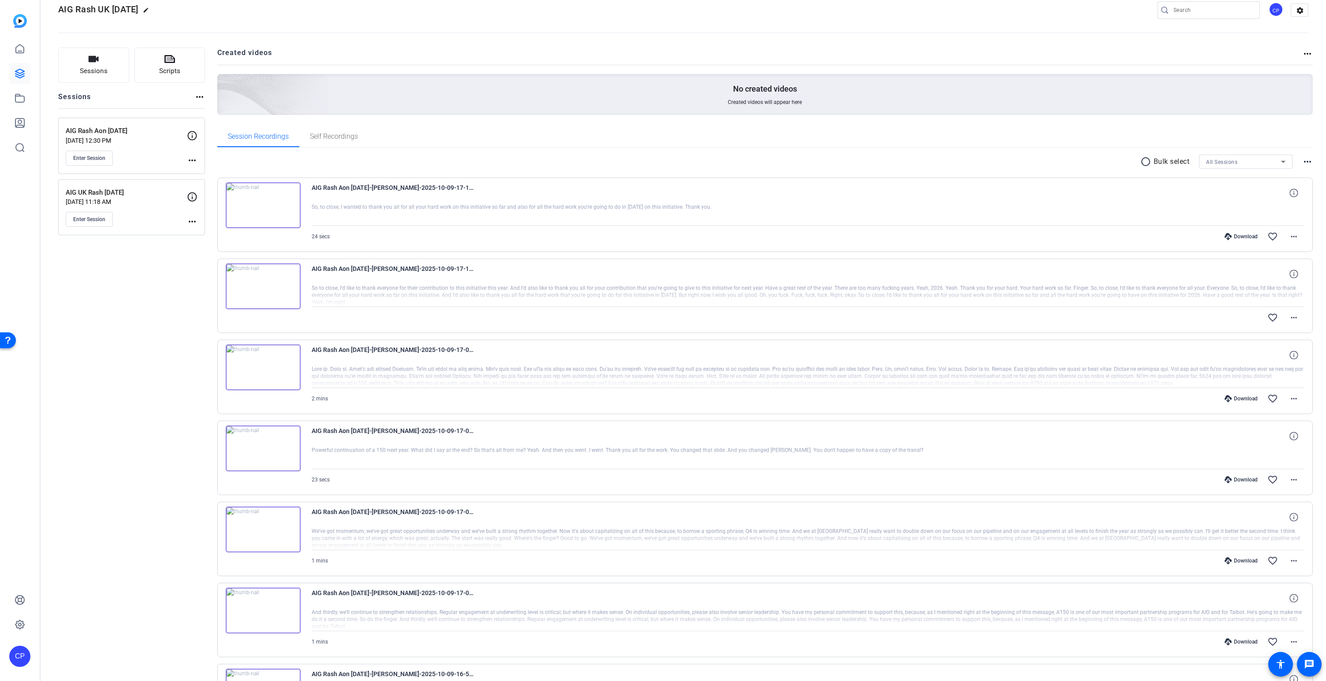
scroll to position [0, 0]
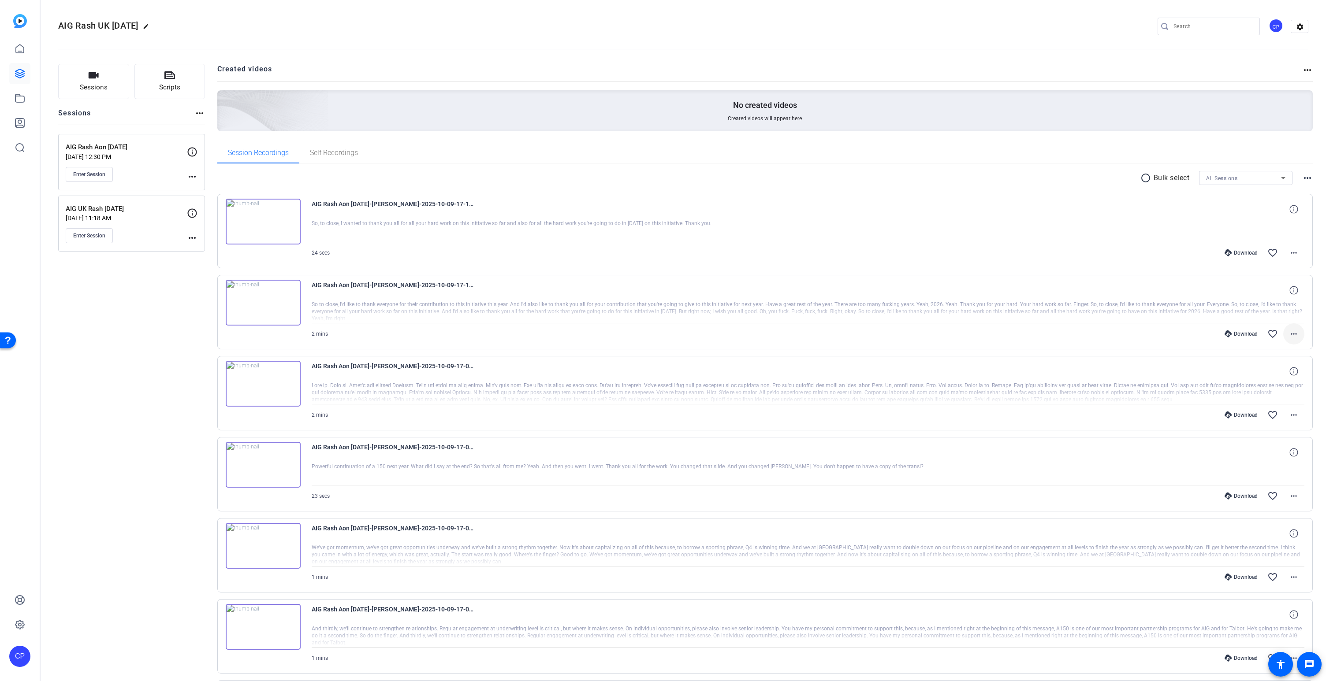
click at [1293, 334] on mat-icon "more_horiz" at bounding box center [1293, 334] width 11 height 11
click at [1280, 372] on span "Download MP4" at bounding box center [1270, 374] width 53 height 11
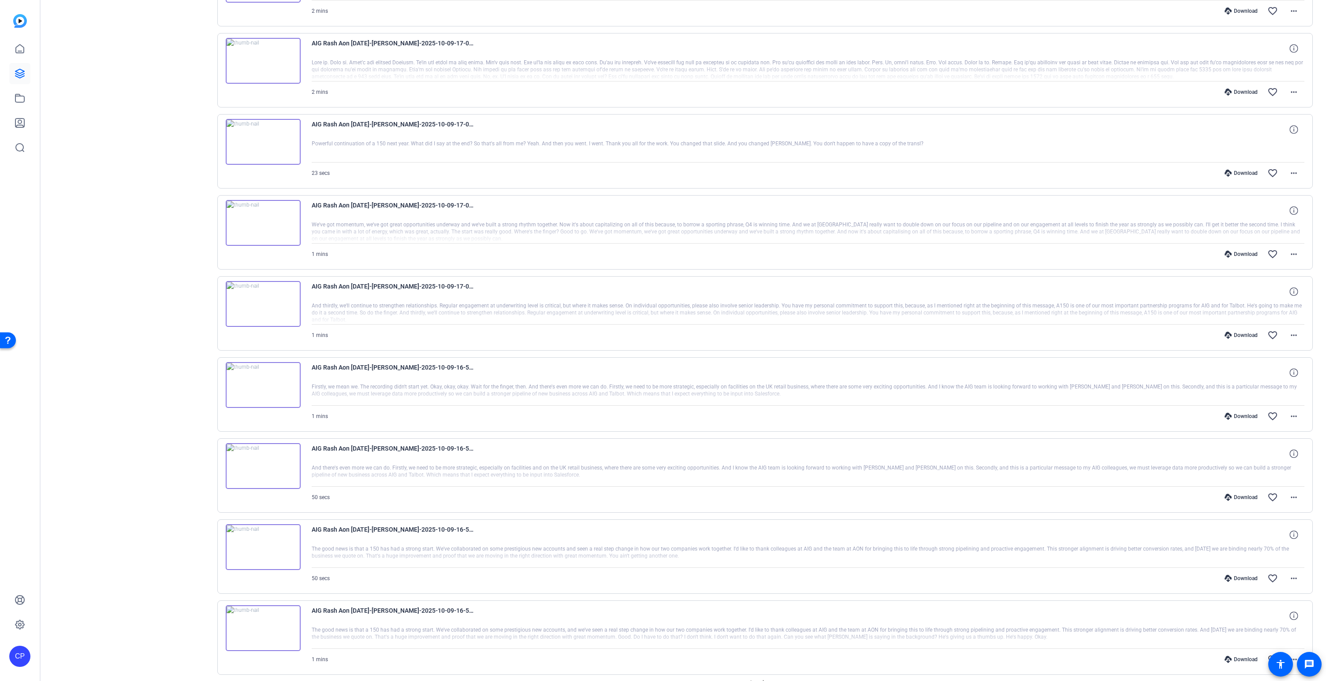
scroll to position [372, 0]
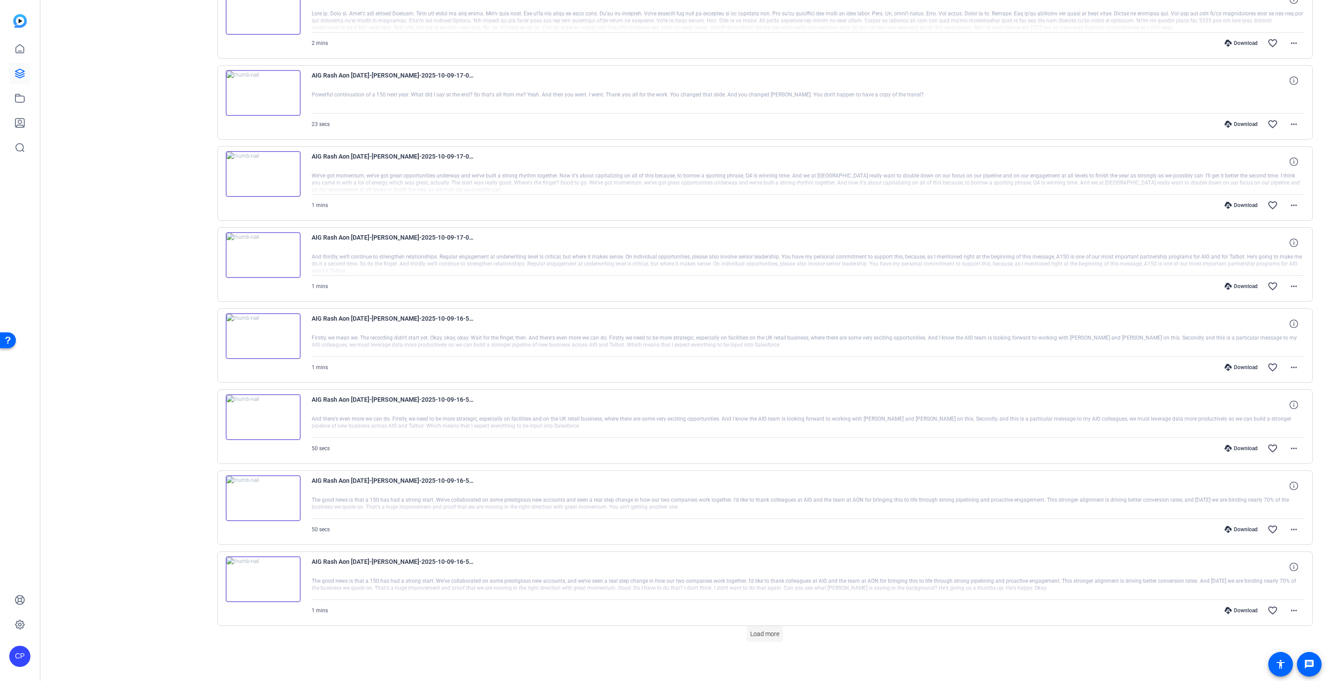
click at [769, 637] on span "Load more" at bounding box center [764, 634] width 29 height 9
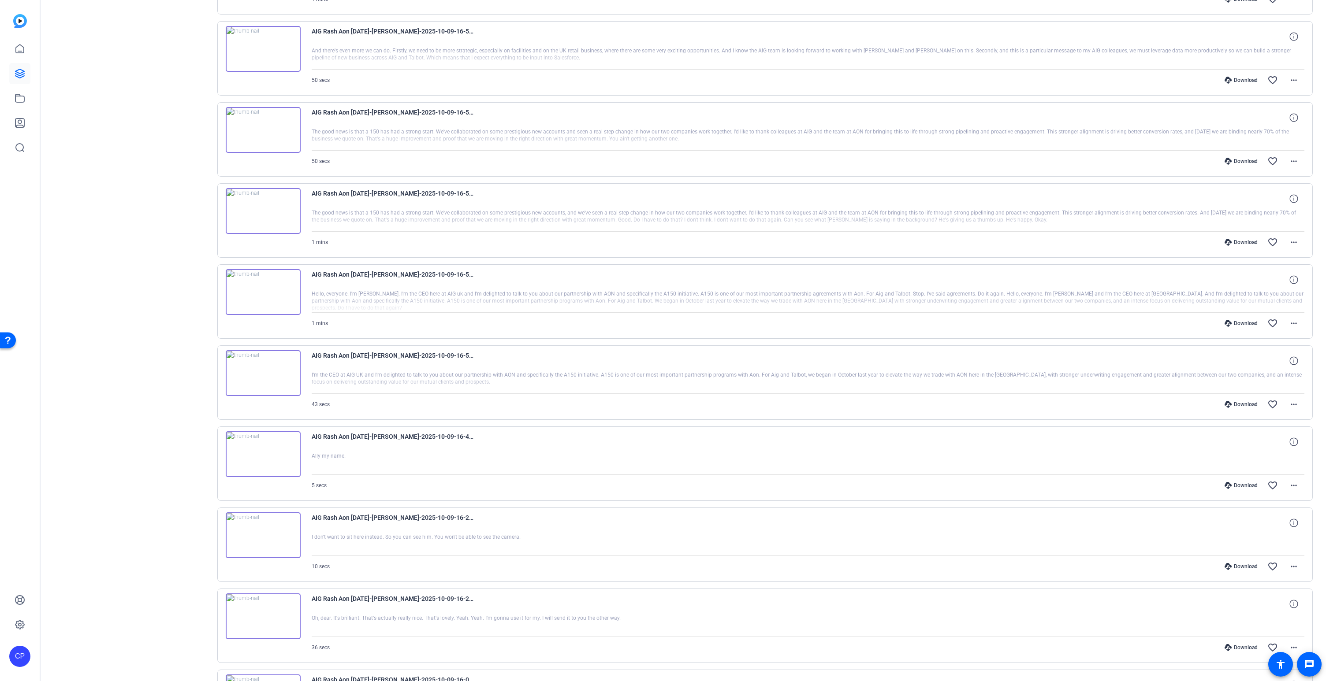
scroll to position [745, 0]
click at [1294, 319] on mat-icon "more_horiz" at bounding box center [1293, 318] width 11 height 11
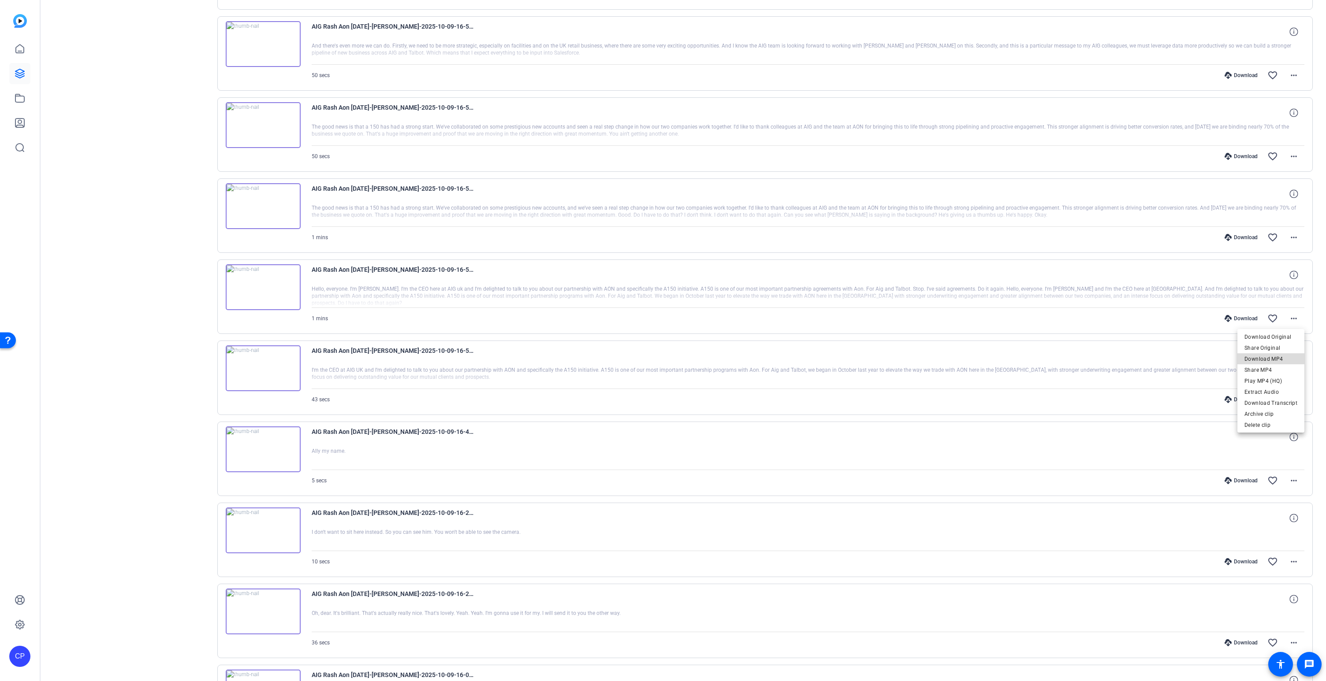
click at [1273, 357] on span "Download MP4" at bounding box center [1270, 359] width 53 height 11
click at [1294, 399] on mat-icon "more_horiz" at bounding box center [1293, 399] width 11 height 11
click at [1284, 435] on span "Download MP4" at bounding box center [1270, 440] width 53 height 11
click at [170, 77] on div "Sessions Scripts Sessions more_horiz AIG Rash Aon [DATE] [DATE] 12:30 PM Enter …" at bounding box center [131, 214] width 147 height 1790
